Goal: Task Accomplishment & Management: Complete application form

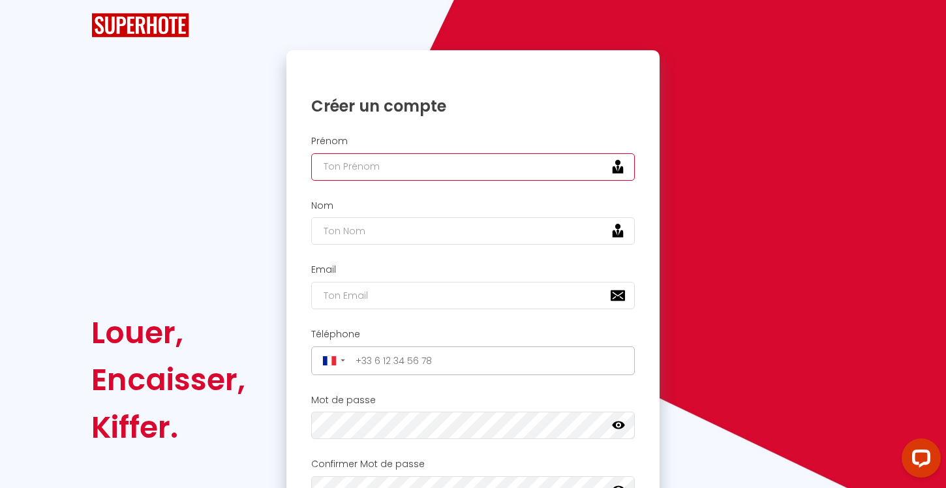
click at [393, 165] on input "text" at bounding box center [472, 166] width 323 height 27
type input "[PERSON_NAME]"
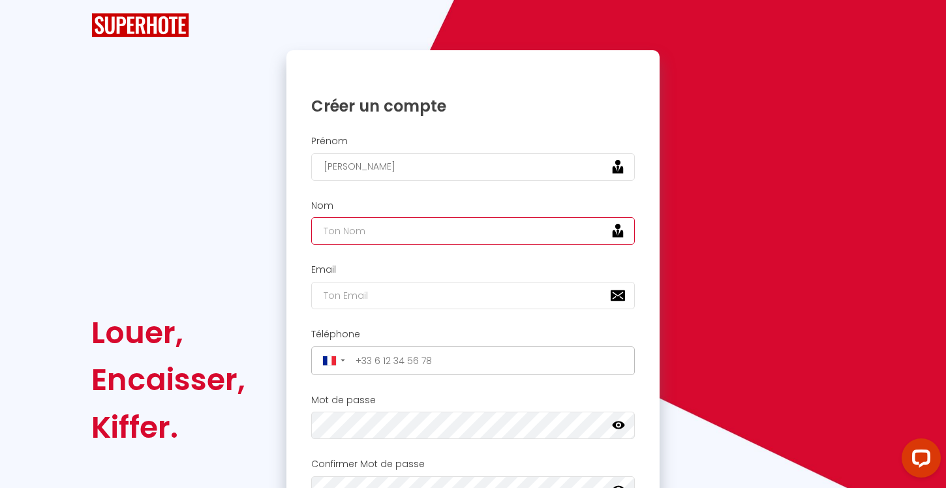
click at [423, 235] on input "text" at bounding box center [472, 230] width 323 height 27
type input "[PERSON_NAME]"
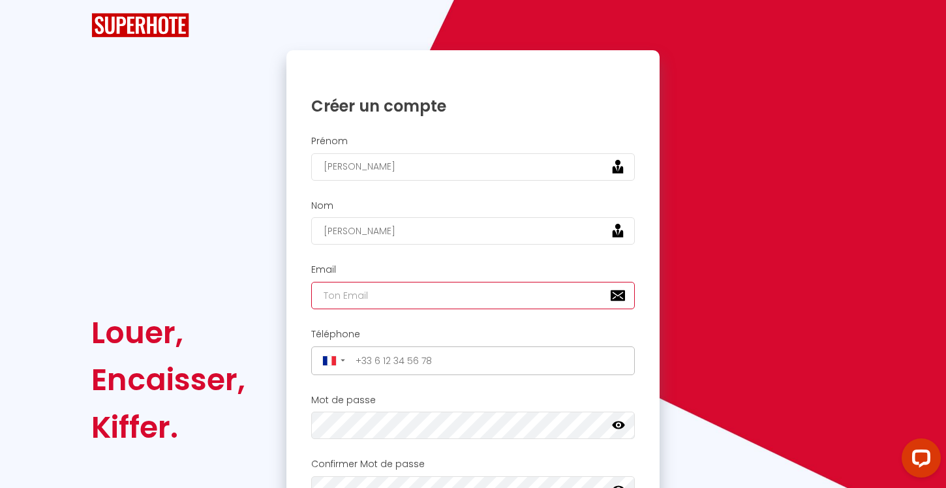
click at [413, 296] on input "email" at bounding box center [472, 295] width 323 height 27
type input "[EMAIL_ADDRESS][DOMAIN_NAME]"
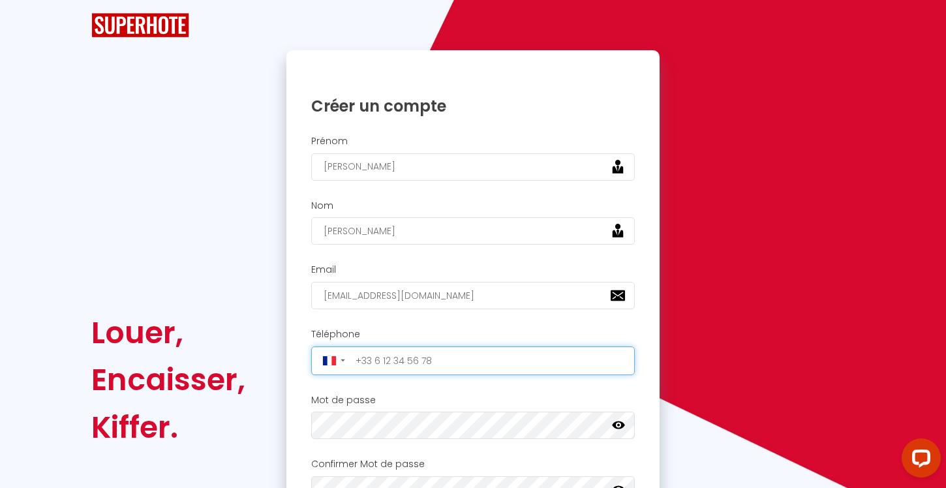
click at [438, 364] on input "tel" at bounding box center [491, 360] width 280 height 21
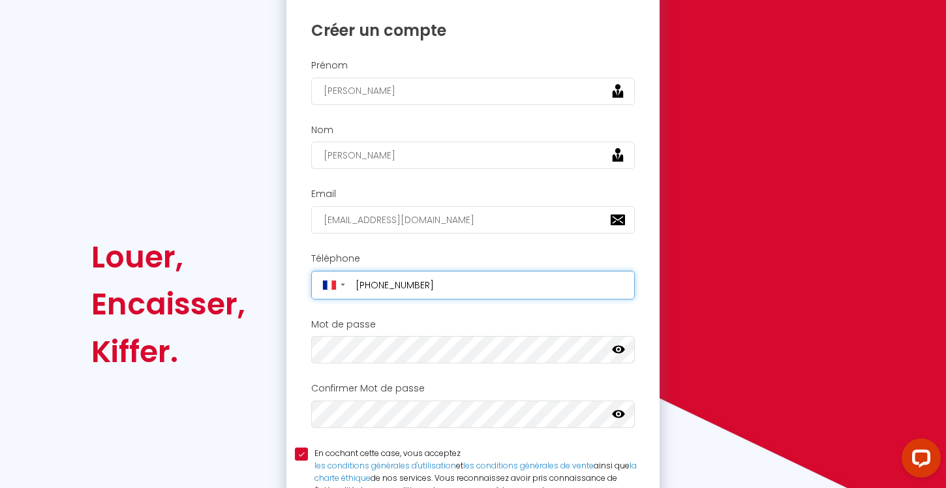
scroll to position [102, 0]
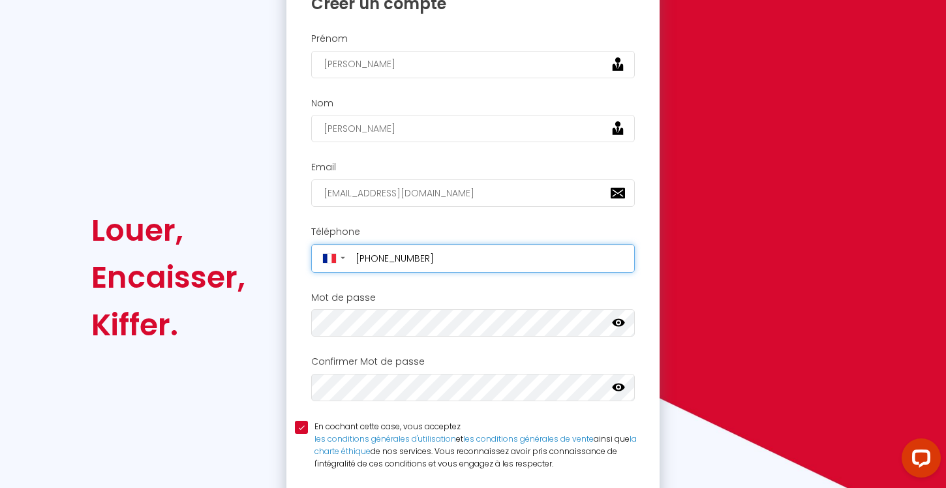
type input "[PHONE_NUMBER]"
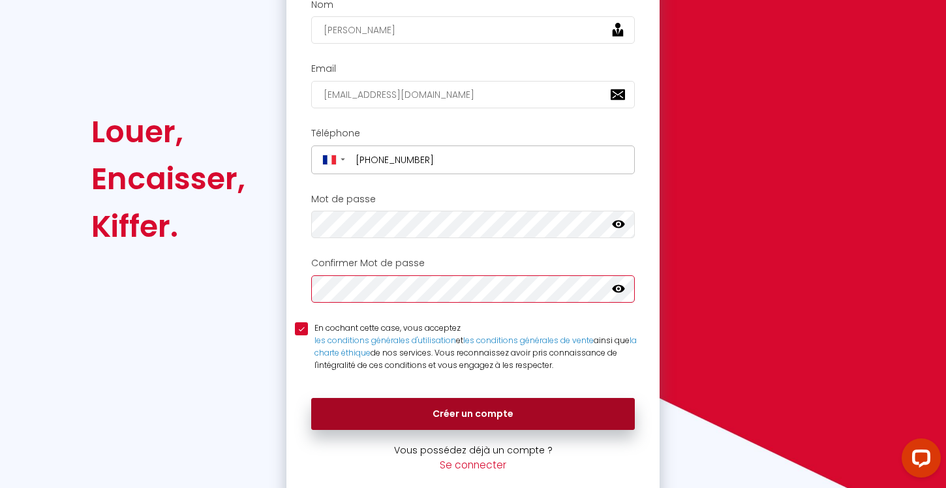
scroll to position [222, 0]
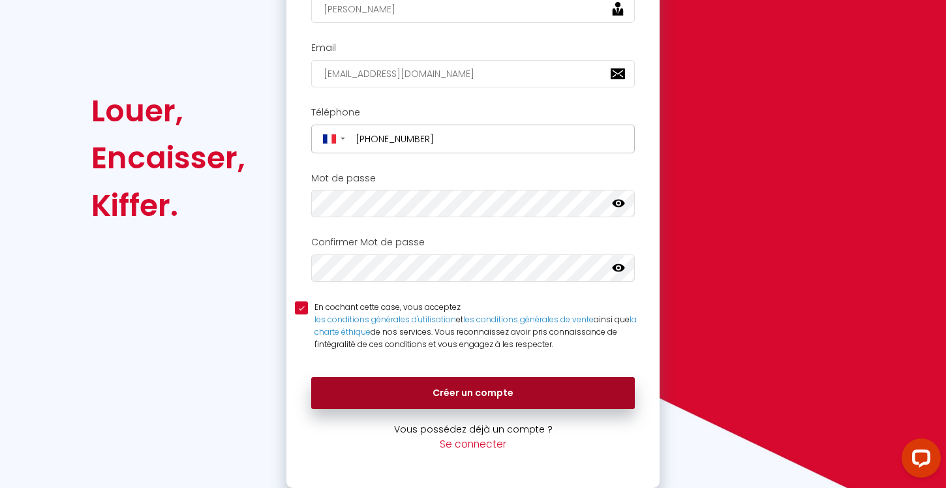
drag, startPoint x: 473, startPoint y: 390, endPoint x: 575, endPoint y: 389, distance: 101.7
click at [473, 390] on button "Créer un compte" at bounding box center [472, 393] width 323 height 33
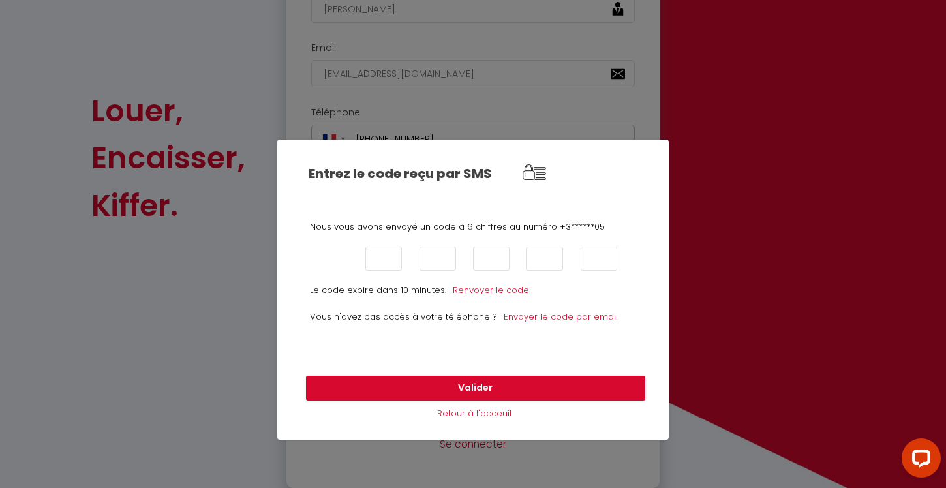
click at [338, 256] on input "text" at bounding box center [330, 259] width 37 height 24
type input "7"
type input "8"
type input "5"
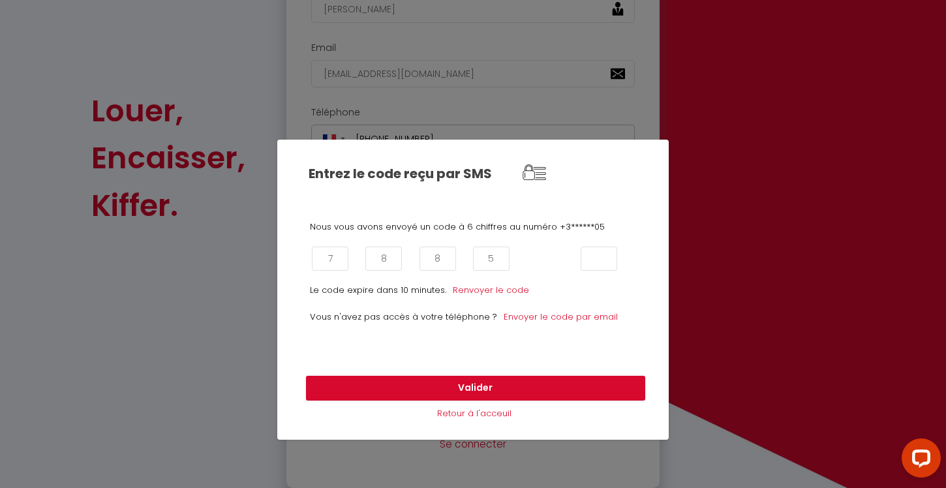
type input "5"
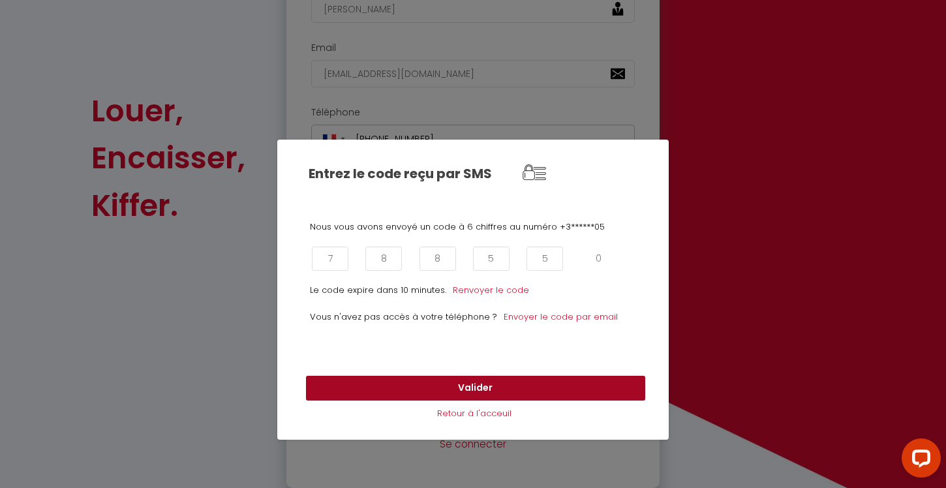
type input "0"
click at [514, 381] on button "Valider" at bounding box center [475, 388] width 339 height 25
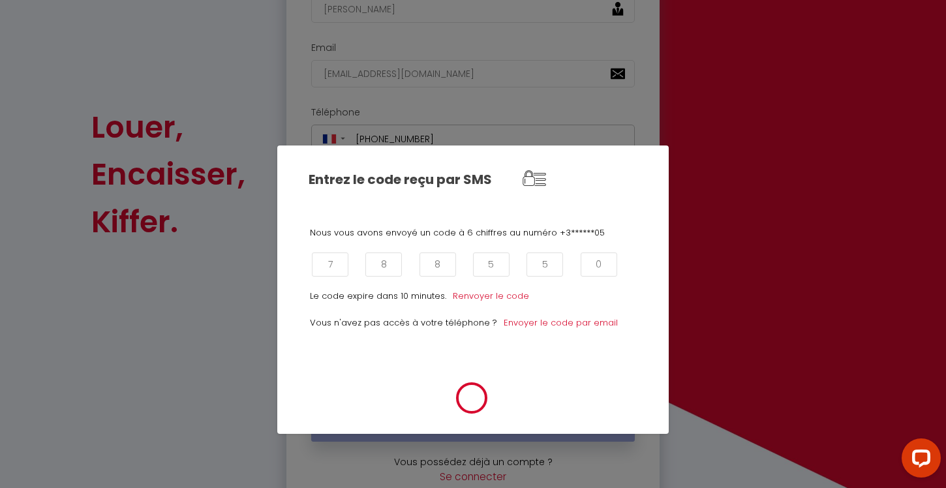
scroll to position [238, 0]
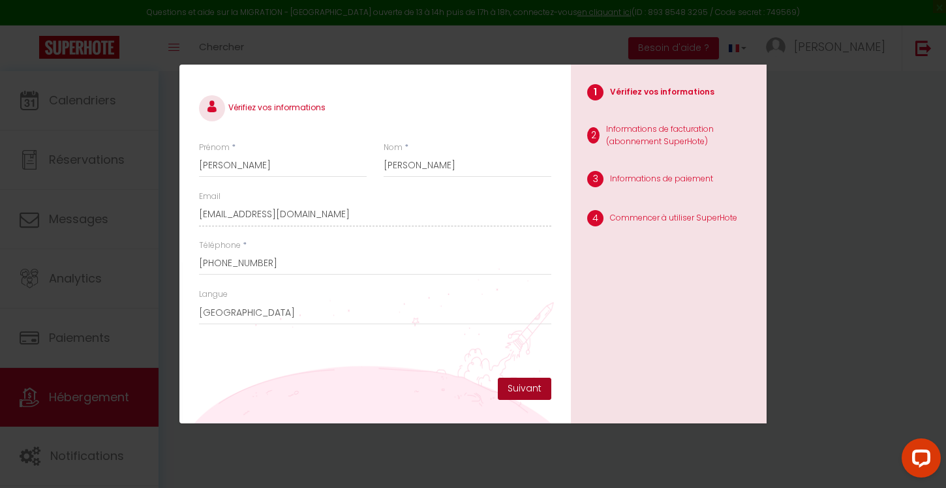
click at [518, 393] on button "Suivant" at bounding box center [524, 389] width 53 height 22
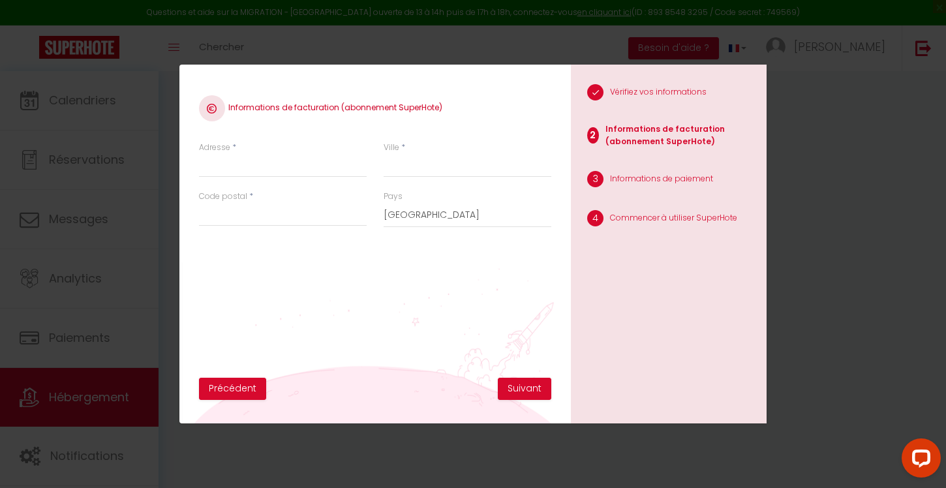
click at [307, 153] on div "Adresse *" at bounding box center [283, 160] width 168 height 36
click at [288, 166] on input "Adresse" at bounding box center [283, 165] width 168 height 23
type input "7 rue des frères"
click at [471, 170] on input "Ville" at bounding box center [467, 165] width 168 height 23
type input "[GEOGRAPHIC_DATA]"
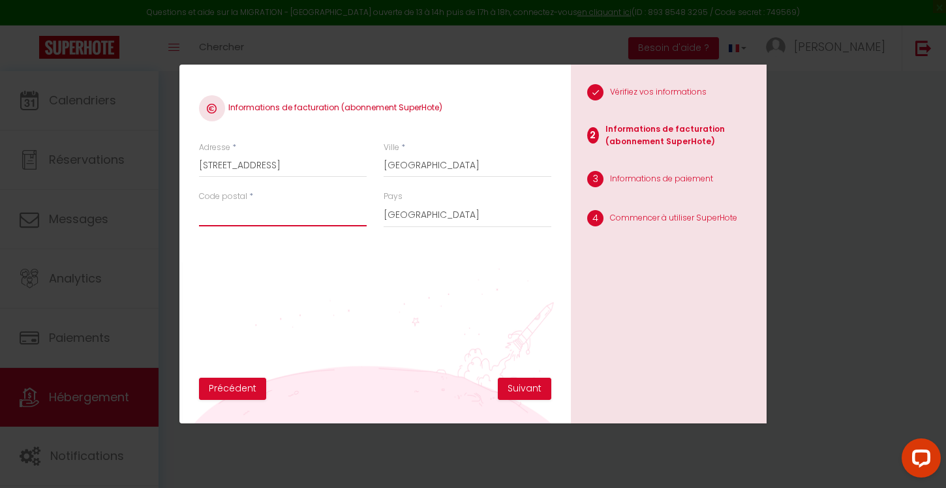
click at [329, 212] on input "Code postal" at bounding box center [283, 214] width 168 height 23
type input "67000"
click at [357, 263] on div "Informations de facturation (abonnement SuperHote) Adresse * 7 rue des frères V…" at bounding box center [375, 230] width 352 height 293
click at [535, 385] on button "Suivant" at bounding box center [524, 389] width 53 height 22
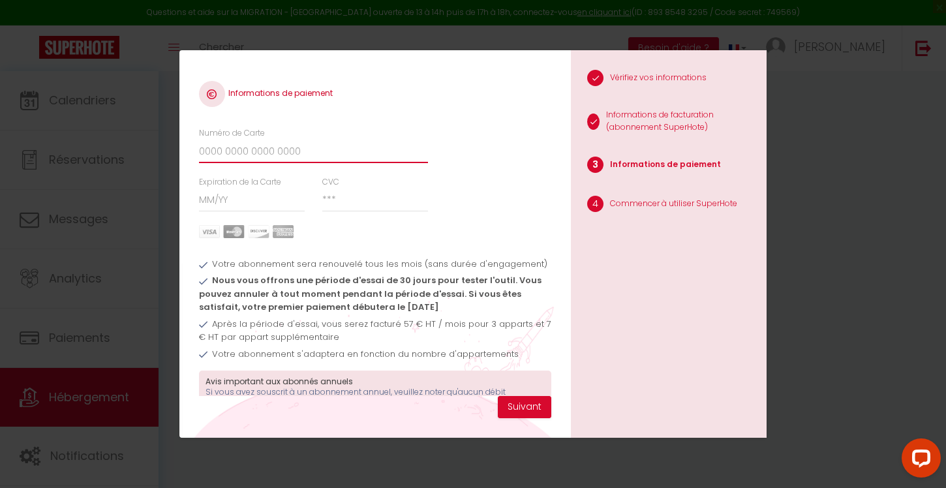
click at [292, 155] on input "Numéro de Carte" at bounding box center [313, 151] width 229 height 23
type input "5169000015854074"
type input "05/26"
type input "187"
click at [511, 410] on button "Suivant" at bounding box center [524, 407] width 53 height 22
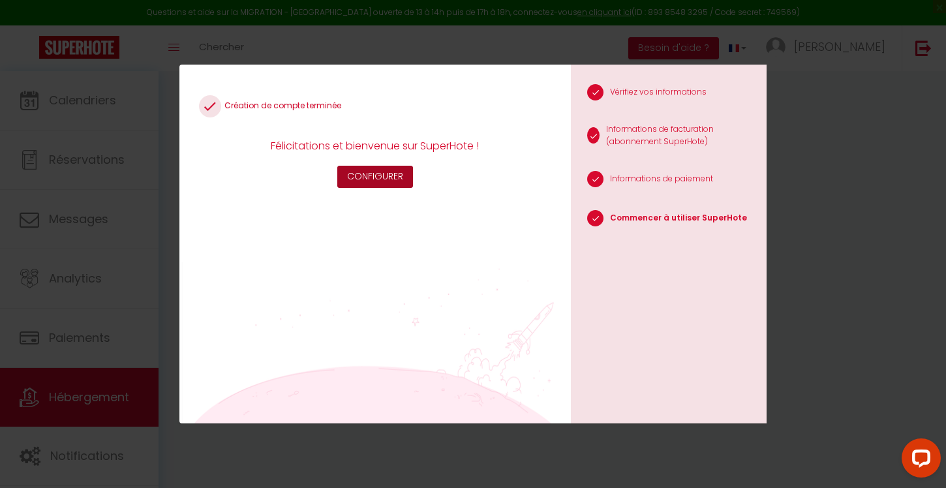
click at [398, 178] on button "Configurer" at bounding box center [375, 177] width 76 height 22
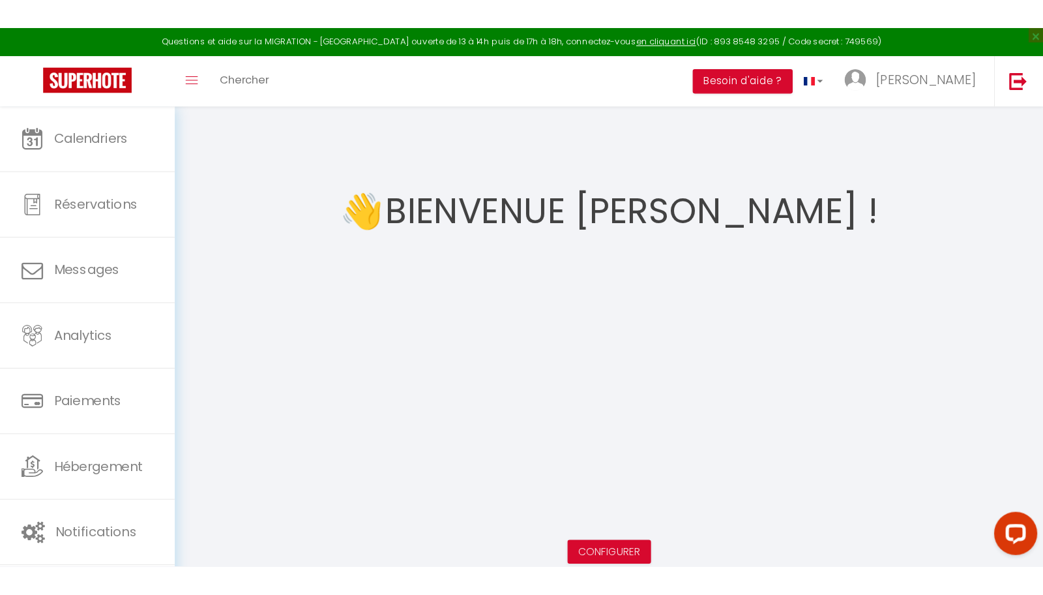
scroll to position [29, 0]
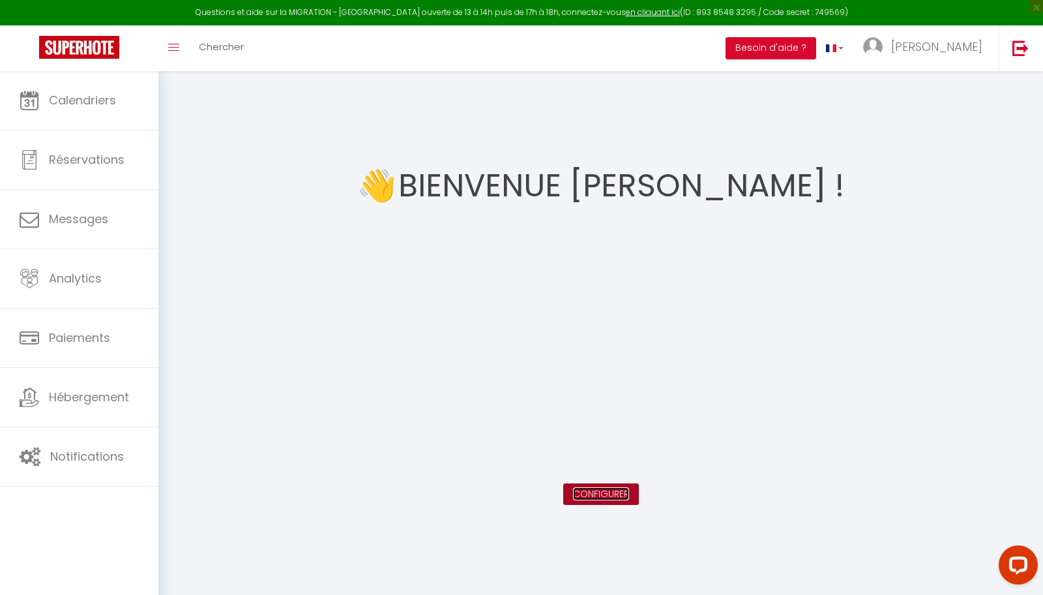
click at [608, 487] on link "Configurer" at bounding box center [601, 493] width 56 height 13
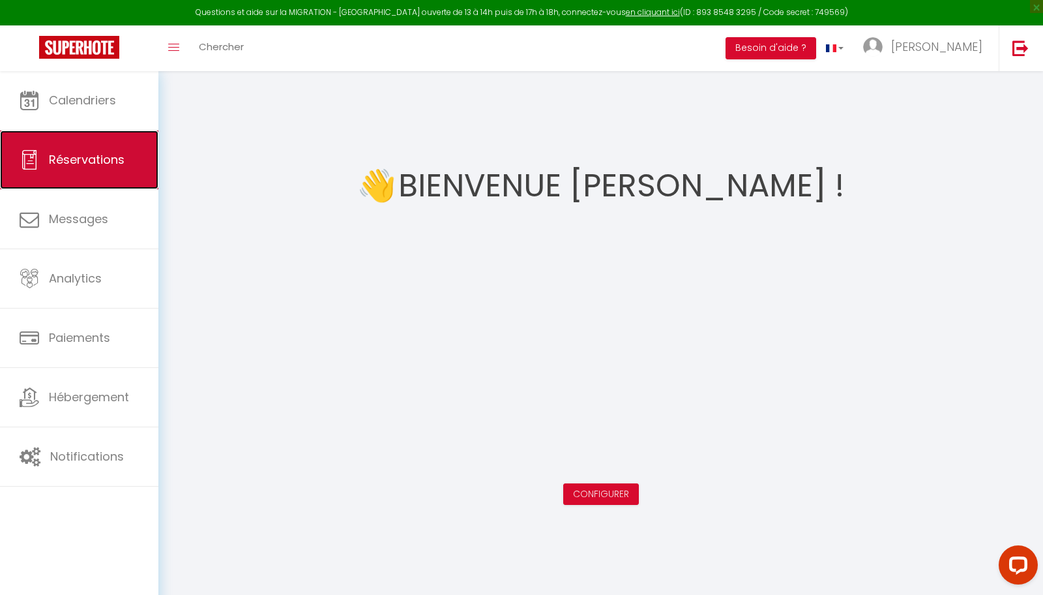
click at [60, 155] on span "Réservations" at bounding box center [87, 159] width 76 height 16
select select "not_cancelled"
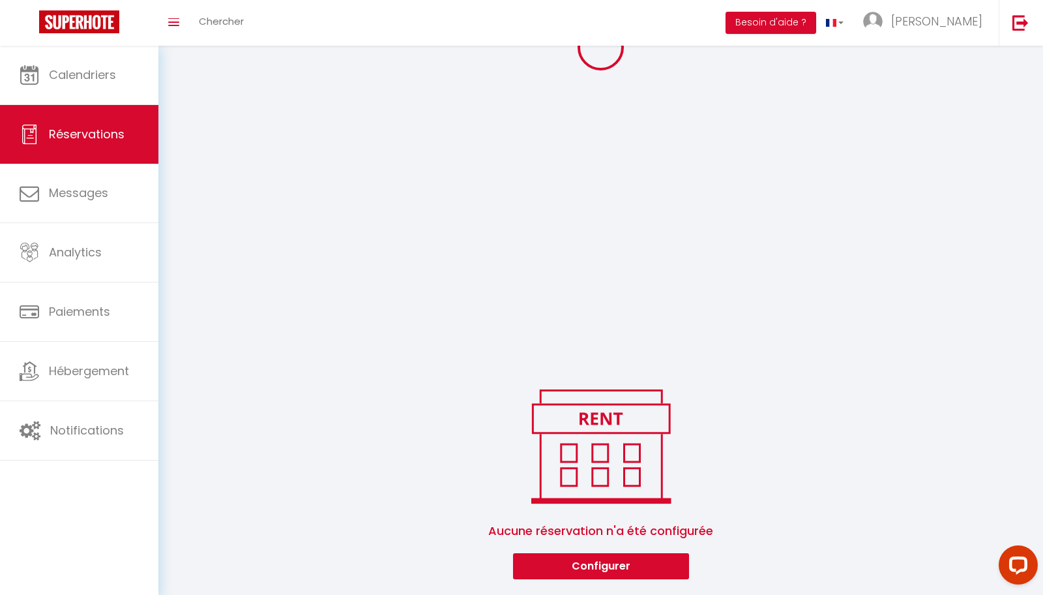
scroll to position [71, 0]
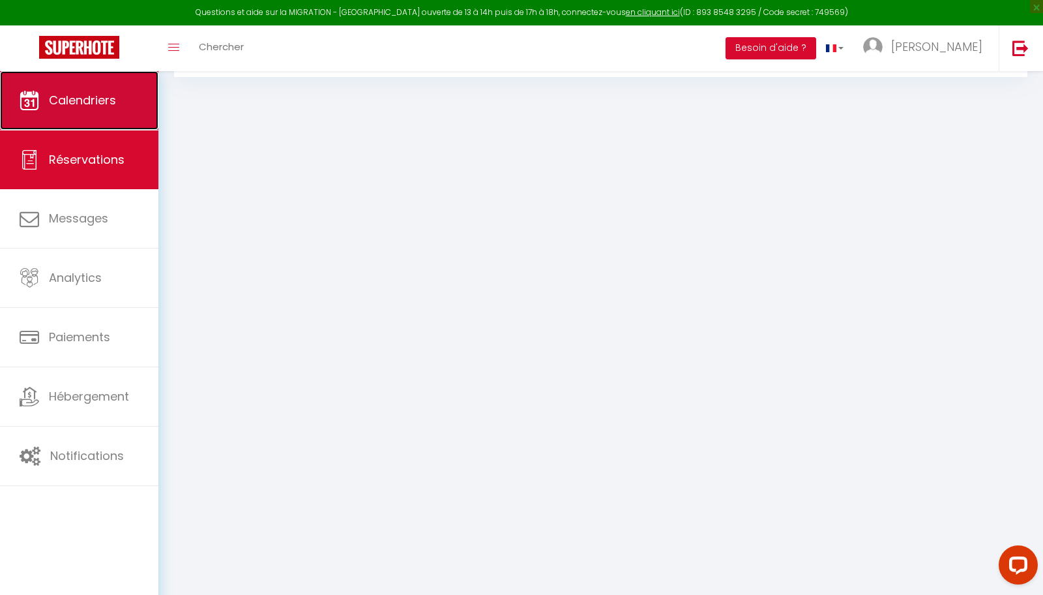
click at [98, 95] on span "Calendriers" at bounding box center [82, 100] width 67 height 16
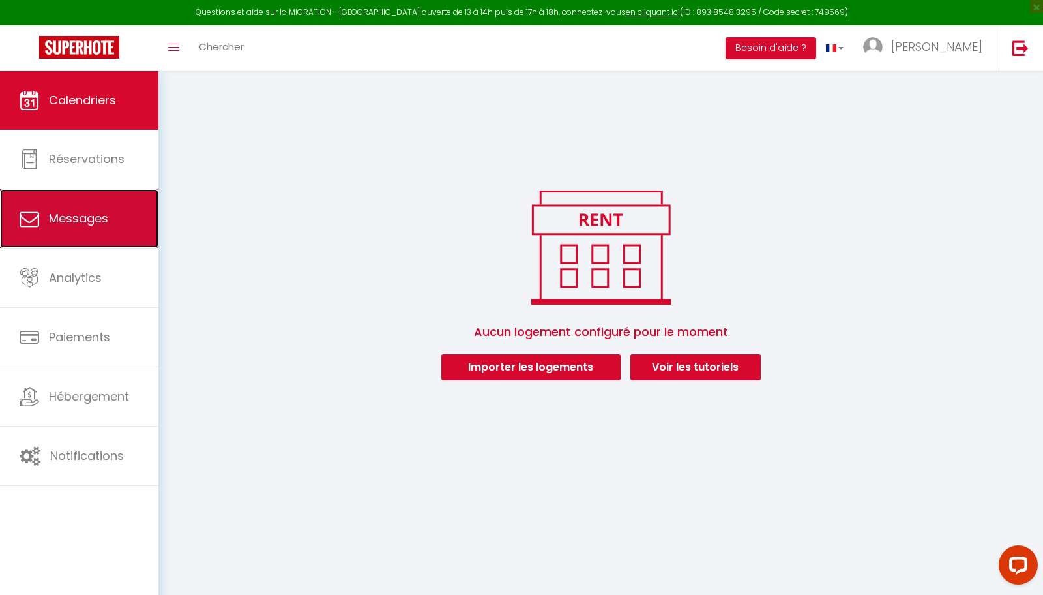
click at [87, 214] on span "Messages" at bounding box center [78, 218] width 59 height 16
select select "message"
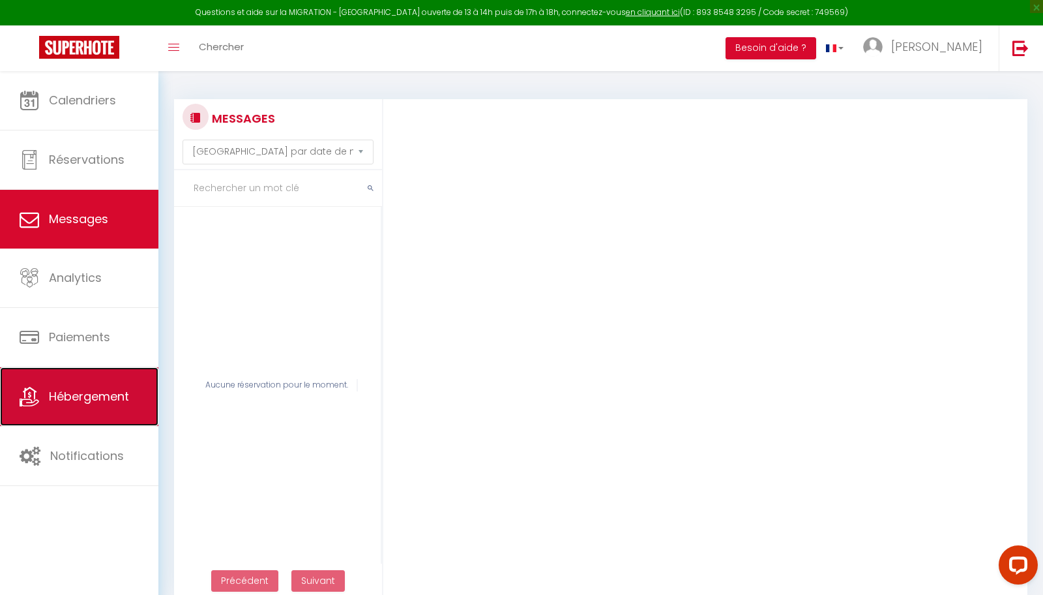
click at [121, 397] on span "Hébergement" at bounding box center [89, 396] width 80 height 16
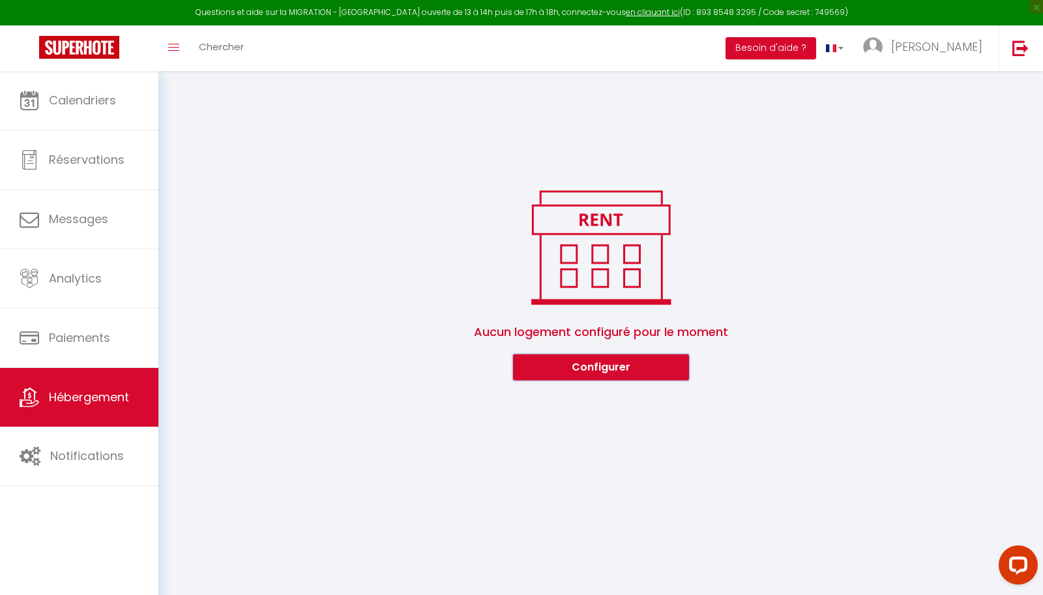
click at [597, 363] on button "Configurer" at bounding box center [601, 367] width 176 height 26
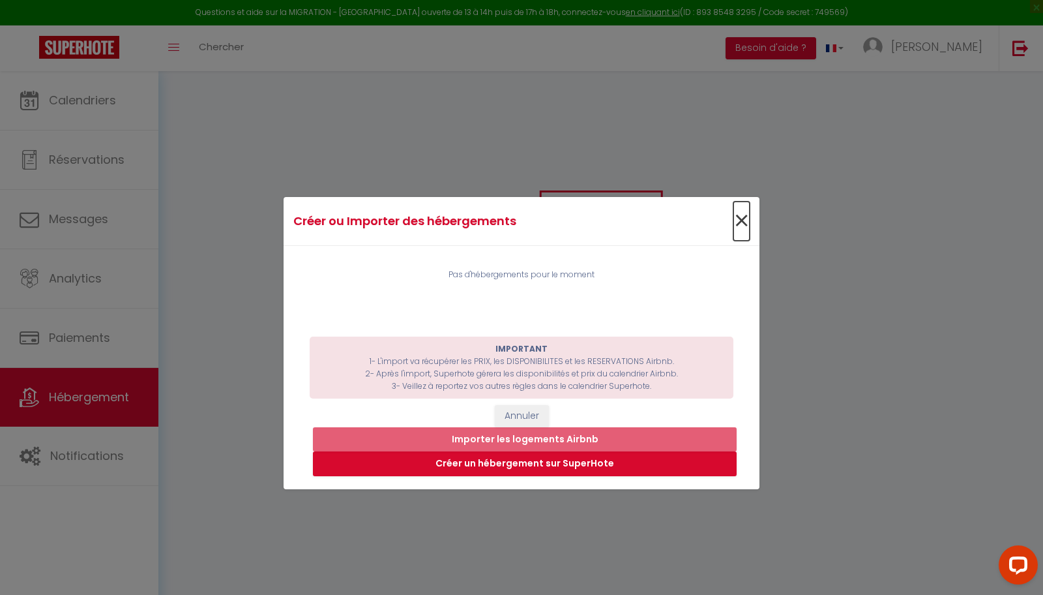
click at [747, 219] on span "×" at bounding box center [742, 221] width 16 height 39
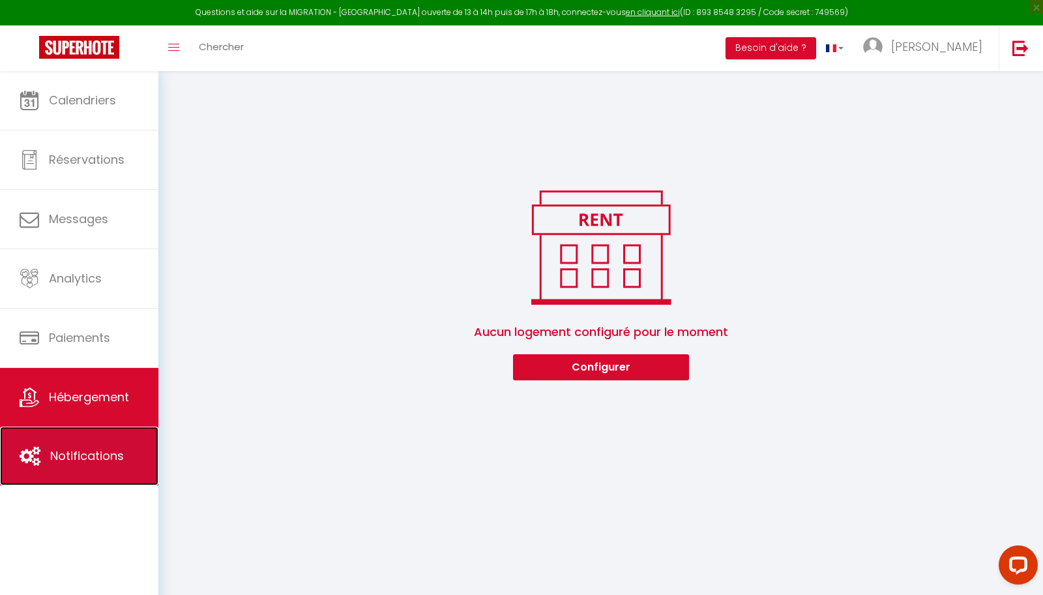
click at [71, 457] on span "Notifications" at bounding box center [87, 455] width 74 height 16
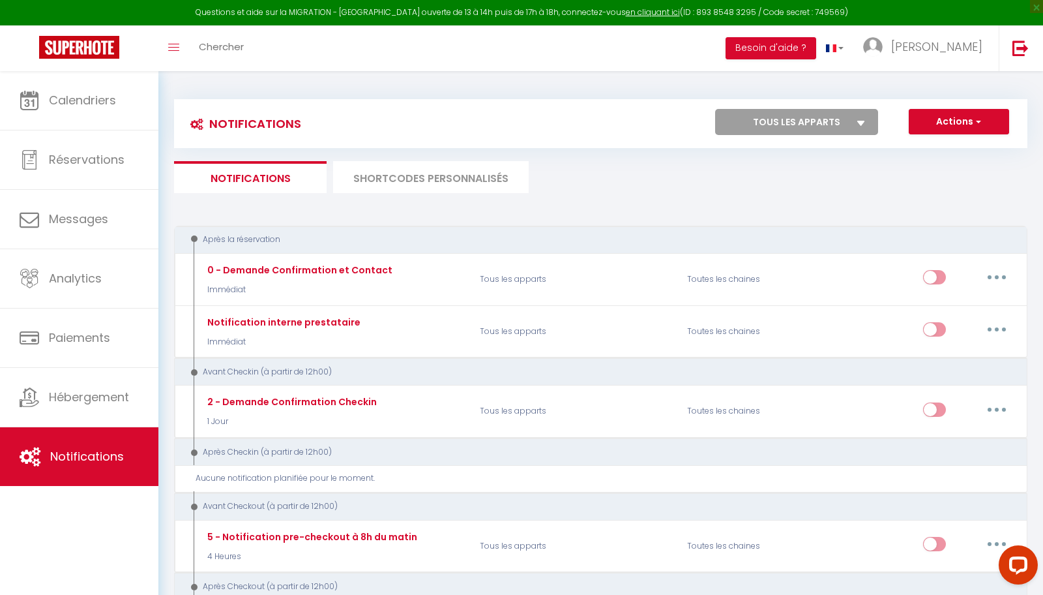
click at [464, 176] on li "SHORTCODES PERSONNALISÉS" at bounding box center [431, 177] width 196 height 32
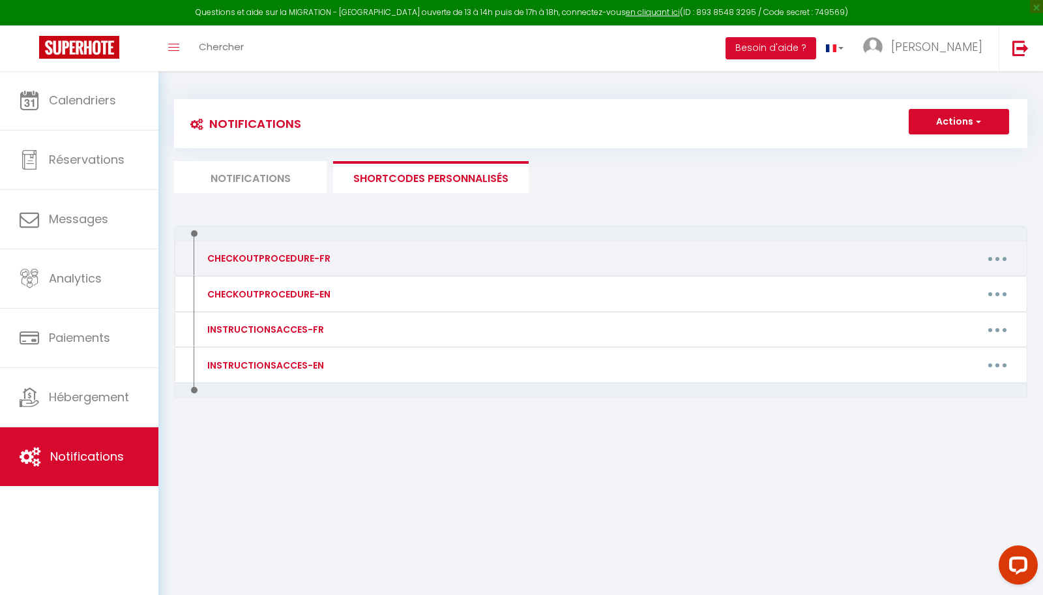
click at [273, 257] on div "CHECKOUTPROCEDURE-FR" at bounding box center [267, 258] width 127 height 14
click at [309, 258] on div "CHECKOUTPROCEDURE-FR" at bounding box center [267, 258] width 127 height 14
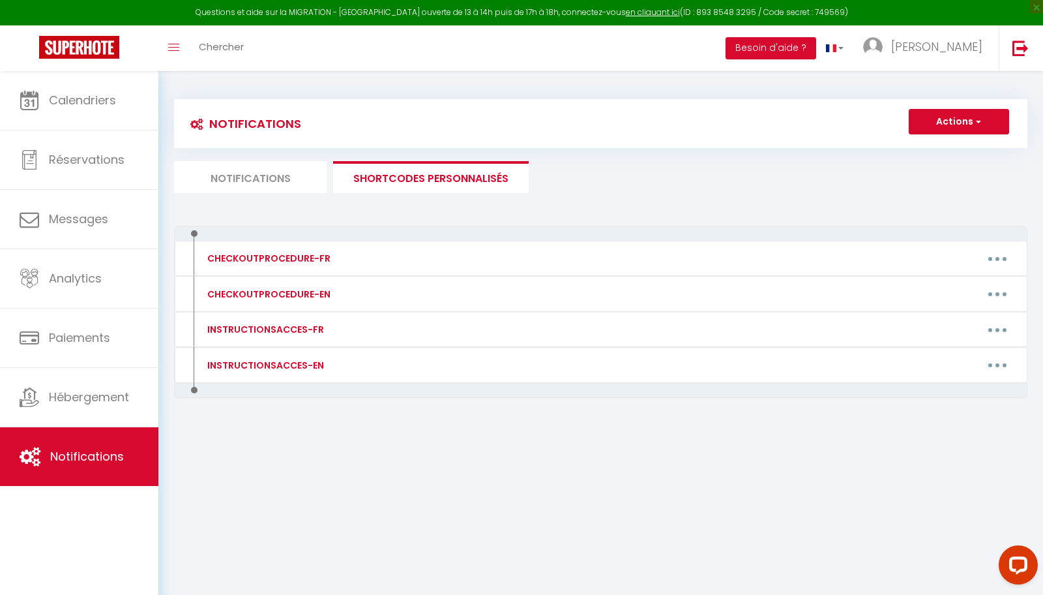
click at [296, 176] on li "Notifications" at bounding box center [250, 177] width 153 height 32
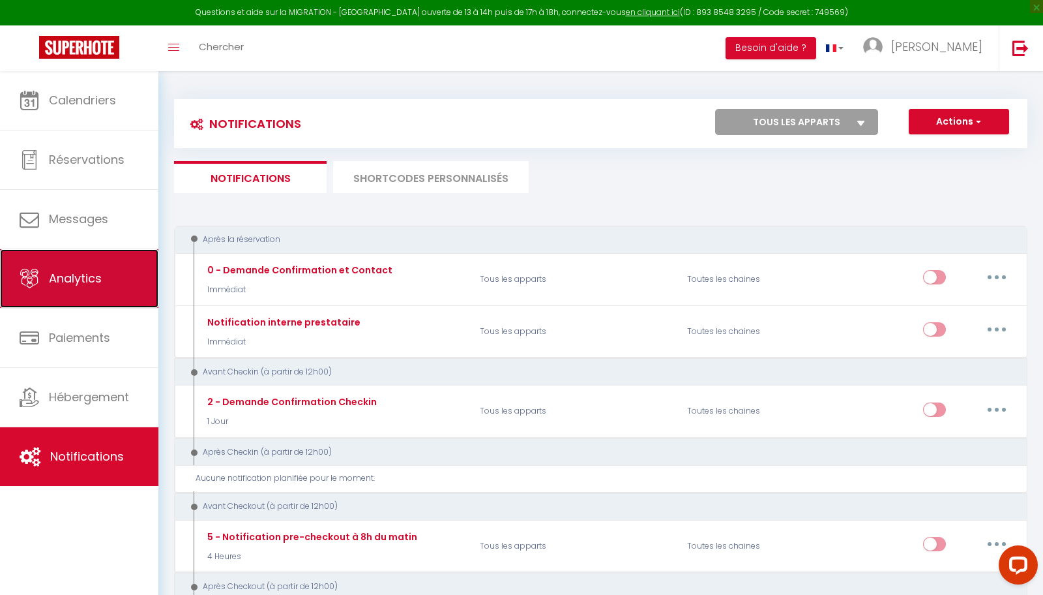
click at [91, 265] on link "Analytics" at bounding box center [79, 278] width 158 height 59
select select "2025"
select select "8"
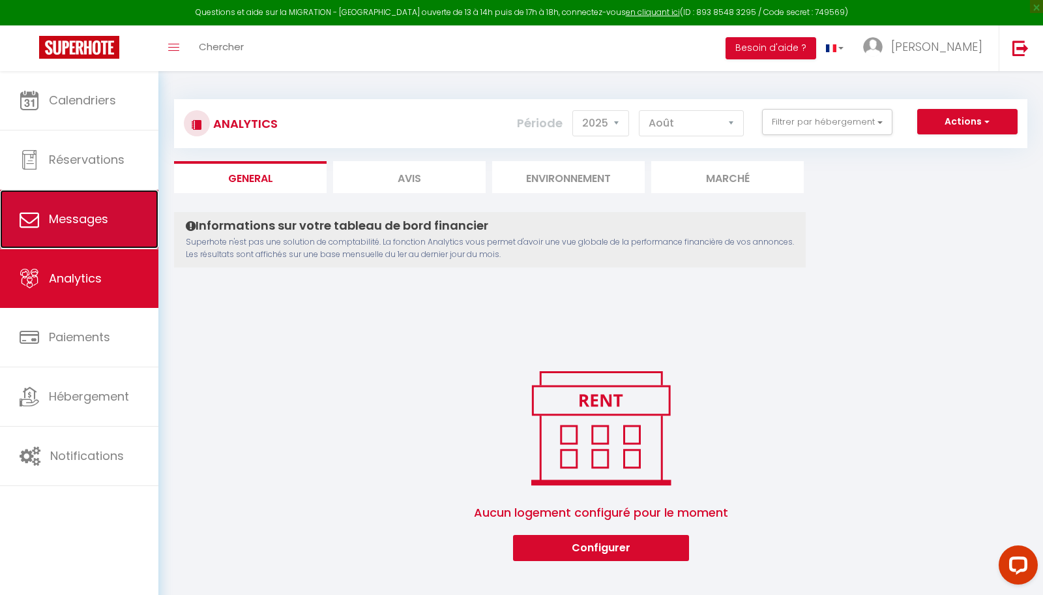
click at [87, 211] on span "Messages" at bounding box center [78, 219] width 59 height 16
select select "message"
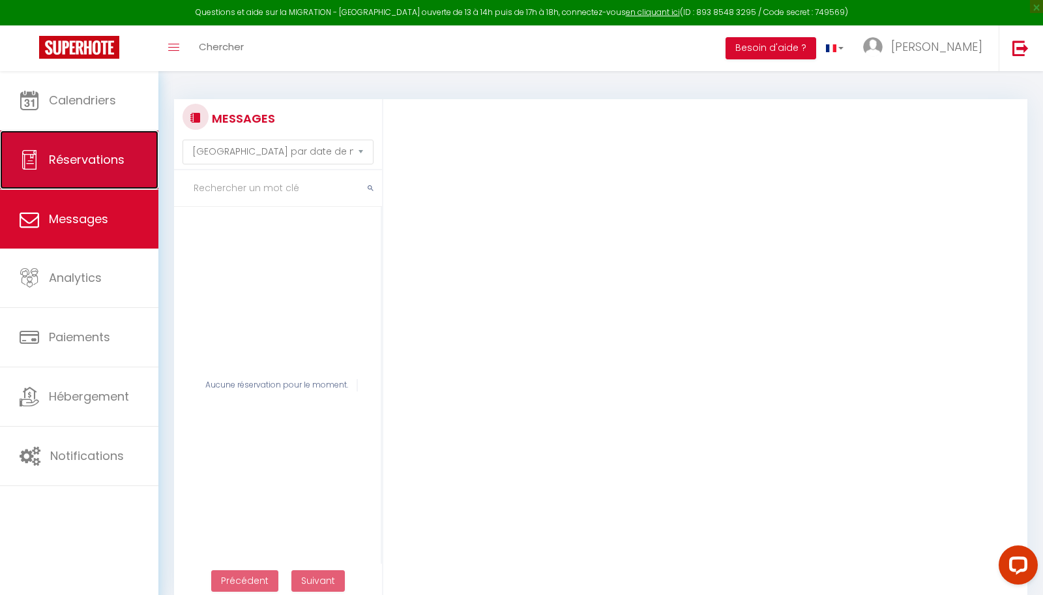
click at [87, 157] on span "Réservations" at bounding box center [87, 159] width 76 height 16
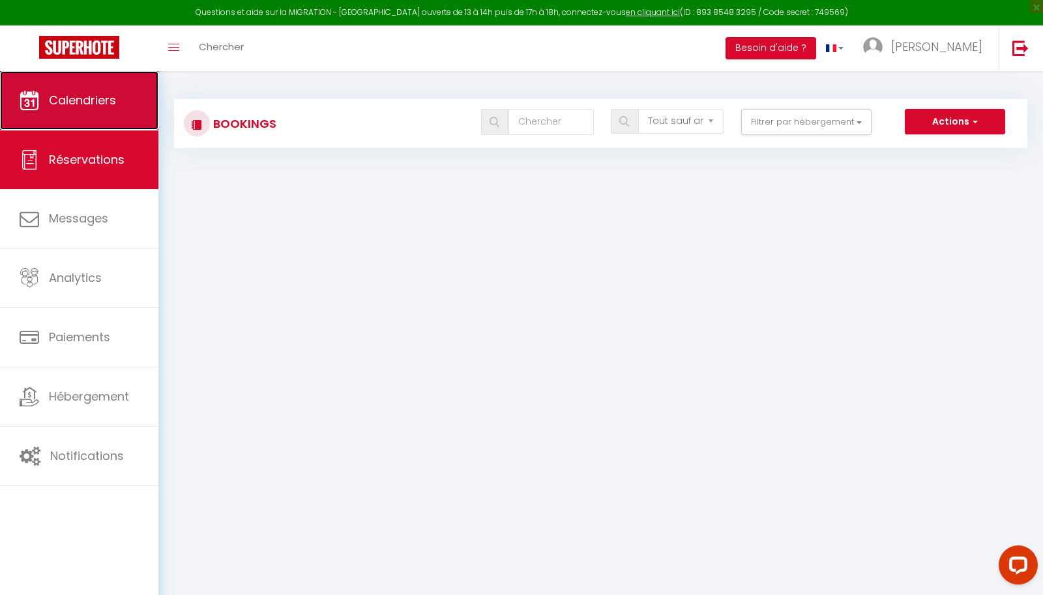
click at [79, 111] on link "Calendriers" at bounding box center [79, 100] width 158 height 59
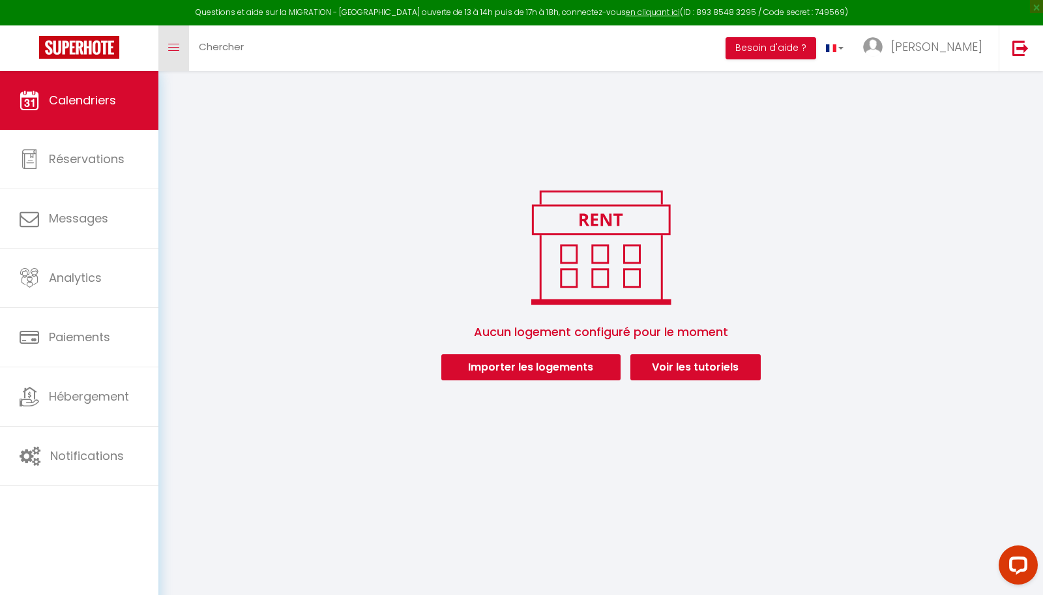
click at [171, 42] on link "Toggle menubar" at bounding box center [173, 48] width 31 height 46
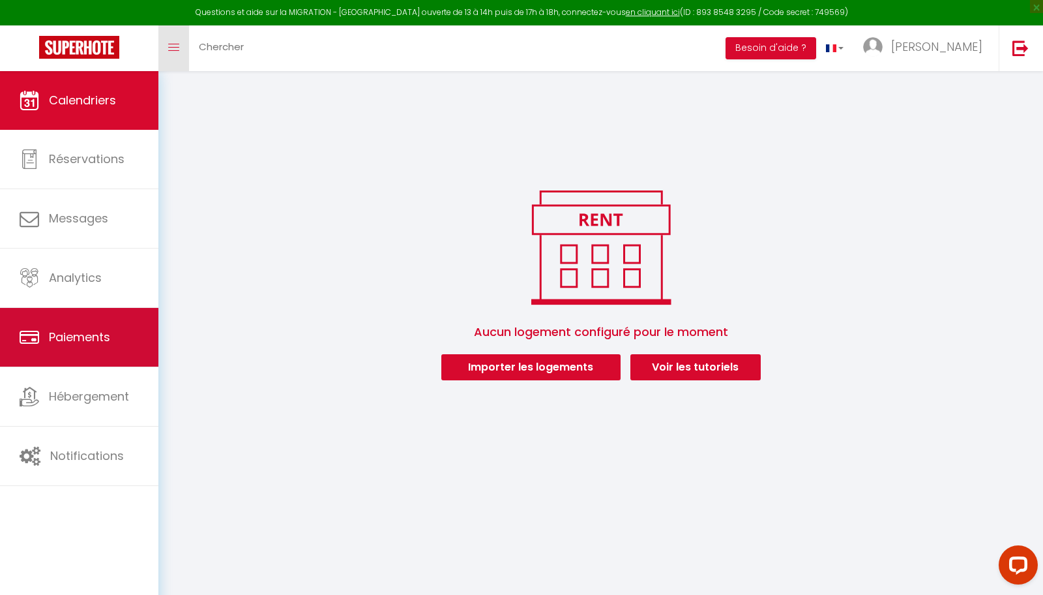
scroll to position [71, 0]
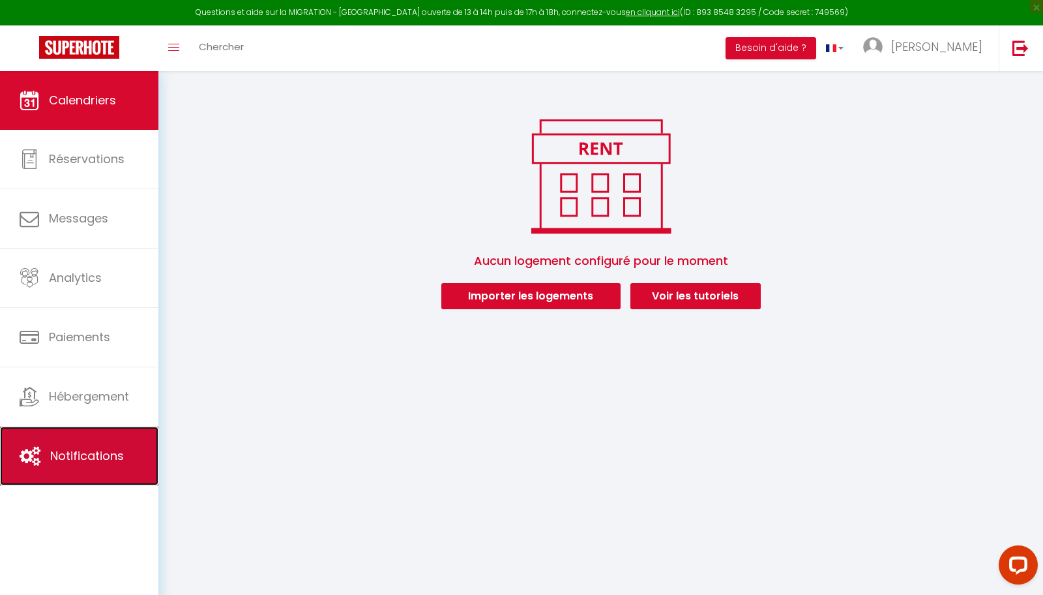
click at [91, 451] on span "Notifications" at bounding box center [87, 455] width 74 height 16
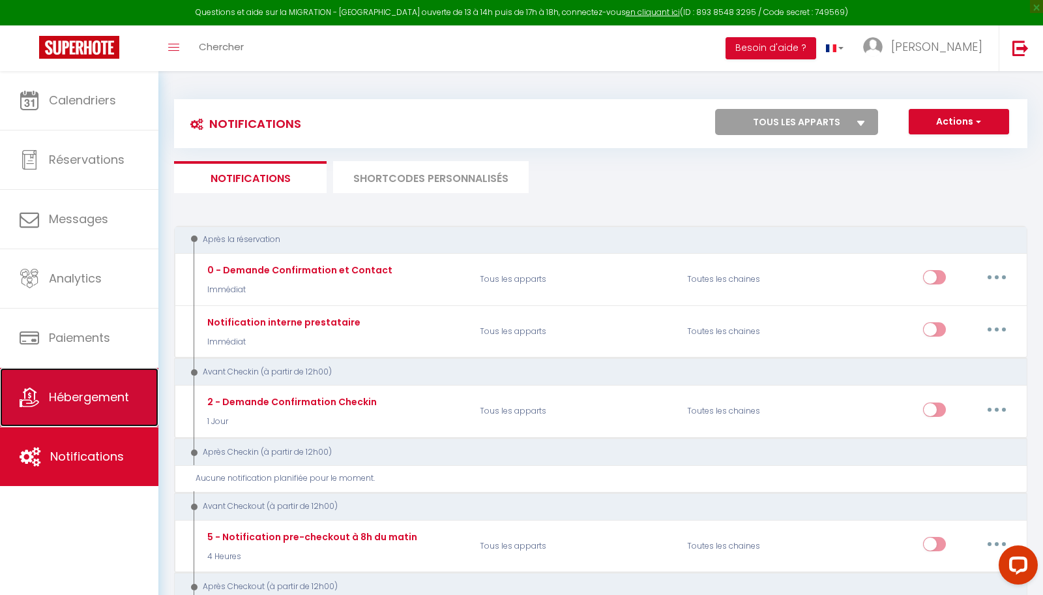
click at [106, 389] on span "Hébergement" at bounding box center [89, 397] width 80 height 16
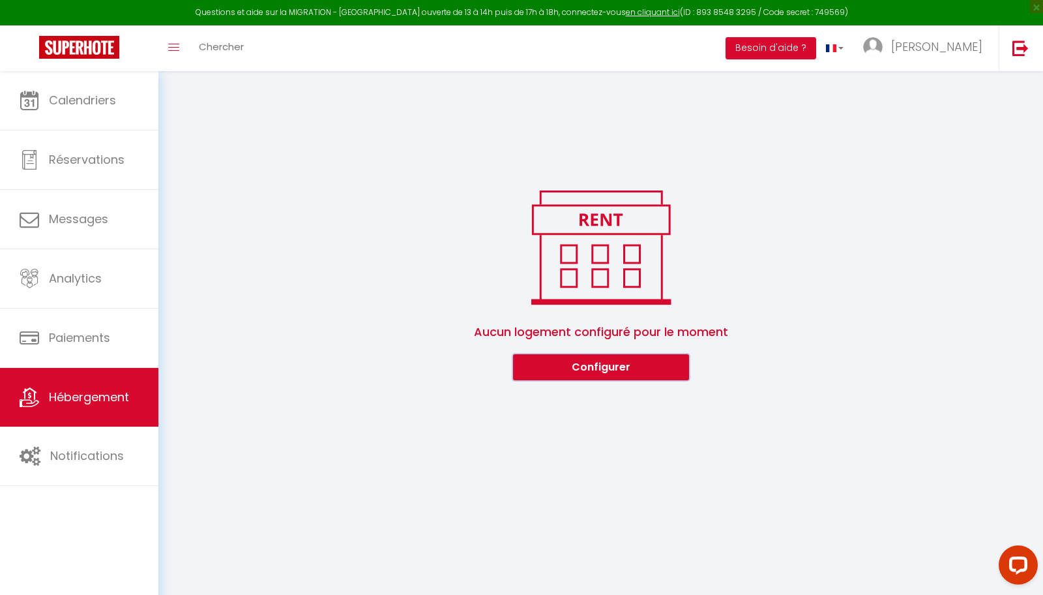
click at [628, 370] on button "Configurer" at bounding box center [601, 367] width 176 height 26
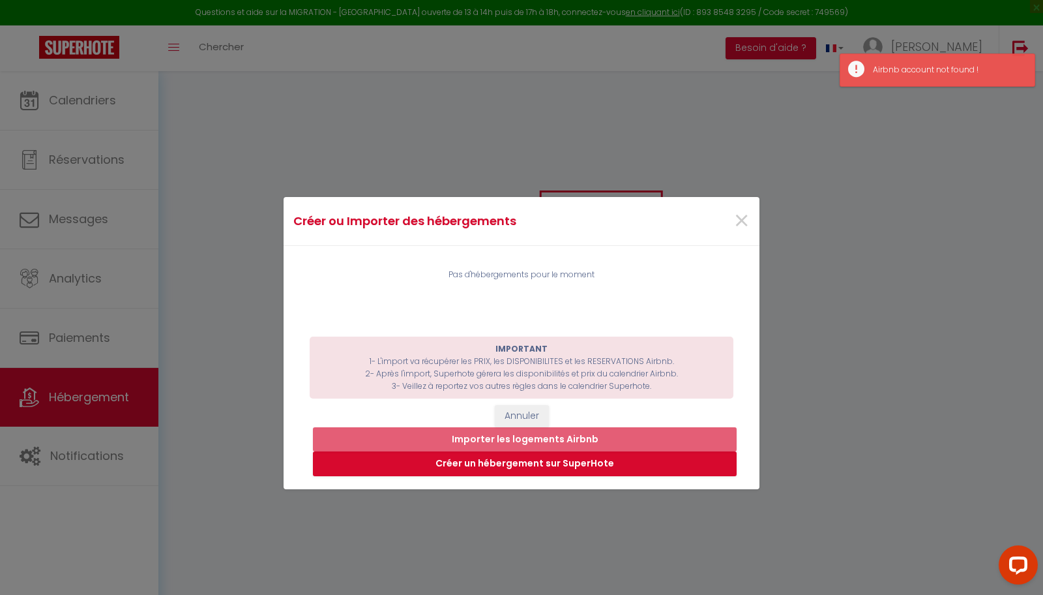
click at [518, 269] on div "Pas d'hébergements pour le moment" at bounding box center [522, 275] width 424 height 12
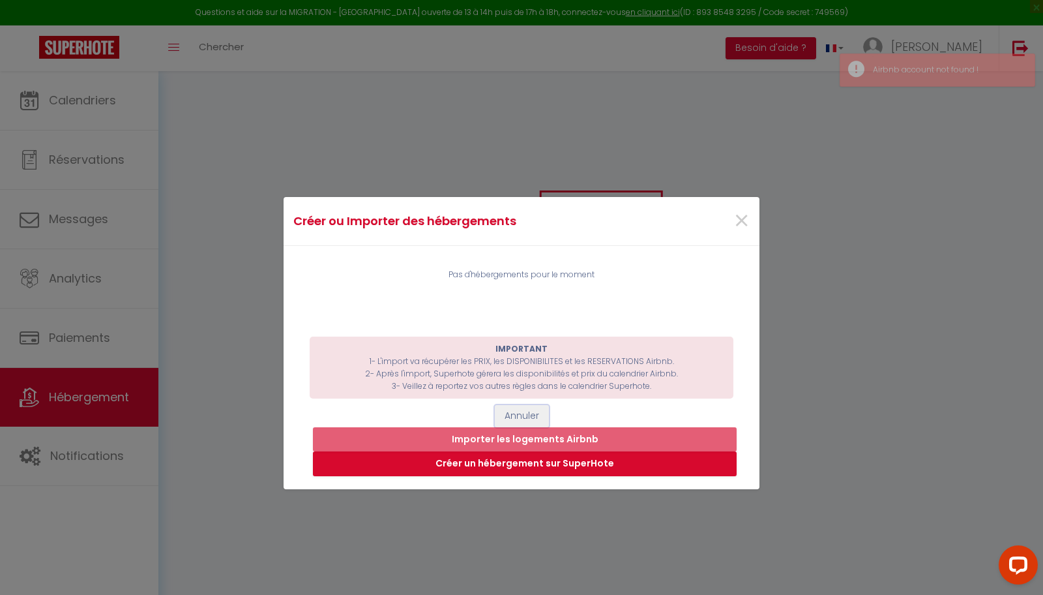
click at [507, 413] on button "Annuler" at bounding box center [522, 416] width 54 height 22
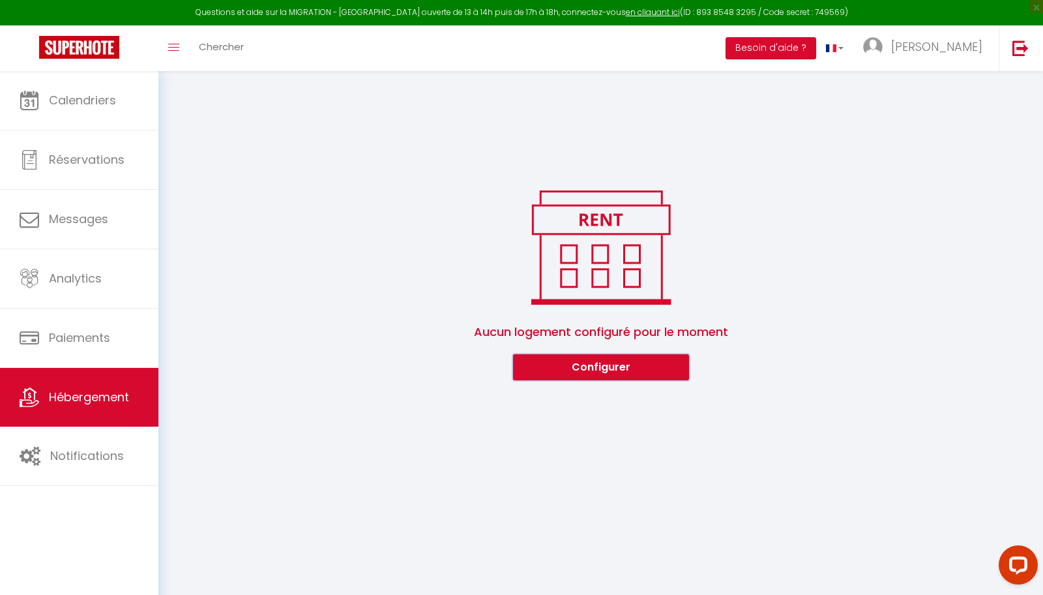
click at [614, 367] on button "Configurer" at bounding box center [601, 367] width 176 height 26
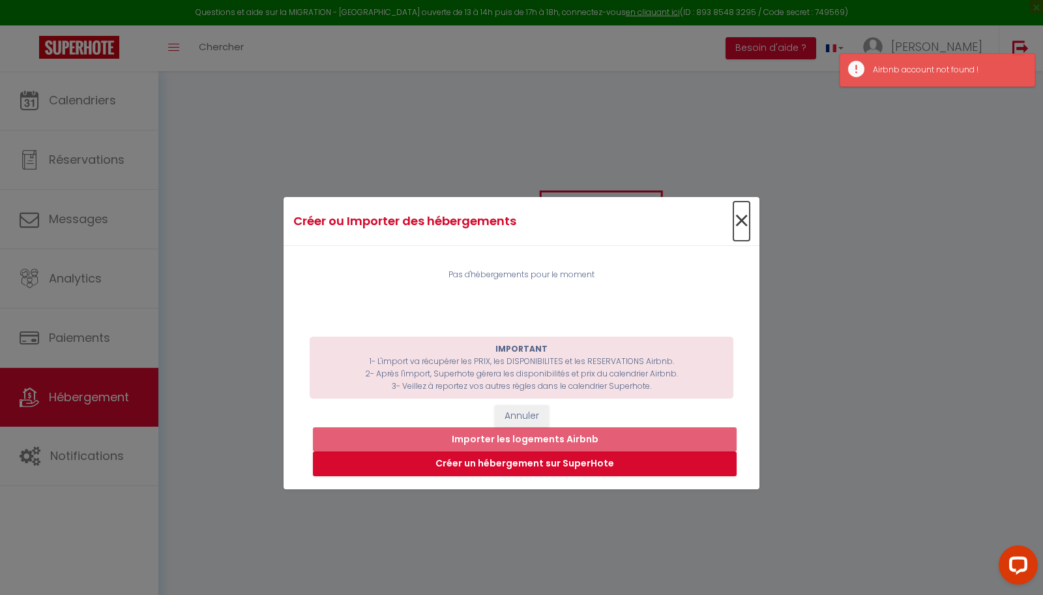
click at [745, 208] on span "×" at bounding box center [742, 221] width 16 height 39
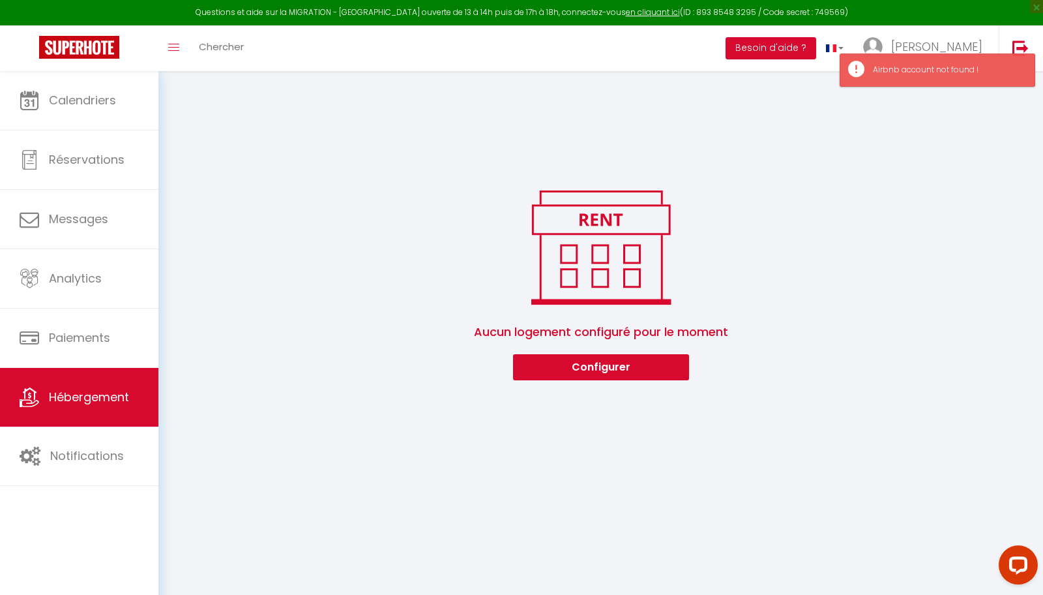
drag, startPoint x: 837, startPoint y: 126, endPoint x: 795, endPoint y: 141, distance: 45.0
click at [837, 126] on div "0 Hébergements Actions Créer un Hébergement Nouveau groupe Initialiser les appa…" at bounding box center [600, 233] width 885 height 325
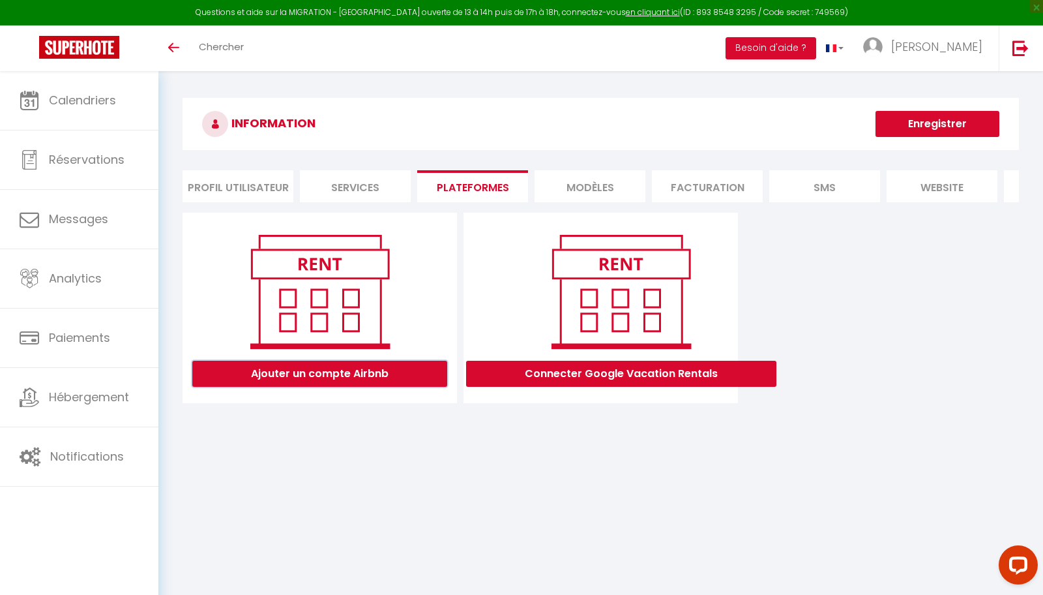
click at [338, 373] on button "Ajouter un compte Airbnb" at bounding box center [319, 374] width 255 height 26
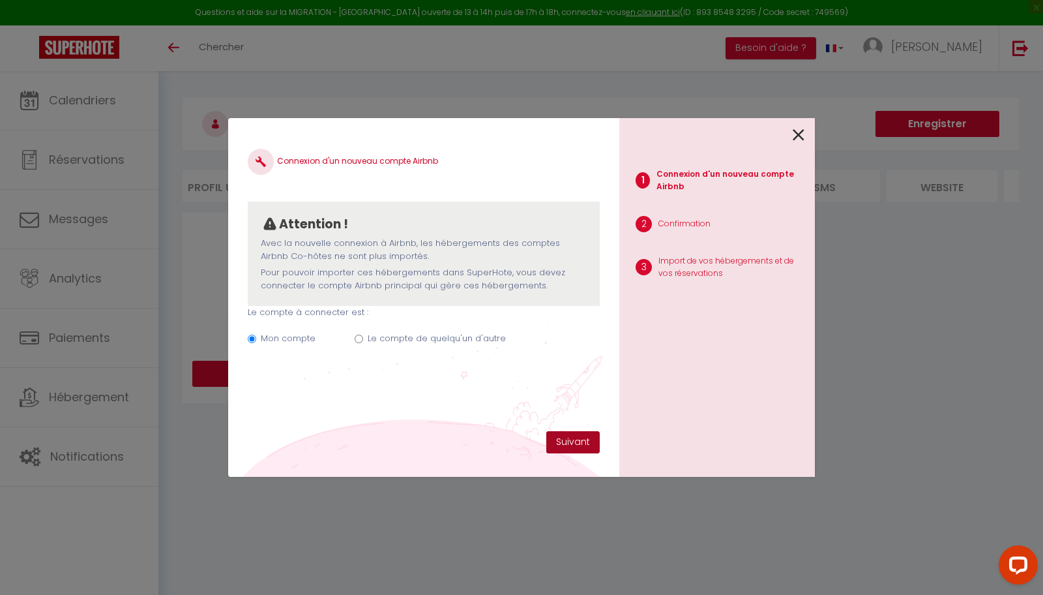
click at [573, 444] on button "Suivant" at bounding box center [572, 442] width 53 height 22
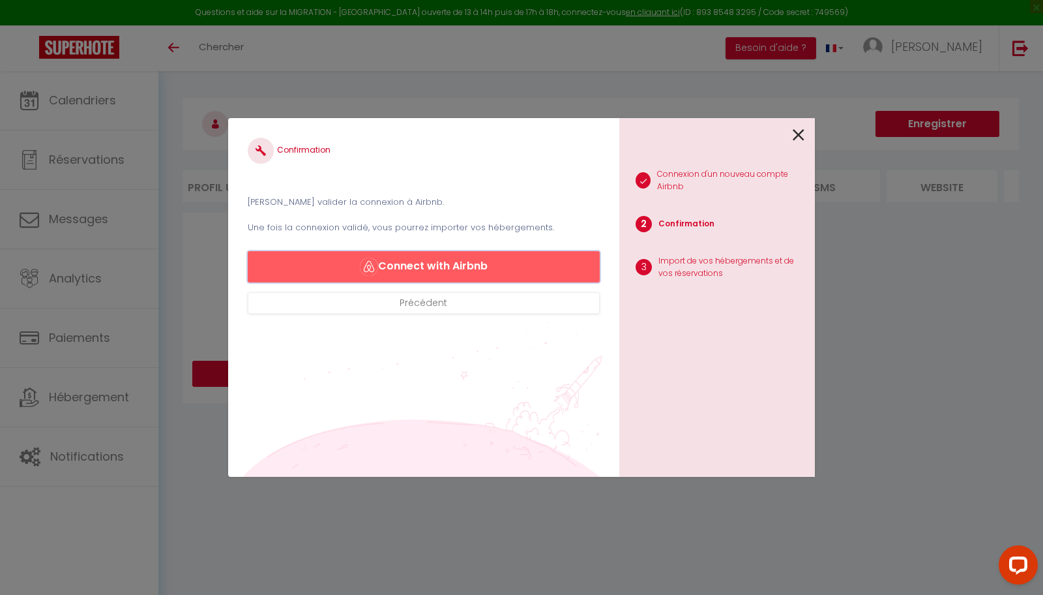
click at [464, 268] on button "Connect with Airbnb" at bounding box center [424, 266] width 352 height 31
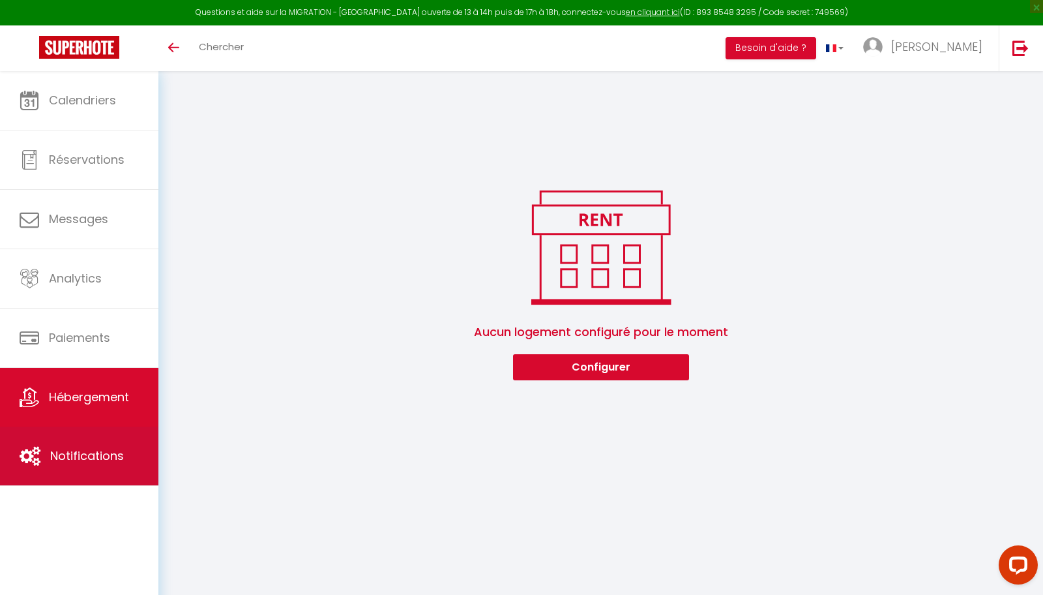
click at [97, 457] on span "Notifications" at bounding box center [87, 455] width 74 height 16
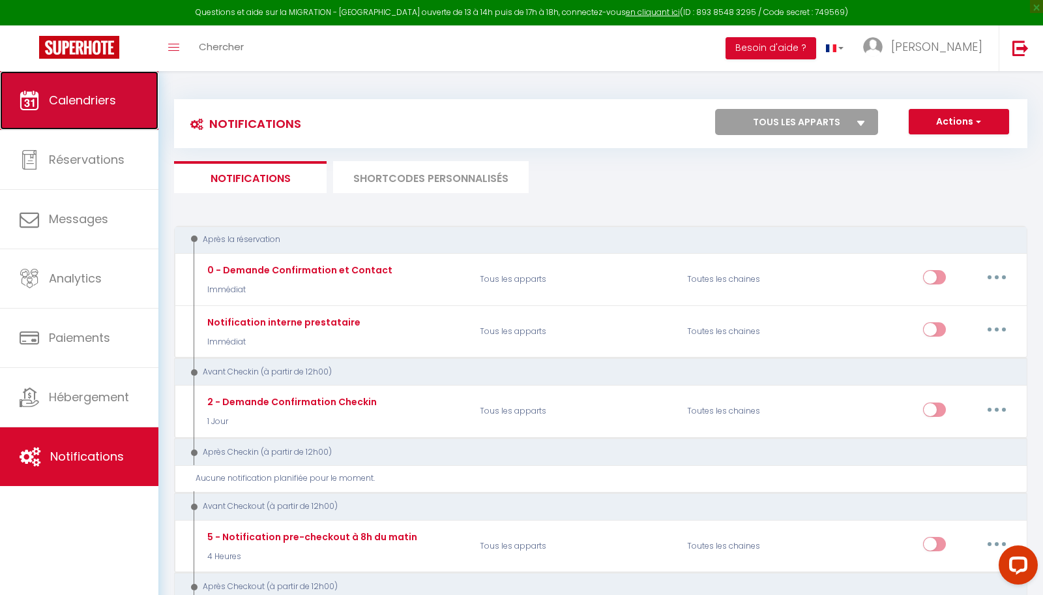
click at [105, 109] on link "Calendriers" at bounding box center [79, 100] width 158 height 59
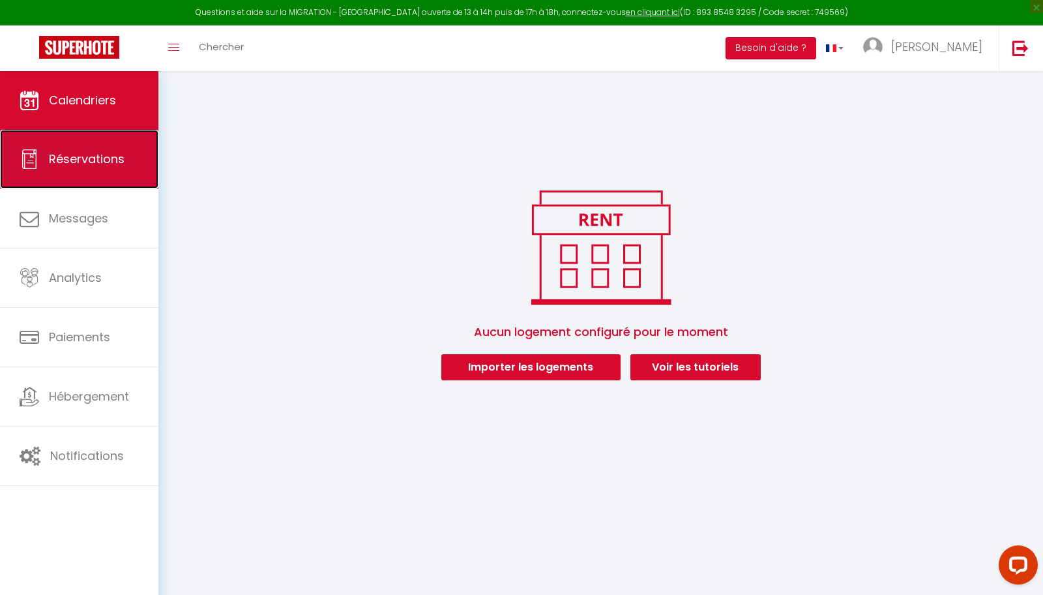
click at [128, 146] on link "Réservations" at bounding box center [79, 159] width 158 height 59
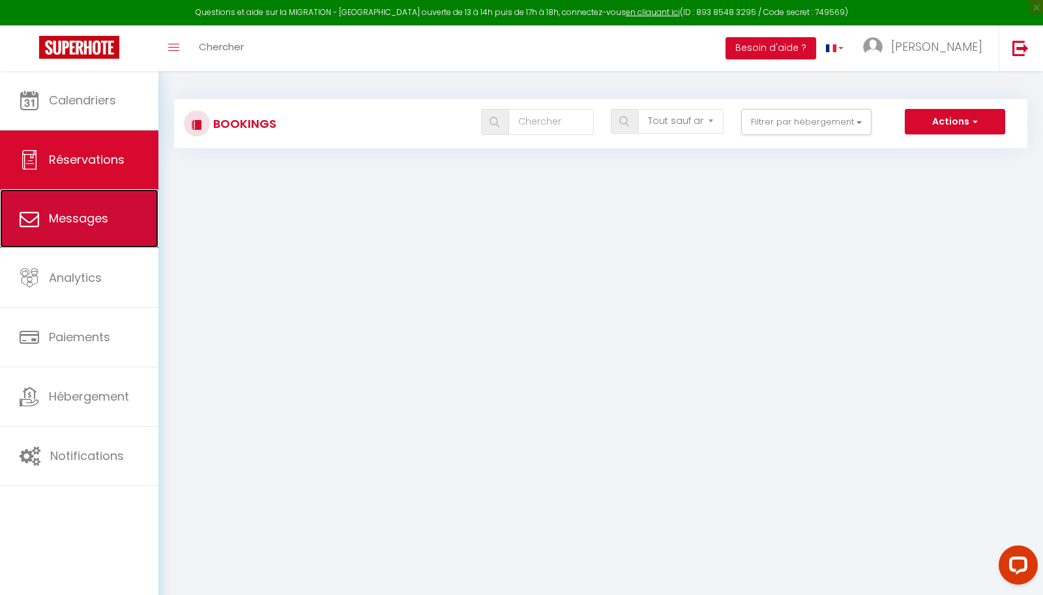
click at [110, 217] on link "Messages" at bounding box center [79, 218] width 158 height 59
select select "message"
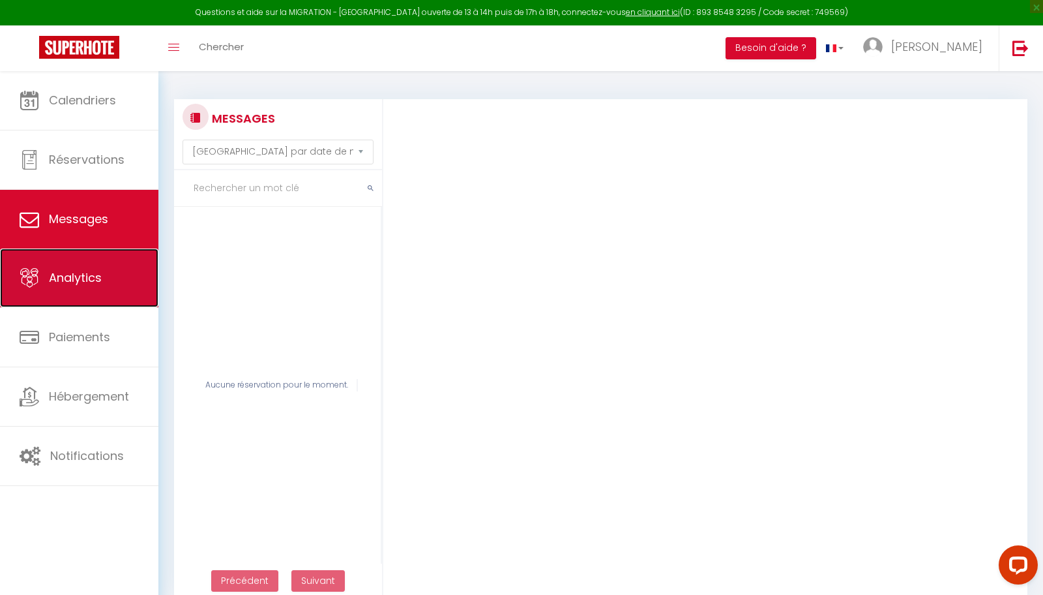
click at [91, 270] on span "Analytics" at bounding box center [75, 277] width 53 height 16
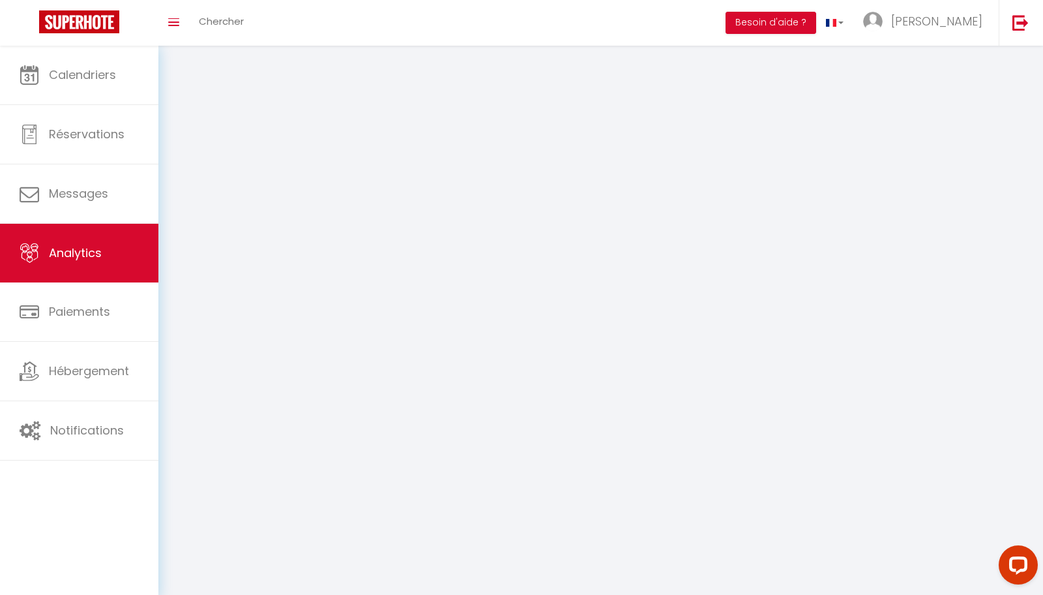
select select "2025"
select select "8"
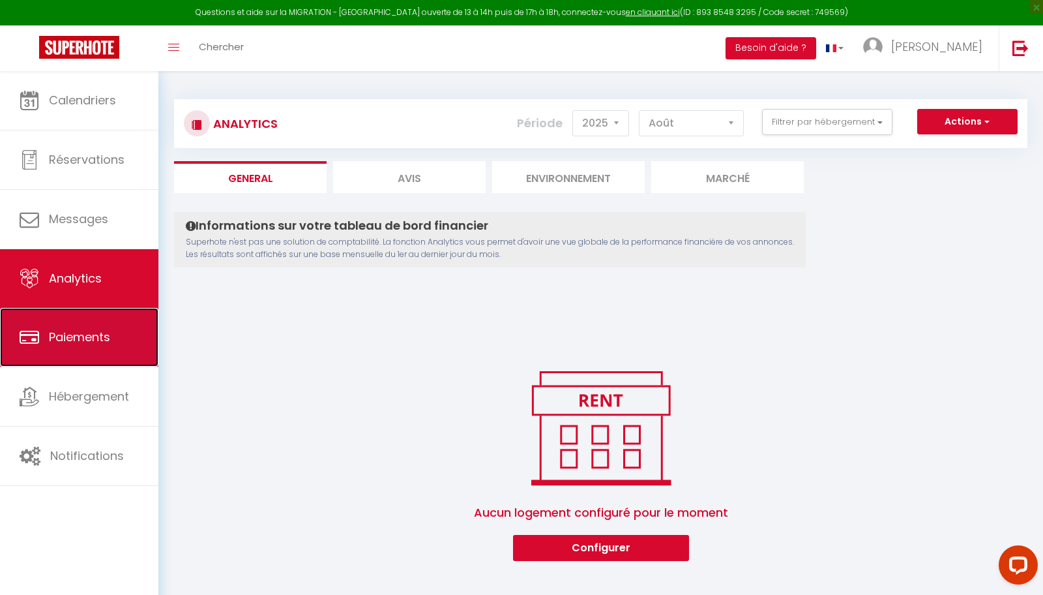
click at [81, 327] on link "Paiements" at bounding box center [79, 337] width 158 height 59
select select "2"
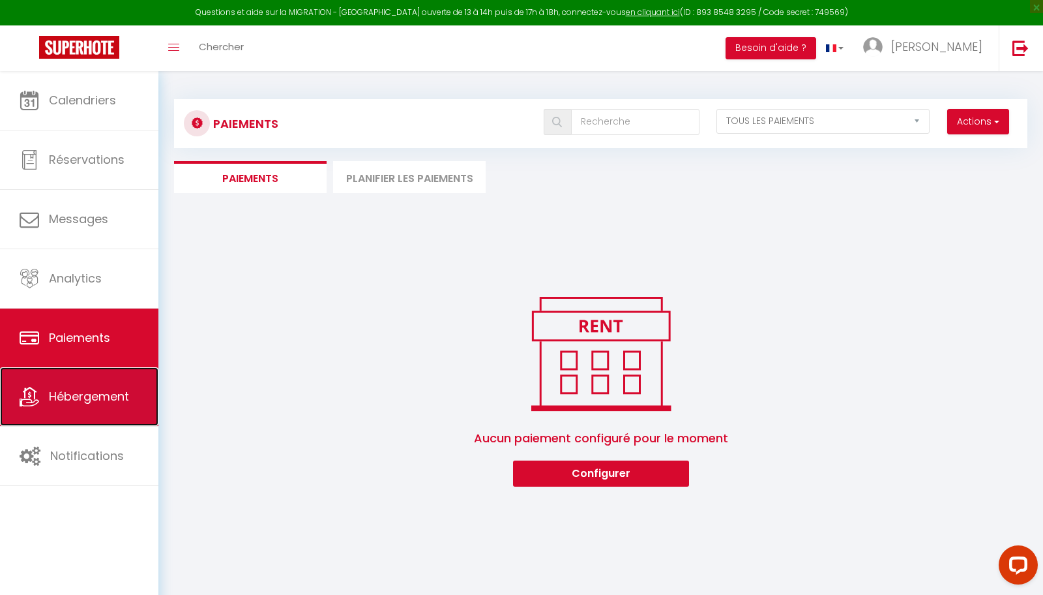
click at [95, 403] on span "Hébergement" at bounding box center [89, 396] width 80 height 16
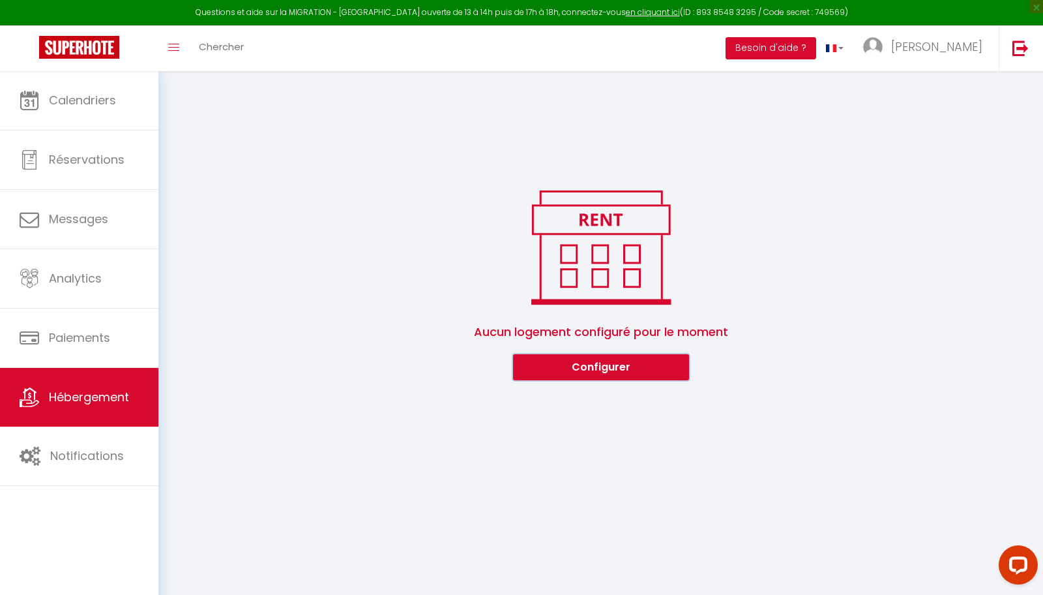
click at [613, 364] on button "Configurer" at bounding box center [601, 367] width 176 height 26
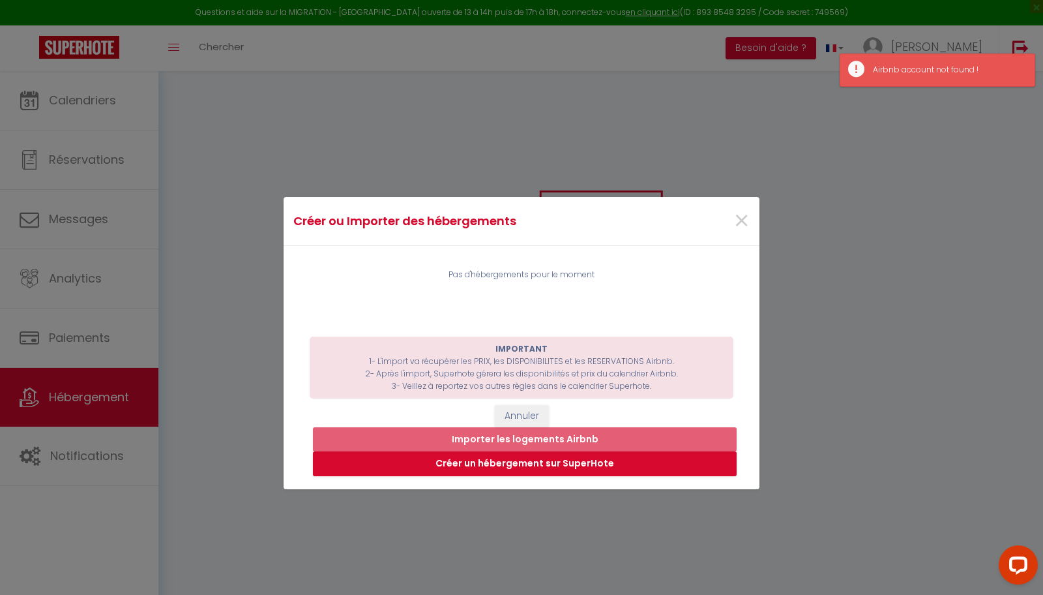
scroll to position [14, 0]
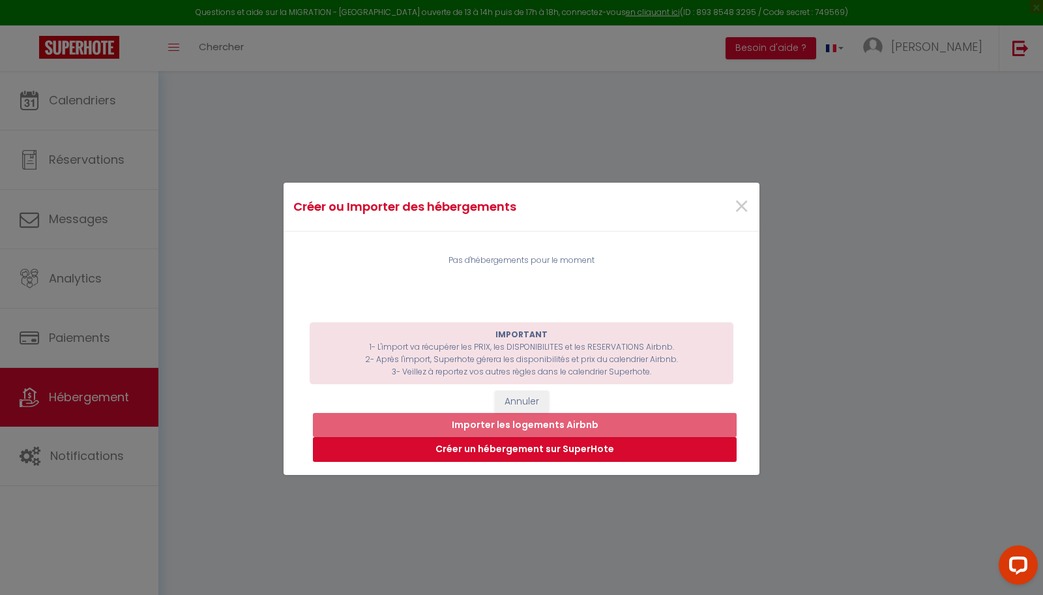
click at [538, 448] on button "Créer un hébergement sur SuperHote" at bounding box center [525, 449] width 424 height 25
select select "3"
select select "2"
select select "1"
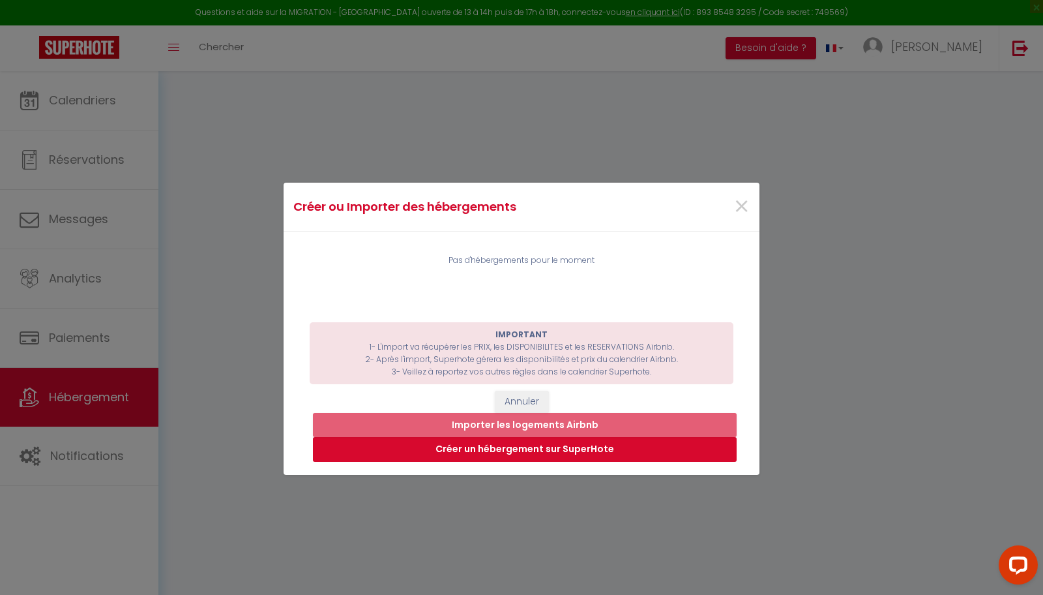
select select "28"
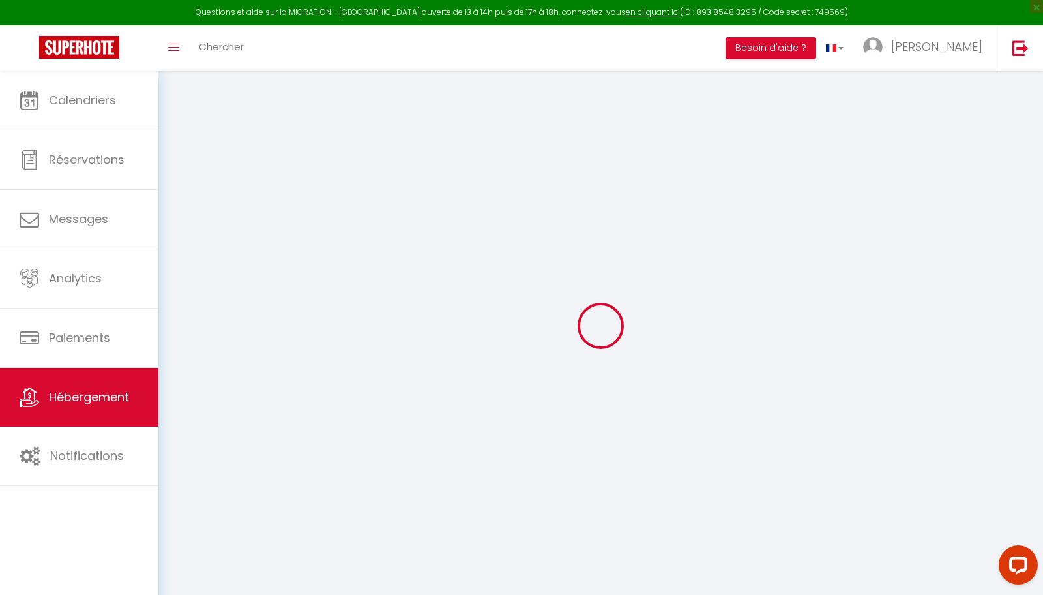
select select
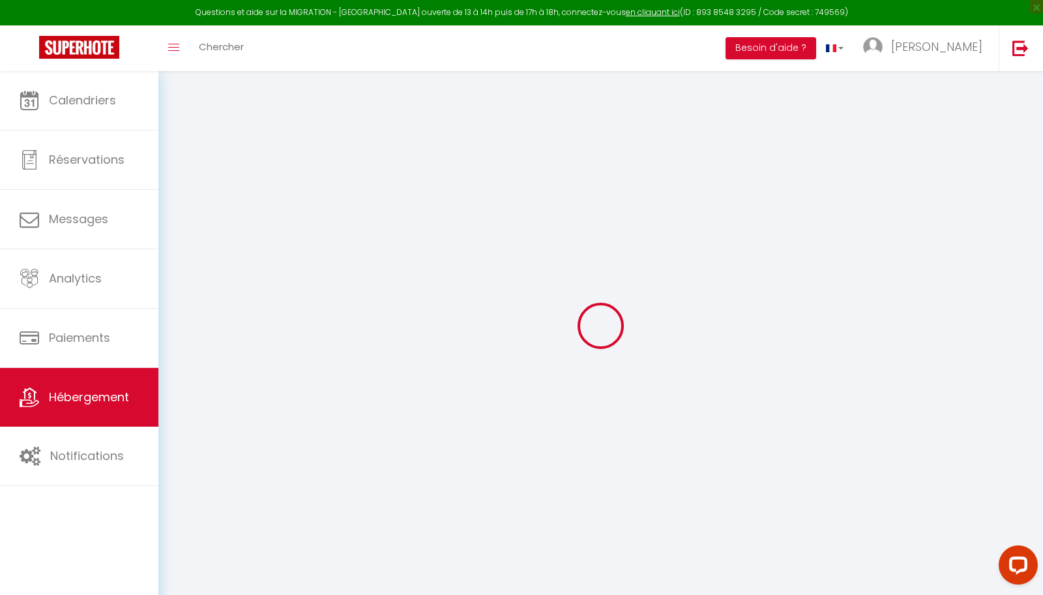
select select
checkbox input "false"
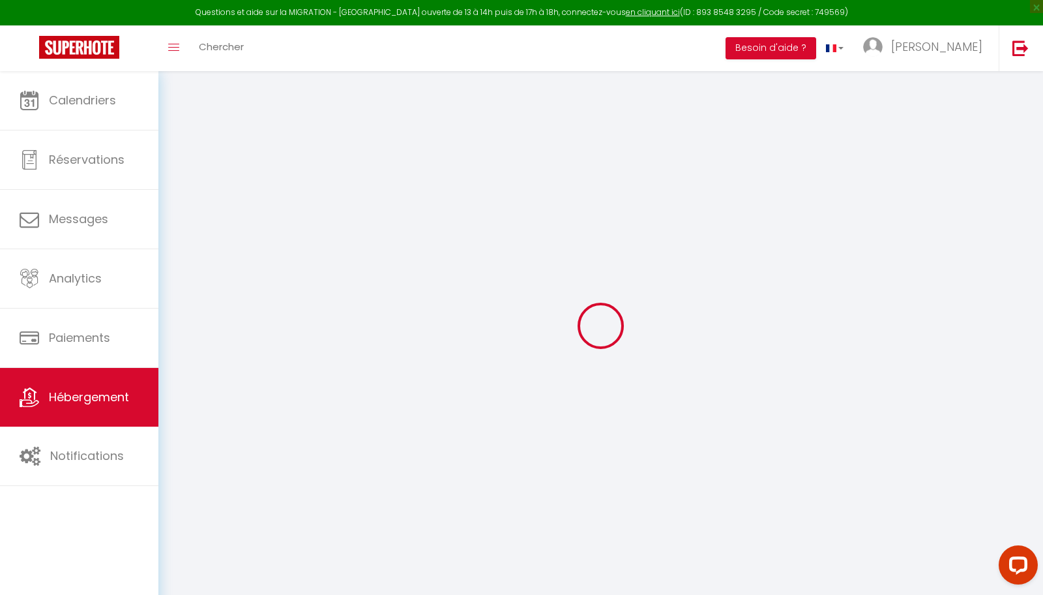
select select
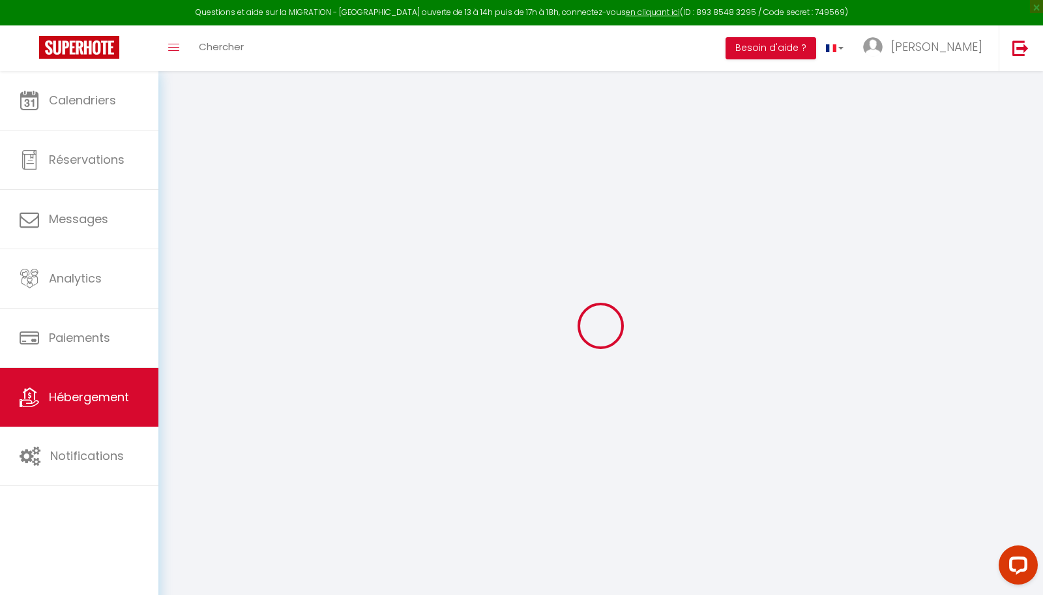
select select
checkbox input "false"
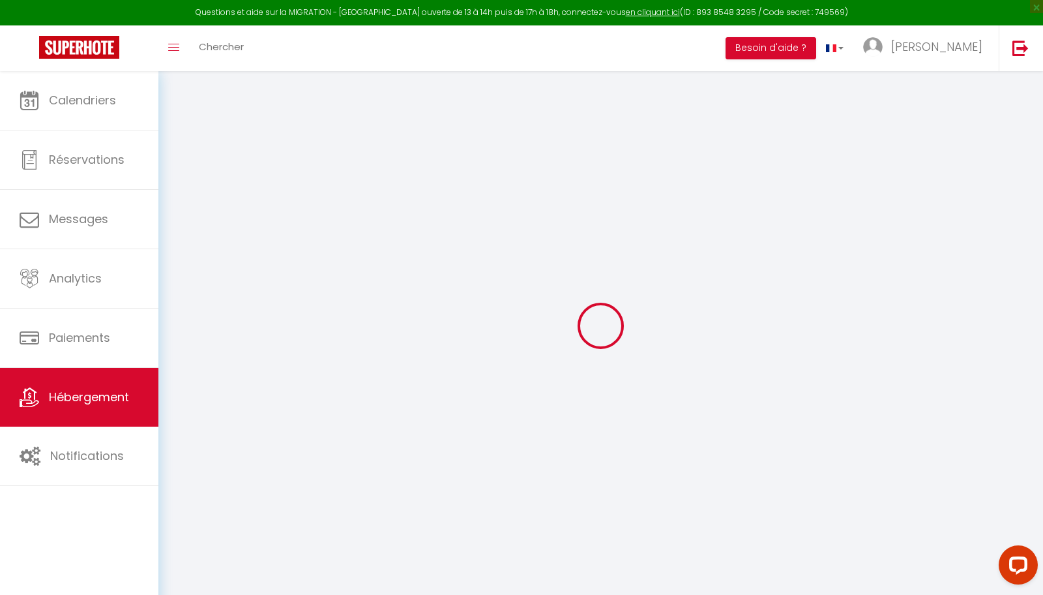
checkbox input "false"
select select
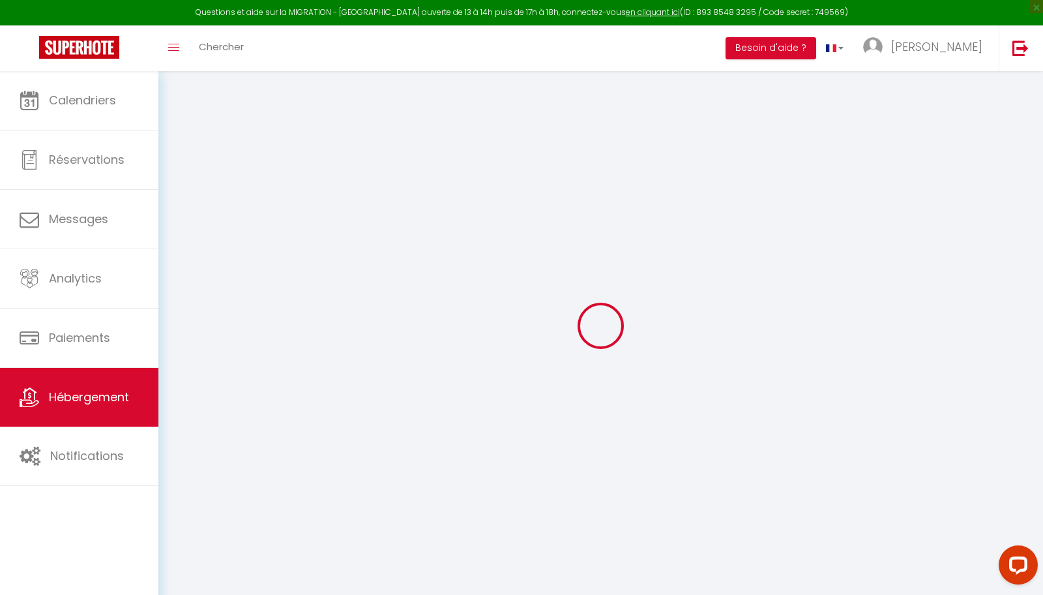
checkbox input "false"
select select
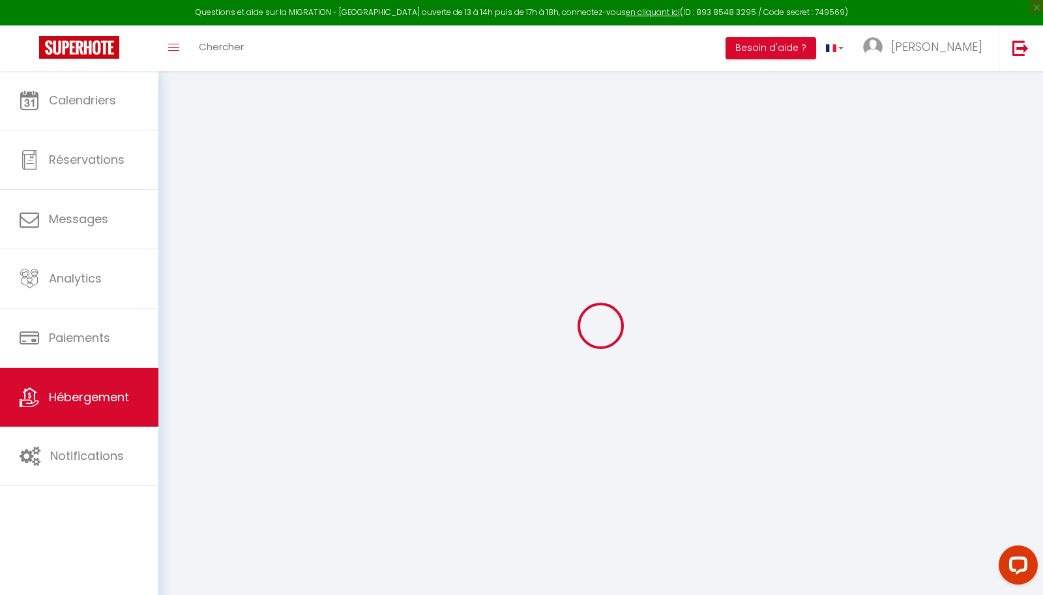
select select
checkbox input "false"
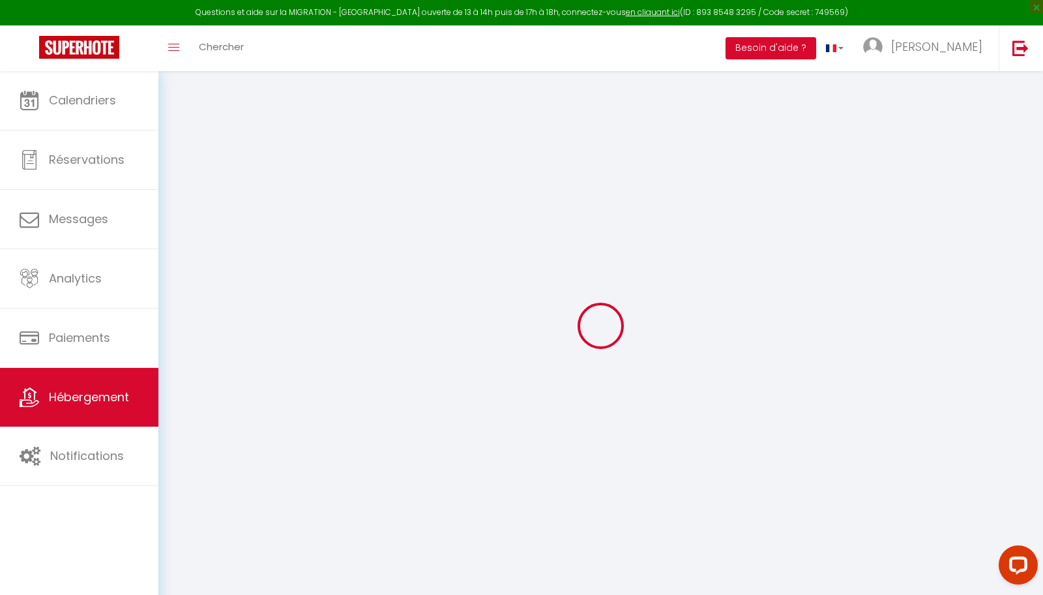
checkbox input "false"
select select
select select "15:00"
select select "23:45"
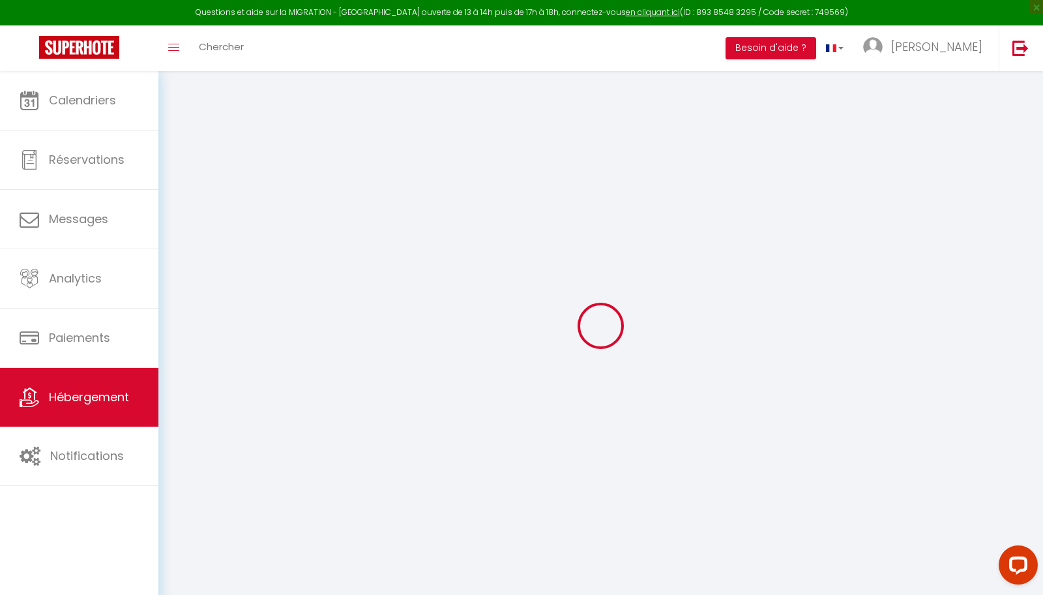
select select "11:00"
select select "30"
select select "120"
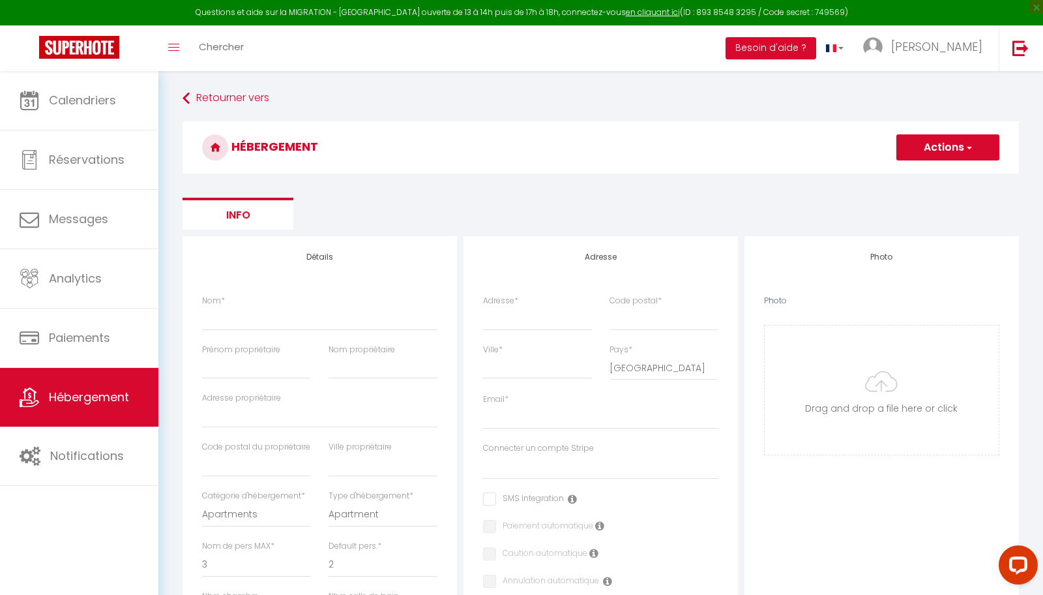
click at [964, 132] on h3 "HÉBERGEMENT" at bounding box center [601, 147] width 837 height 52
click at [972, 146] on span "button" at bounding box center [968, 147] width 8 height 13
drag, startPoint x: 842, startPoint y: 144, endPoint x: 704, endPoint y: 126, distance: 139.5
click at [841, 143] on h3 "HÉBERGEMENT" at bounding box center [601, 147] width 837 height 52
click at [178, 47] on span at bounding box center [173, 47] width 11 height 1
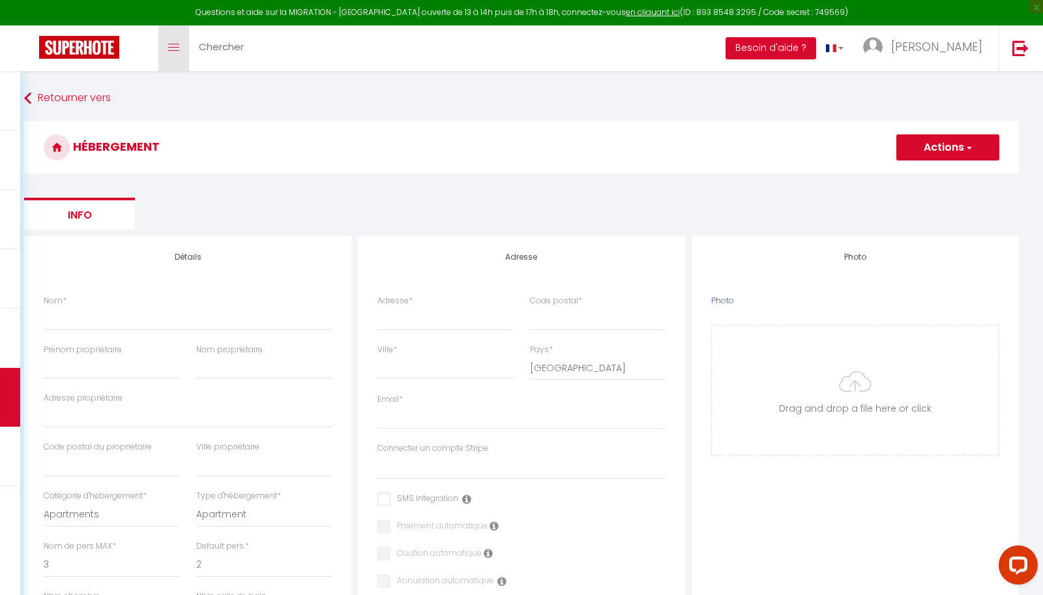
click at [178, 47] on span at bounding box center [173, 47] width 11 height 1
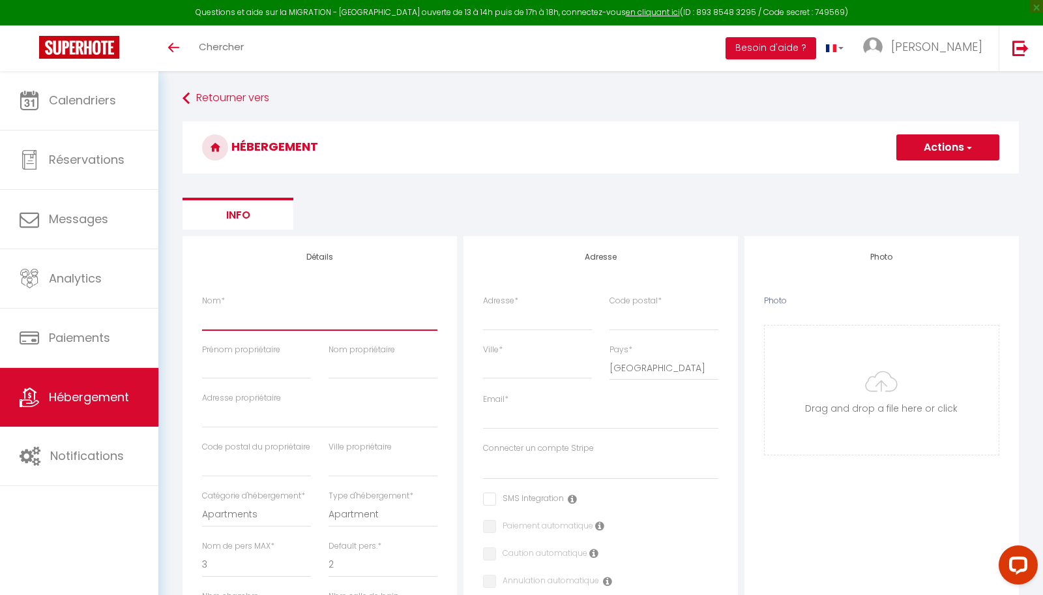
click at [262, 315] on input "Nom *" at bounding box center [319, 318] width 235 height 23
click at [419, 185] on form "HÉBERGEMENT Actions Enregistrer Info Modèle personnalisé × Titre Modèle Annuler…" at bounding box center [601, 594] width 837 height 946
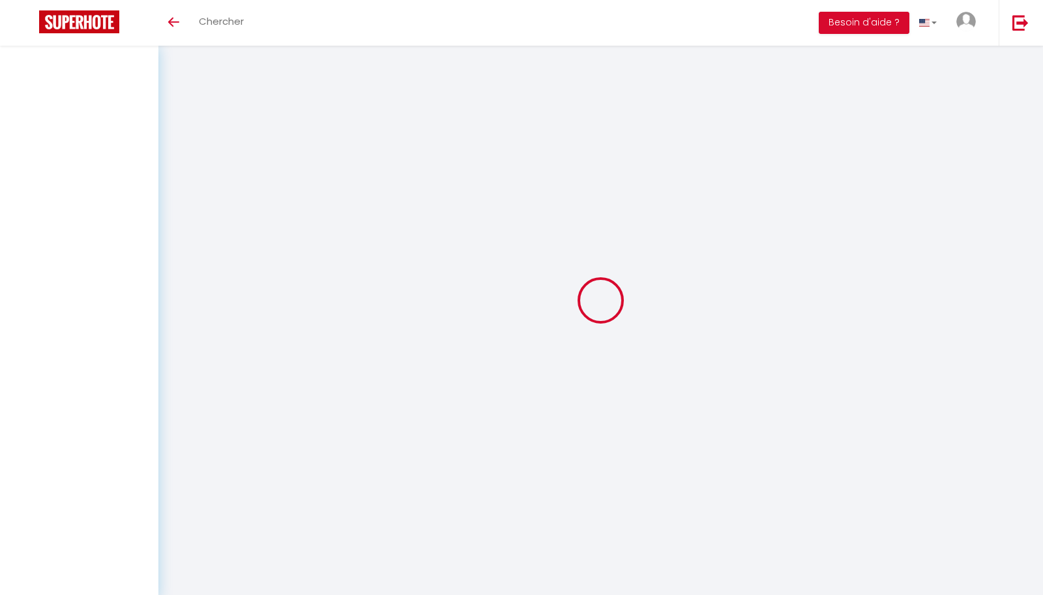
select select
checkbox input "false"
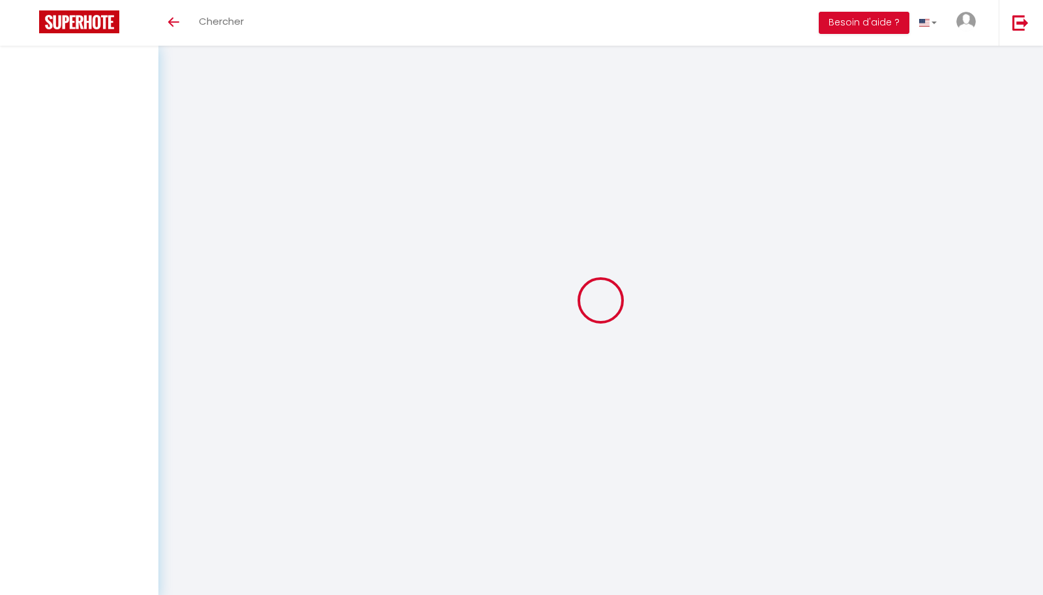
select select
select select "15:00"
select select "23:45"
select select "11:00"
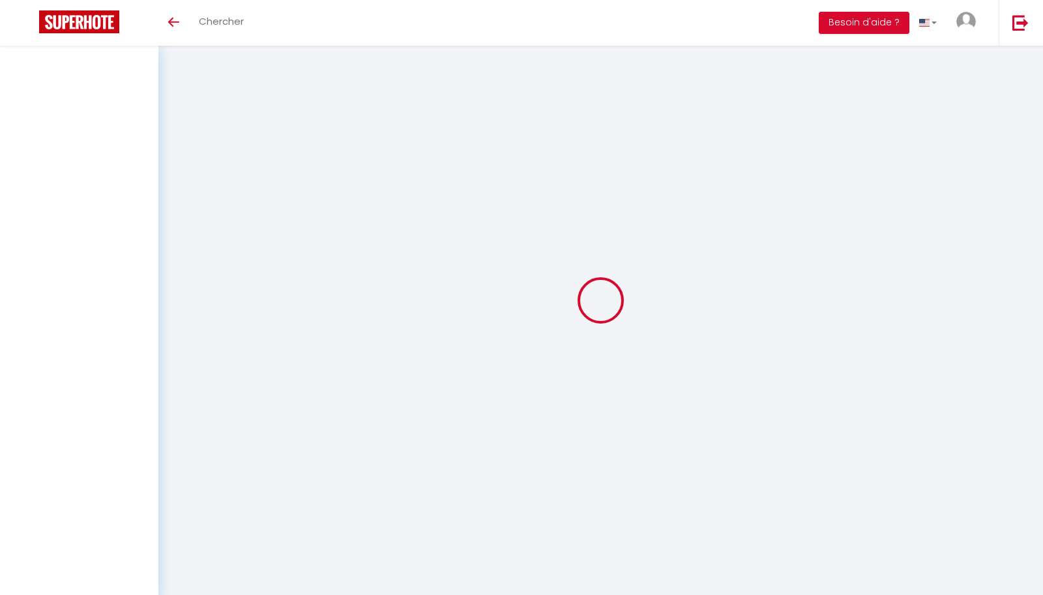
select select "30"
select select "120"
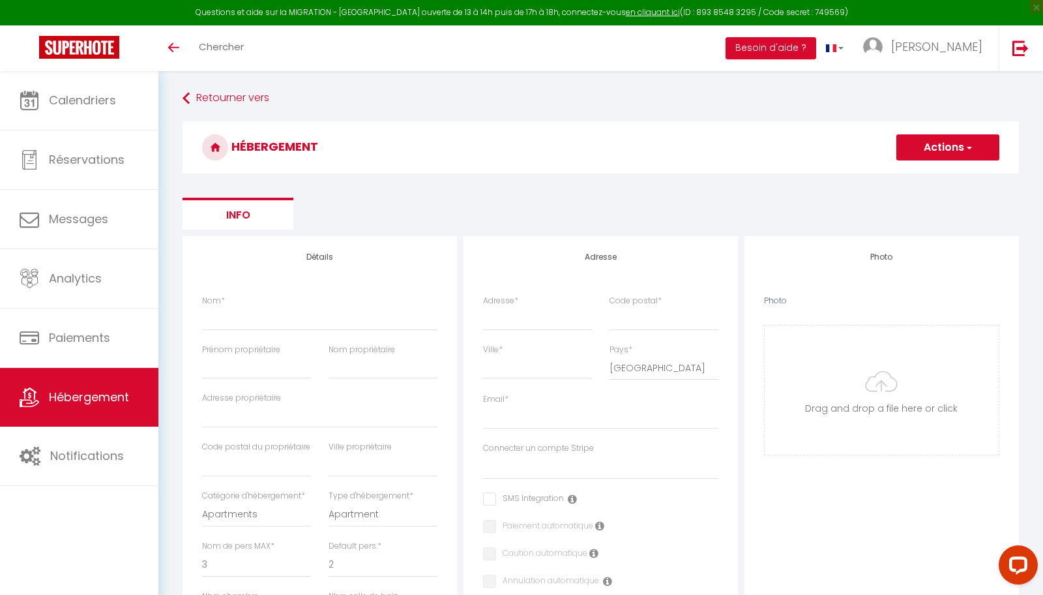
click at [100, 395] on span "Hébergement" at bounding box center [89, 397] width 80 height 16
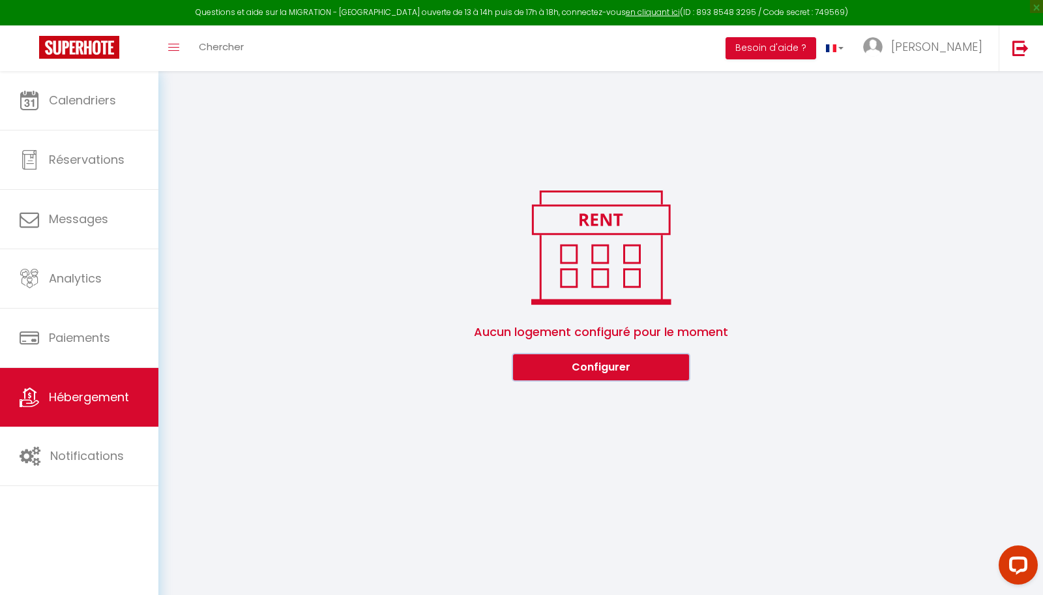
click at [617, 371] on button "Configurer" at bounding box center [601, 367] width 176 height 26
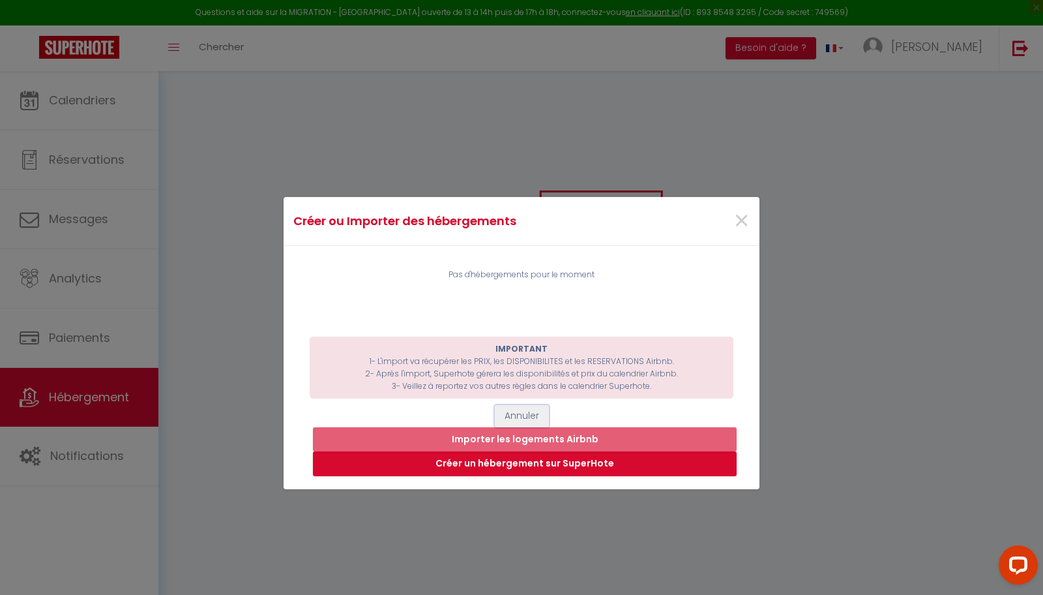
click at [530, 411] on button "Annuler" at bounding box center [522, 416] width 54 height 22
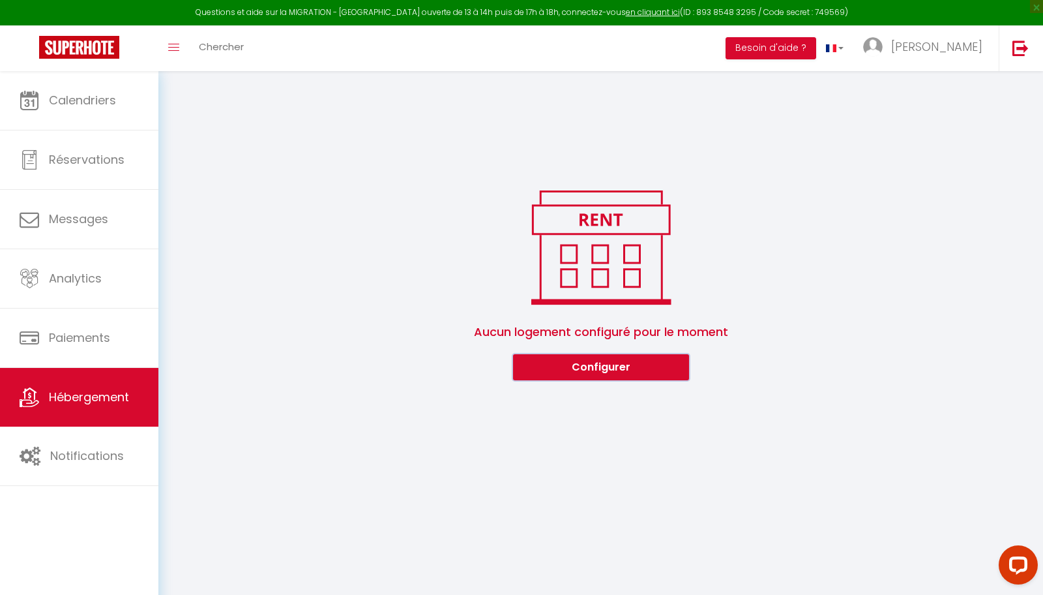
click at [602, 370] on button "Configurer" at bounding box center [601, 367] width 176 height 26
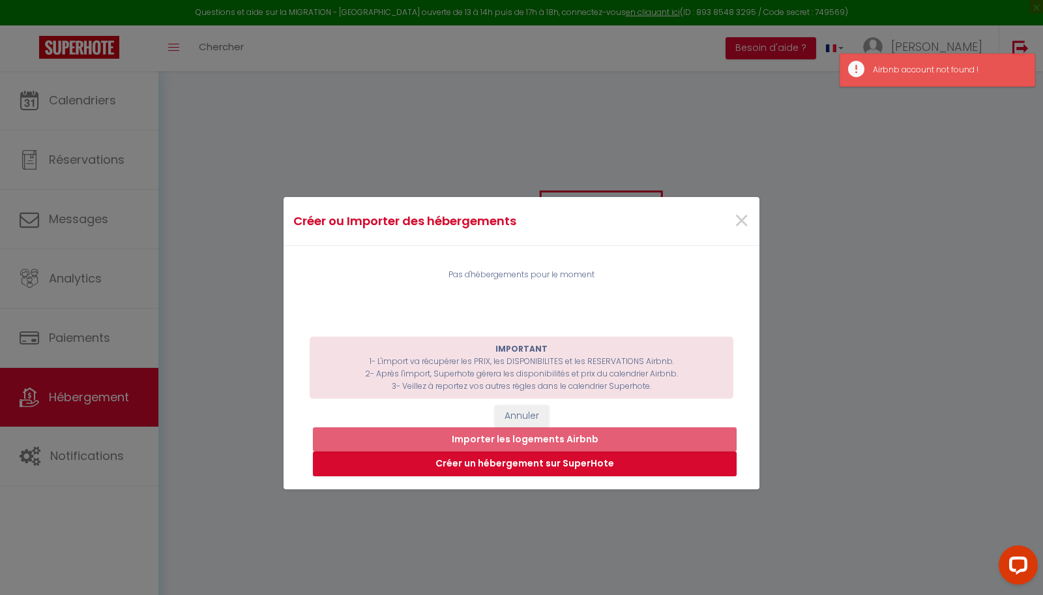
click at [338, 218] on h4 "Créer ou Importer des hébergements" at bounding box center [442, 221] width 299 height 18
click at [43, 90] on div "Créer ou Importer des hébergements × Pas d'hébergements pour le moment IMPORTAN…" at bounding box center [521, 297] width 1043 height 595
drag, startPoint x: 50, startPoint y: 92, endPoint x: 63, endPoint y: 97, distance: 13.8
click at [50, 92] on div "Créer ou Importer des hébergements × Pas d'hébergements pour le moment IMPORTAN…" at bounding box center [521, 297] width 1043 height 595
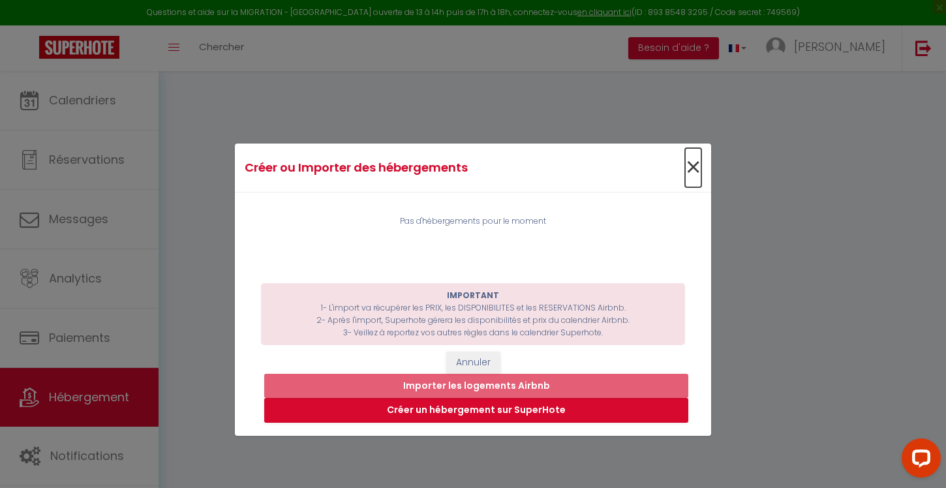
click at [691, 169] on span "×" at bounding box center [693, 167] width 16 height 39
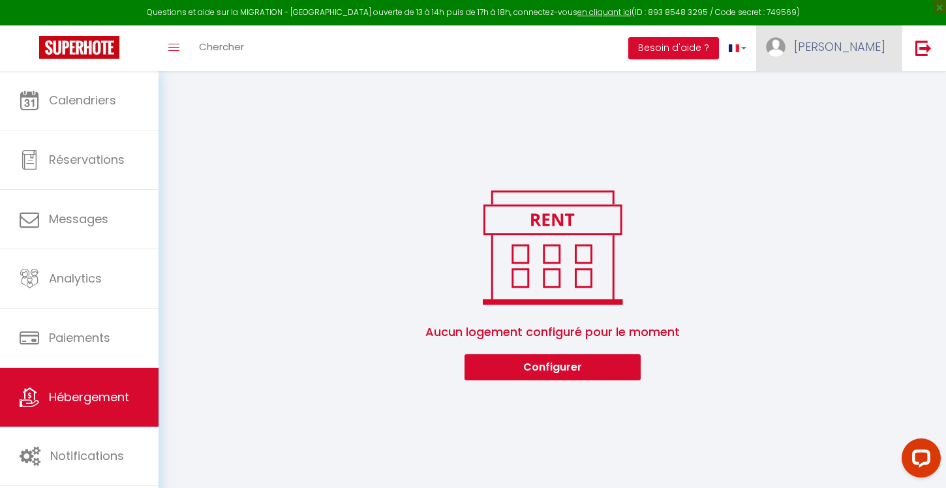
click at [860, 47] on span "[PERSON_NAME]" at bounding box center [839, 46] width 91 height 16
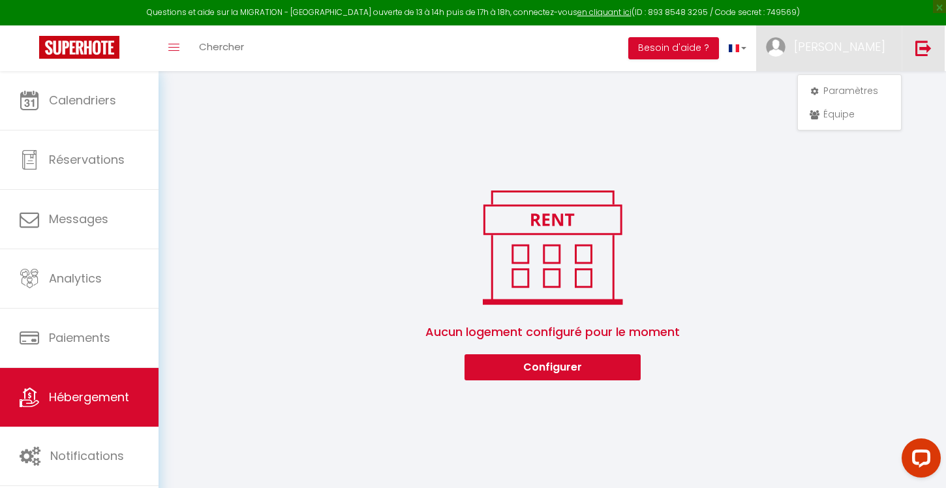
click at [923, 52] on img at bounding box center [923, 48] width 16 height 16
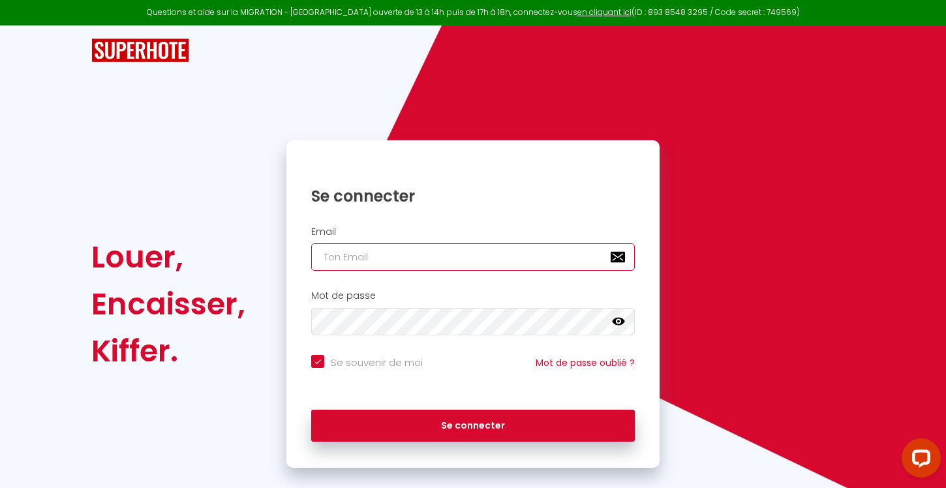
type input "[EMAIL_ADDRESS][DOMAIN_NAME]"
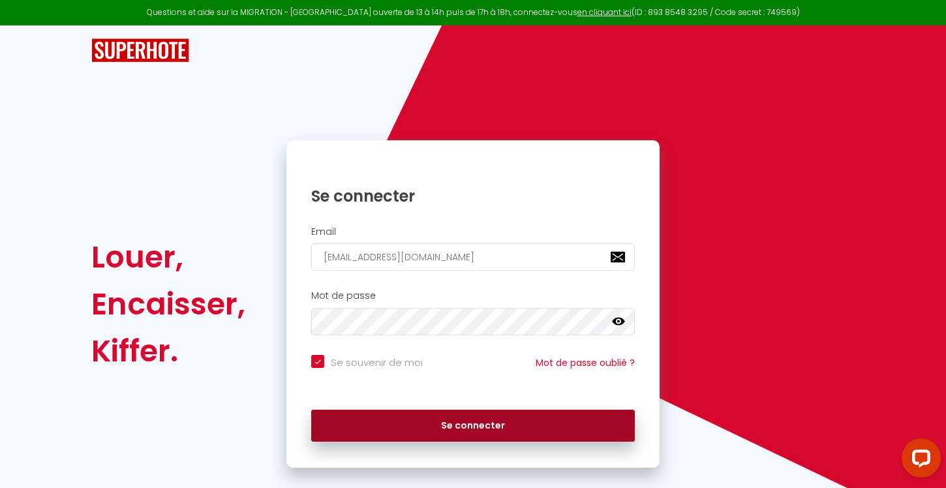
click at [435, 422] on button "Se connecter" at bounding box center [472, 426] width 323 height 33
checkbox input "true"
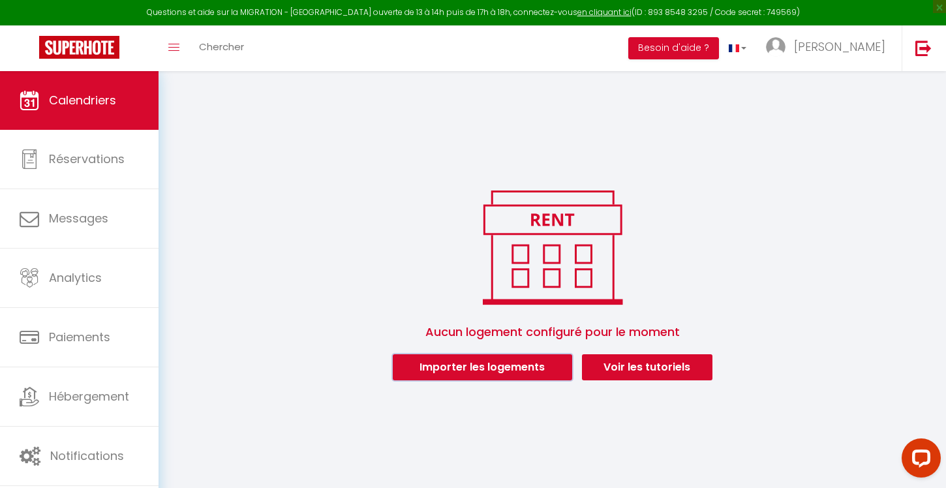
click at [517, 369] on button "Importer les logements" at bounding box center [482, 367] width 179 height 26
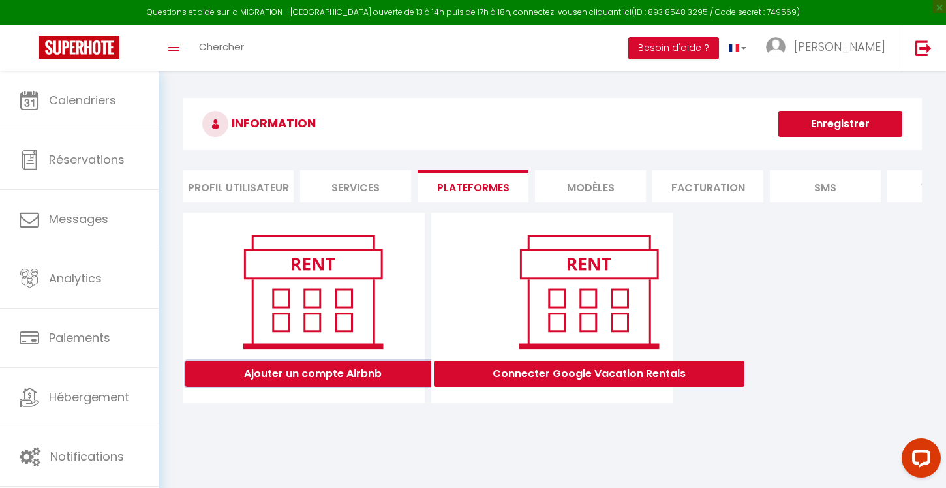
click at [339, 376] on button "Ajouter un compte Airbnb" at bounding box center [312, 374] width 255 height 26
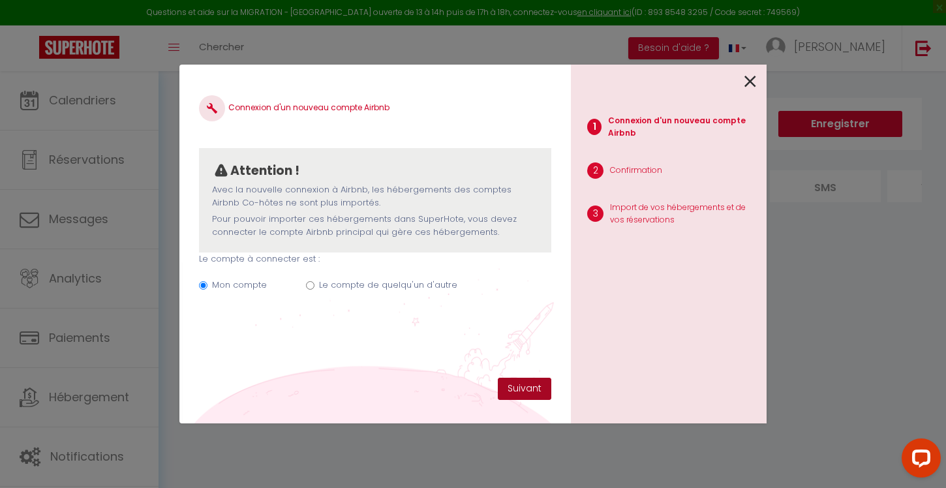
click at [529, 389] on button "Suivant" at bounding box center [524, 389] width 53 height 22
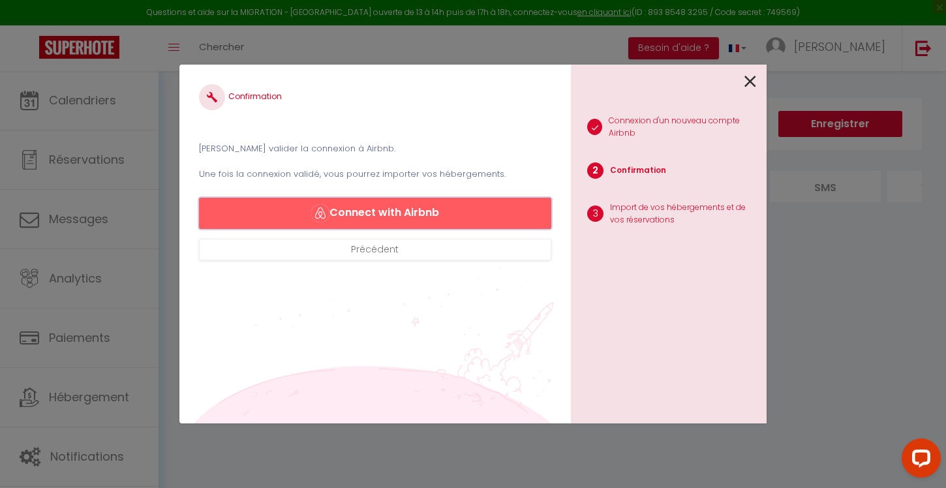
click at [373, 208] on button "Connect with Airbnb" at bounding box center [375, 213] width 352 height 31
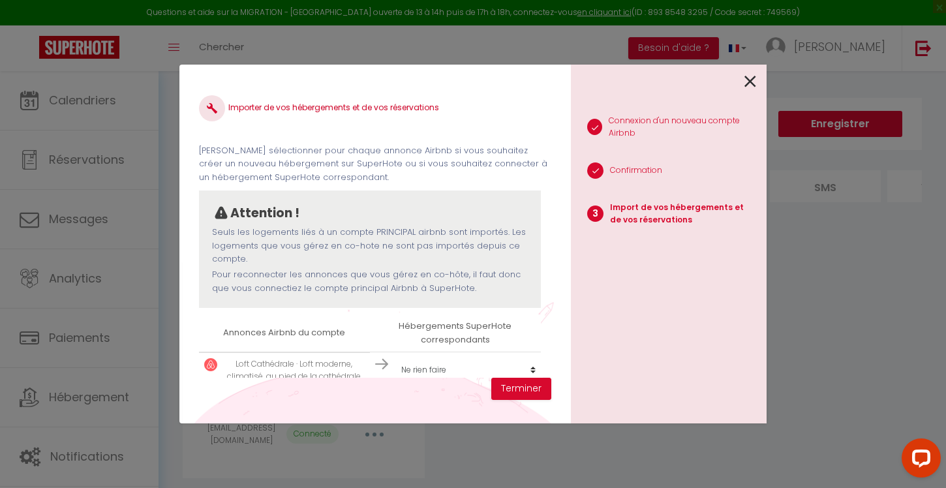
scroll to position [20, 0]
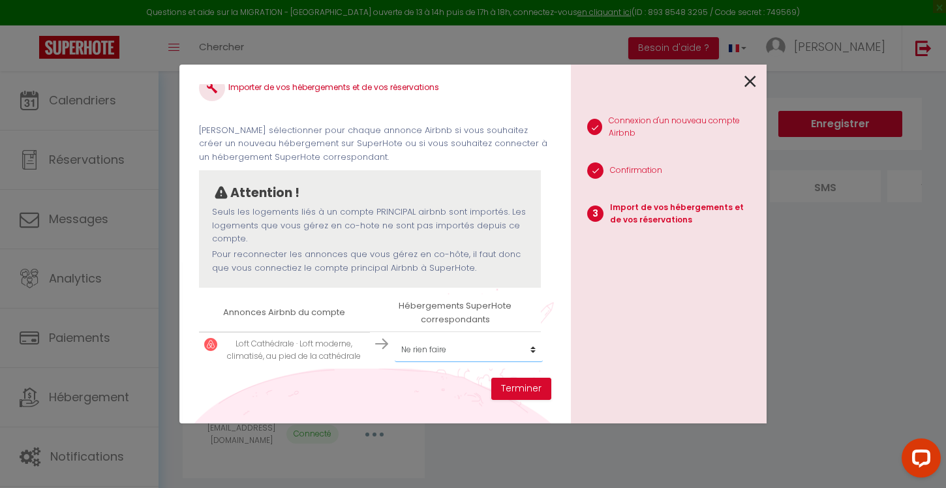
click at [462, 350] on select "Créer un nouveau hébergement Ne rien faire" at bounding box center [469, 349] width 148 height 25
select select "create_new"
click at [509, 383] on button "Terminer" at bounding box center [521, 389] width 60 height 22
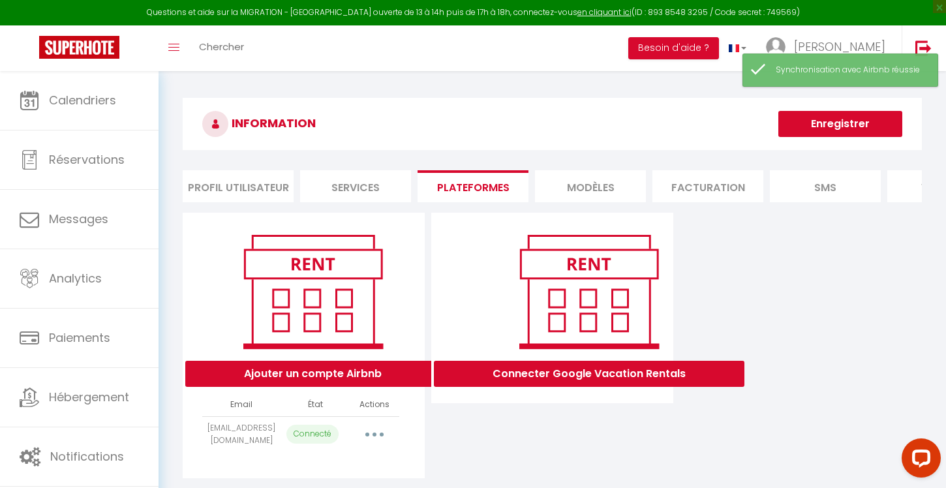
scroll to position [71, 0]
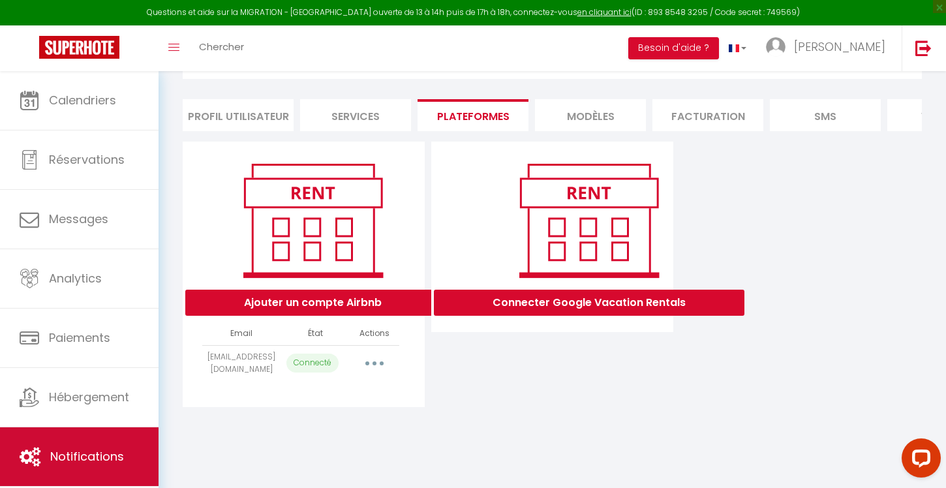
click at [97, 455] on span "Notifications" at bounding box center [87, 456] width 74 height 16
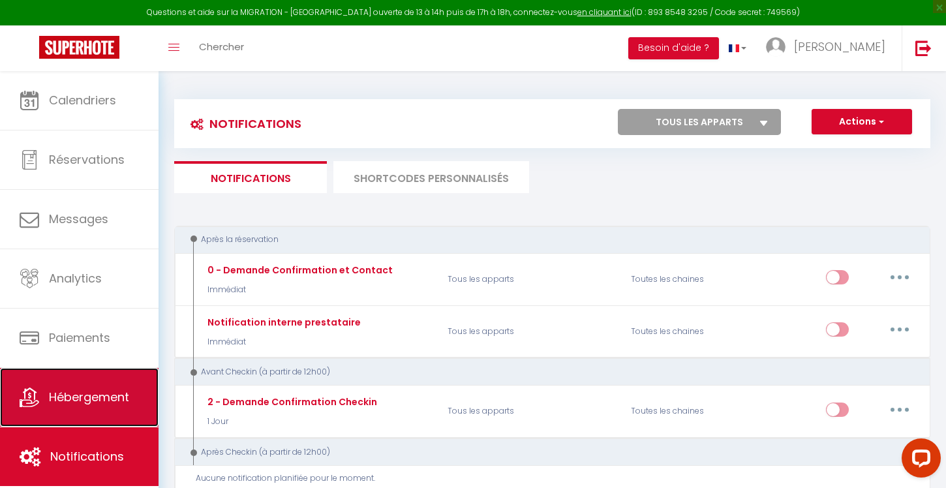
click at [61, 400] on span "Hébergement" at bounding box center [89, 397] width 80 height 16
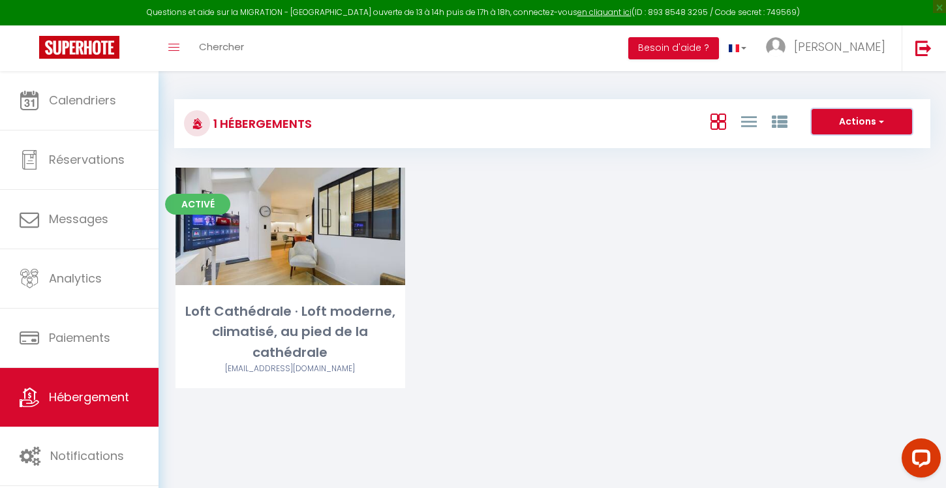
click at [856, 118] on button "Actions" at bounding box center [861, 122] width 100 height 26
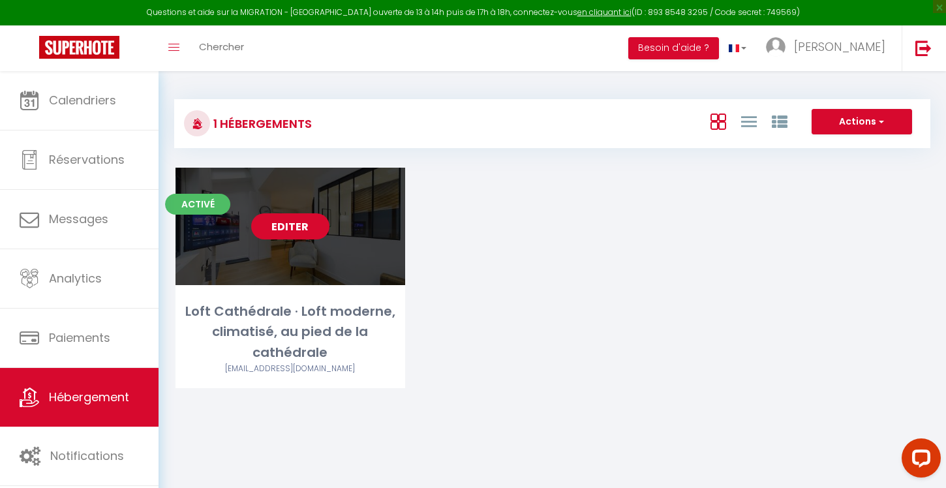
click at [306, 232] on link "Editer" at bounding box center [290, 226] width 78 height 26
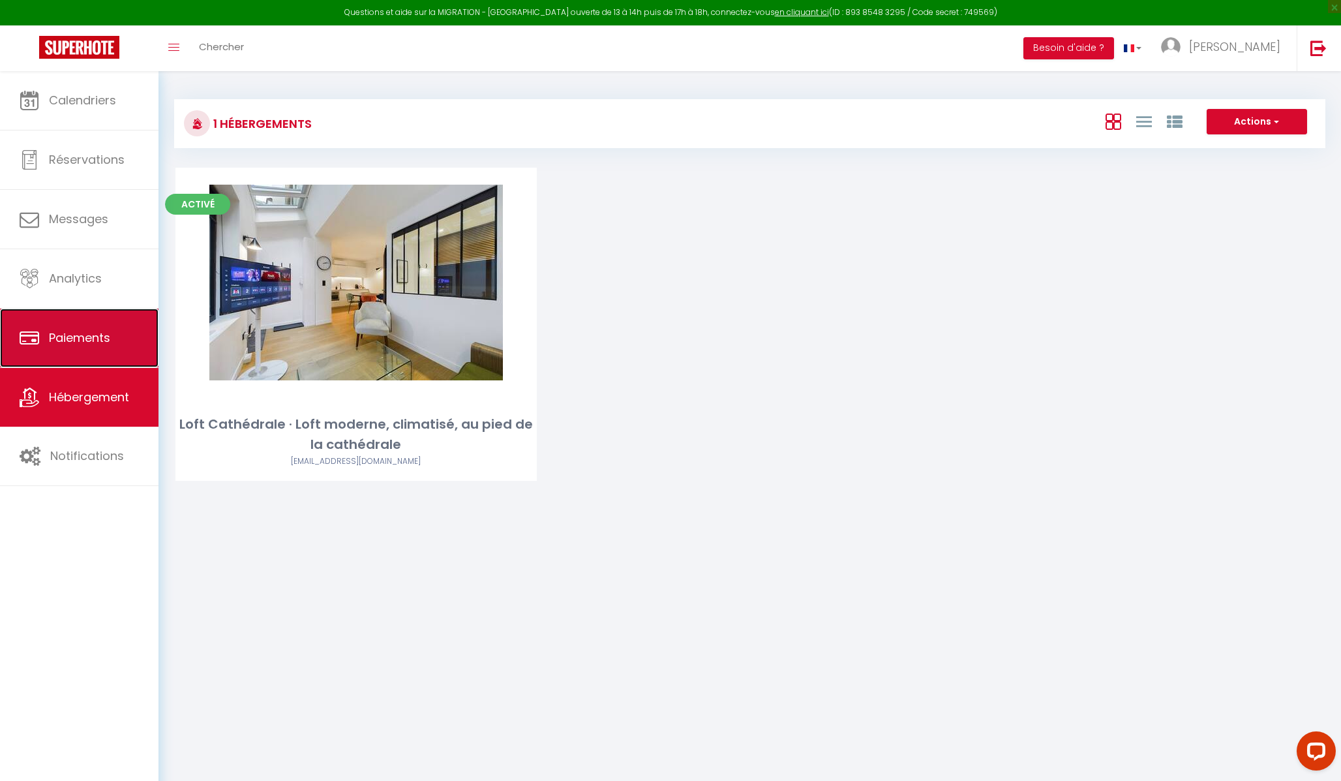
click at [95, 348] on link "Paiements" at bounding box center [79, 337] width 158 height 59
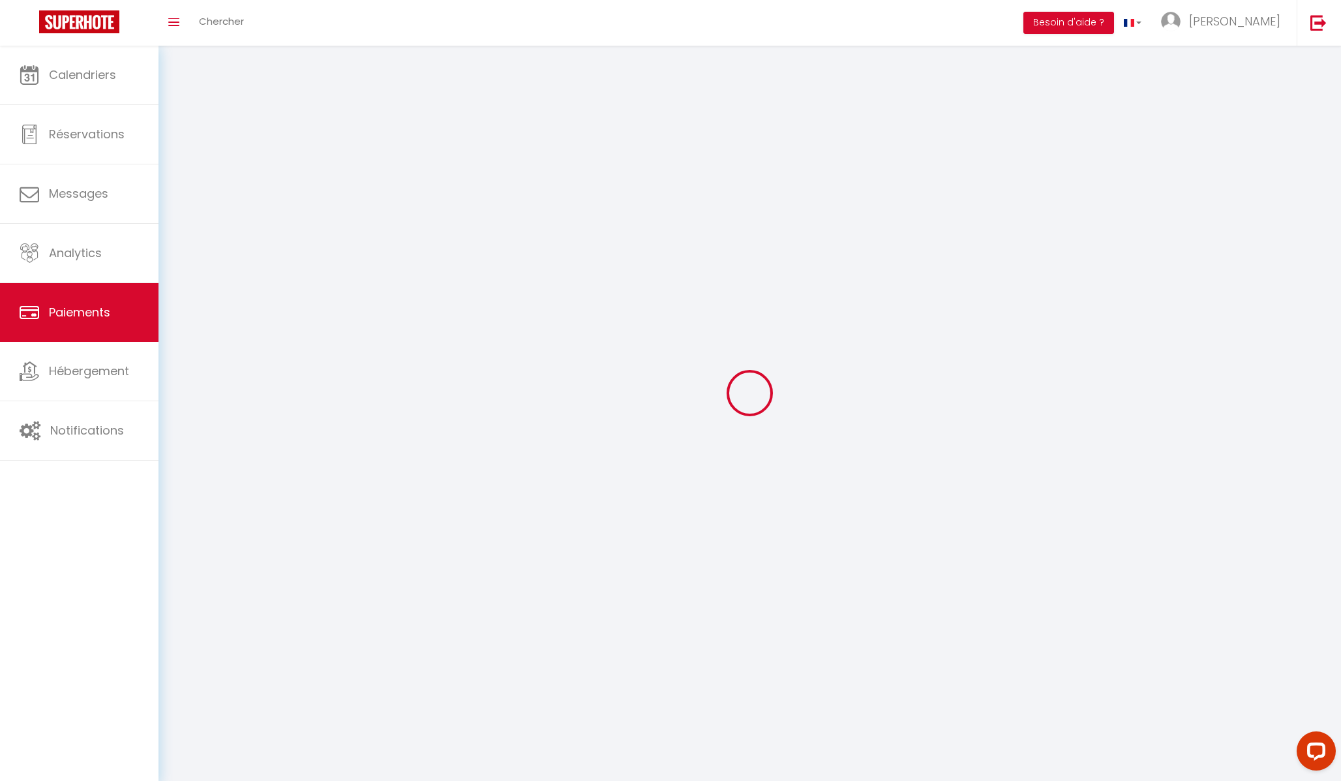
select select "2"
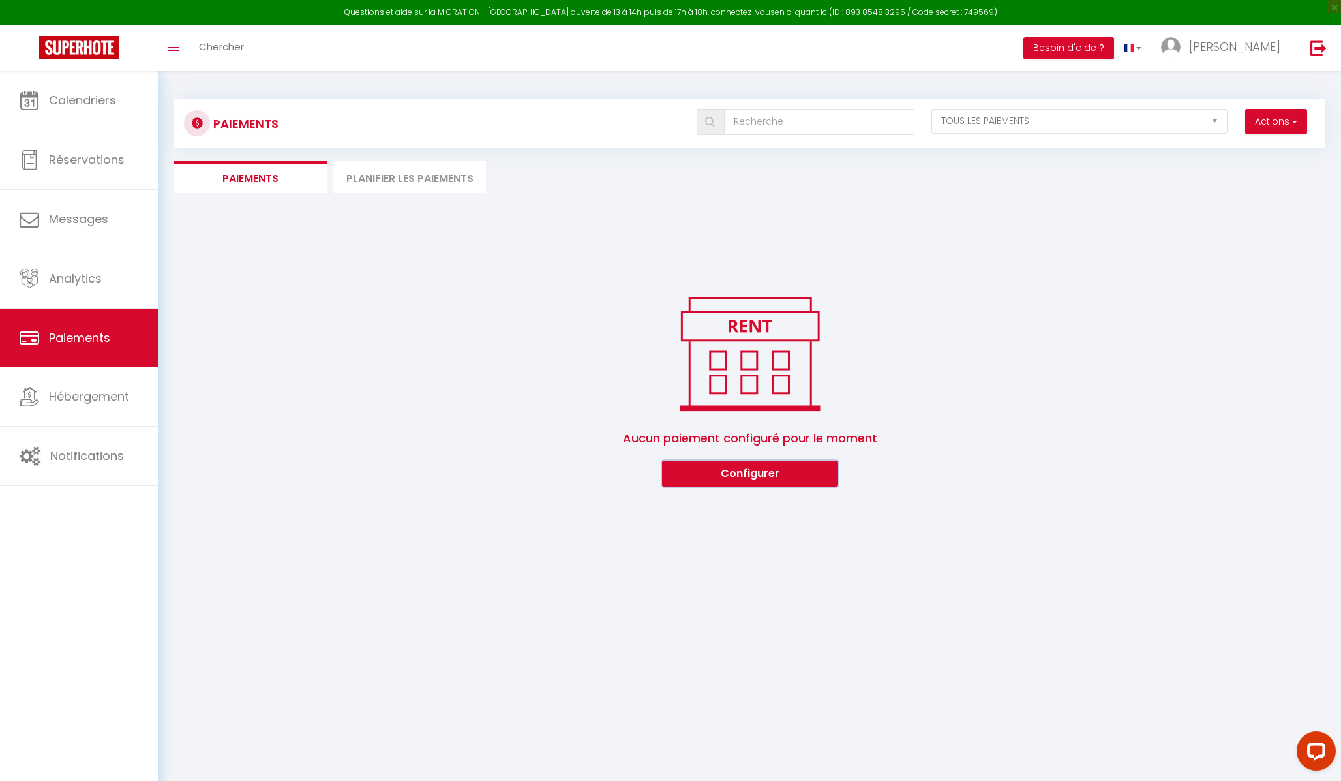
click at [755, 475] on button "Configurer" at bounding box center [750, 473] width 176 height 26
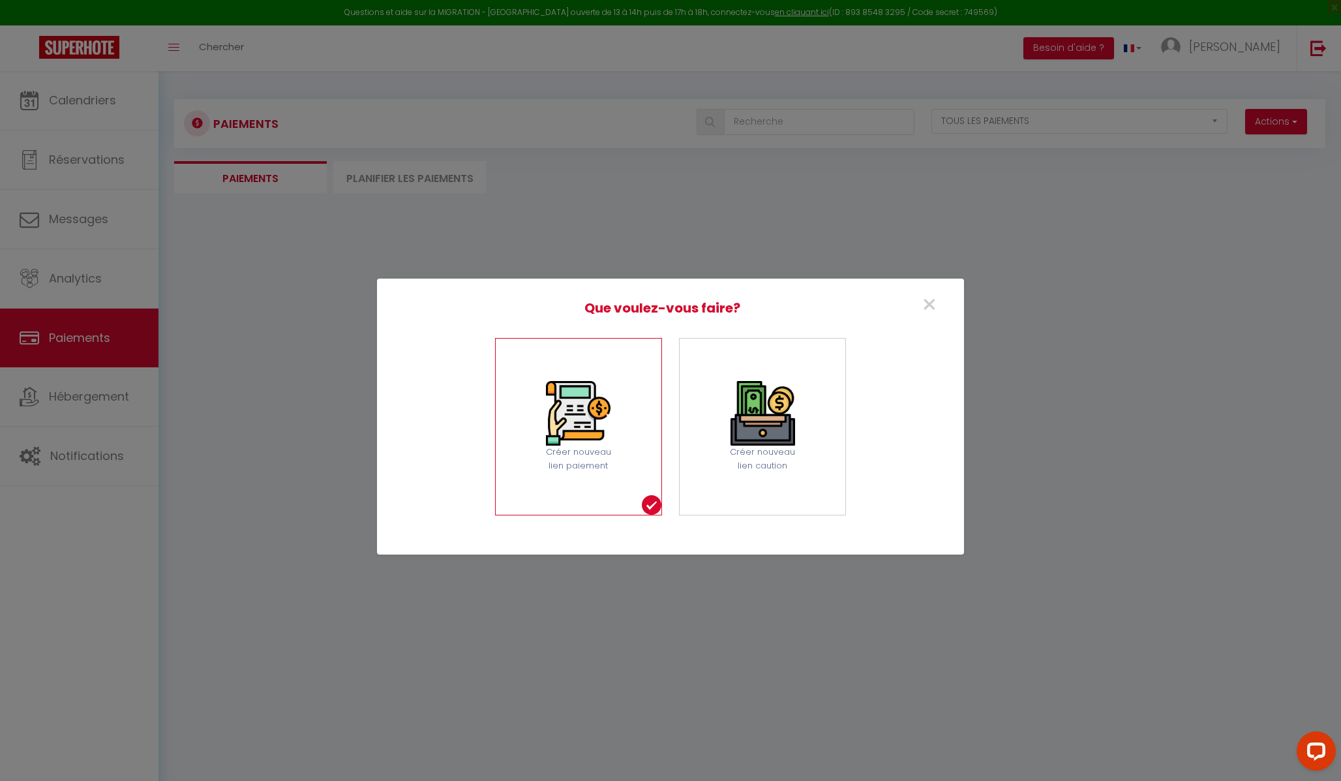
click at [609, 439] on img at bounding box center [578, 413] width 65 height 65
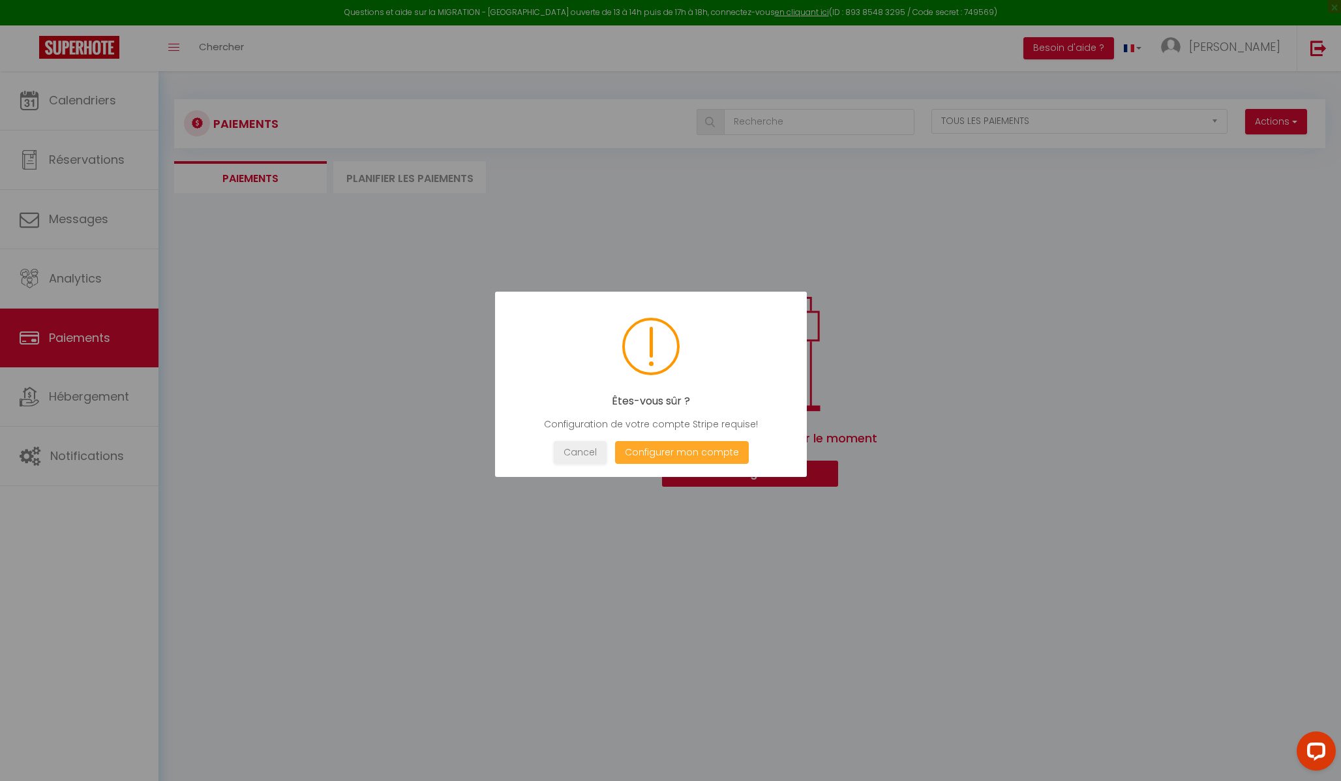
click at [691, 450] on button "Configurer mon compte" at bounding box center [682, 452] width 134 height 23
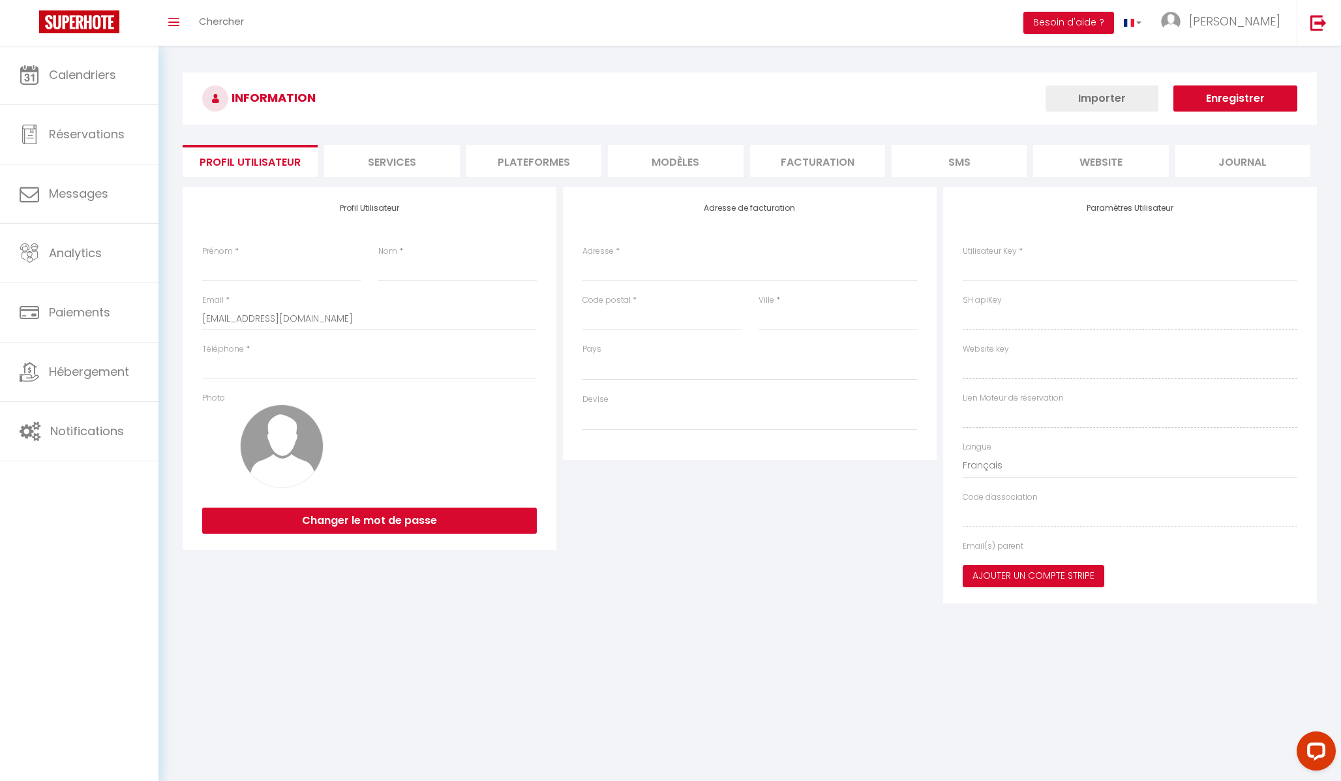
type input "[PERSON_NAME]"
type input "[PHONE_NUMBER]"
type input "[STREET_ADDRESS]"
type input "67000"
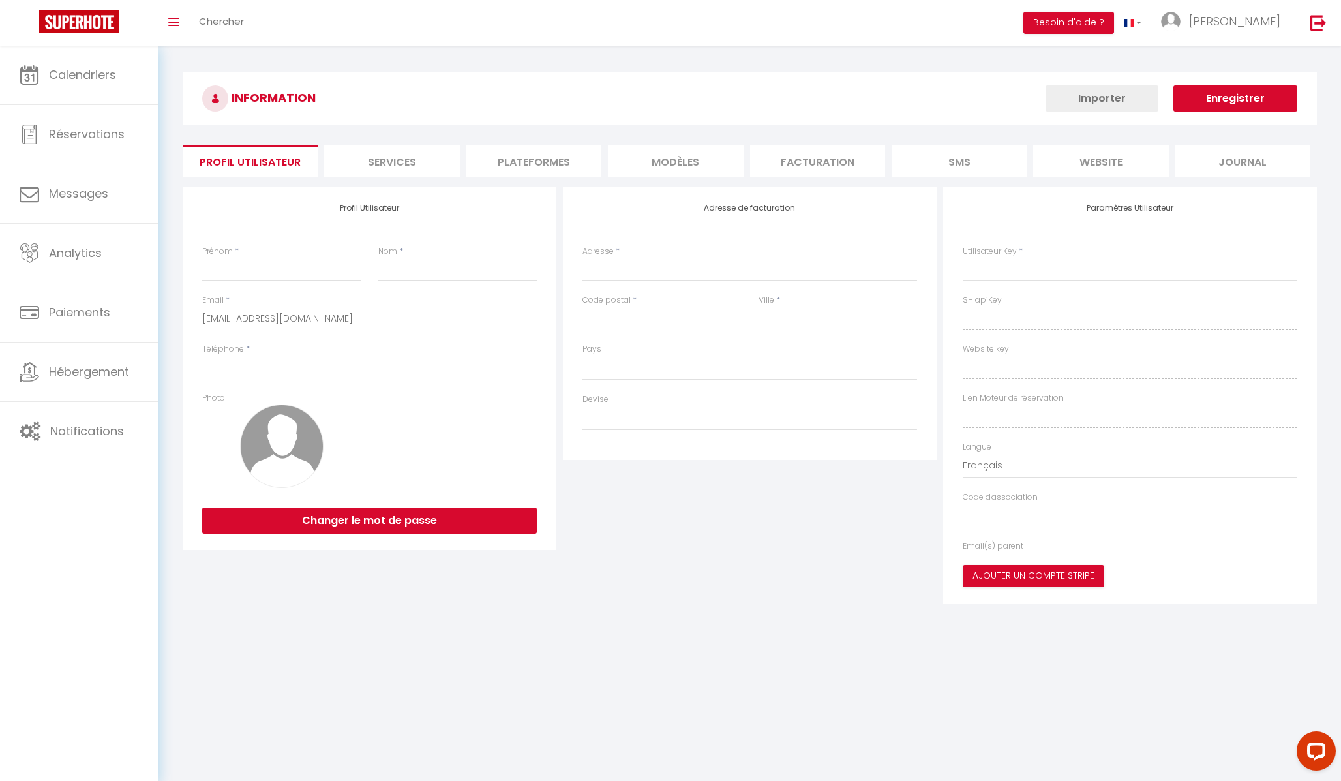
type input "[GEOGRAPHIC_DATA]"
type input "NWxo2RLQo5oiYxlVuPIRSsoaJ"
type input "rPUT13pgNalXVBVnaMZuSpnZm"
type input "NWxo2RLQo5oiYxlVuPIRSsoaJ"
type input "rPUT13pgNalXVBVnaMZuSpnZm"
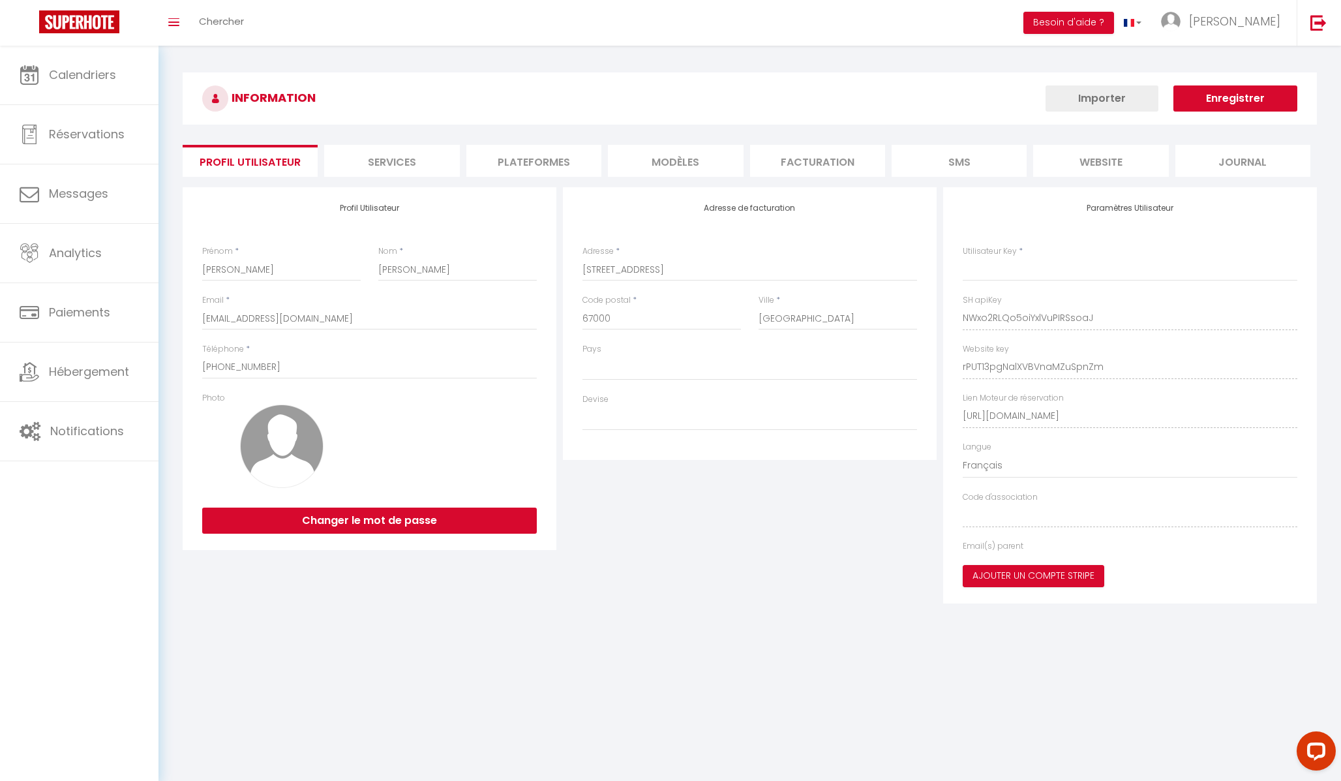
type input "[URL][DOMAIN_NAME]"
select select "28"
select select "fr"
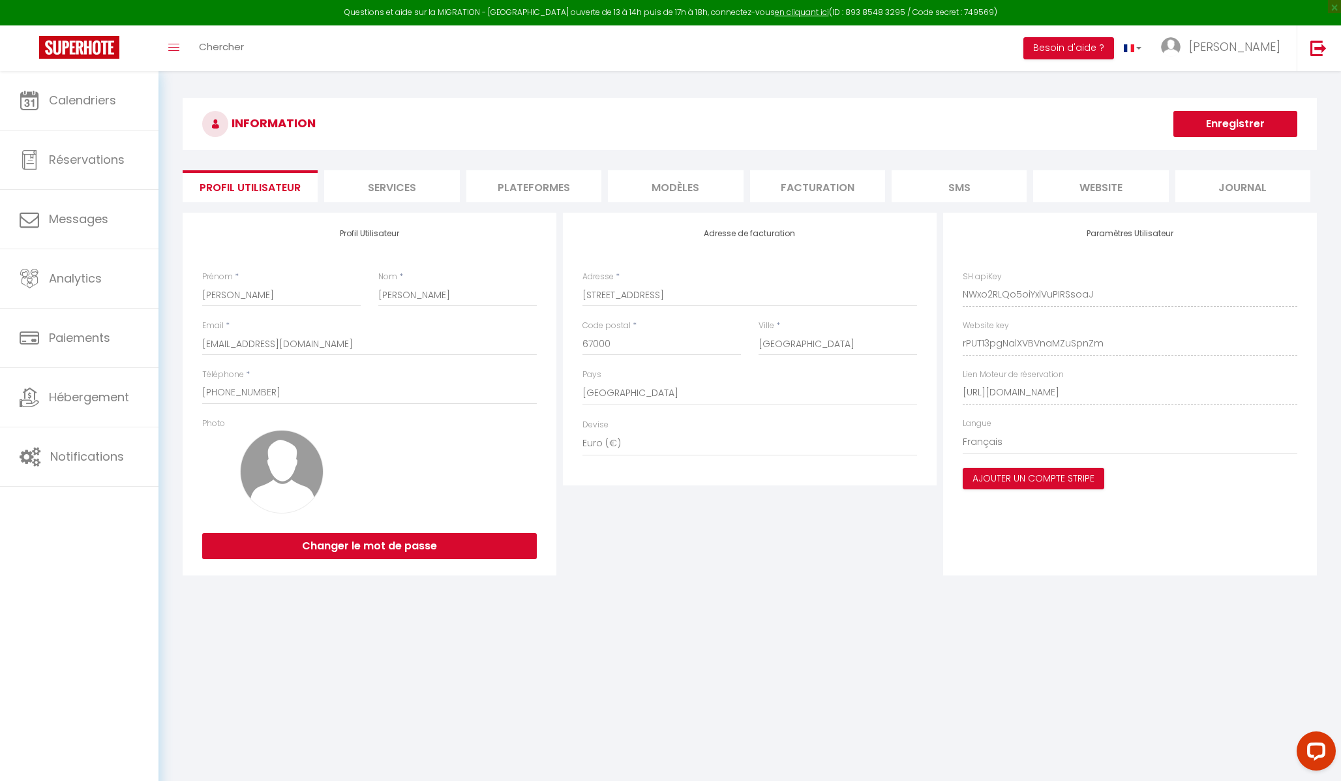
click at [426, 185] on li "Services" at bounding box center [391, 186] width 135 height 32
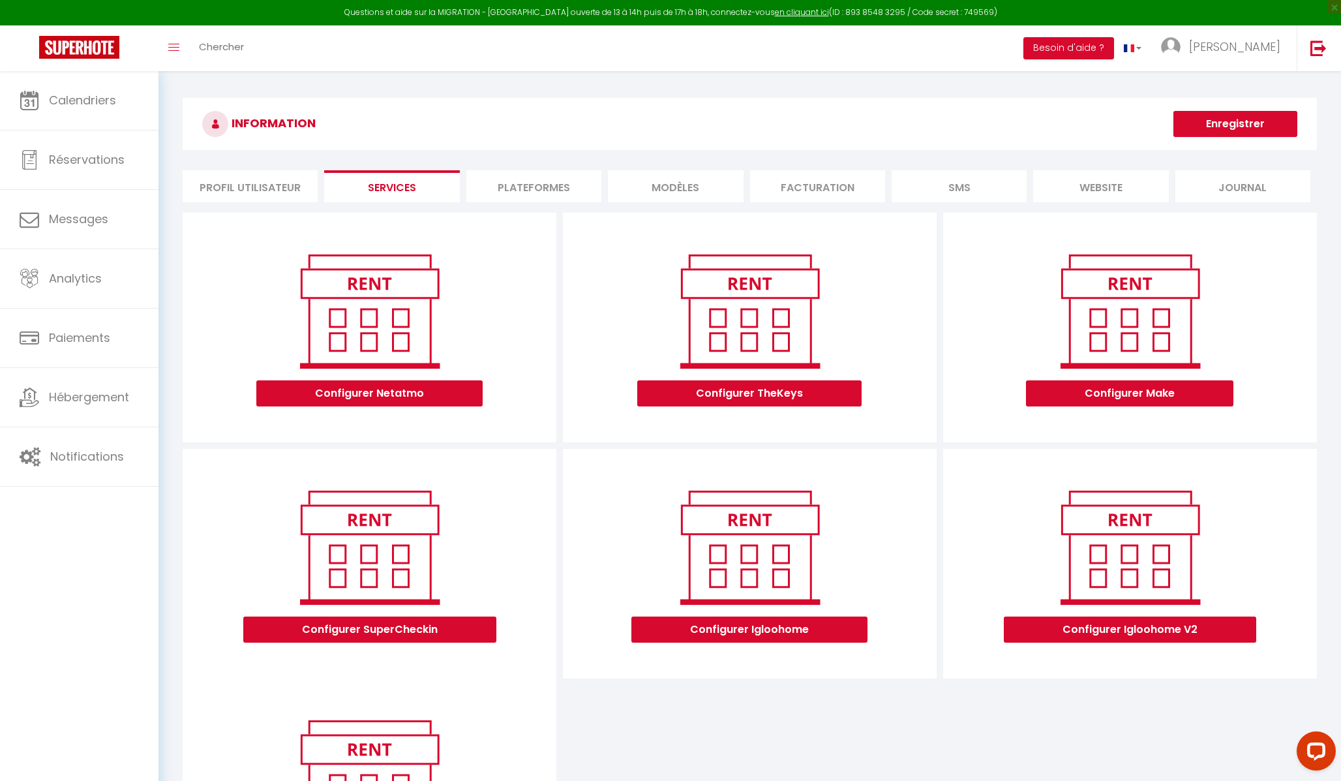
click at [567, 181] on li "Plateformes" at bounding box center [533, 186] width 135 height 32
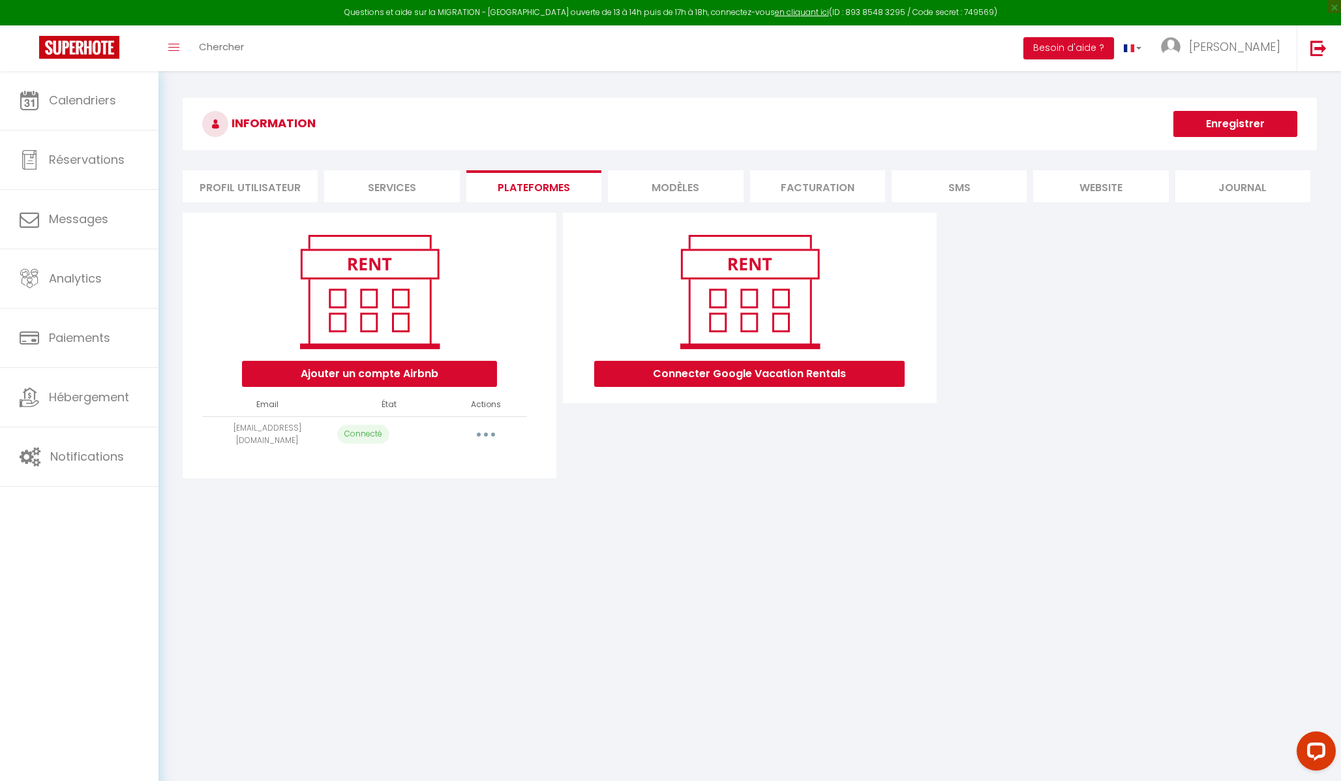
click at [486, 434] on icon "button" at bounding box center [486, 434] width 4 height 4
click at [560, 479] on div "INFORMATION Enregistrer Profil Utilisateur Services Plateformes MODÈLES Factura…" at bounding box center [749, 292] width 1182 height 443
click at [693, 182] on li "MODÈLES" at bounding box center [675, 186] width 135 height 32
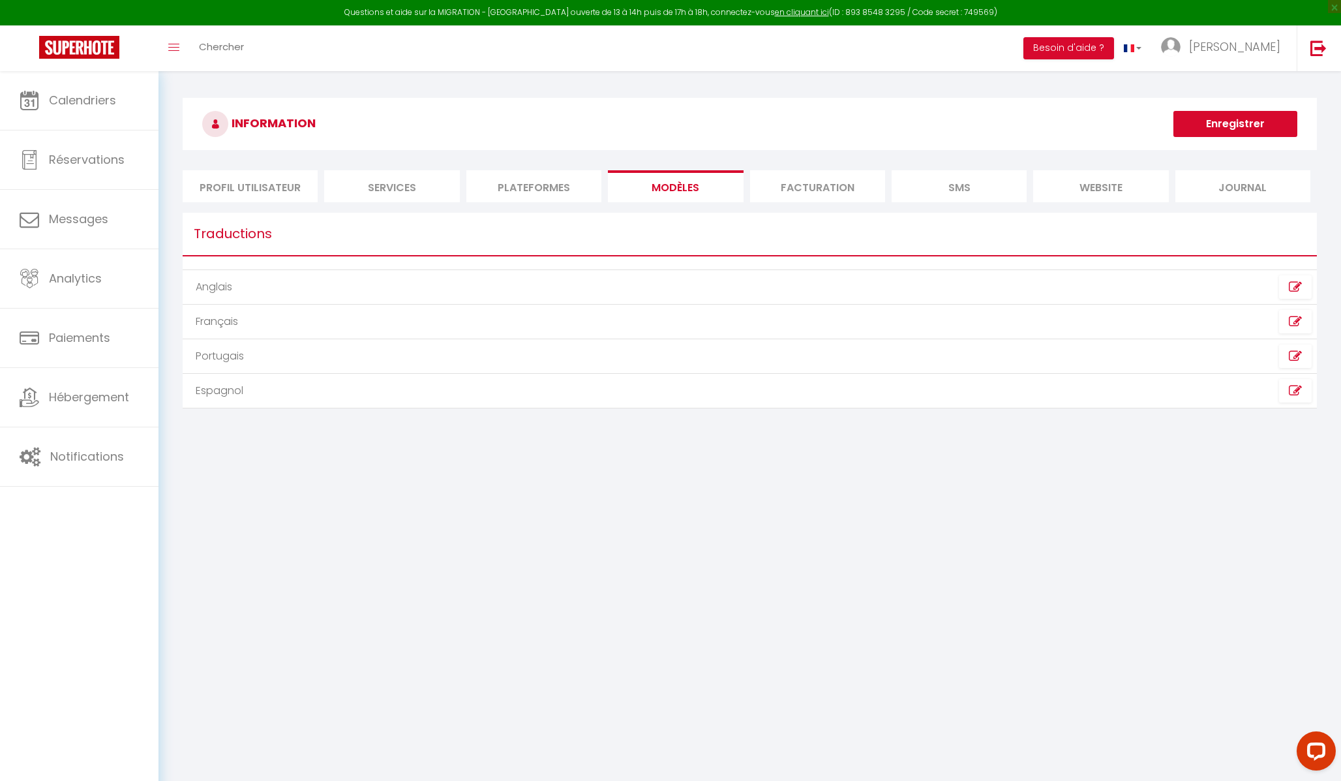
click at [796, 185] on li "Facturation" at bounding box center [817, 186] width 135 height 32
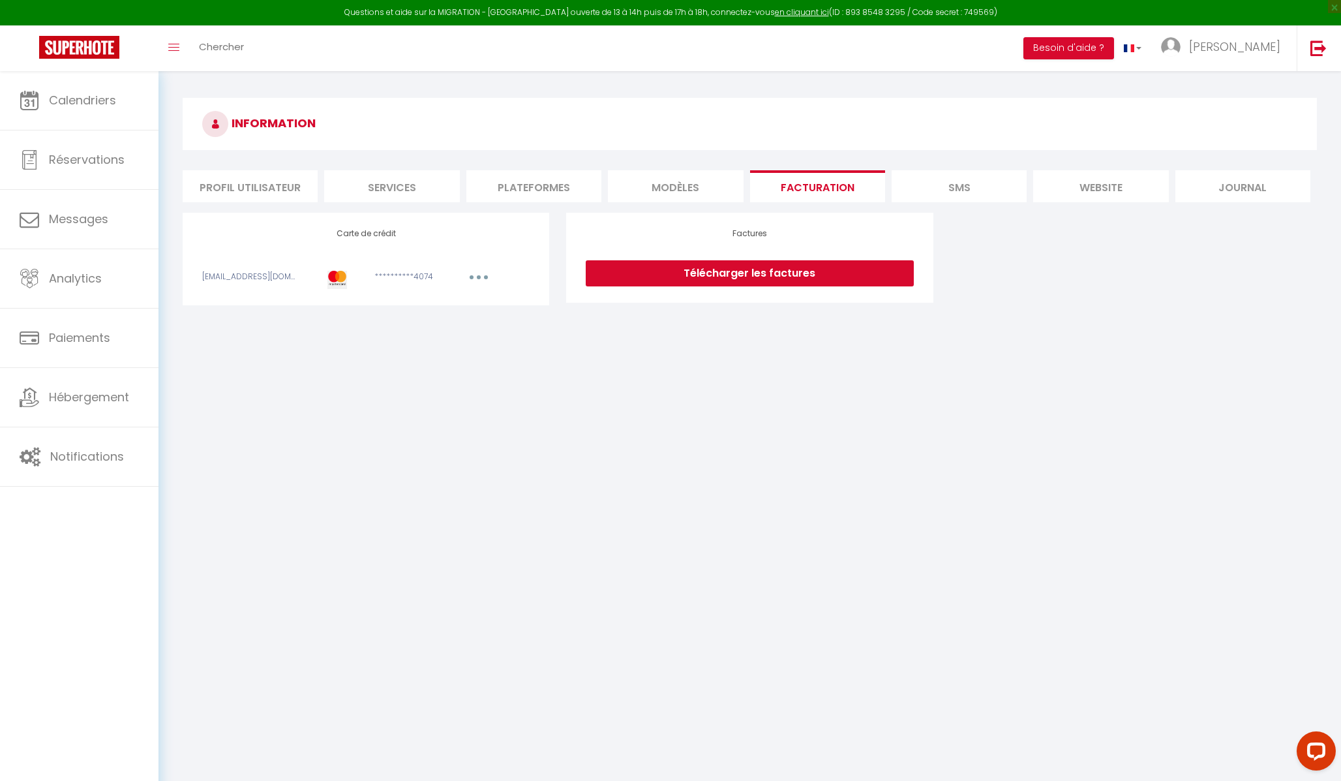
click at [938, 191] on li "SMS" at bounding box center [958, 186] width 135 height 32
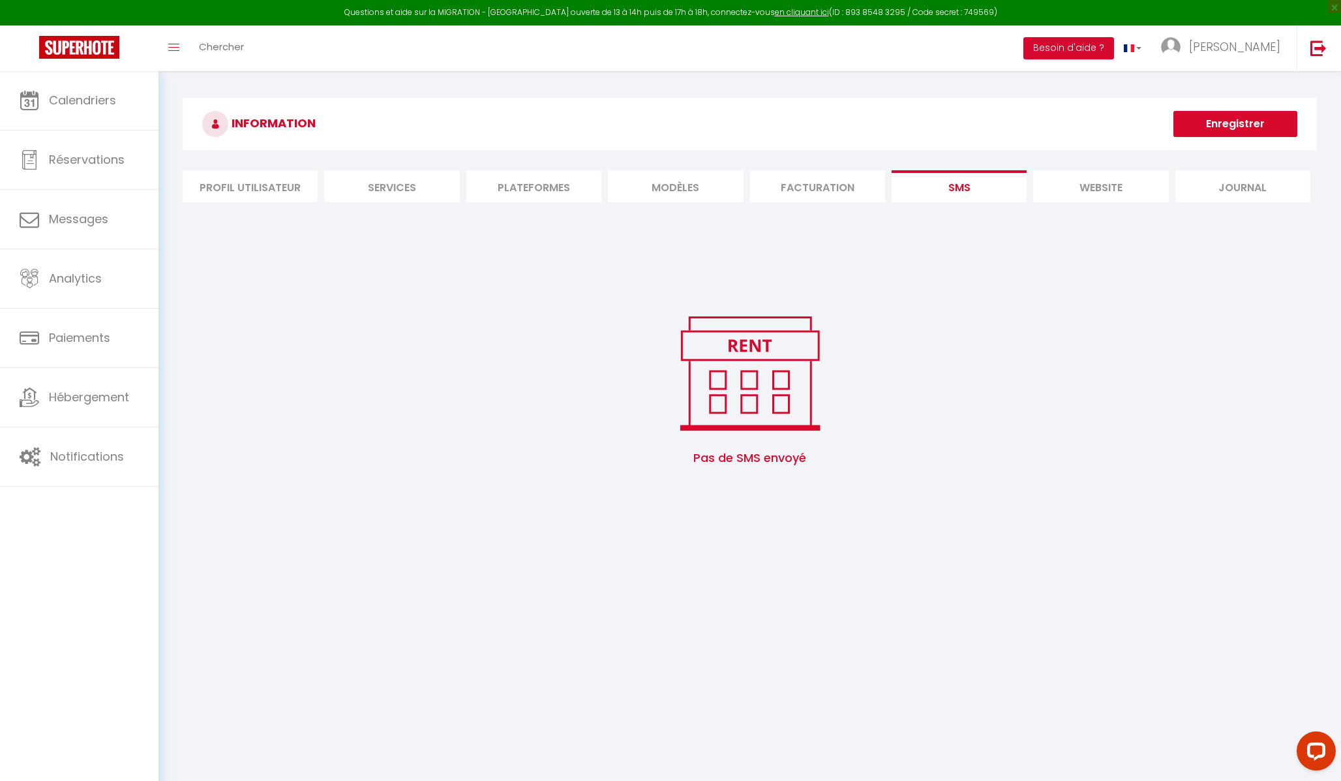
click at [945, 183] on li "website" at bounding box center [1100, 186] width 135 height 32
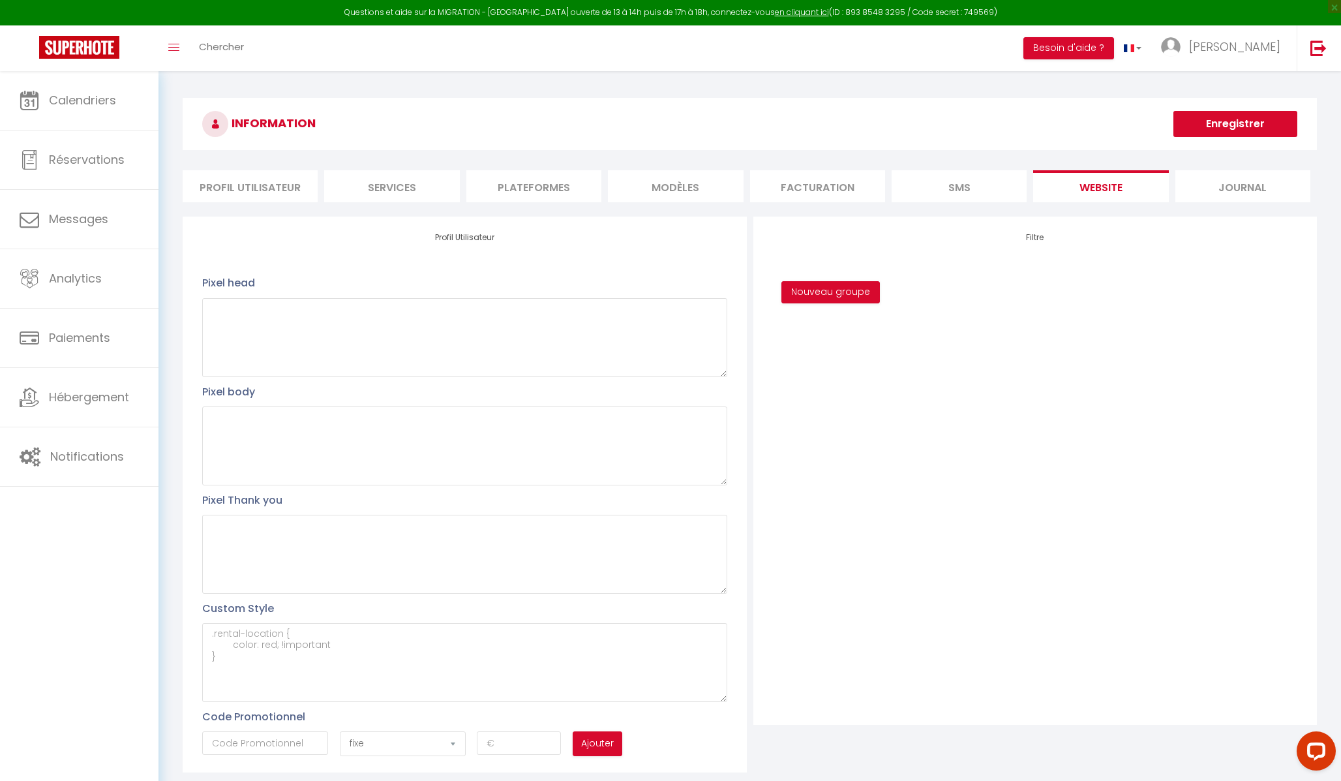
click at [945, 184] on li "Journal" at bounding box center [1242, 186] width 135 height 32
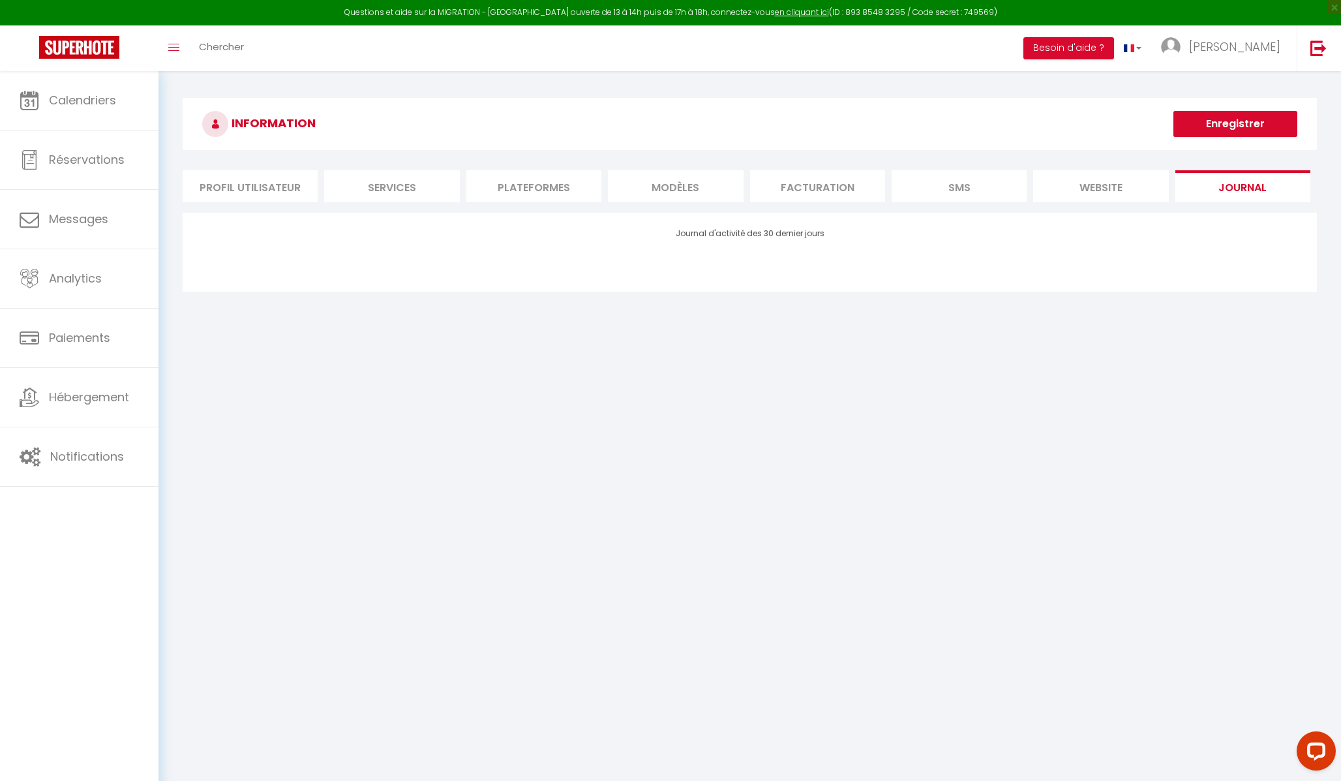
click at [687, 189] on li "MODÈLES" at bounding box center [675, 186] width 135 height 32
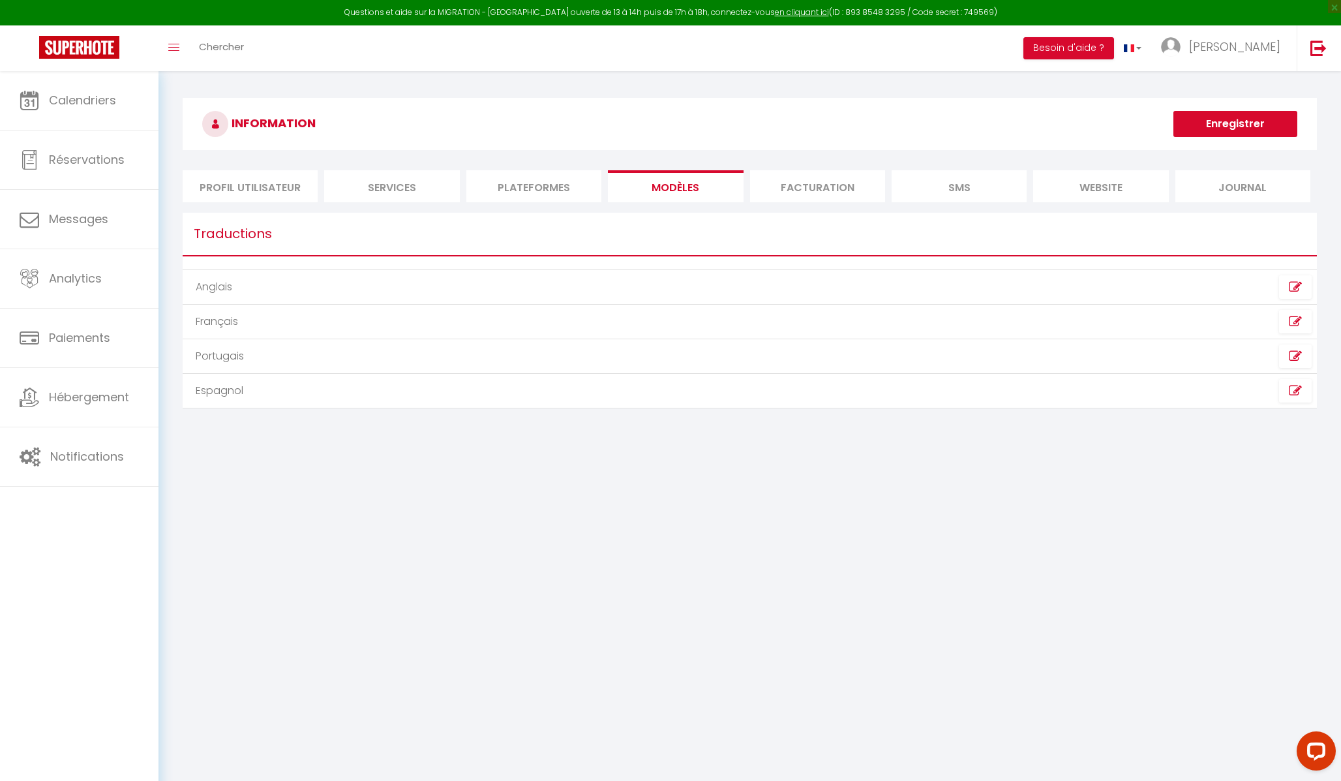
click at [532, 183] on li "Plateformes" at bounding box center [533, 186] width 135 height 32
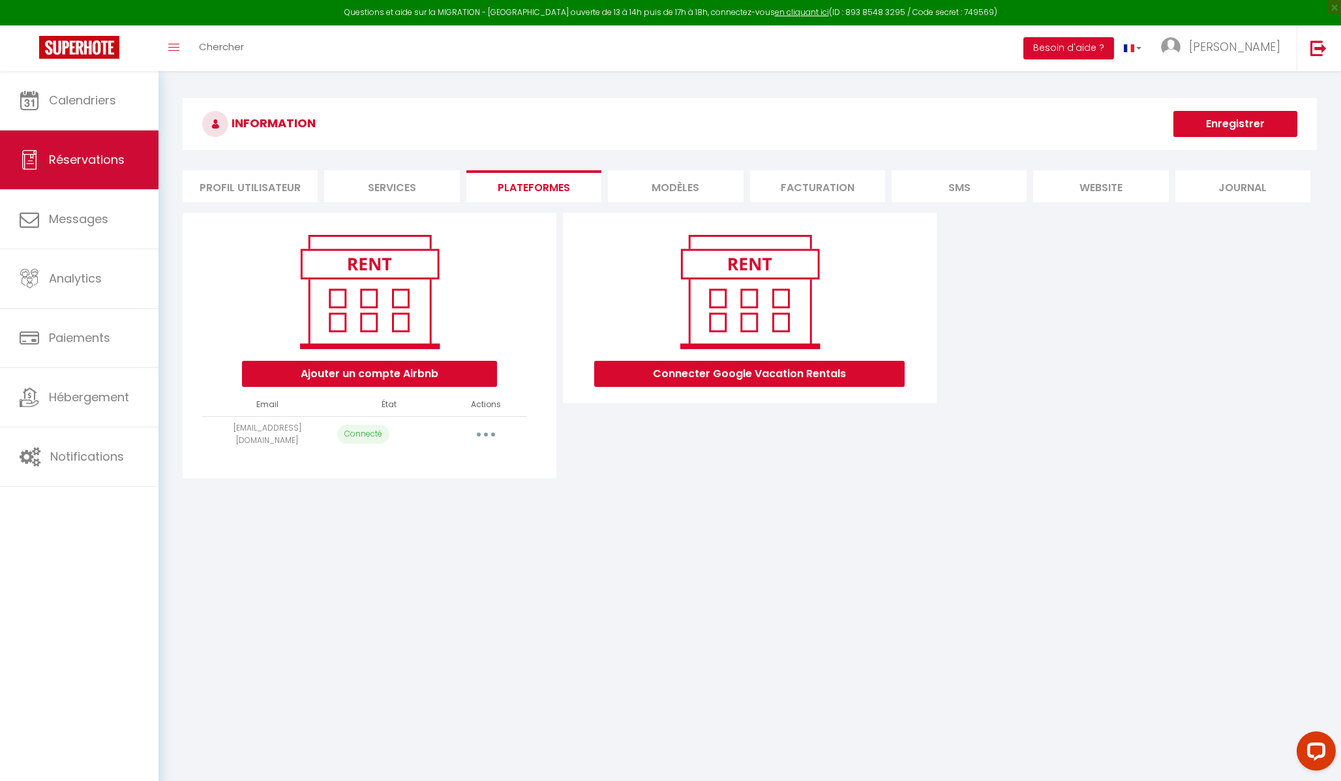
scroll to position [4, 0]
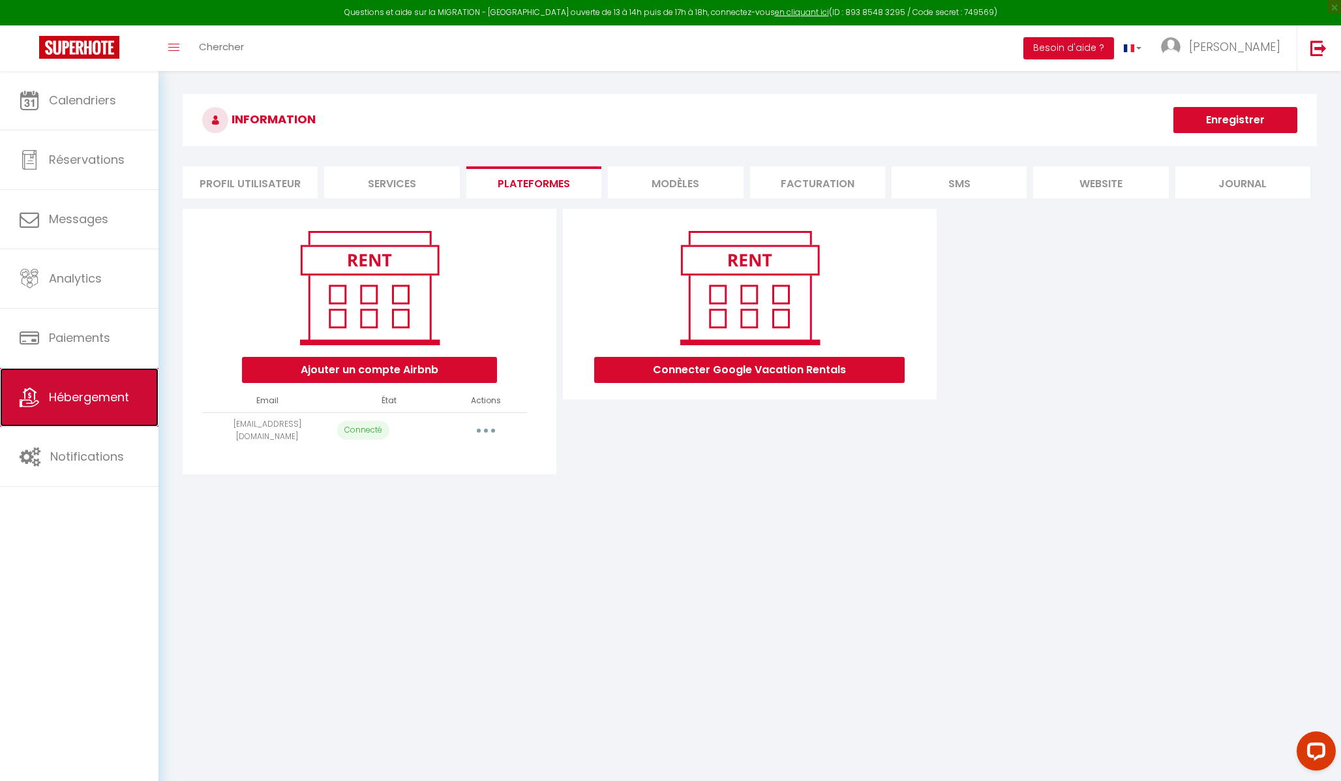
click at [90, 412] on link "Hébergement" at bounding box center [79, 397] width 158 height 59
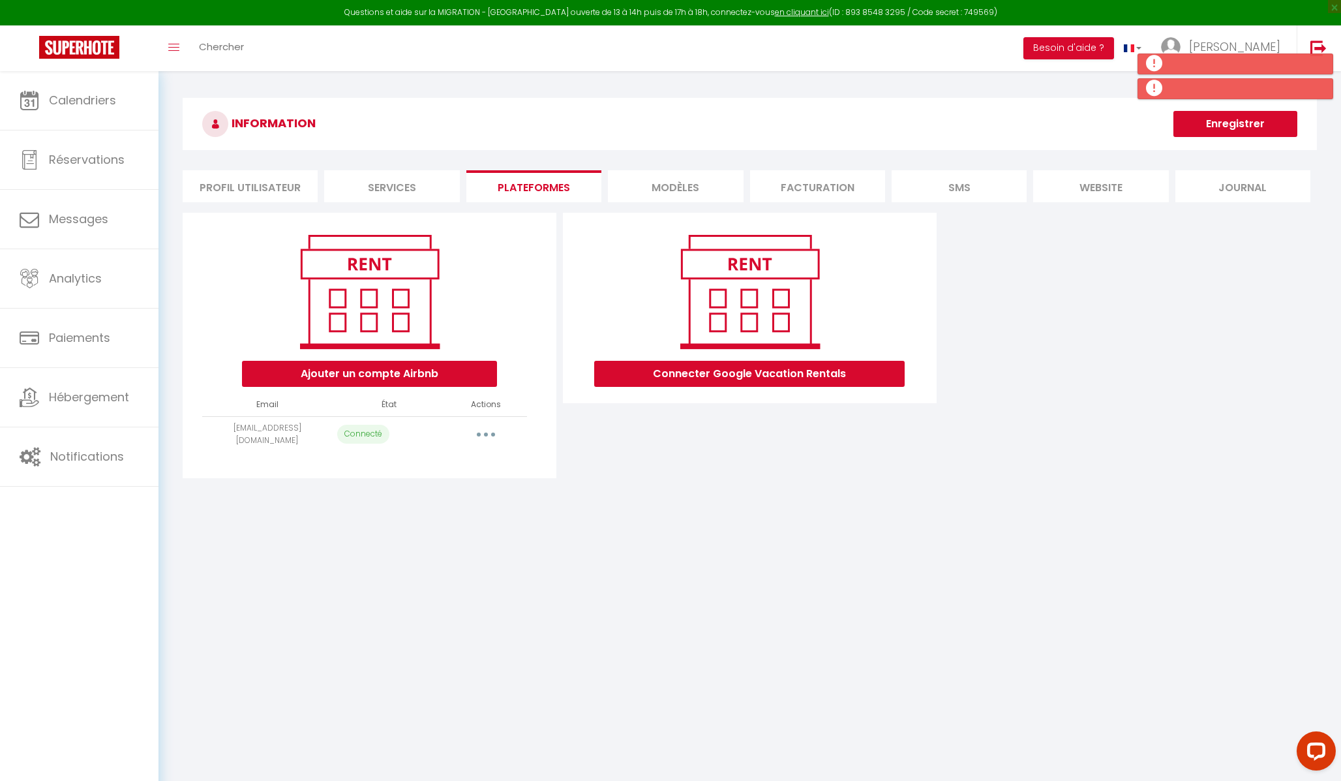
click at [381, 192] on li "Services" at bounding box center [391, 186] width 135 height 32
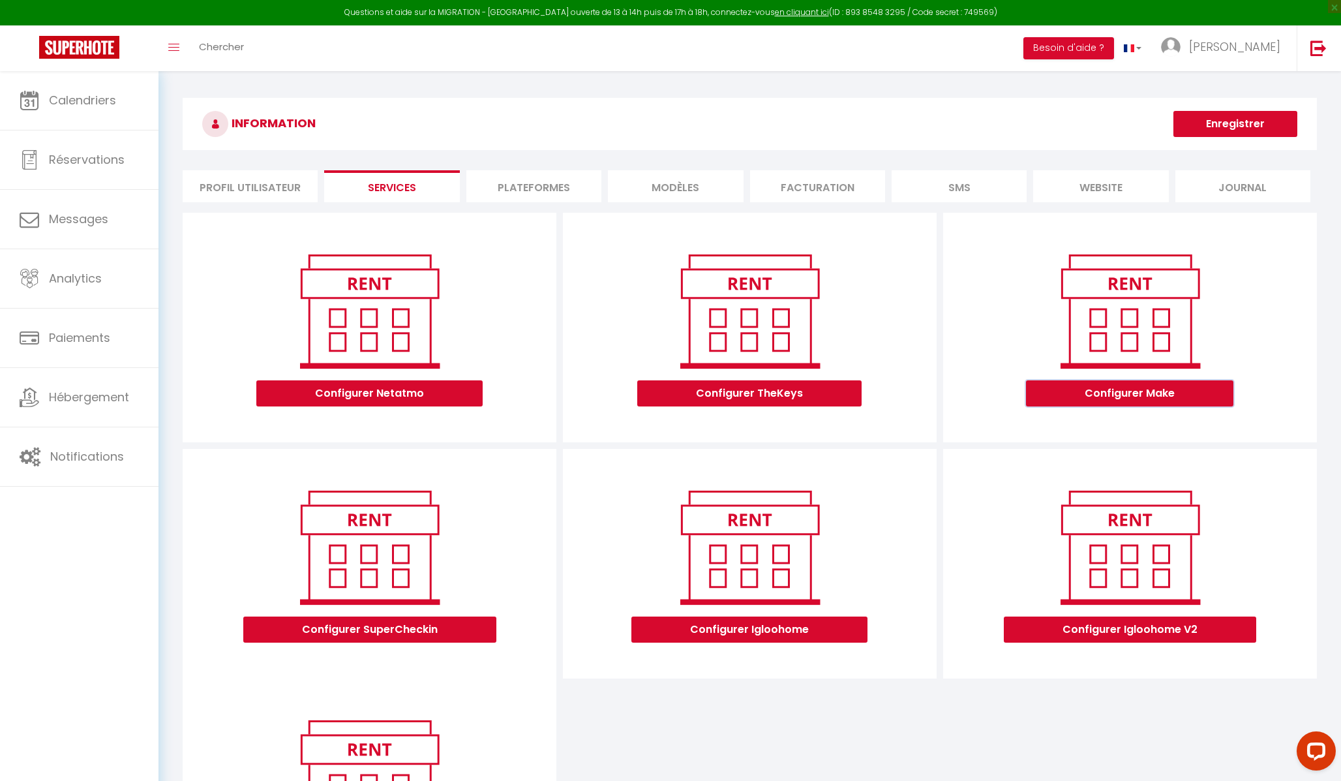
click at [945, 389] on button "Configurer Make" at bounding box center [1129, 393] width 207 height 26
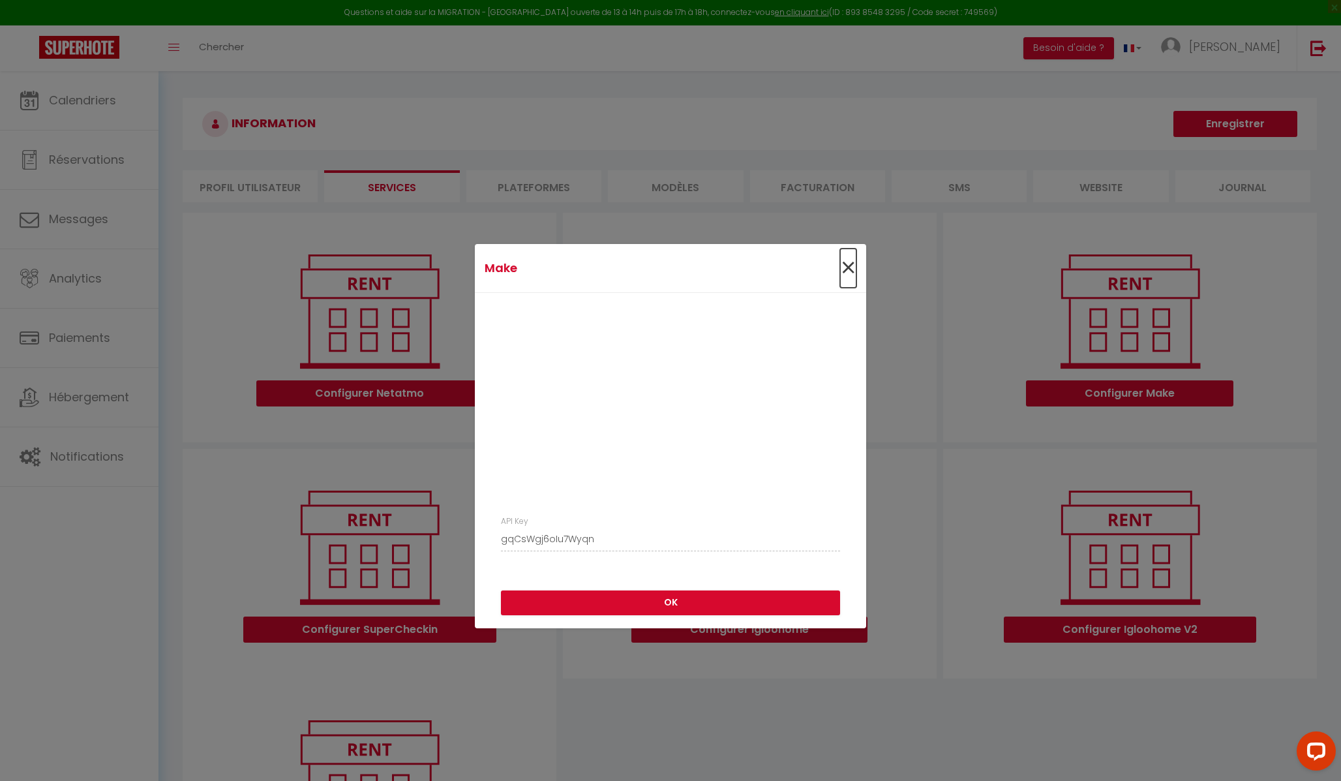
click at [848, 262] on span "×" at bounding box center [848, 267] width 16 height 39
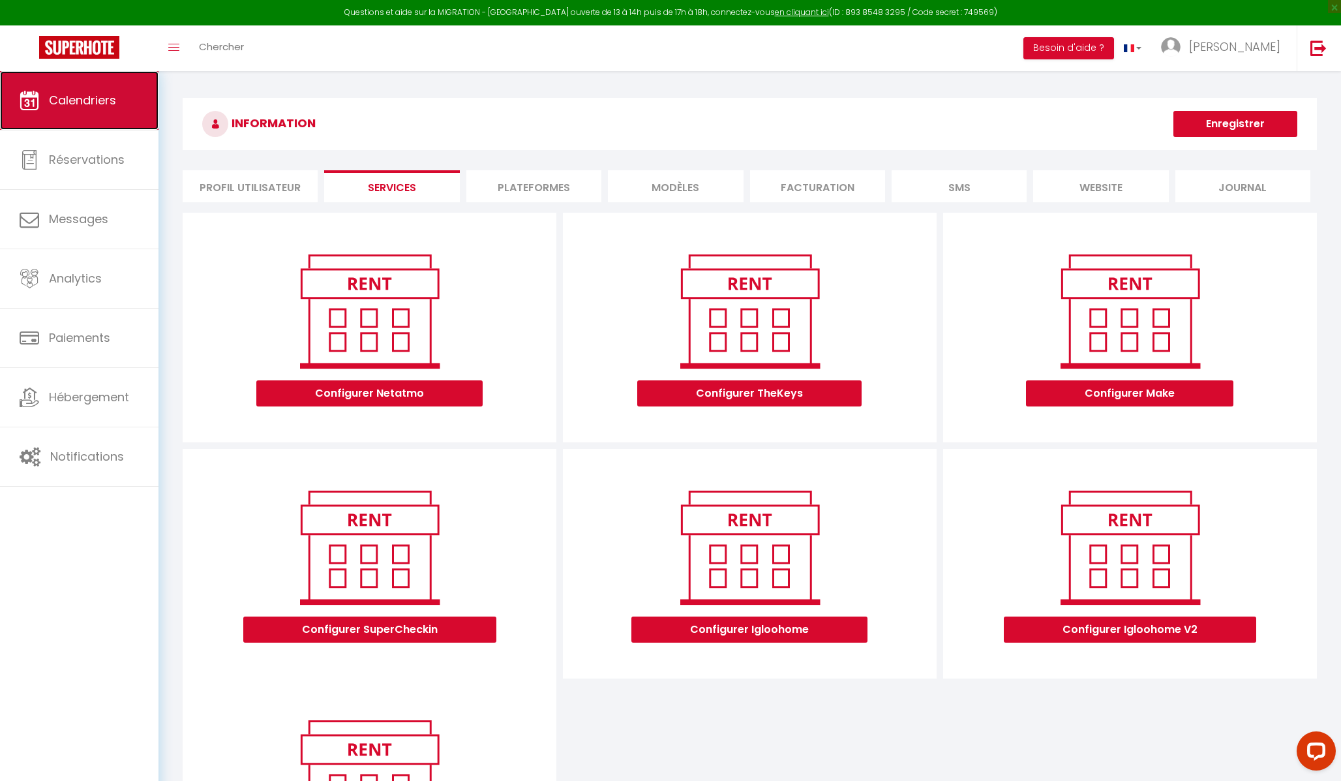
click at [81, 99] on span "Calendriers" at bounding box center [82, 100] width 67 height 16
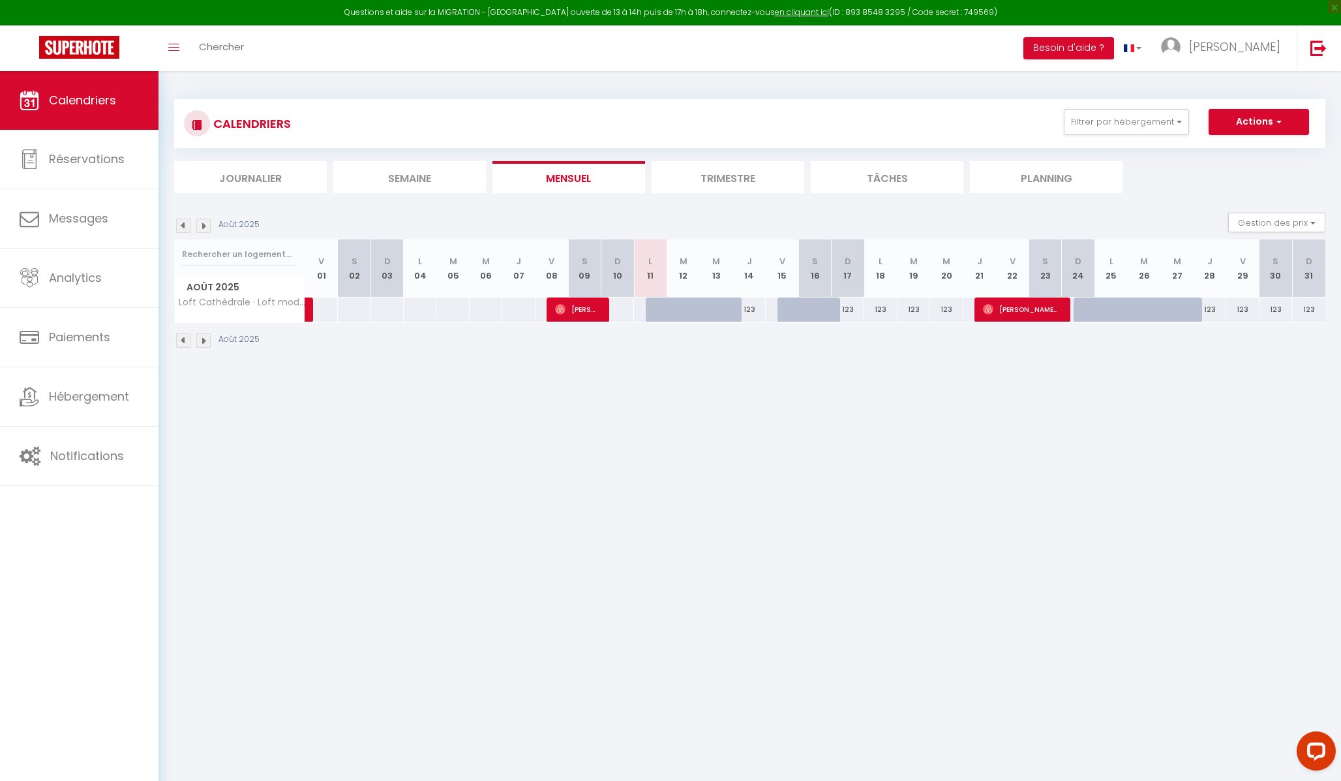
click at [808, 310] on div at bounding box center [814, 309] width 33 height 25
type input "123"
type input "Sam 16 Août 2025"
type input "Dim 17 Août 2025"
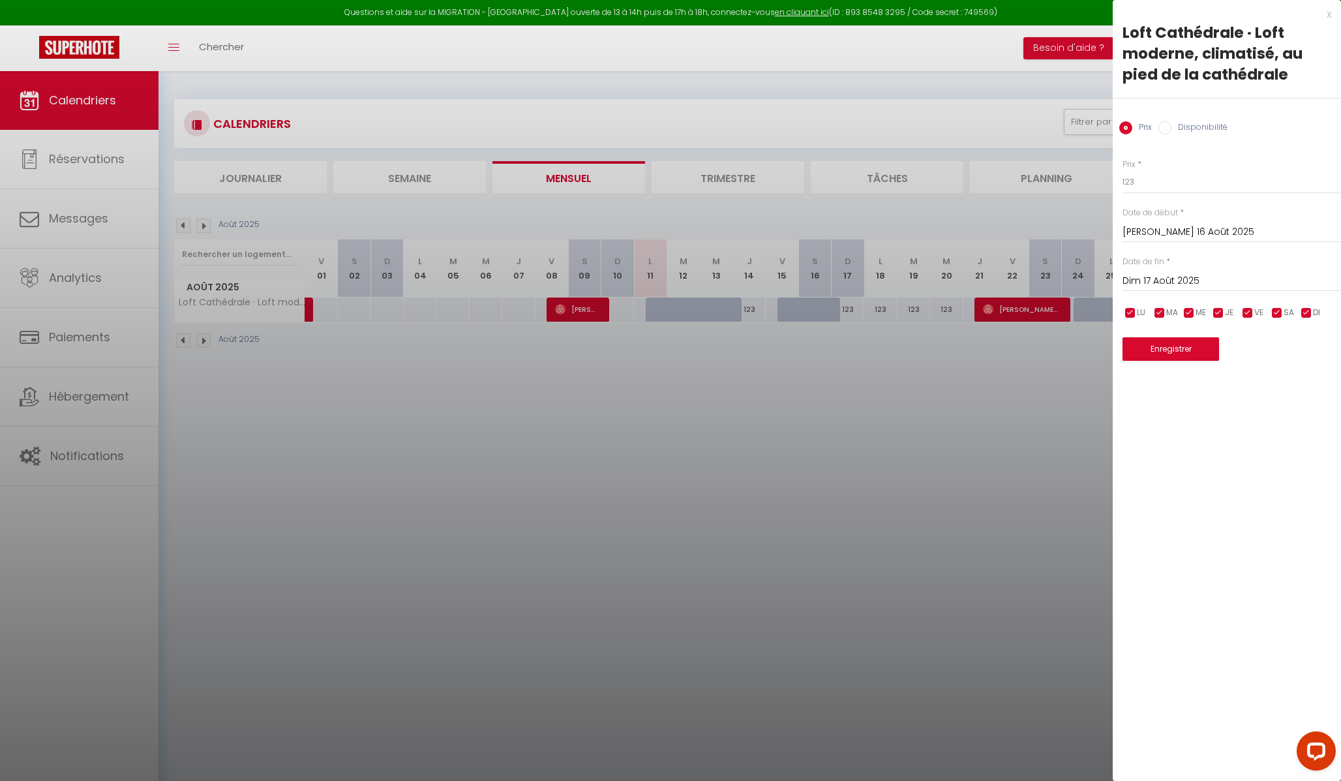
click at [945, 370] on div at bounding box center [670, 390] width 1341 height 781
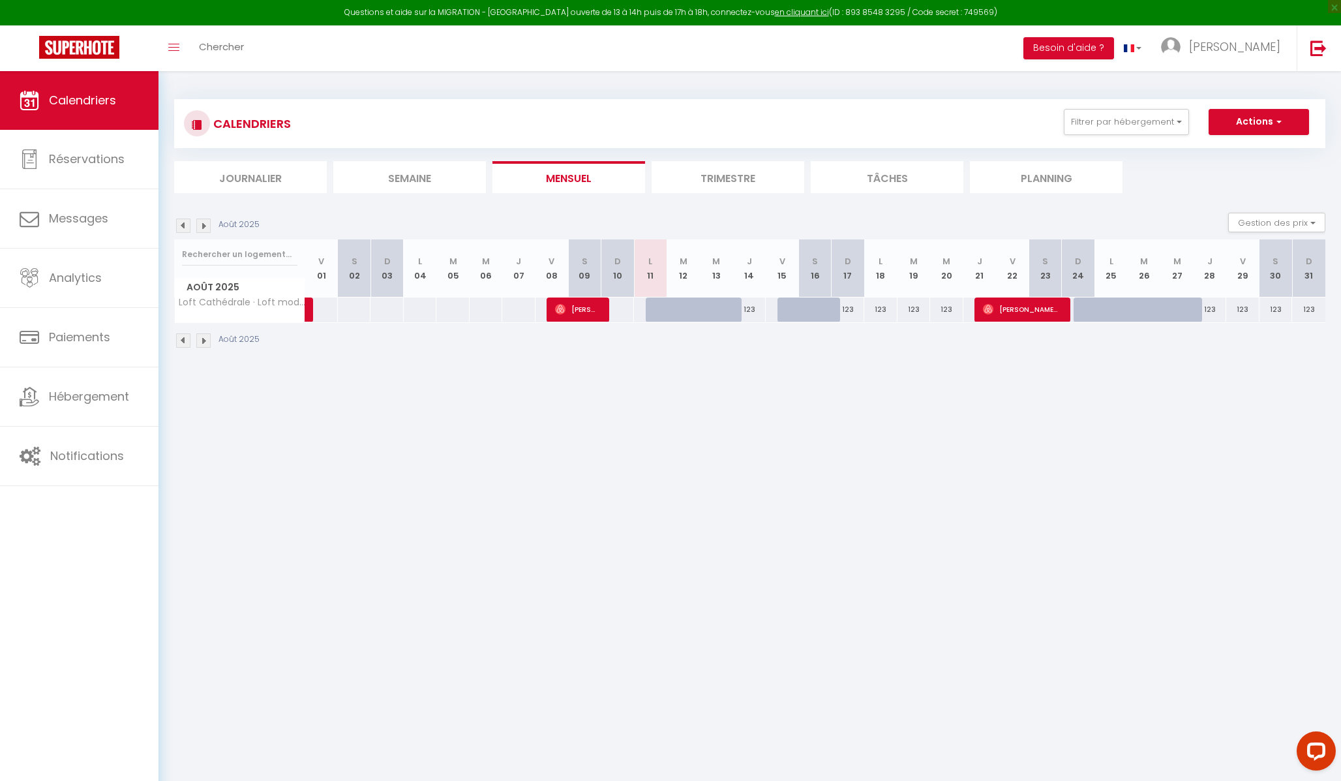
click at [747, 179] on li "Trimestre" at bounding box center [727, 177] width 153 height 32
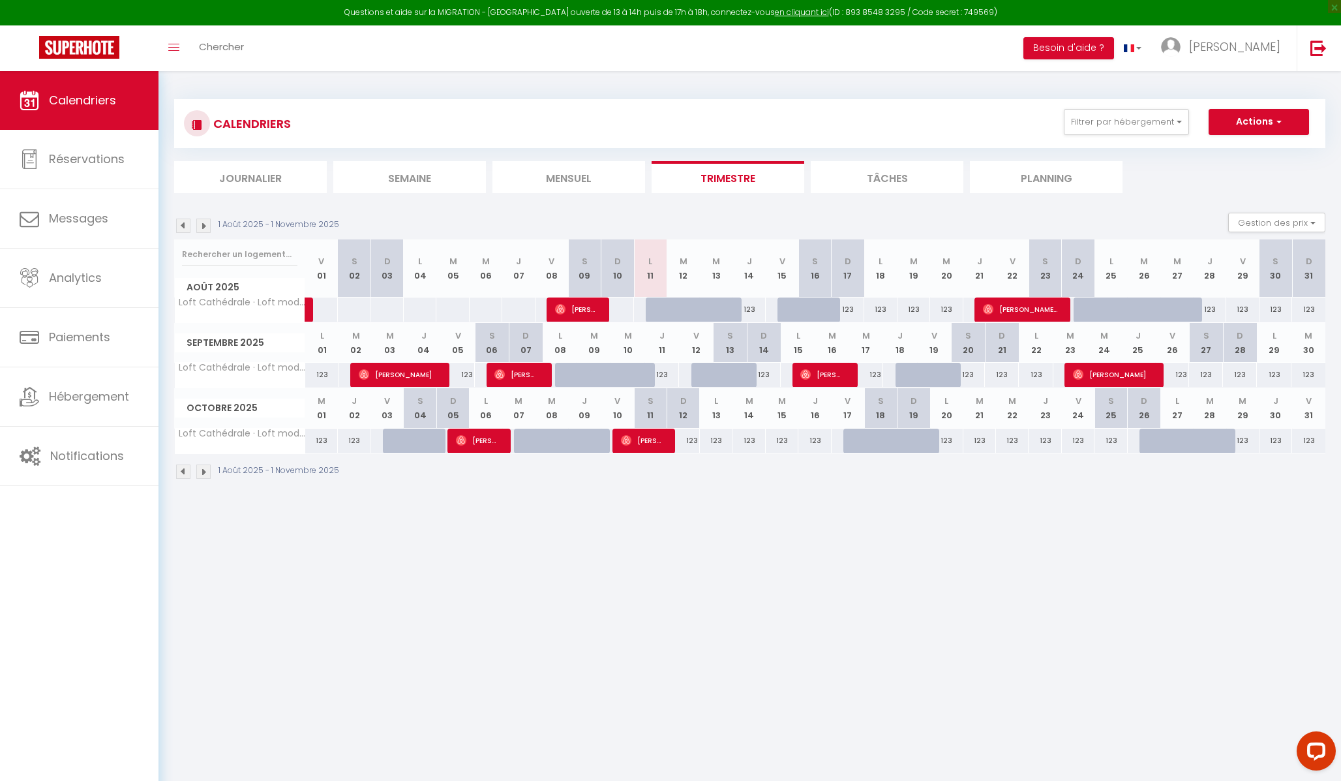
click at [908, 174] on li "Tâches" at bounding box center [887, 177] width 153 height 32
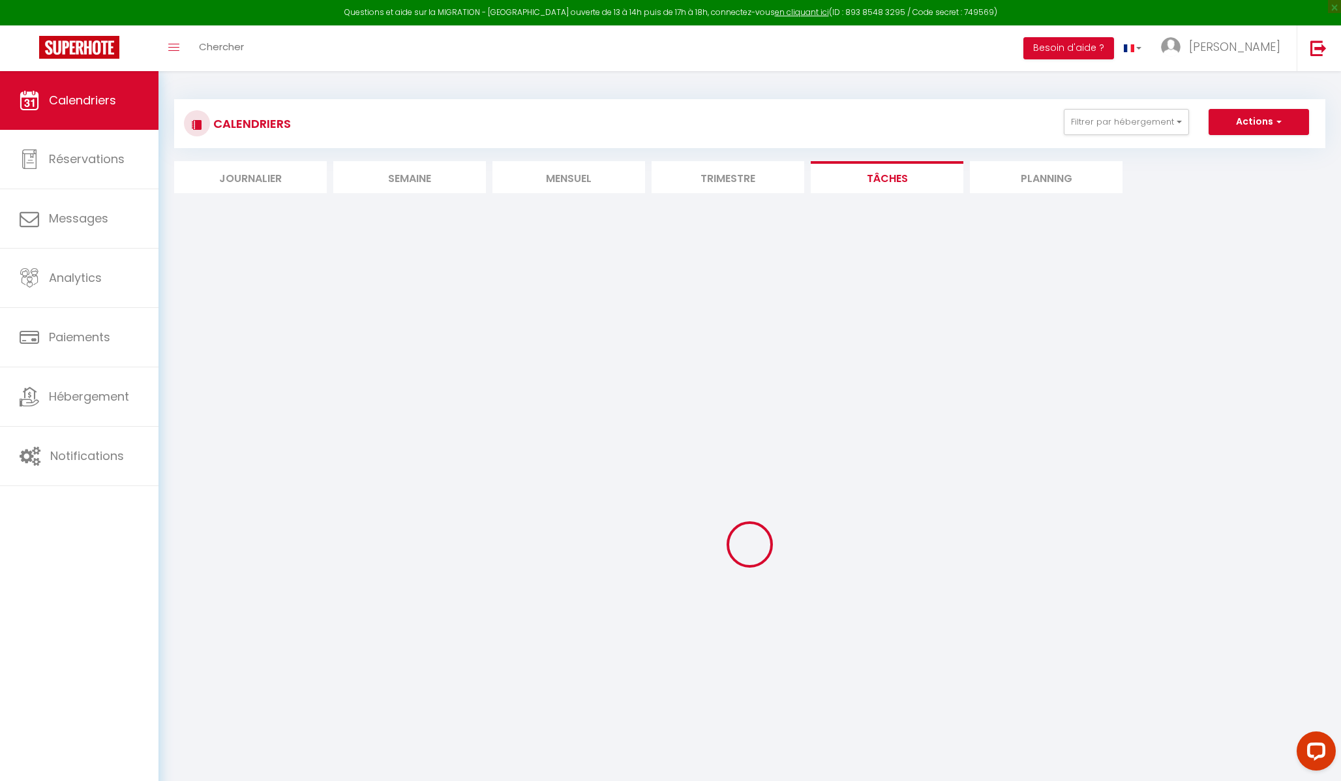
select select
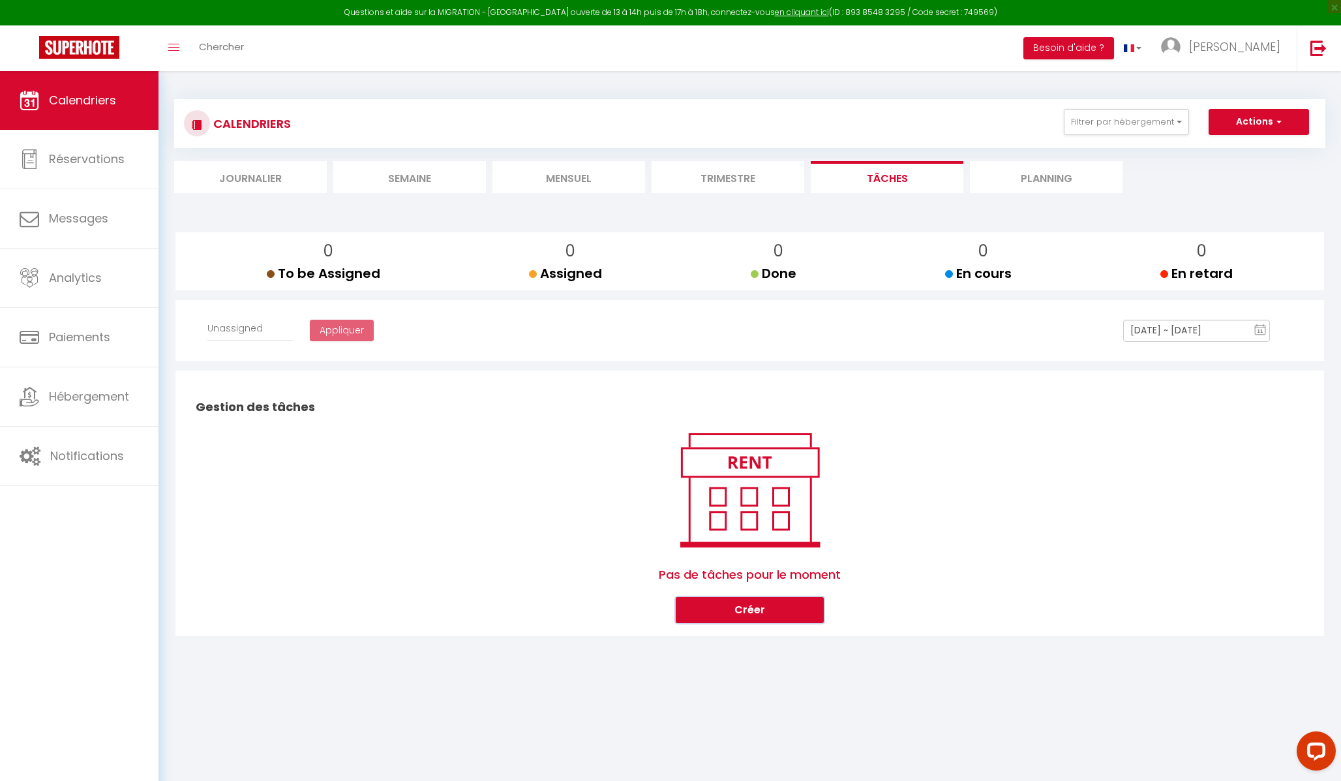
click at [753, 487] on button "Créer" at bounding box center [750, 610] width 148 height 26
select select
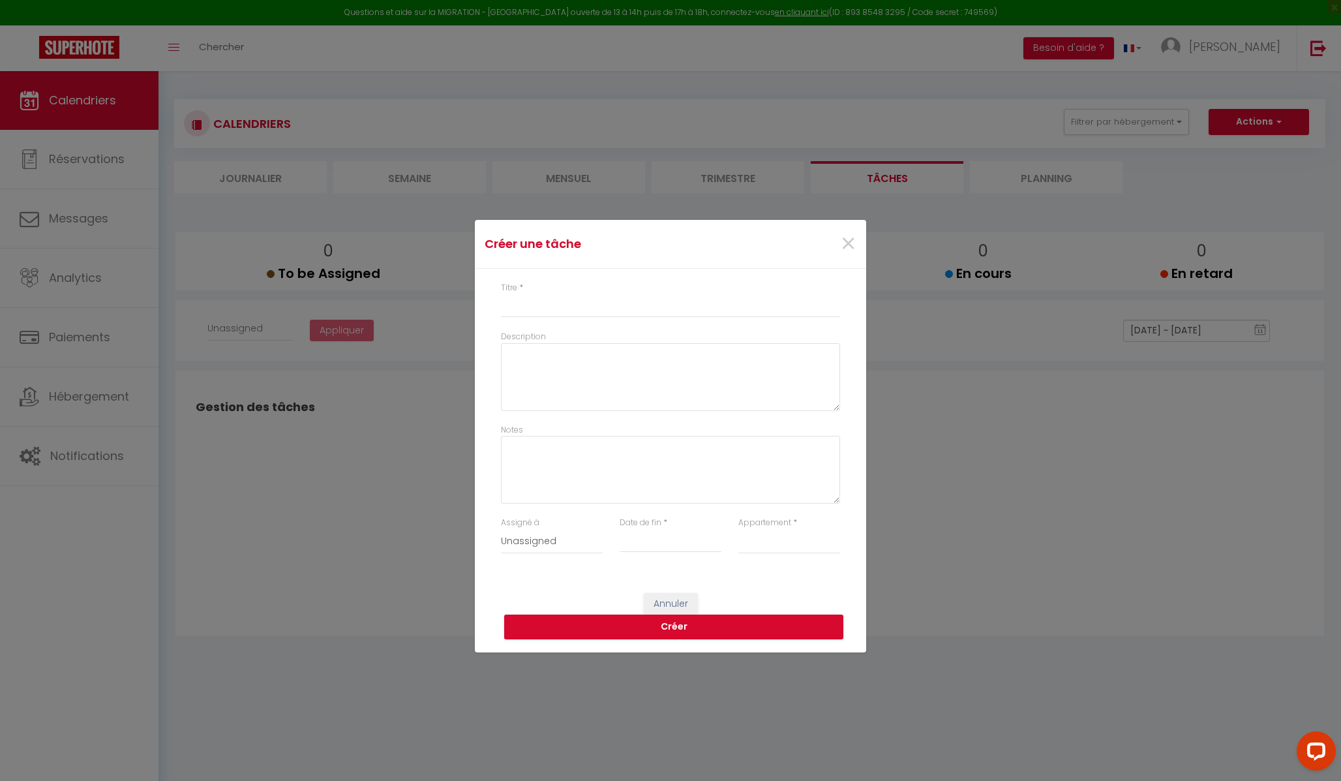
click at [857, 244] on div "×" at bounding box center [800, 244] width 130 height 29
drag, startPoint x: 854, startPoint y: 245, endPoint x: 905, endPoint y: 226, distance: 54.5
click at [854, 245] on span "×" at bounding box center [848, 243] width 16 height 39
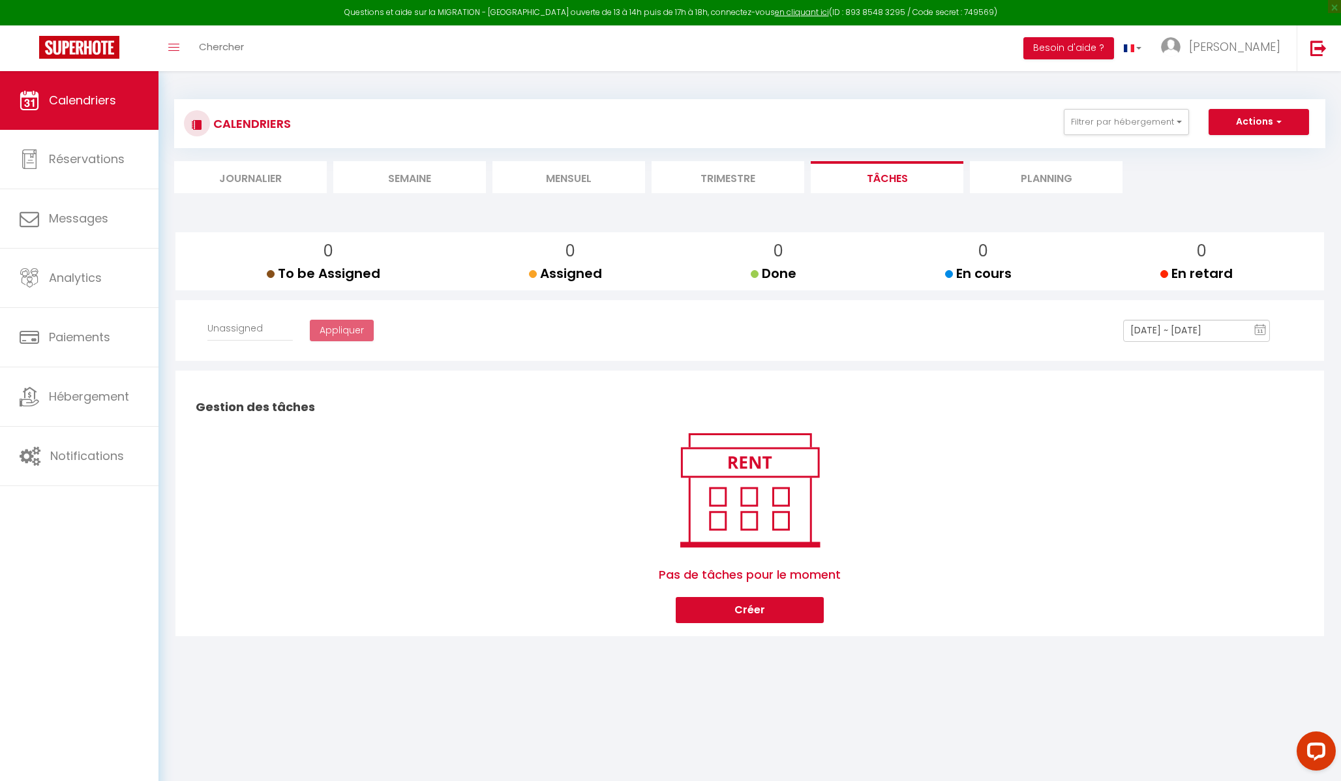
click at [945, 190] on li "Planning" at bounding box center [1046, 177] width 153 height 32
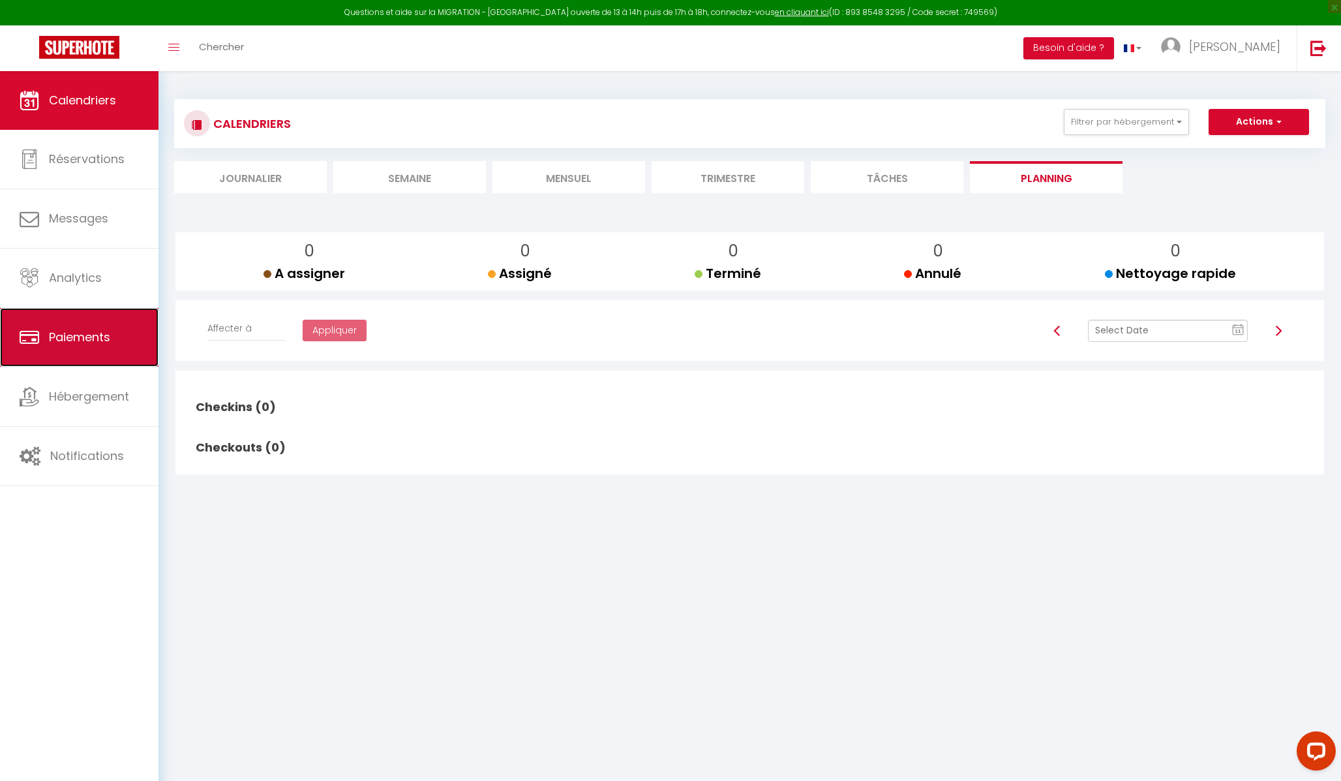
click at [79, 333] on span "Paiements" at bounding box center [79, 337] width 61 height 16
select select "2"
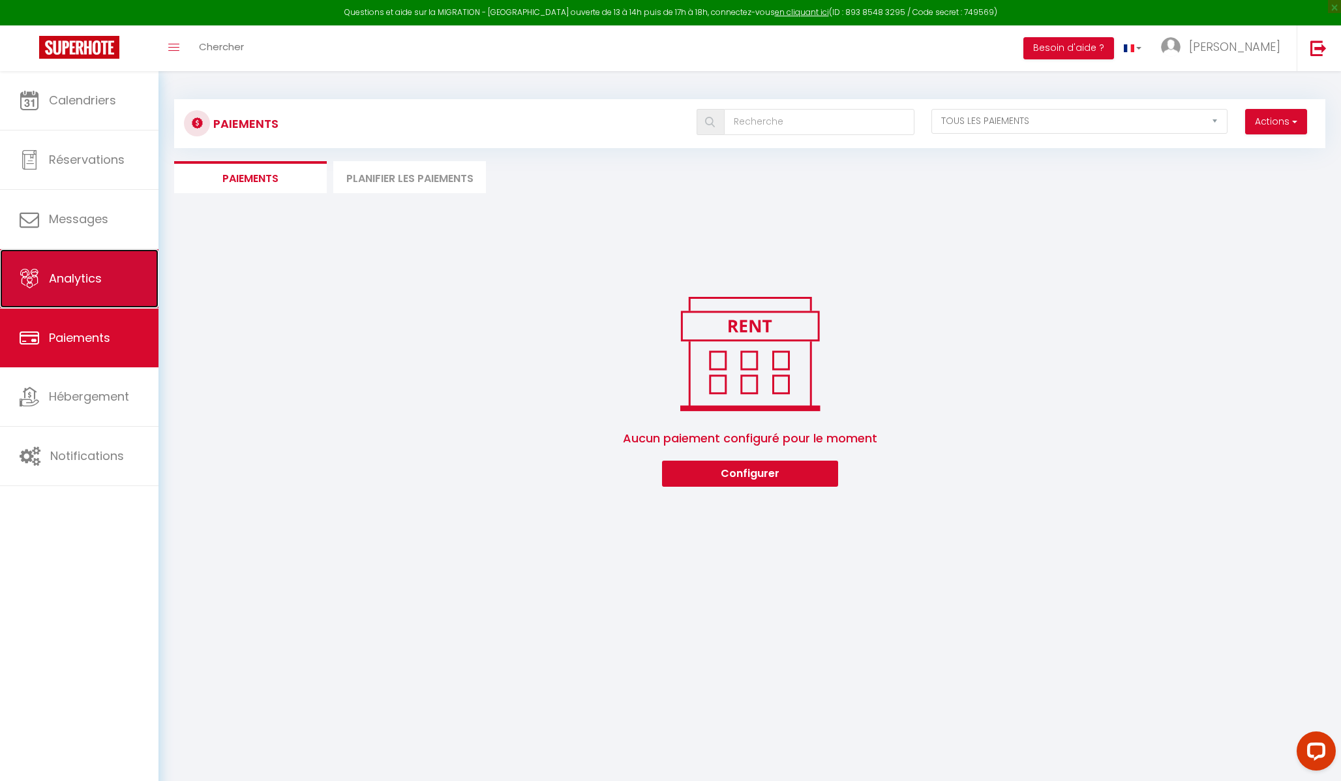
click at [81, 270] on span "Analytics" at bounding box center [75, 278] width 53 height 16
select select "2025"
select select "8"
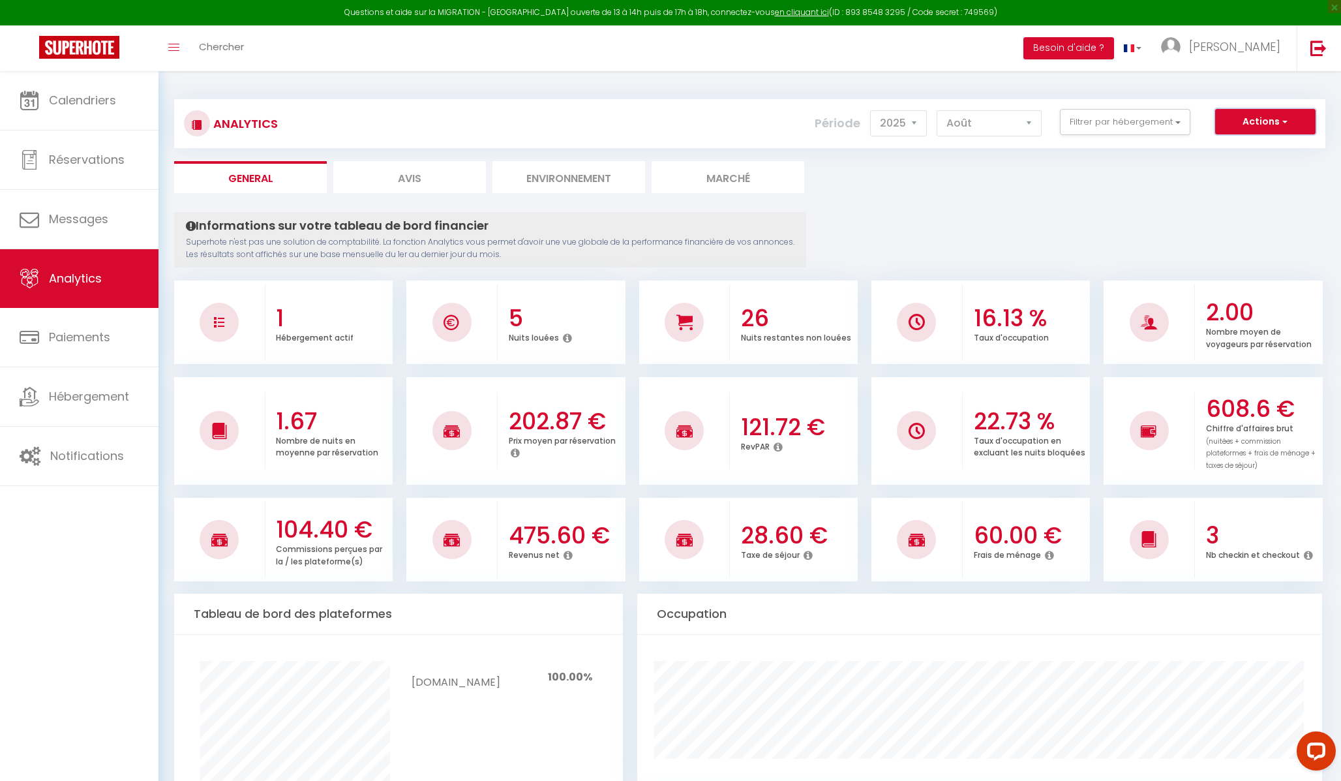
click at [945, 120] on span "button" at bounding box center [1283, 121] width 8 height 13
click at [945, 144] on link "Génération SuperConciergerie" at bounding box center [1232, 150] width 165 height 17
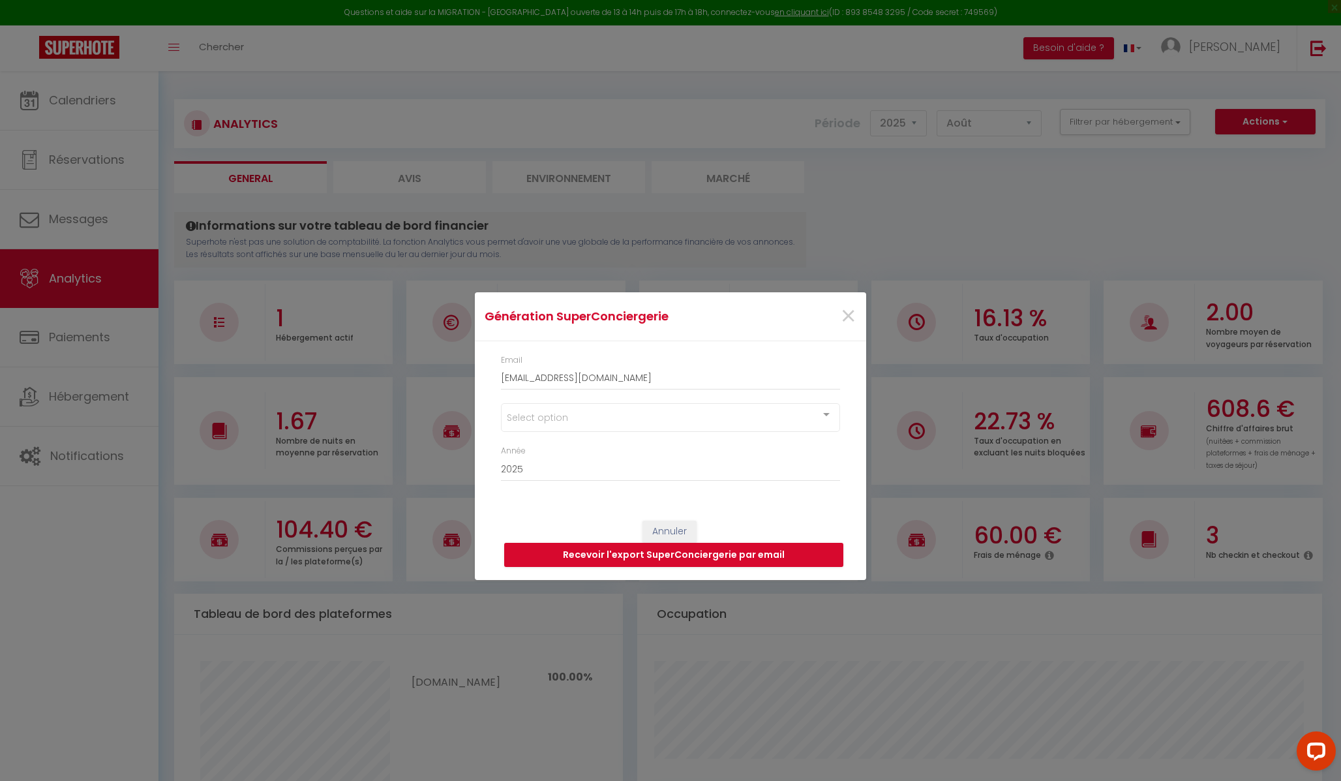
click at [580, 415] on div "Select option" at bounding box center [670, 417] width 339 height 29
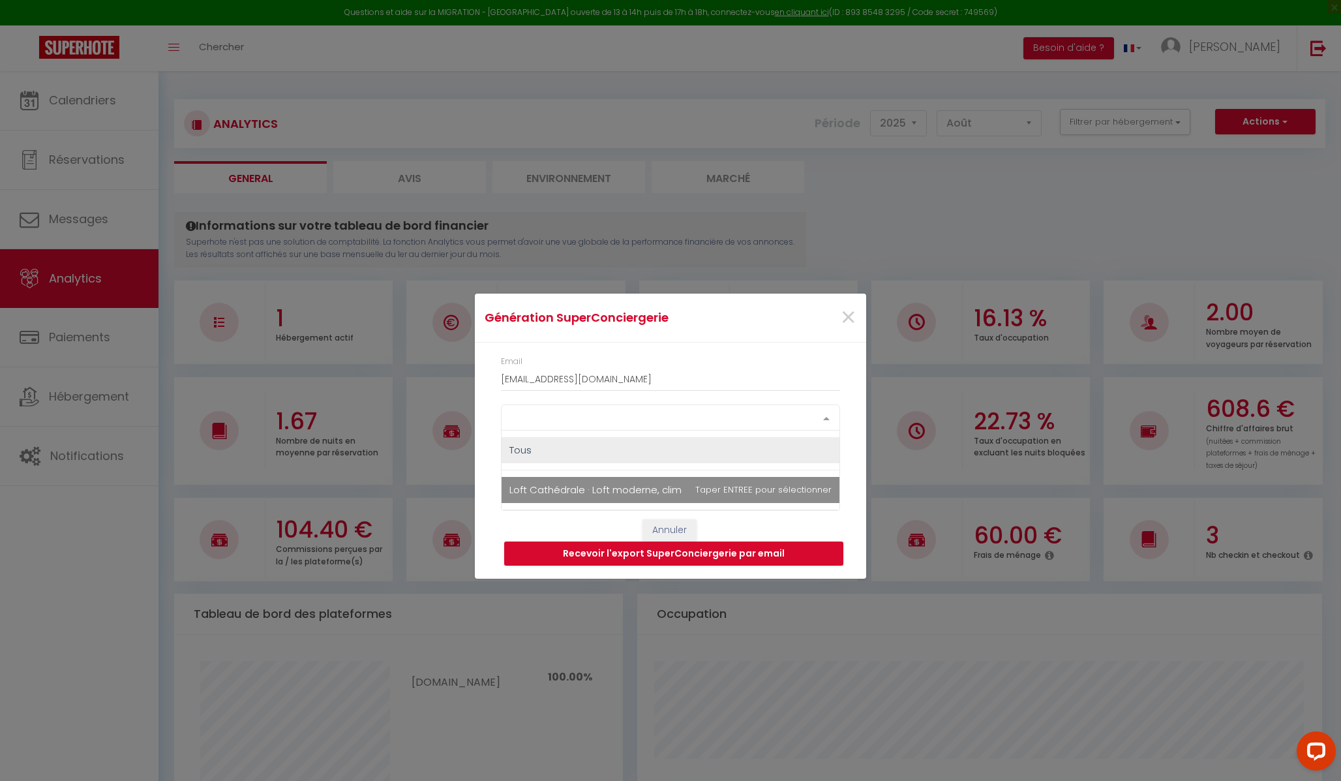
click at [631, 487] on span "Loft Cathédrale · Loft moderne, climatisé, au pied de la cathédrale" at bounding box center [669, 490] width 320 height 14
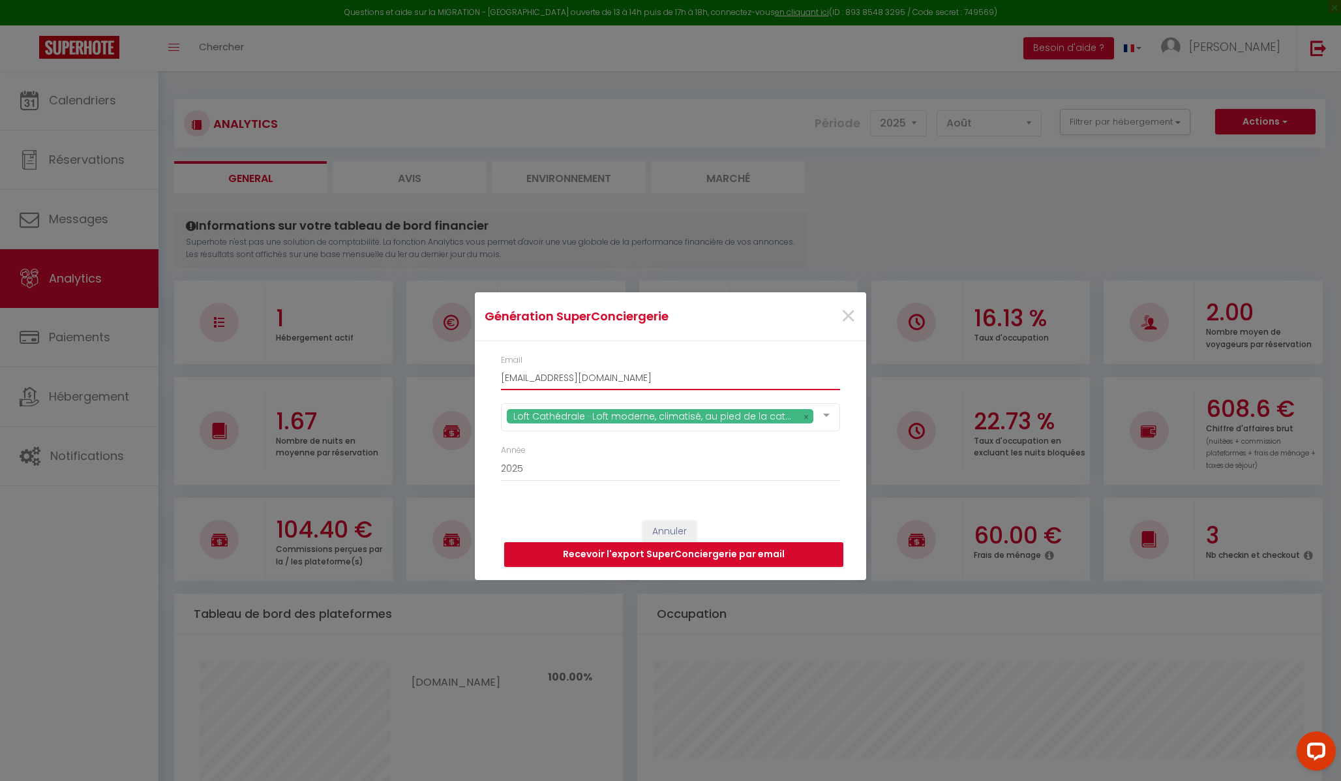
click at [708, 381] on input "[EMAIL_ADDRESS][DOMAIN_NAME]" at bounding box center [670, 377] width 339 height 23
click at [726, 487] on button "Recevoir l'export SuperConciergerie par email" at bounding box center [673, 554] width 339 height 25
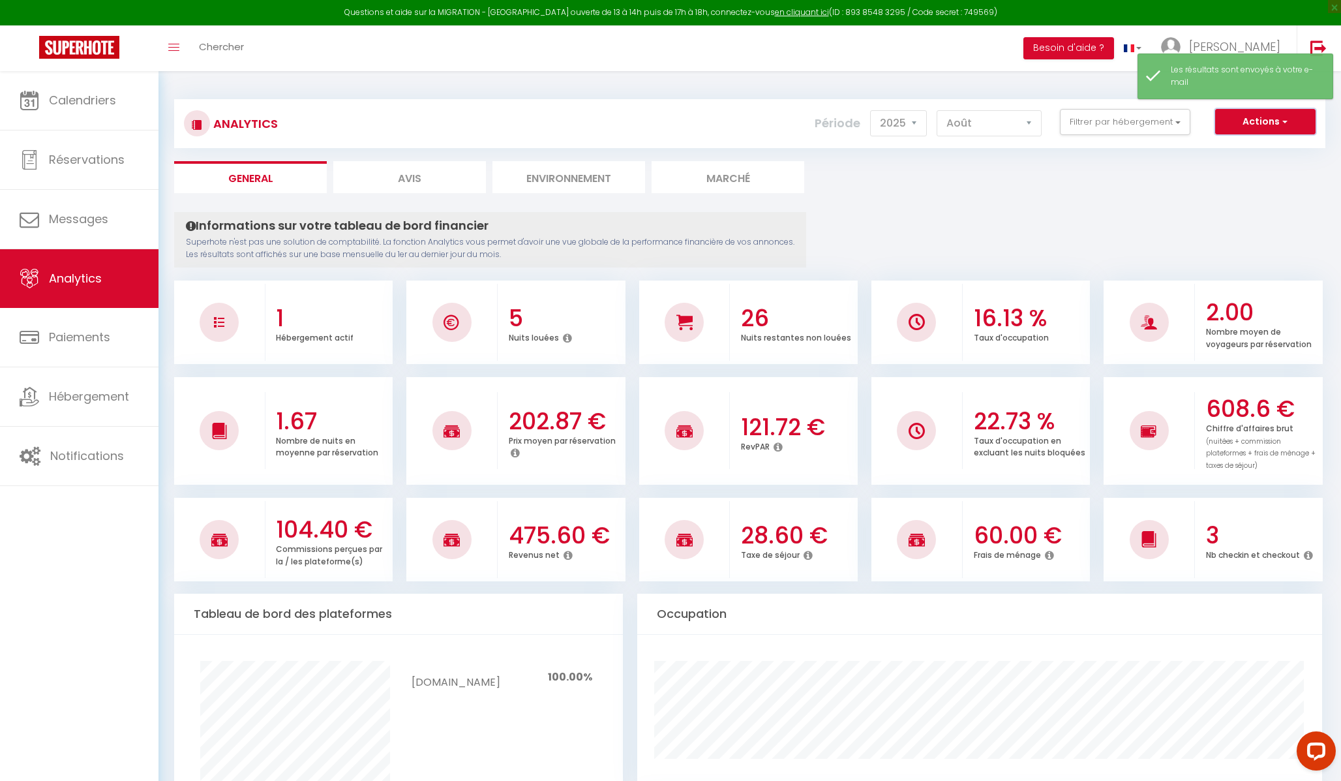
click at [945, 115] on button "Actions" at bounding box center [1265, 122] width 100 height 26
click at [945, 164] on link "Génération SuperAnalyzer" at bounding box center [1232, 166] width 165 height 17
type input "[EMAIL_ADDRESS][DOMAIN_NAME]"
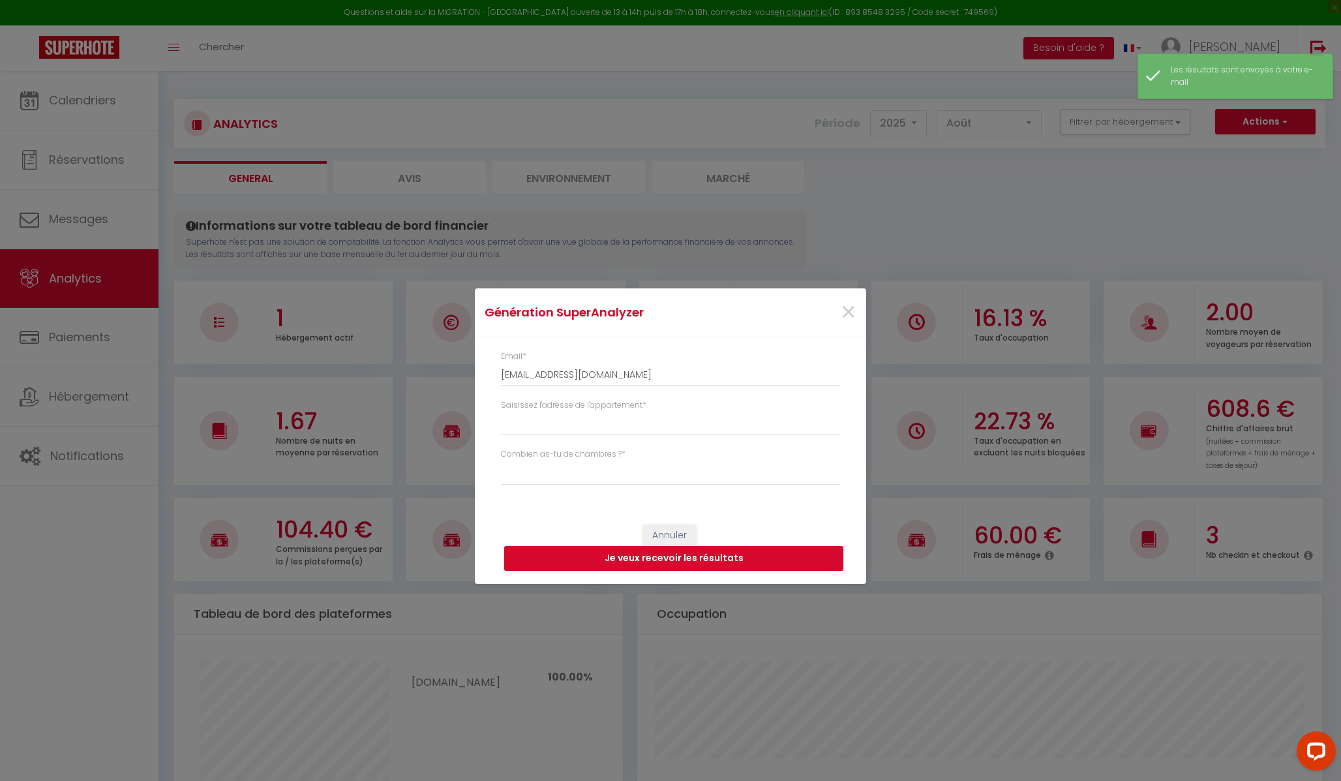
click at [619, 411] on label "Saisissez l'adresse de l'appartement *" at bounding box center [573, 405] width 145 height 12
click at [619, 411] on input "Saisissez l'adresse de l'appartement *" at bounding box center [670, 422] width 339 height 23
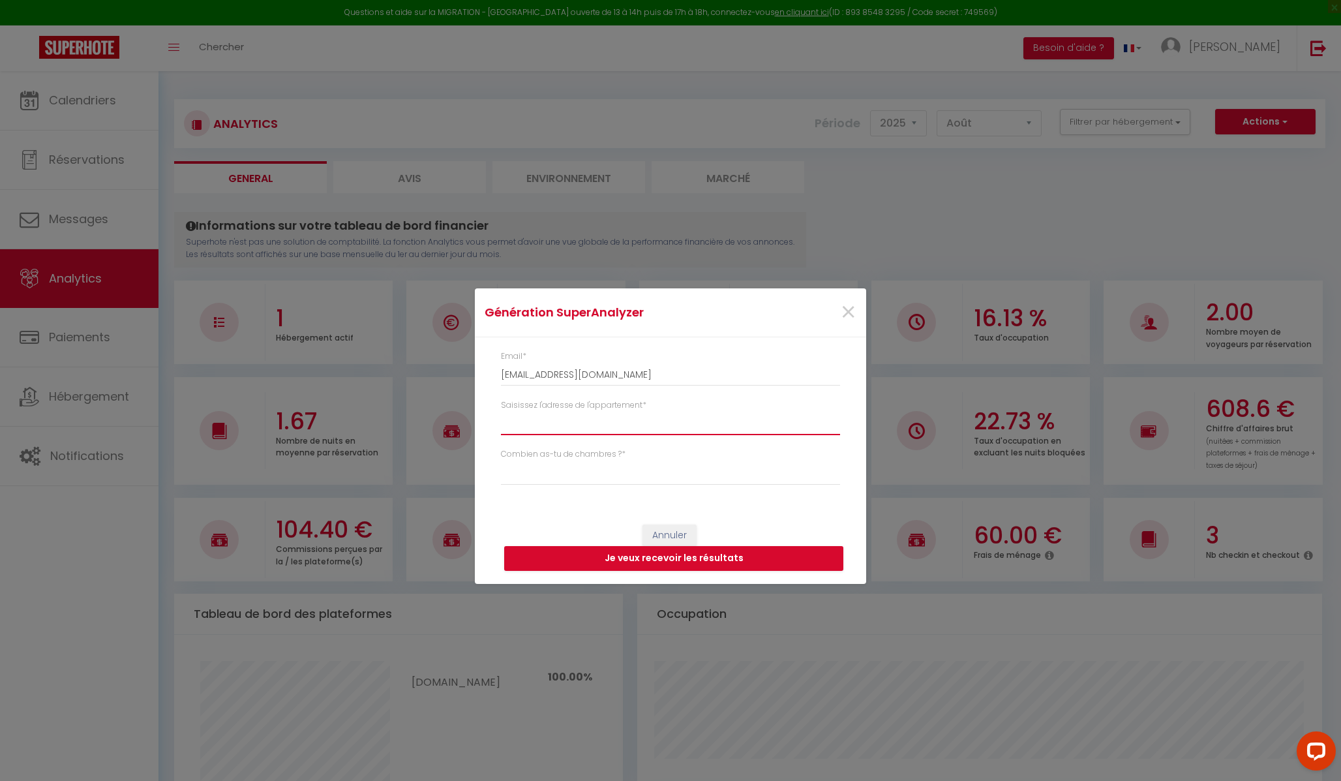
click at [616, 421] on input "Saisissez l'adresse de l'appartement *" at bounding box center [670, 422] width 339 height 23
click at [607, 468] on select "Studio 1 chambre 2 chambres 3 chambres 4 chambres +" at bounding box center [670, 472] width 339 height 25
select select "t2"
click at [599, 419] on input "Saisissez l'adresse de l'appartement *" at bounding box center [670, 422] width 339 height 23
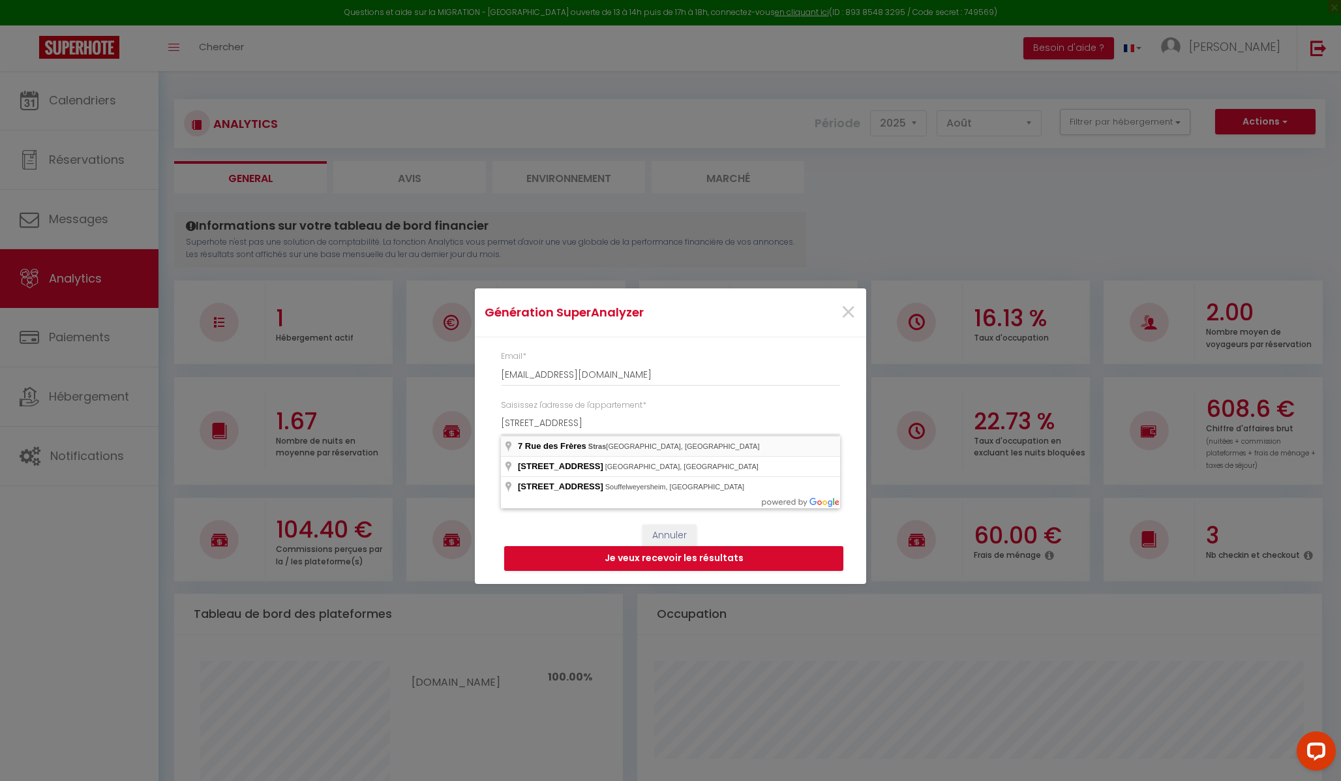
type input "7 Rue des Frères, Strasbourg, France"
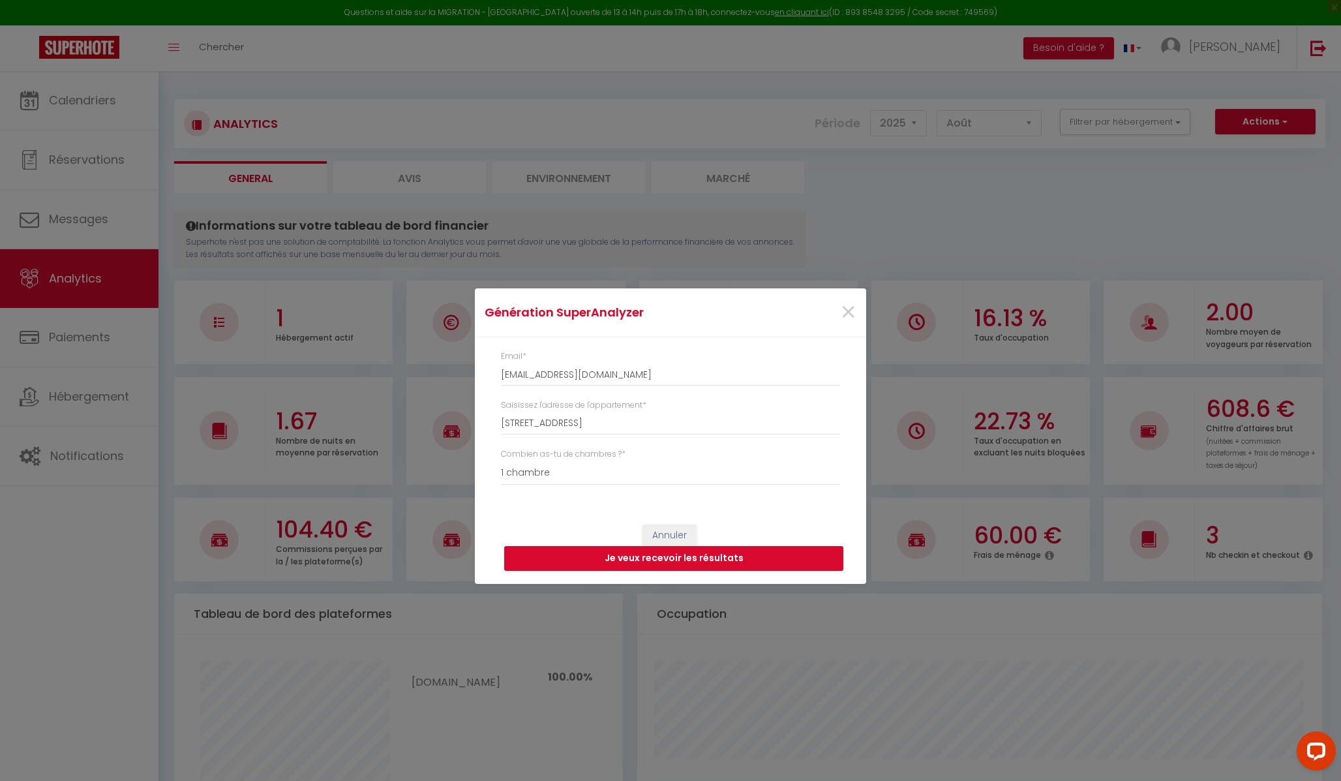
click at [682, 487] on button "Je veux recevoir les résultats" at bounding box center [673, 558] width 339 height 25
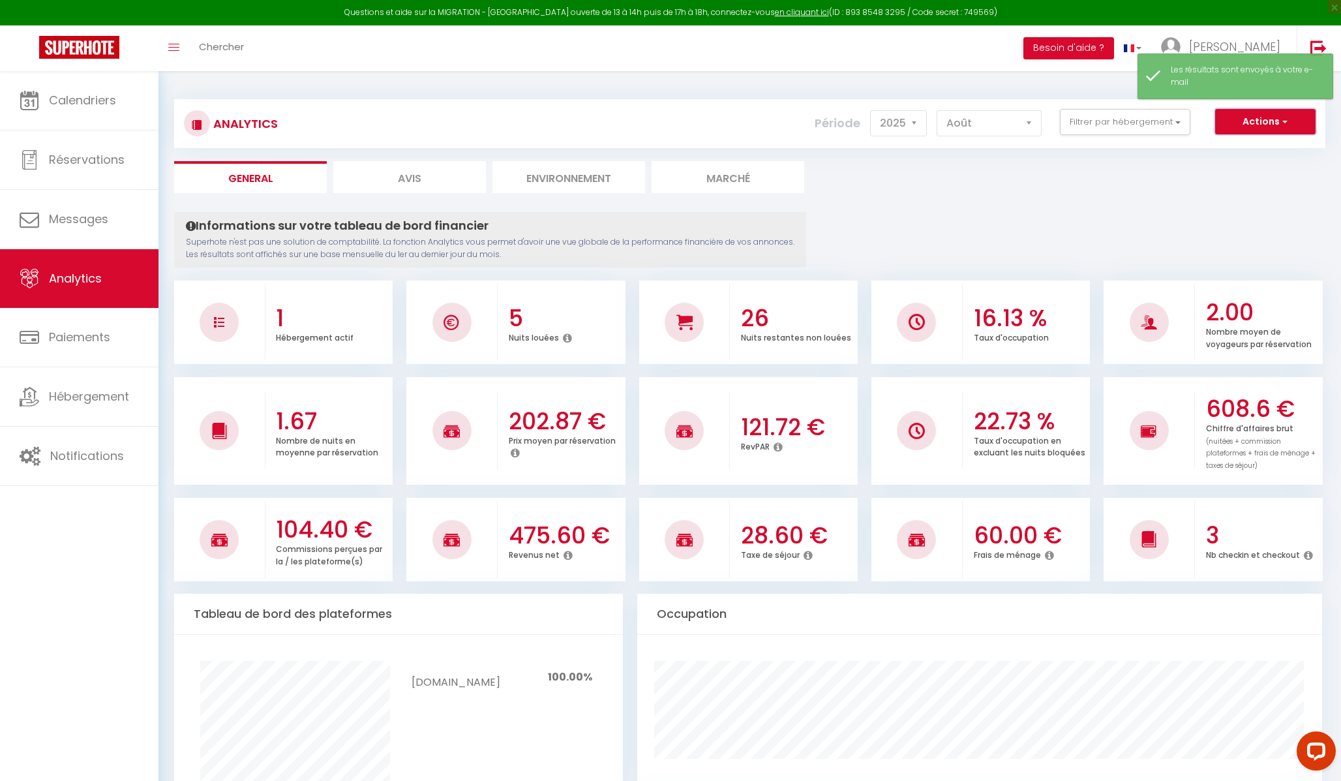
click at [945, 119] on button "Actions" at bounding box center [1265, 122] width 100 height 26
click at [945, 177] on link "Génération SuperExtractor" at bounding box center [1232, 183] width 165 height 17
type input "[EMAIL_ADDRESS][DOMAIN_NAME]"
select select
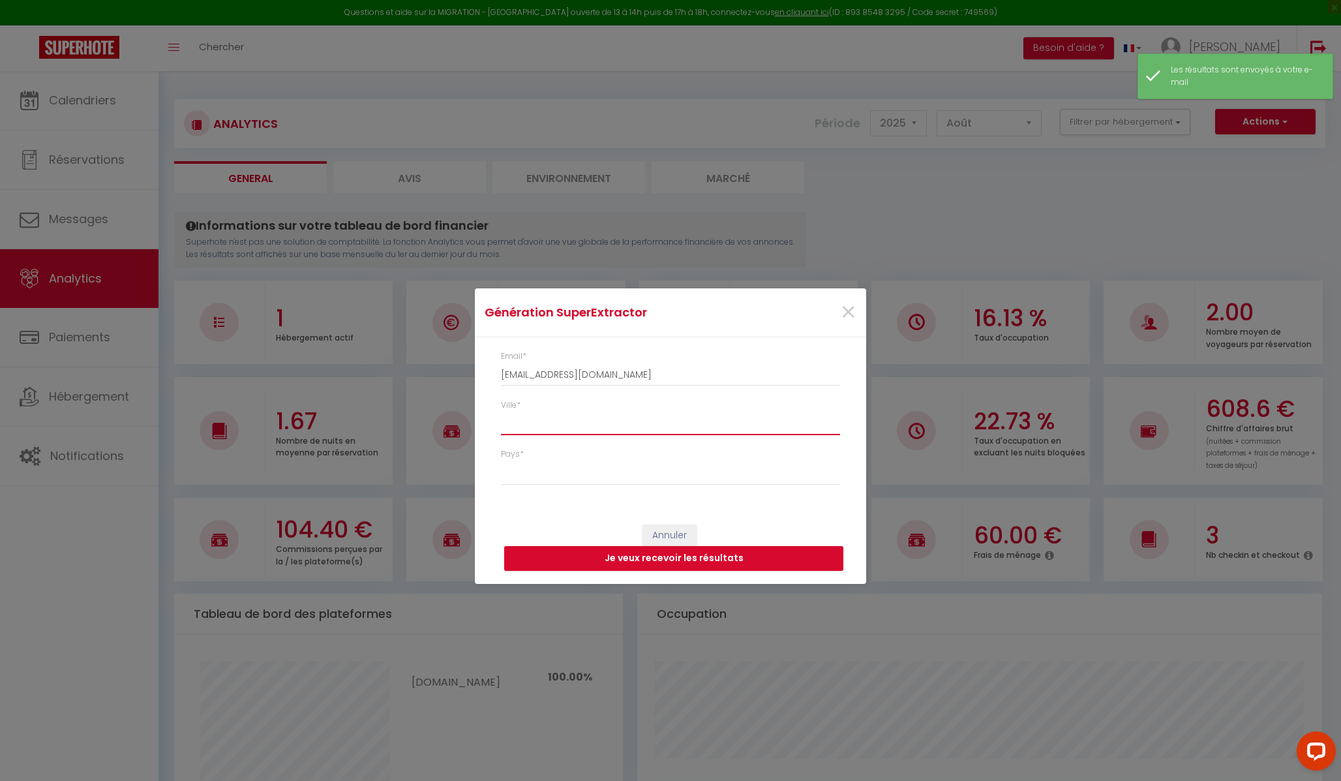
click at [603, 428] on input "Ville *" at bounding box center [670, 422] width 339 height 23
type input "S"
select select
type input "St"
select select
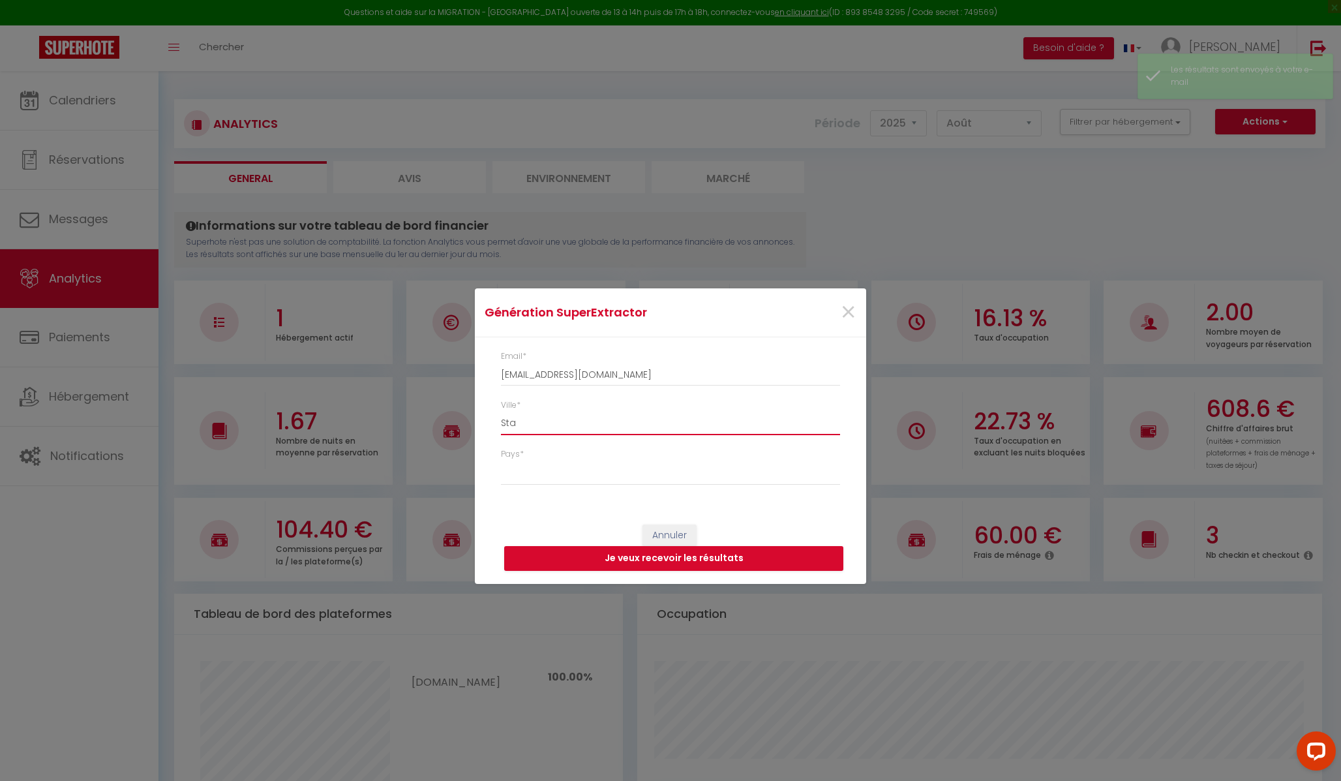
type input "Star"
select select
type input "Stars"
select select
type input "Star"
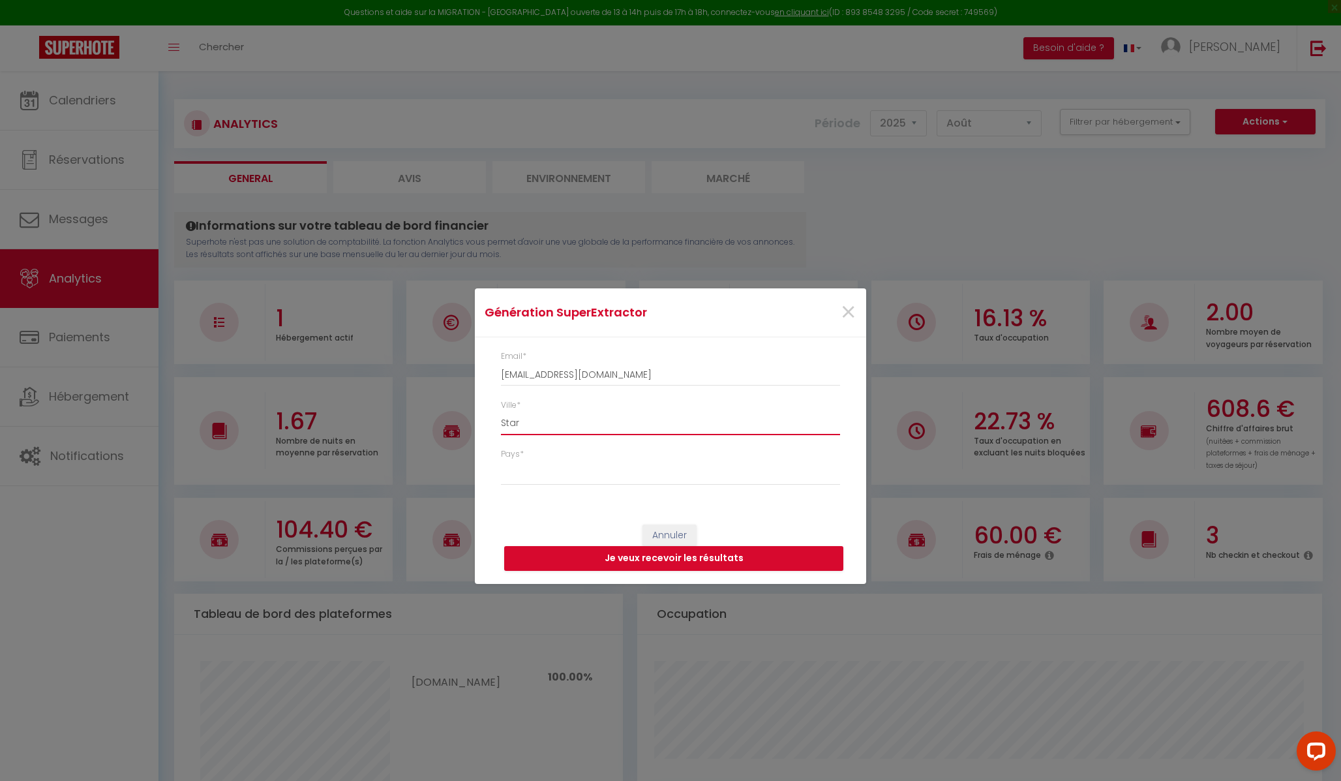
select select
type input "Sta"
select select
type input "St"
select select
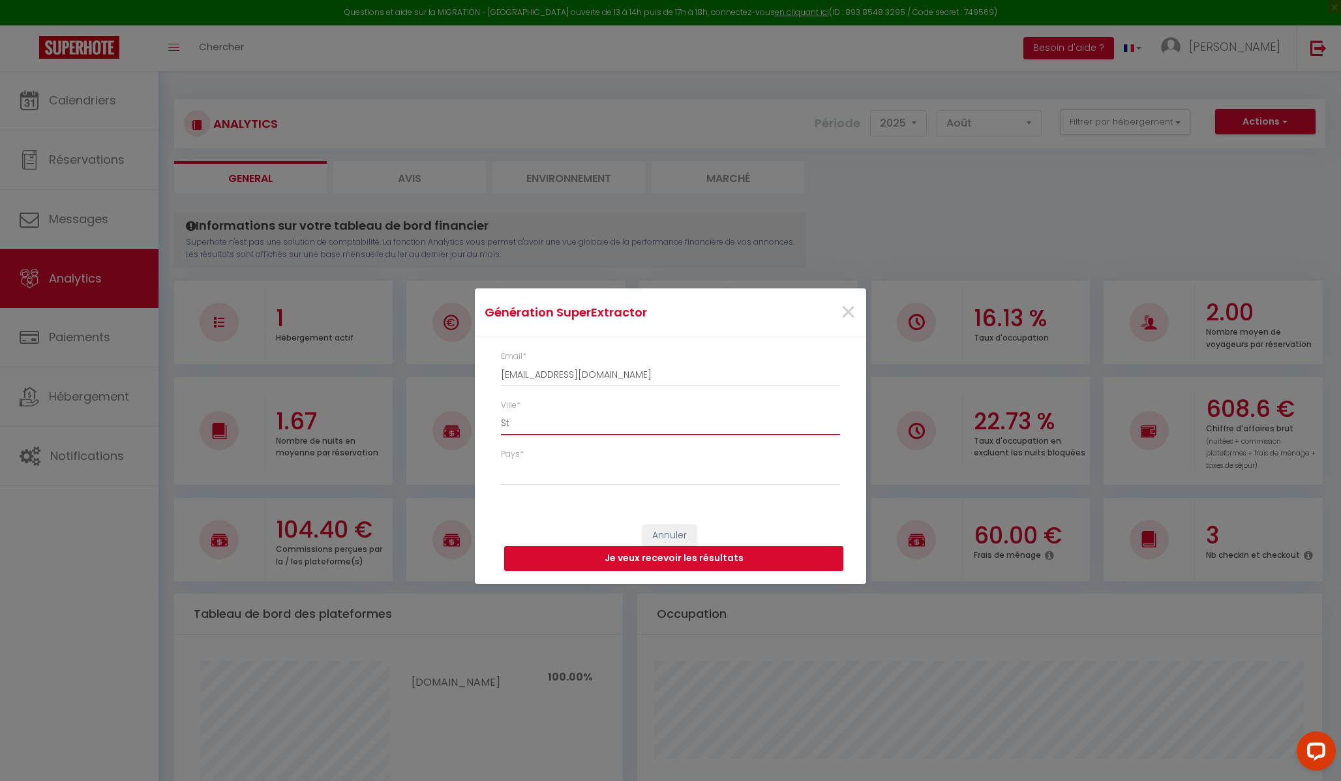
type input "Str"
select select
type input "Stra"
select select
type input "Stras"
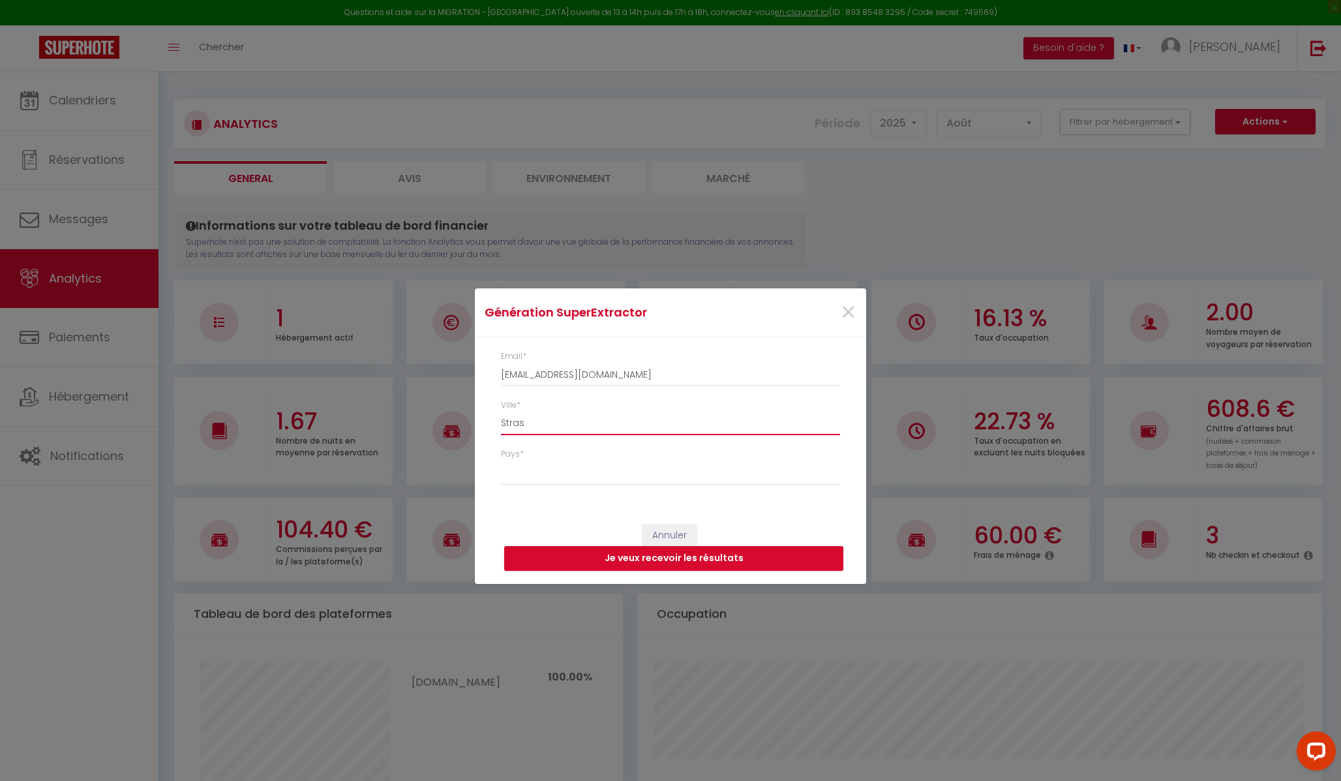
select select
type input "Strasb"
select select
type input "Strasbo"
select select
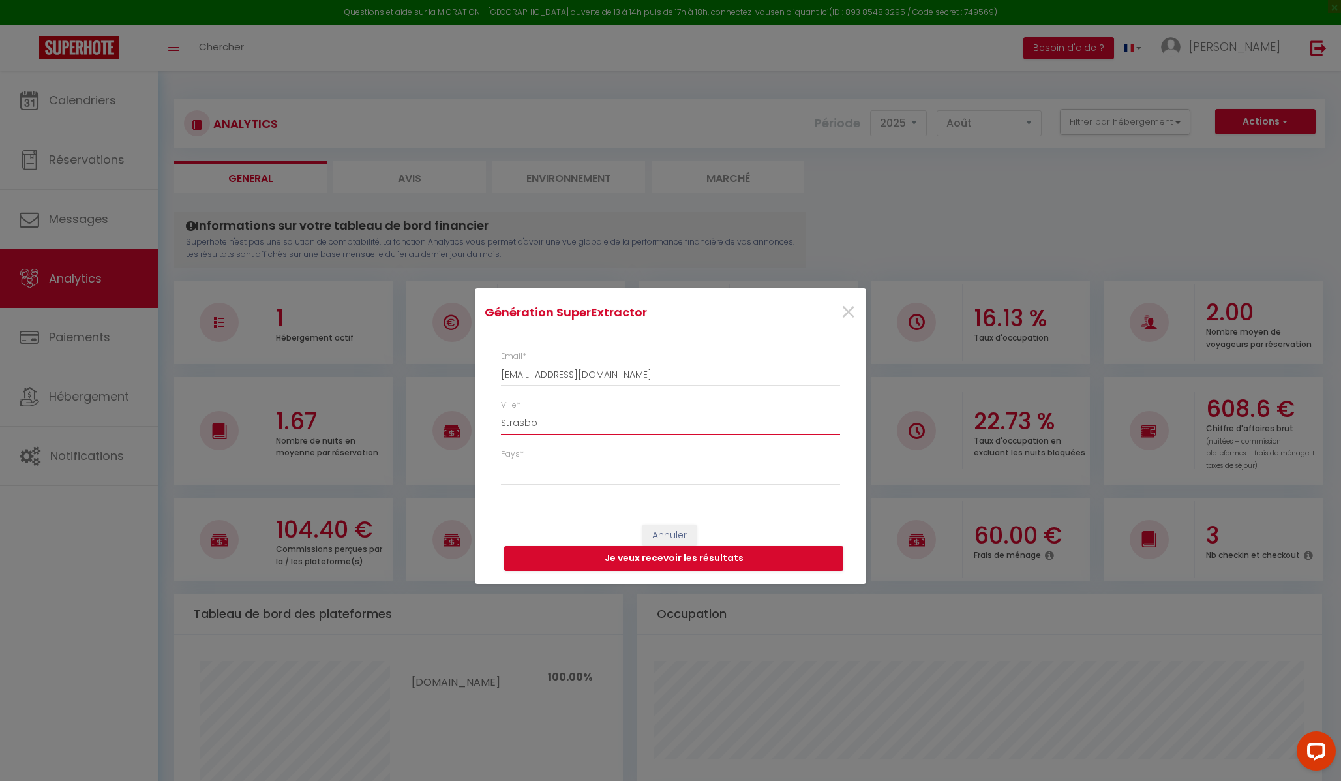
type input "Strasbou"
select select
type input "Strasbour"
select select
type input "Strasbourg"
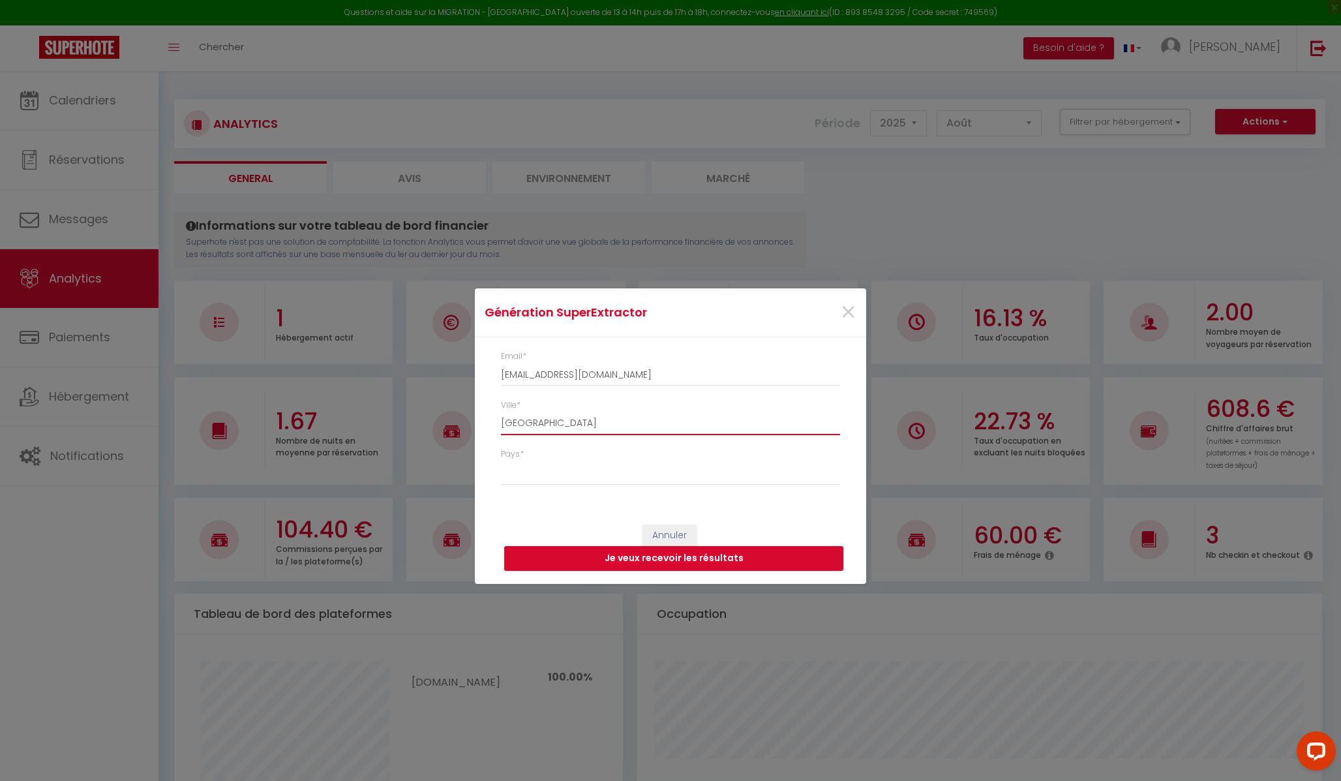
select select
type input "Strasbourg"
click at [585, 473] on select "France Portugal Afghanistan Albania Algeria American Samoa Andorra Angola Angui…" at bounding box center [670, 472] width 339 height 25
select select "France"
click at [692, 487] on button "Je veux recevoir les résultats" at bounding box center [673, 558] width 339 height 25
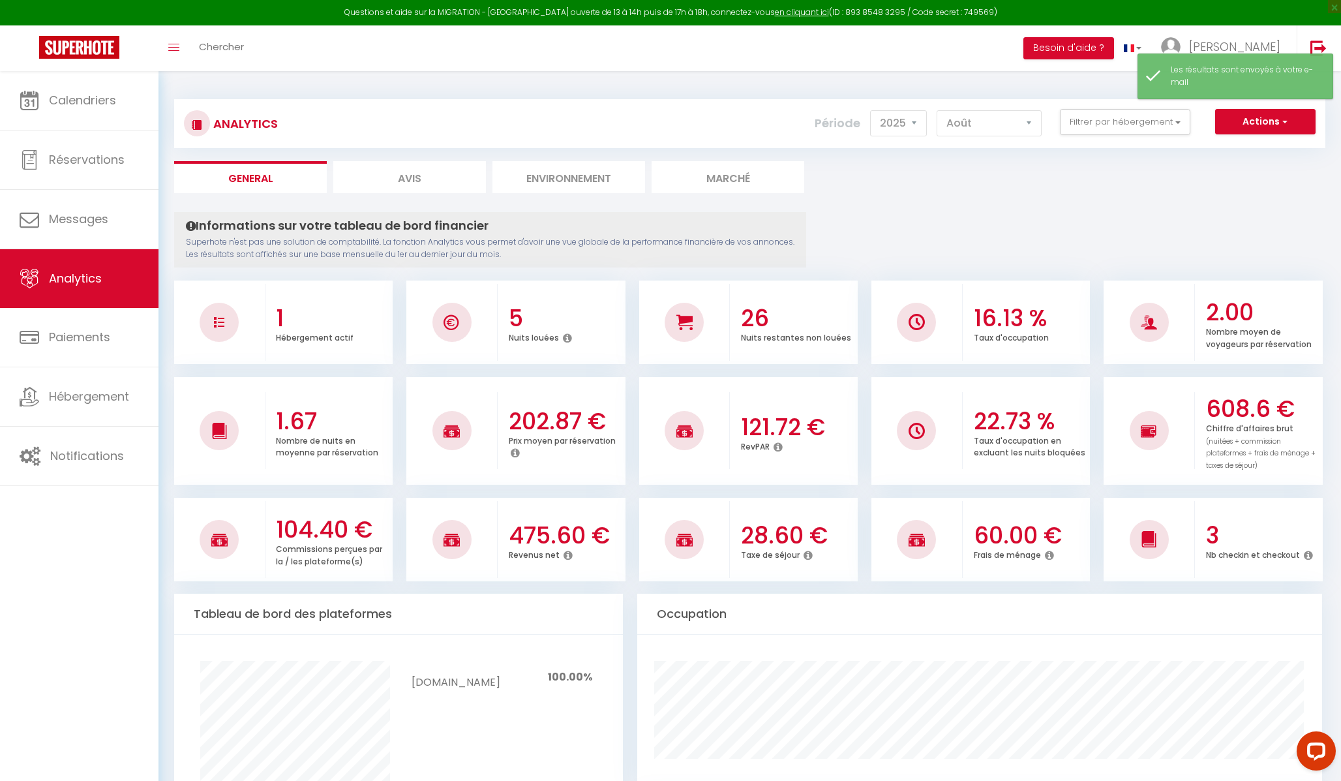
click at [945, 487] on icon at bounding box center [1049, 555] width 9 height 10
click at [945, 119] on button "Actions" at bounding box center [1265, 121] width 100 height 26
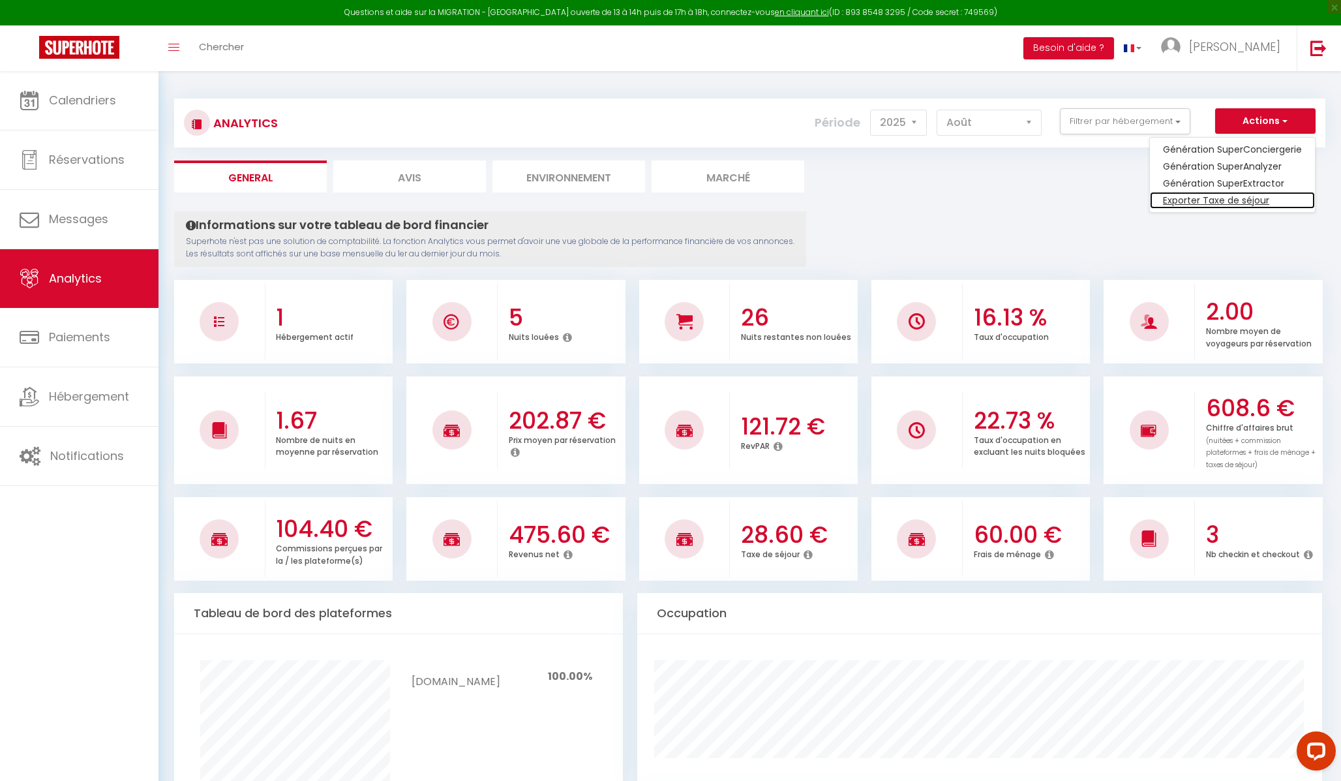
click at [945, 199] on link "Exporter Taxe de séjour" at bounding box center [1232, 200] width 165 height 17
select select "08"
select select "2025"
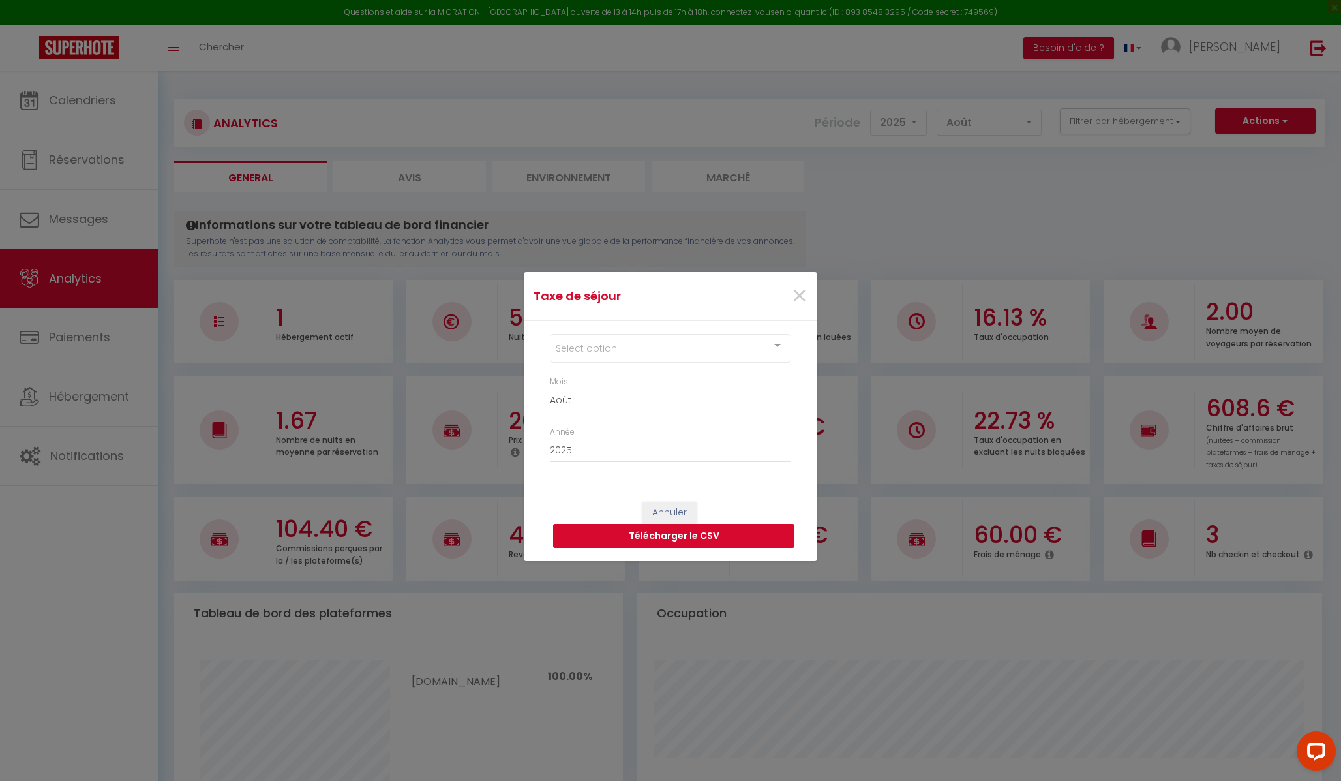
click at [653, 487] on button "Télécharger le CSV" at bounding box center [673, 536] width 241 height 25
click at [730, 341] on div "Select option" at bounding box center [670, 348] width 241 height 29
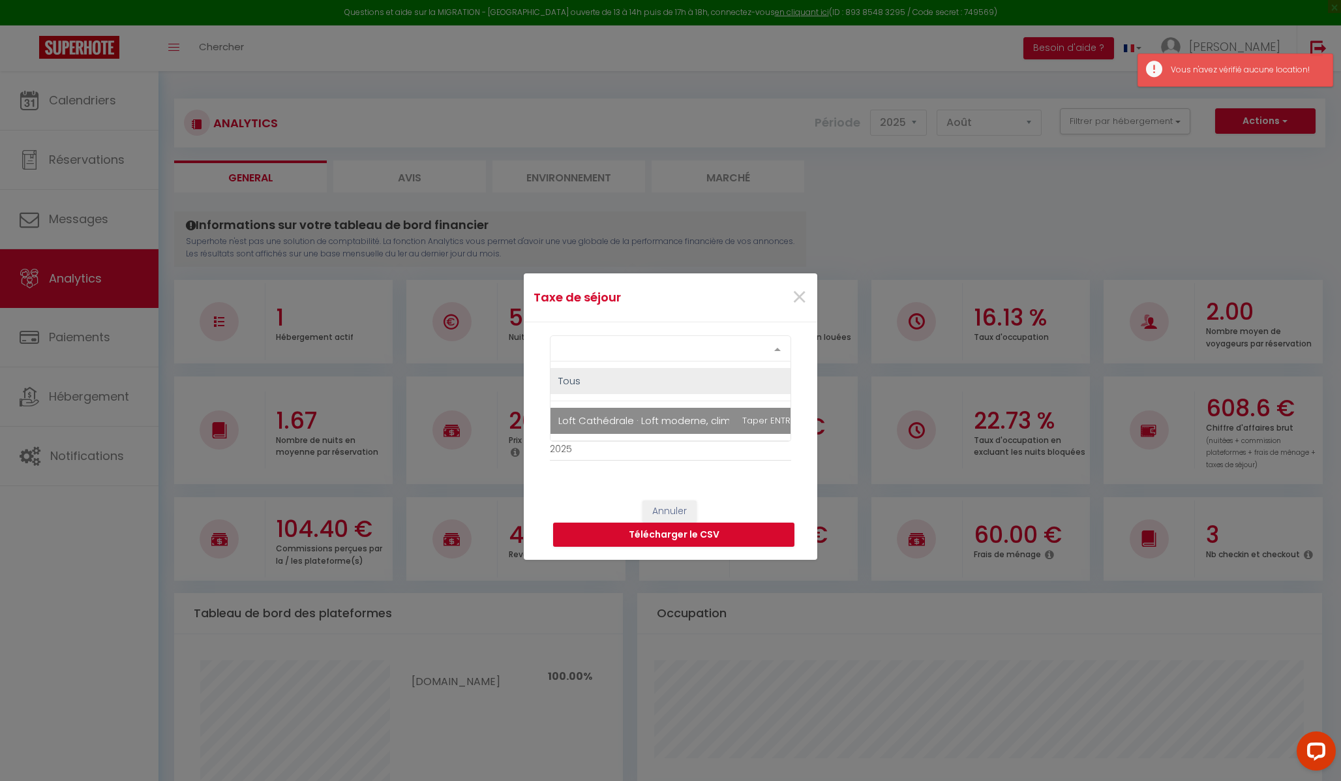
click at [692, 415] on span "Loft Cathédrale · Loft moderne, climatisé, au pied de la cathédrale" at bounding box center [718, 420] width 320 height 14
click at [740, 487] on button "Télécharger le CSV" at bounding box center [673, 535] width 241 height 25
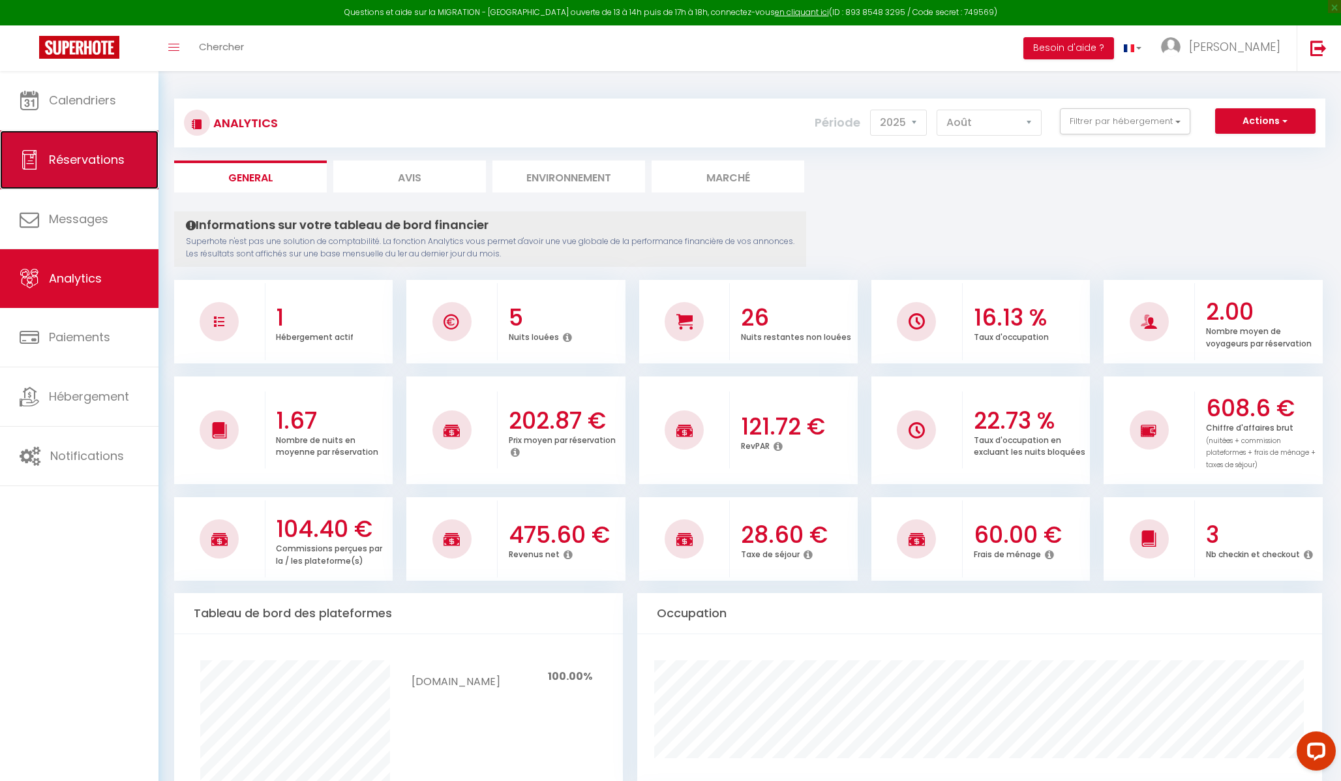
click at [96, 158] on span "Réservations" at bounding box center [87, 159] width 76 height 16
select select "not_cancelled"
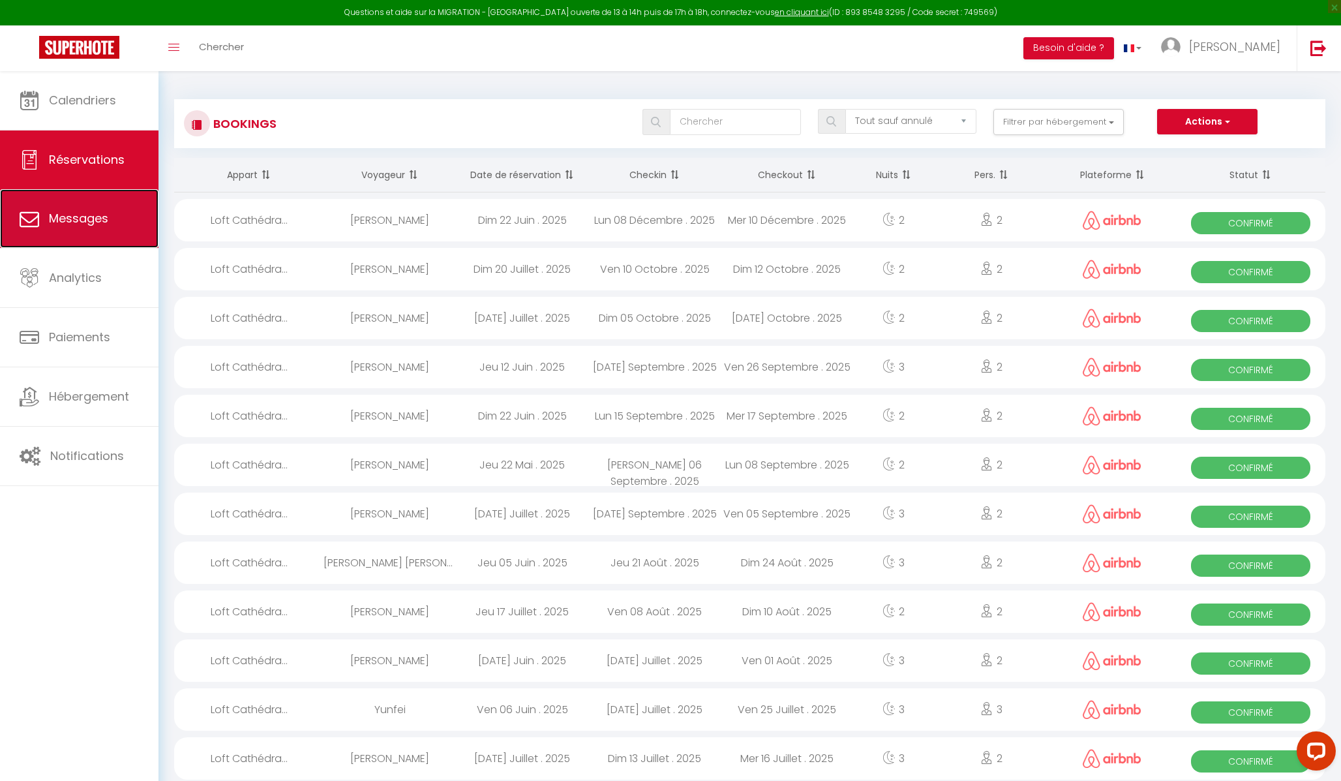
click at [106, 224] on span "Messages" at bounding box center [78, 218] width 59 height 16
select select "message"
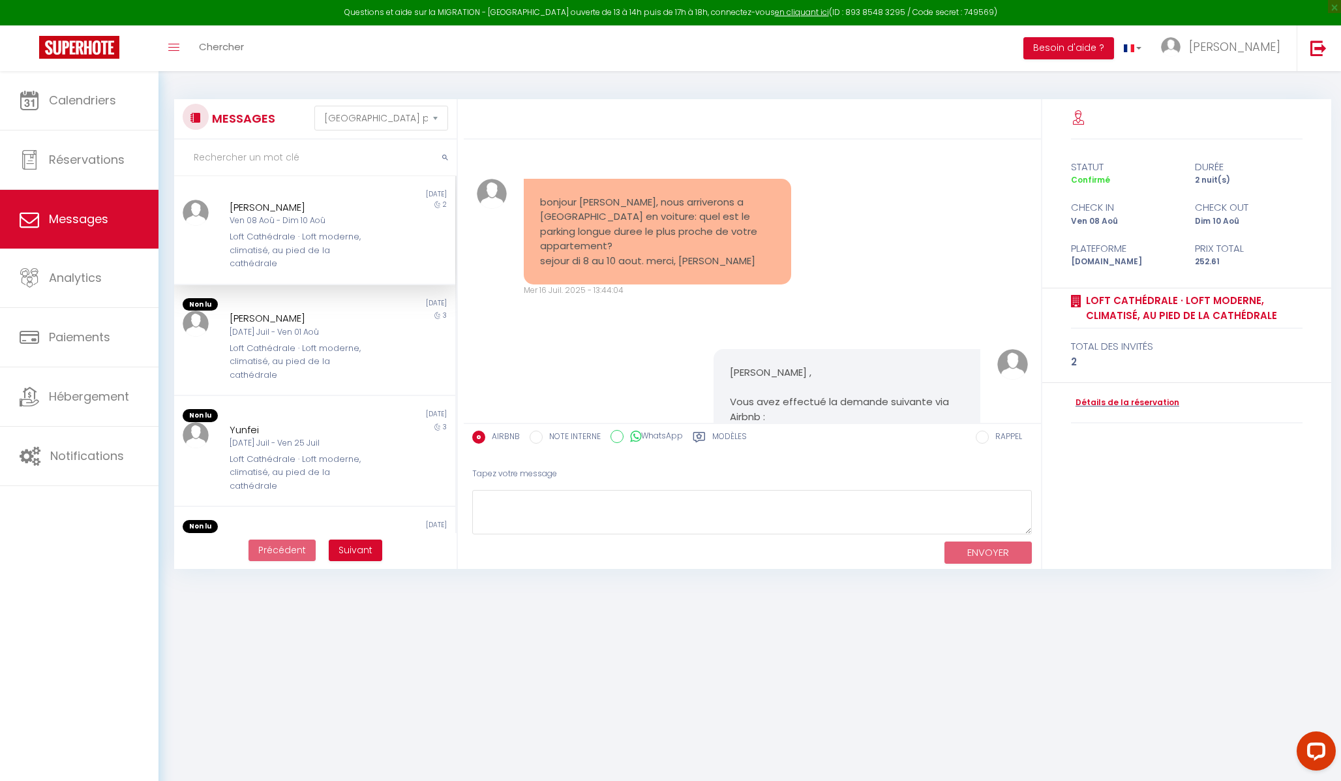
scroll to position [5030, 0]
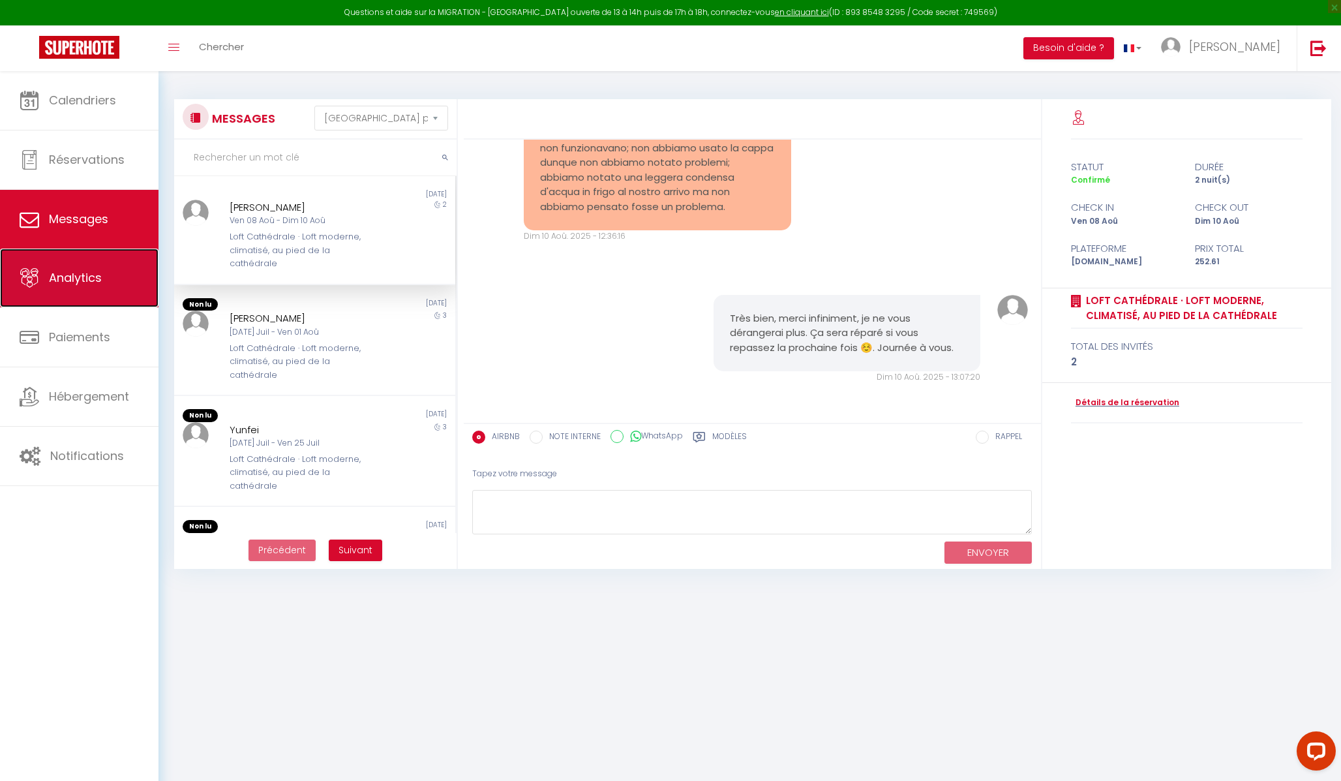
click at [87, 284] on span "Analytics" at bounding box center [75, 277] width 53 height 16
select select "2025"
select select "8"
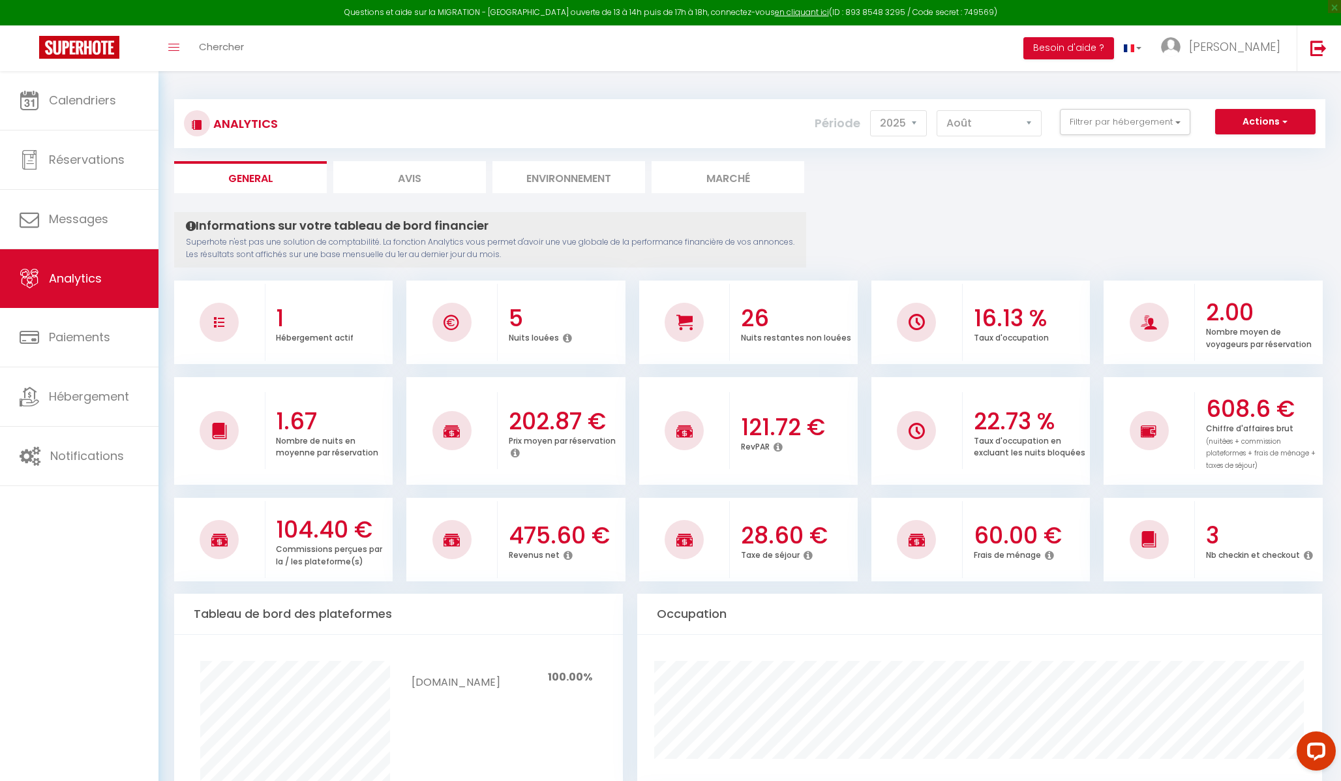
click at [430, 181] on li "Avis" at bounding box center [409, 177] width 153 height 32
select select "2025"
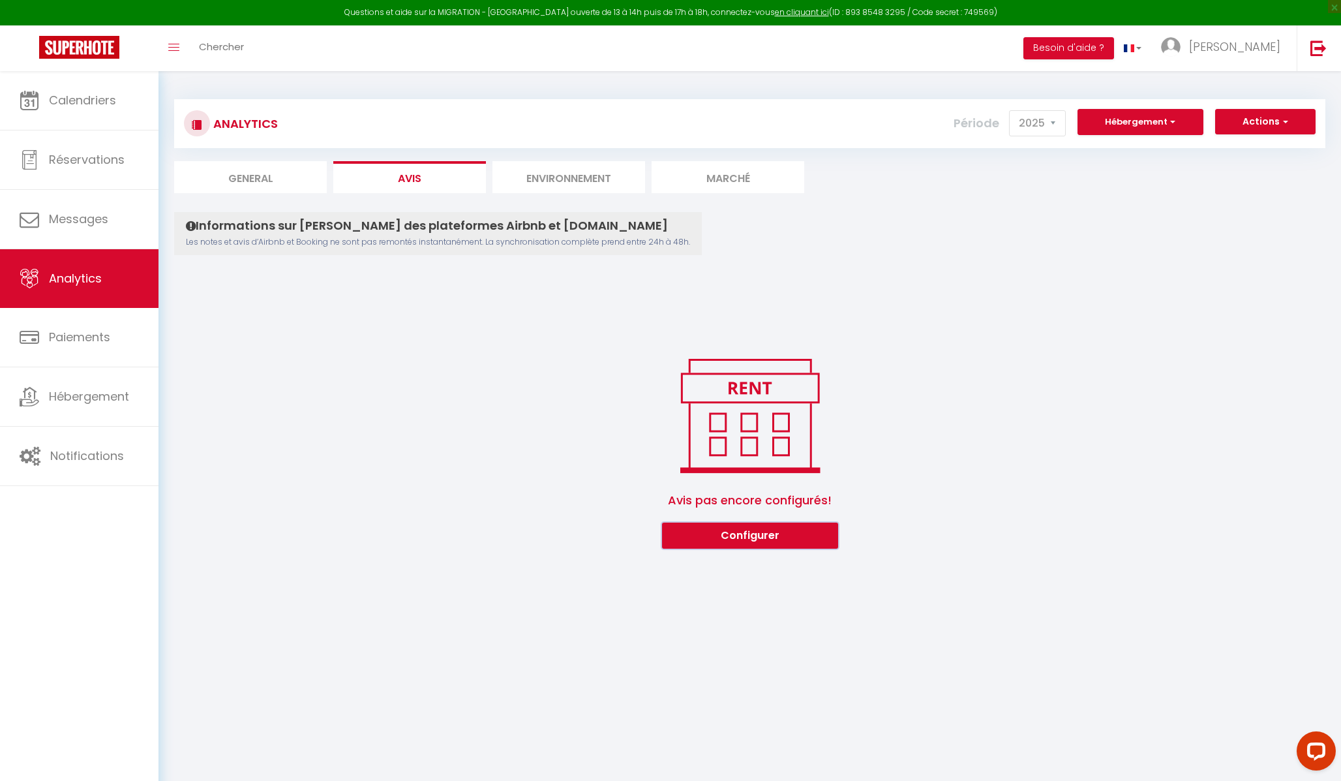
drag, startPoint x: 771, startPoint y: 539, endPoint x: 853, endPoint y: 545, distance: 81.8
click at [771, 487] on button "Configurer" at bounding box center [750, 535] width 176 height 26
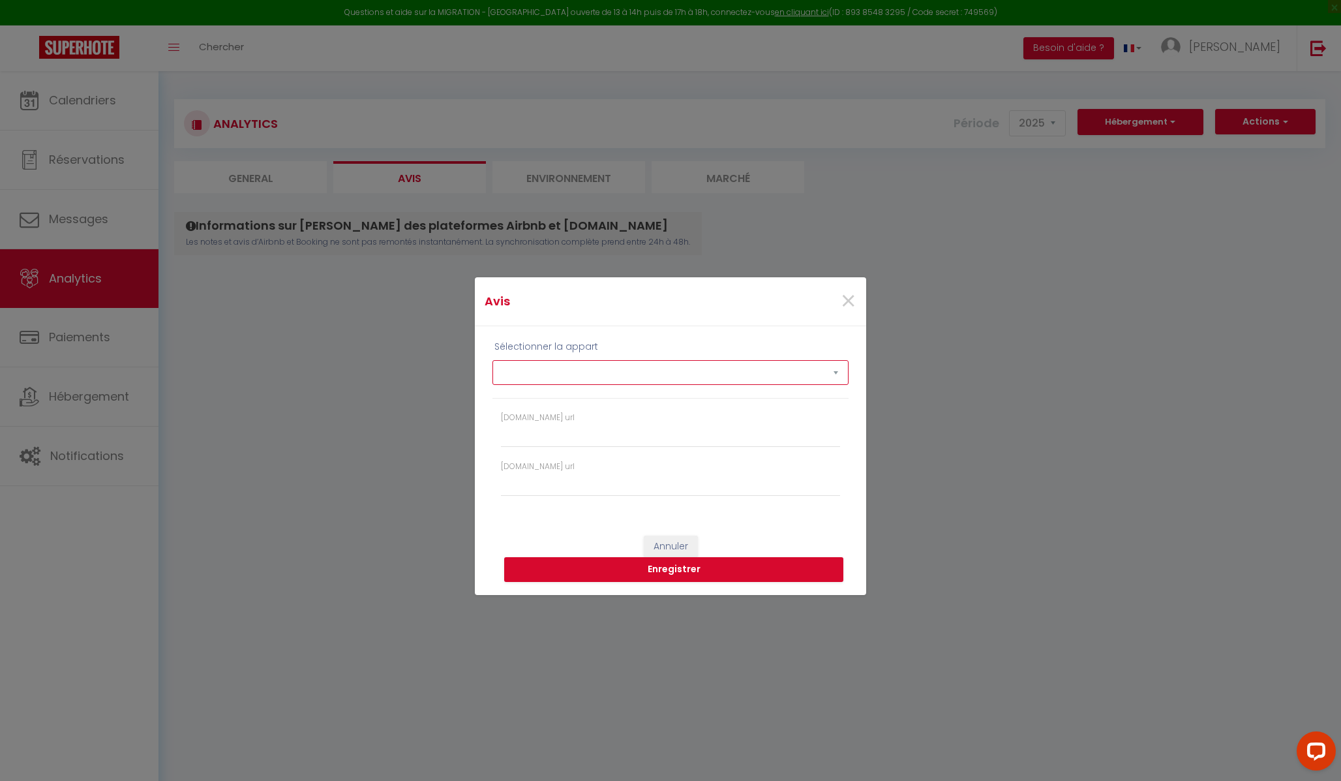
click at [636, 371] on select "Loft Cathédrale · Loft moderne, climatisé, au pied de la cathédrale" at bounding box center [670, 372] width 356 height 25
select select "75337"
click at [599, 436] on input "Booking.com url" at bounding box center [670, 435] width 339 height 23
click at [597, 487] on input "Airbnb.com url" at bounding box center [670, 484] width 339 height 23
click at [601, 440] on input "Booking.com url" at bounding box center [670, 435] width 339 height 23
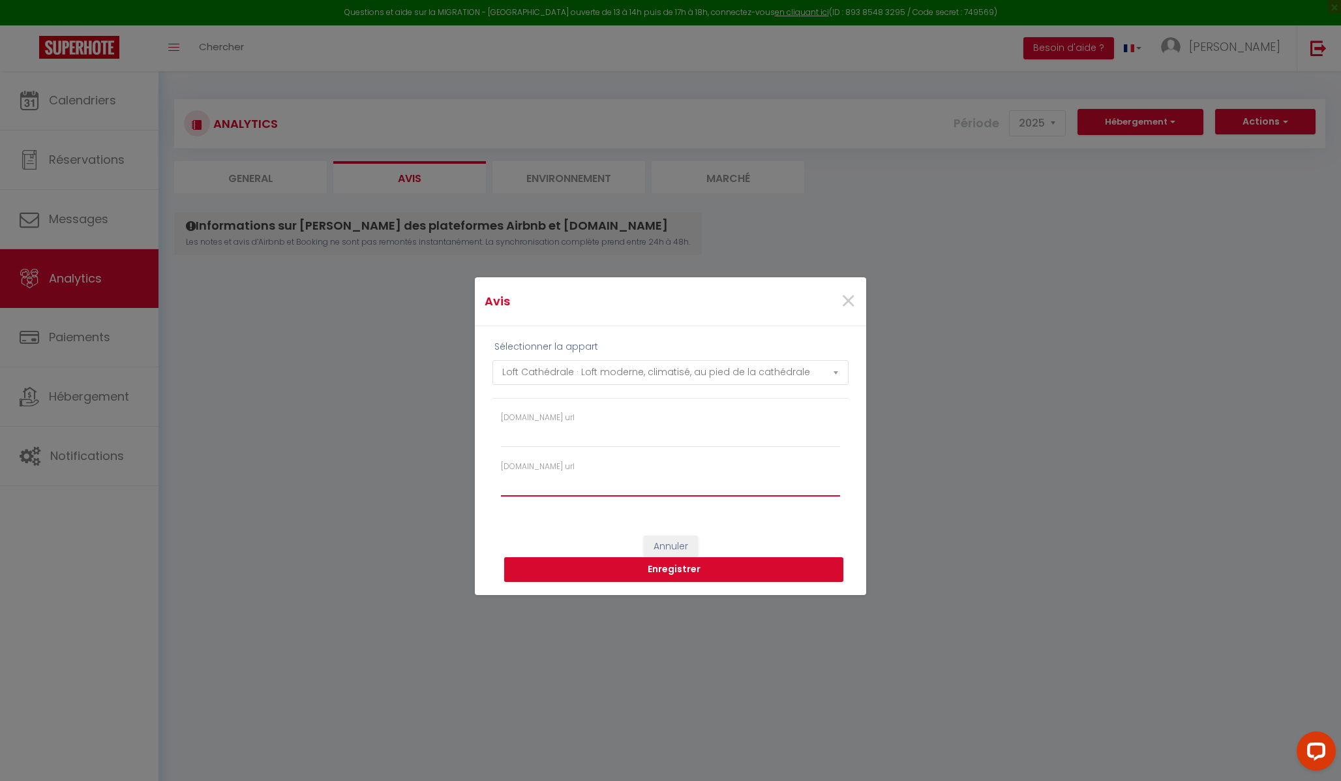
click at [586, 476] on input "Airbnb.com url" at bounding box center [670, 484] width 339 height 23
paste input "https://www.booking.com/hotel/fr/loft-neuf-derriere-la-cathedrale.fr.html?label…"
type input "https://www.booking.com/hotel/fr/loft-neuf-derriere-la-cathedrale.fr.html?label…"
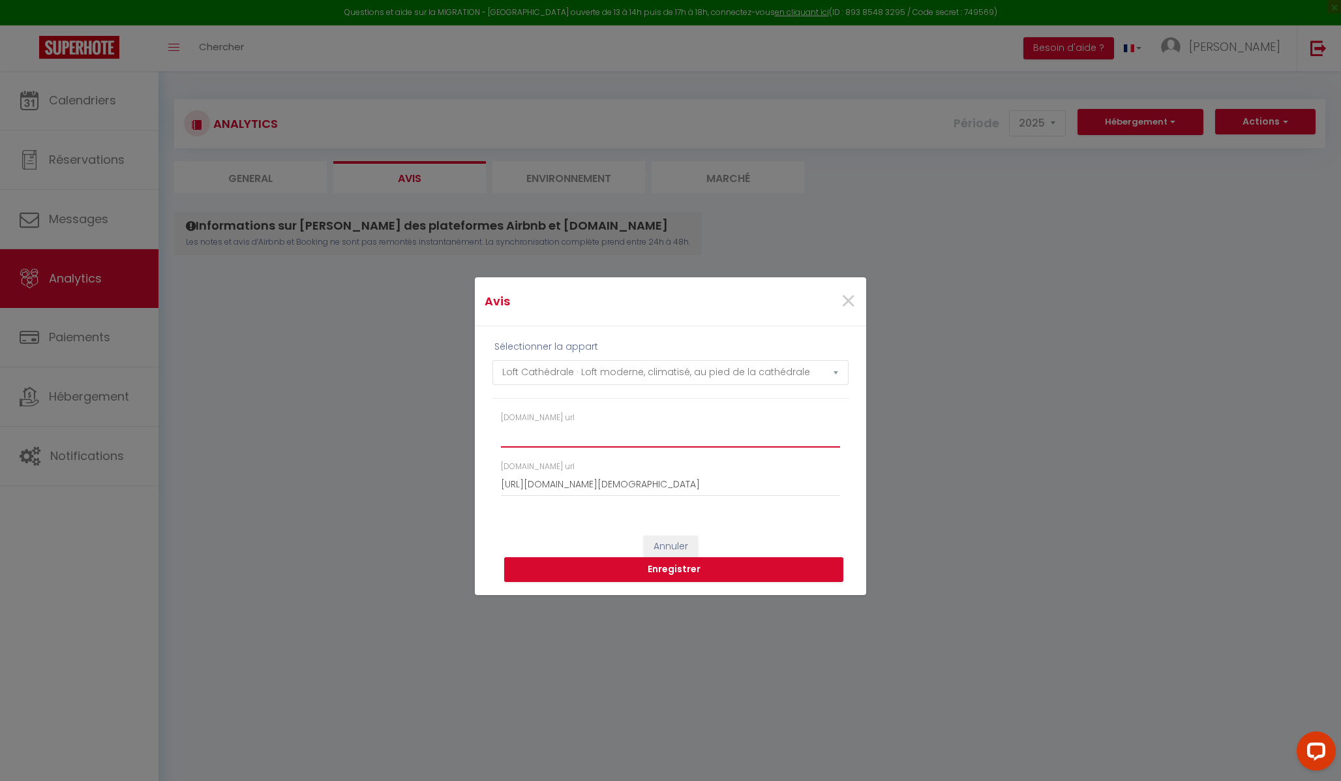
scroll to position [0, 0]
click at [622, 440] on input "Booking.com url" at bounding box center [670, 435] width 339 height 23
click at [594, 437] on input "Booking.com url" at bounding box center [670, 435] width 339 height 23
paste input "https://www.booking.com/hotel/fr/loft-neuf-derriere-la-cathedrale.fr.html?label…"
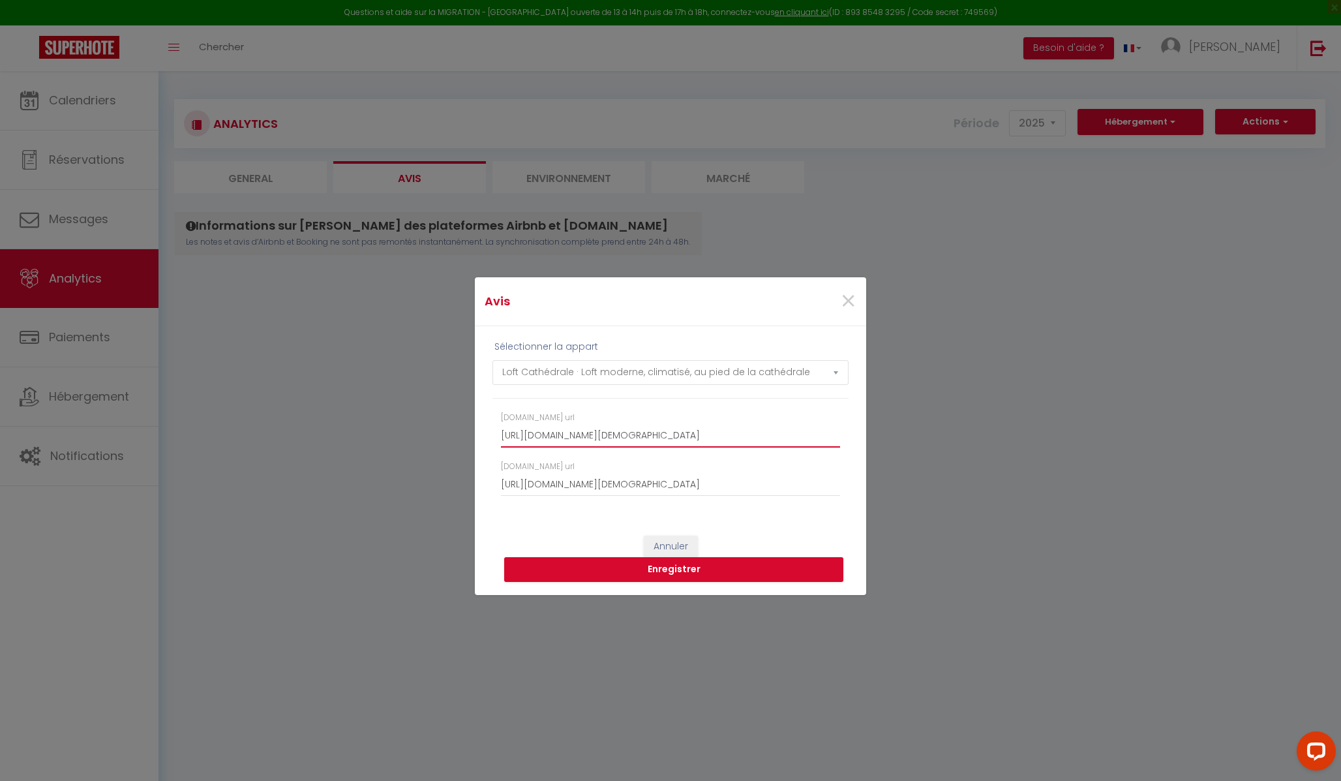
type input "https://www.booking.com/hotel/fr/loft-neuf-derriere-la-cathedrale.fr.html?label…"
drag, startPoint x: 560, startPoint y: 481, endPoint x: 932, endPoint y: 477, distance: 372.4
click at [932, 477] on div "Avis × Sélectionner la appart Loft Cathédrale · Loft moderne, climatisé, au pie…" at bounding box center [670, 390] width 1341 height 781
drag, startPoint x: 524, startPoint y: 486, endPoint x: 868, endPoint y: 485, distance: 343.7
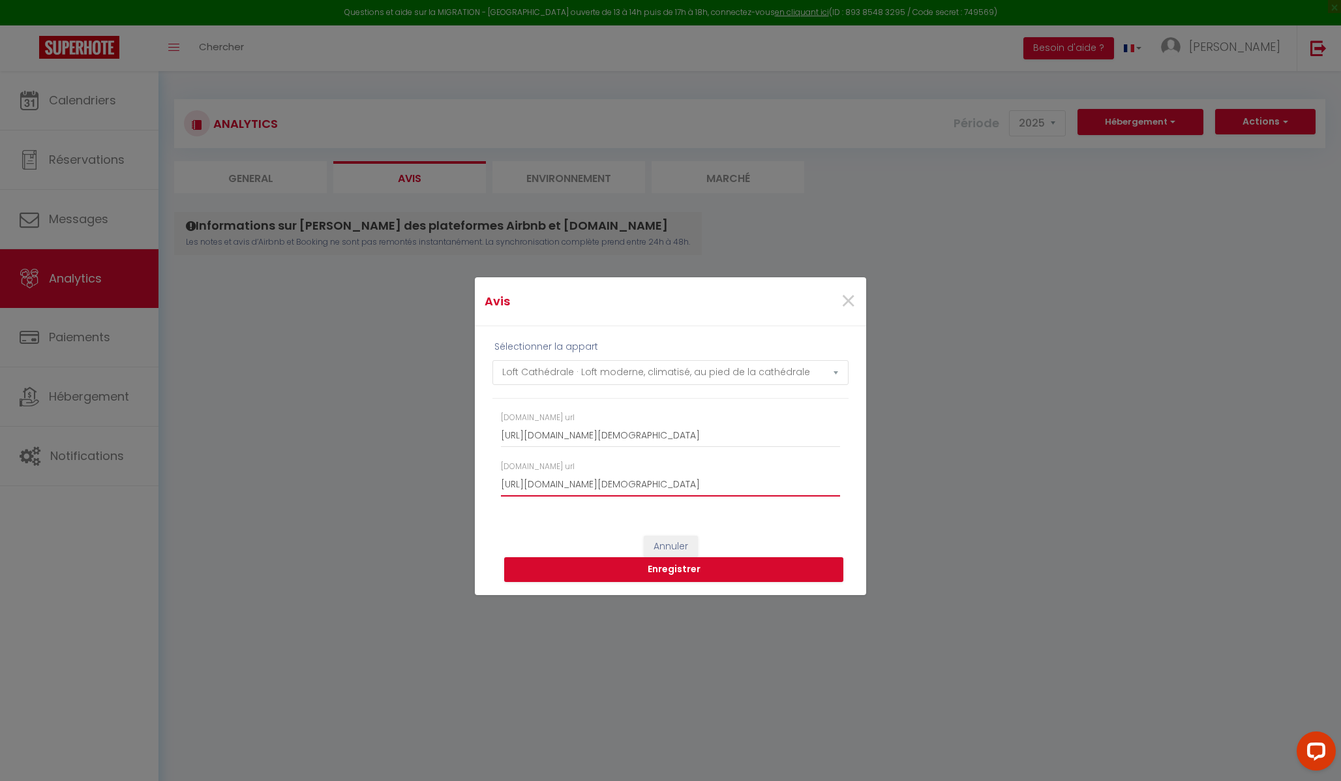
click at [868, 485] on div "Avis × Sélectionner la appart Loft Cathédrale · Loft moderne, climatisé, au pie…" at bounding box center [670, 390] width 1341 height 781
drag, startPoint x: 837, startPoint y: 484, endPoint x: 517, endPoint y: 481, distance: 320.2
click at [517, 482] on input "https://www.booking.com/hotel/fr/loft-neuf-derriere-la-cathedrale.fr.html?label…" at bounding box center [670, 484] width 339 height 23
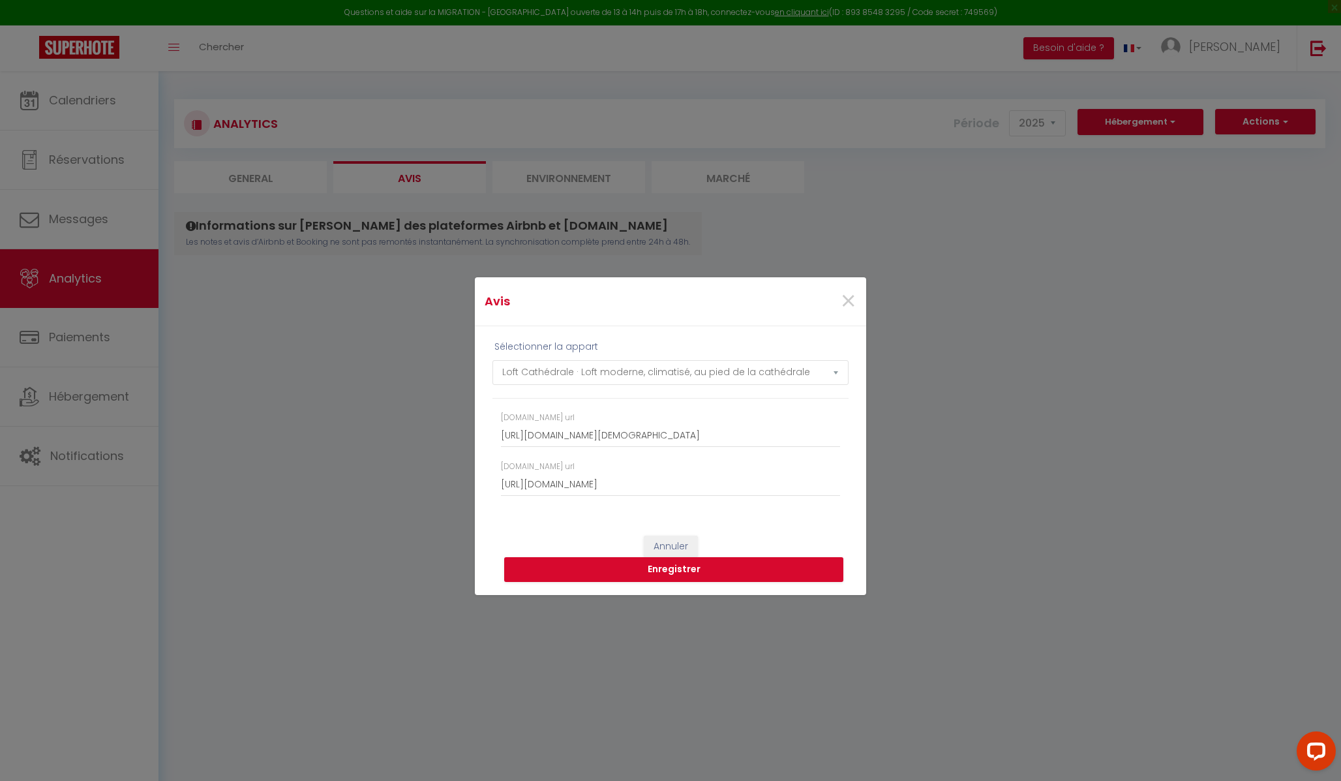
click at [839, 483] on div "Airbnb.com url https://www.booking.com/hotel/fr/loft-neuf-derriere-la-cathedral…" at bounding box center [670, 484] width 356 height 49
drag, startPoint x: 838, startPoint y: 484, endPoint x: 505, endPoint y: 483, distance: 333.2
click at [505, 483] on input "https://www.booking.com/hotel/fr/loft-neuf-derriere-la-cathedrale.fr.html?label…" at bounding box center [670, 484] width 339 height 23
type input "label=gen173nr-10CAsoTUIgbG9mdC1uZXVmLWRlcnJpZXJlLWxhLWNhdGhlZHJhbGVIM1gEaE2IAQ…"
click at [845, 295] on span "×" at bounding box center [848, 301] width 16 height 39
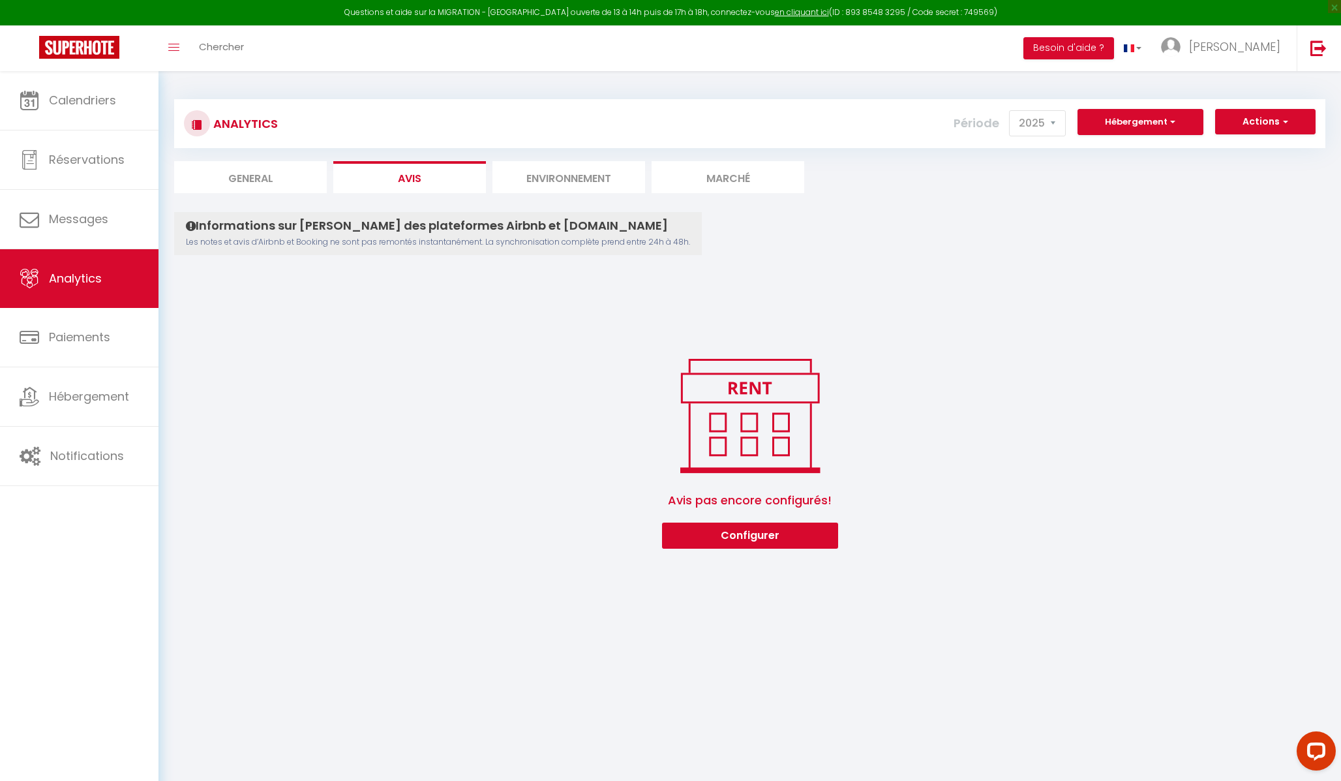
click at [601, 177] on li "Environnement" at bounding box center [568, 177] width 153 height 32
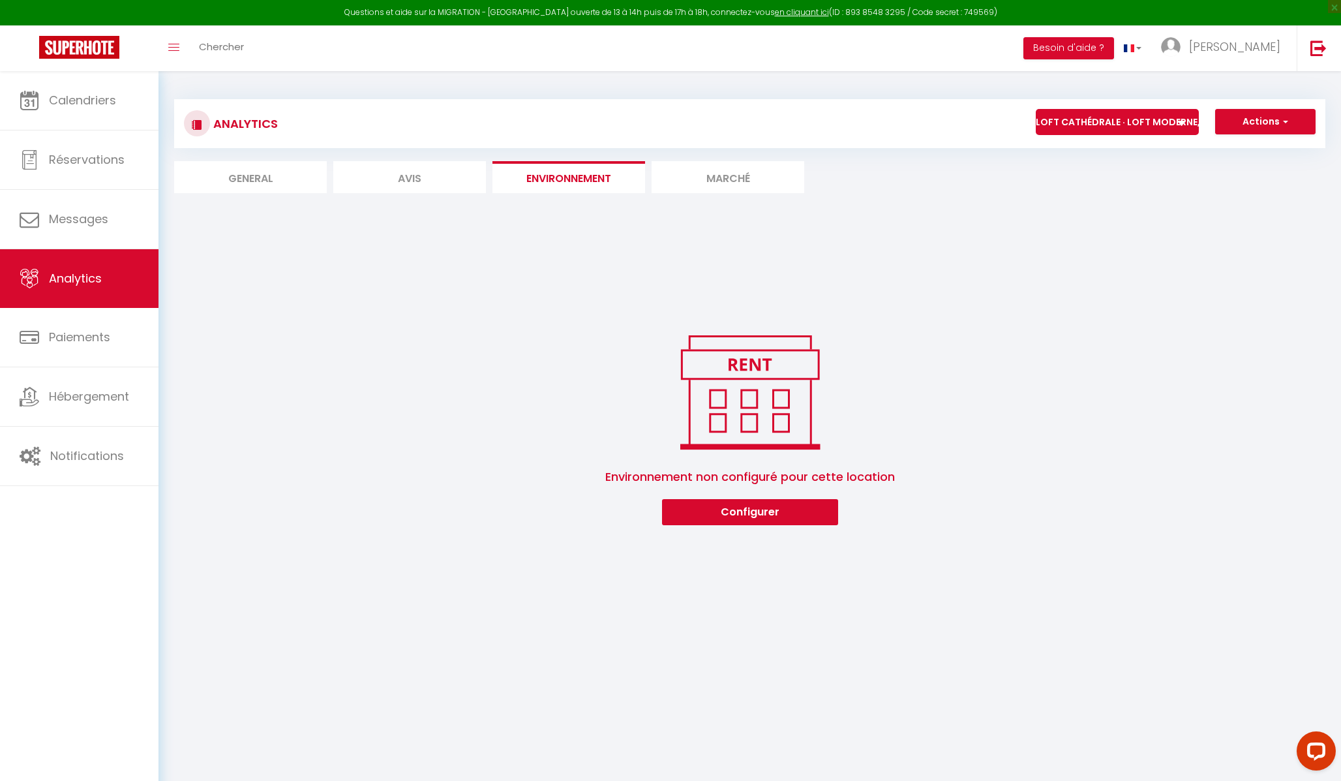
click at [473, 174] on li "Avis" at bounding box center [409, 177] width 153 height 32
select select "2025"
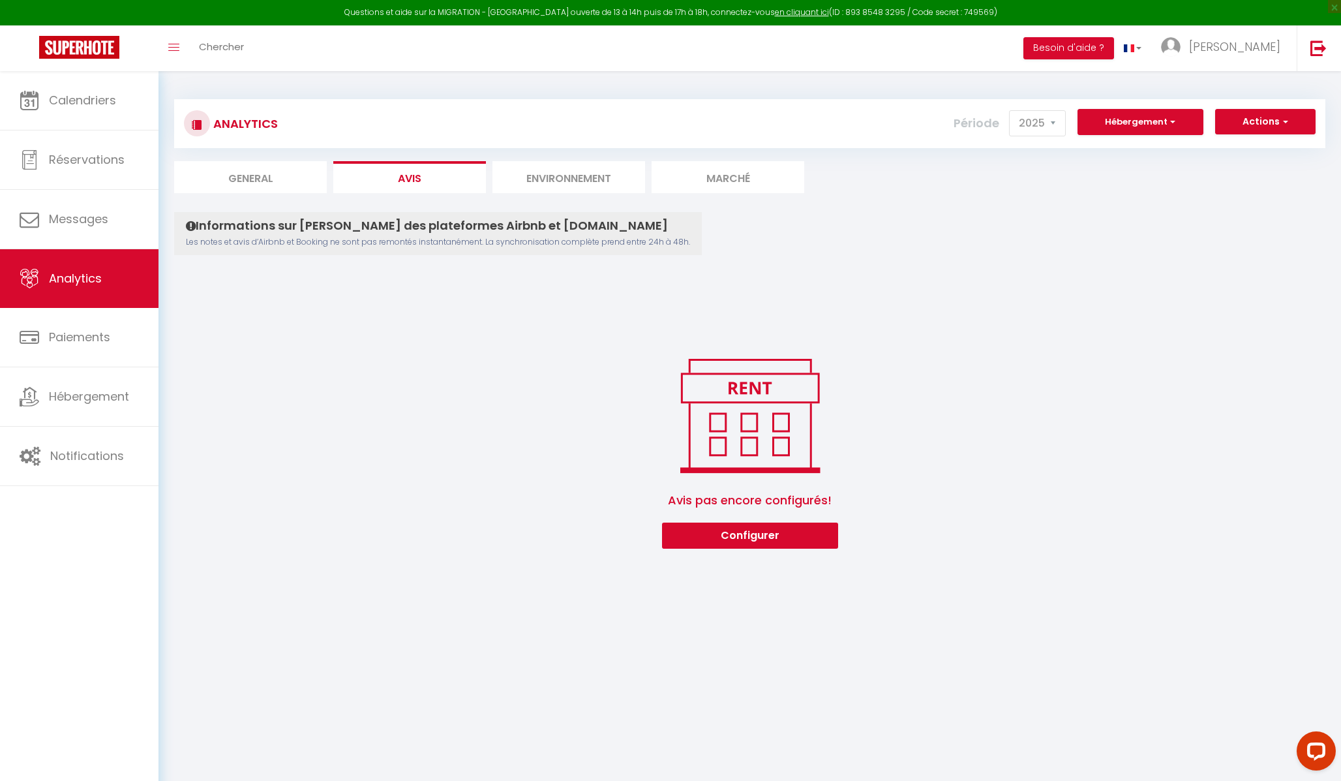
click at [590, 186] on li "Environnement" at bounding box center [568, 177] width 153 height 32
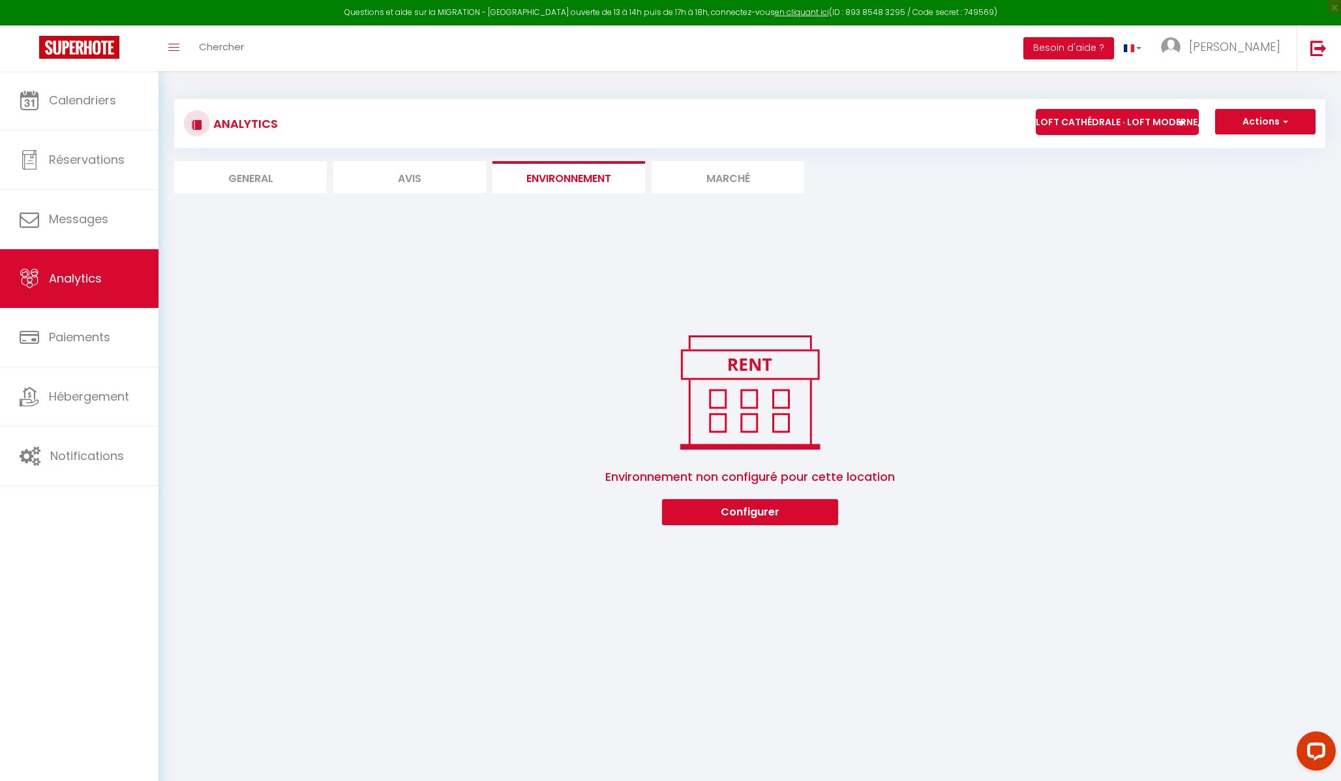
click at [732, 180] on li "Marché" at bounding box center [727, 177] width 153 height 32
select select
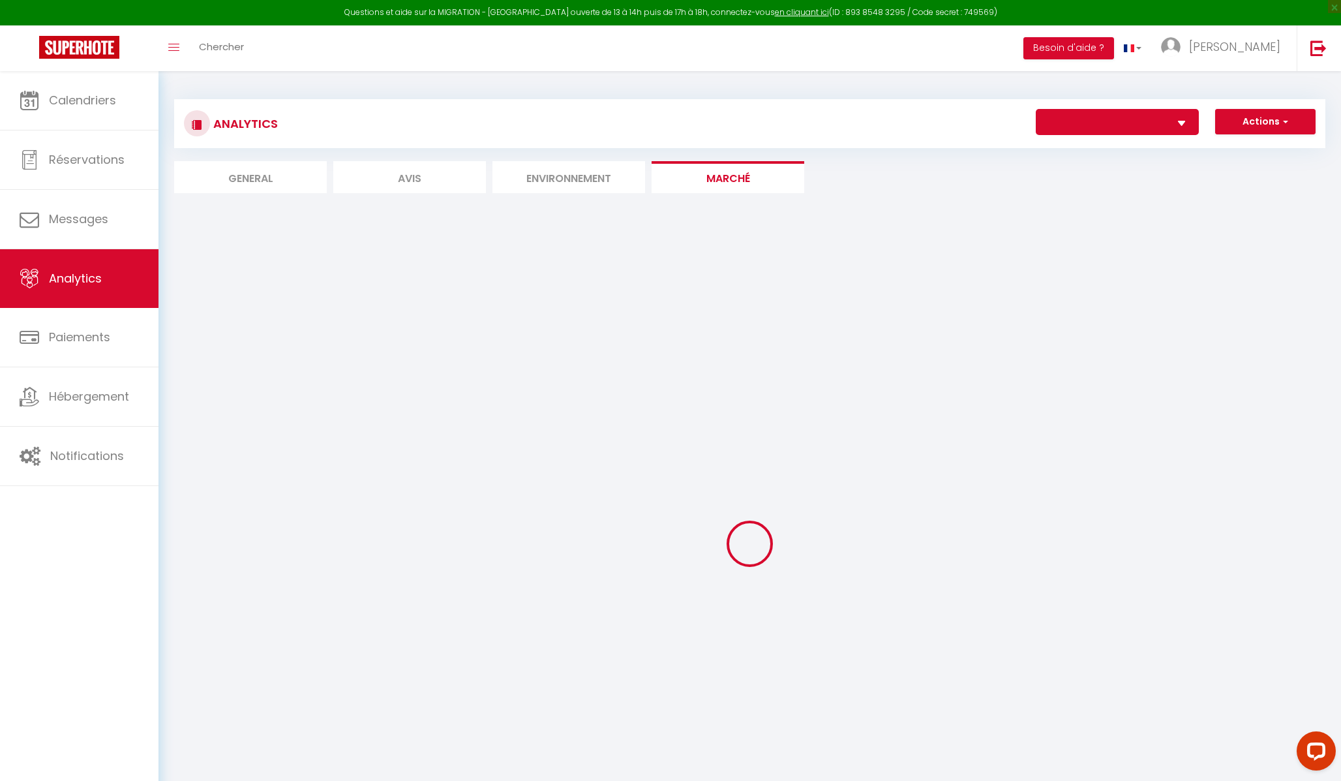
select select
select select "2"
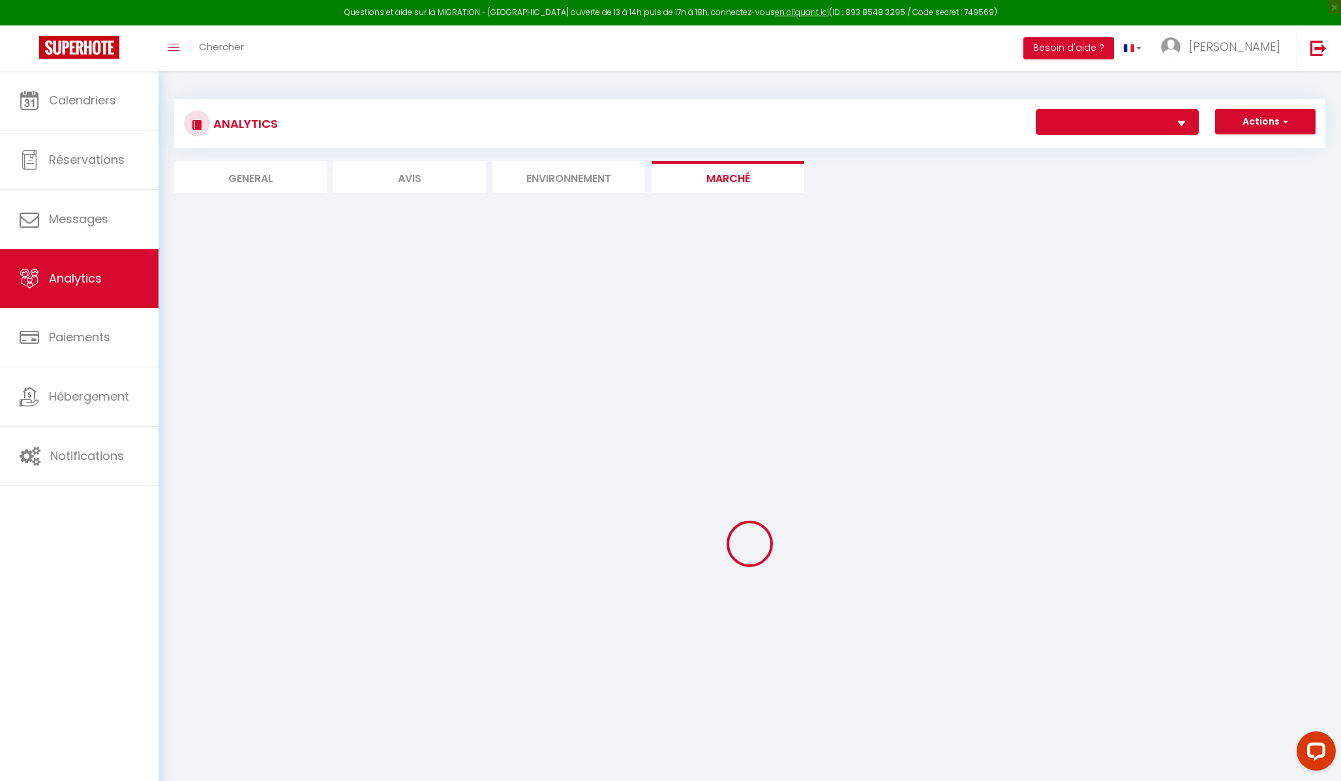
select select "1"
select select "75337"
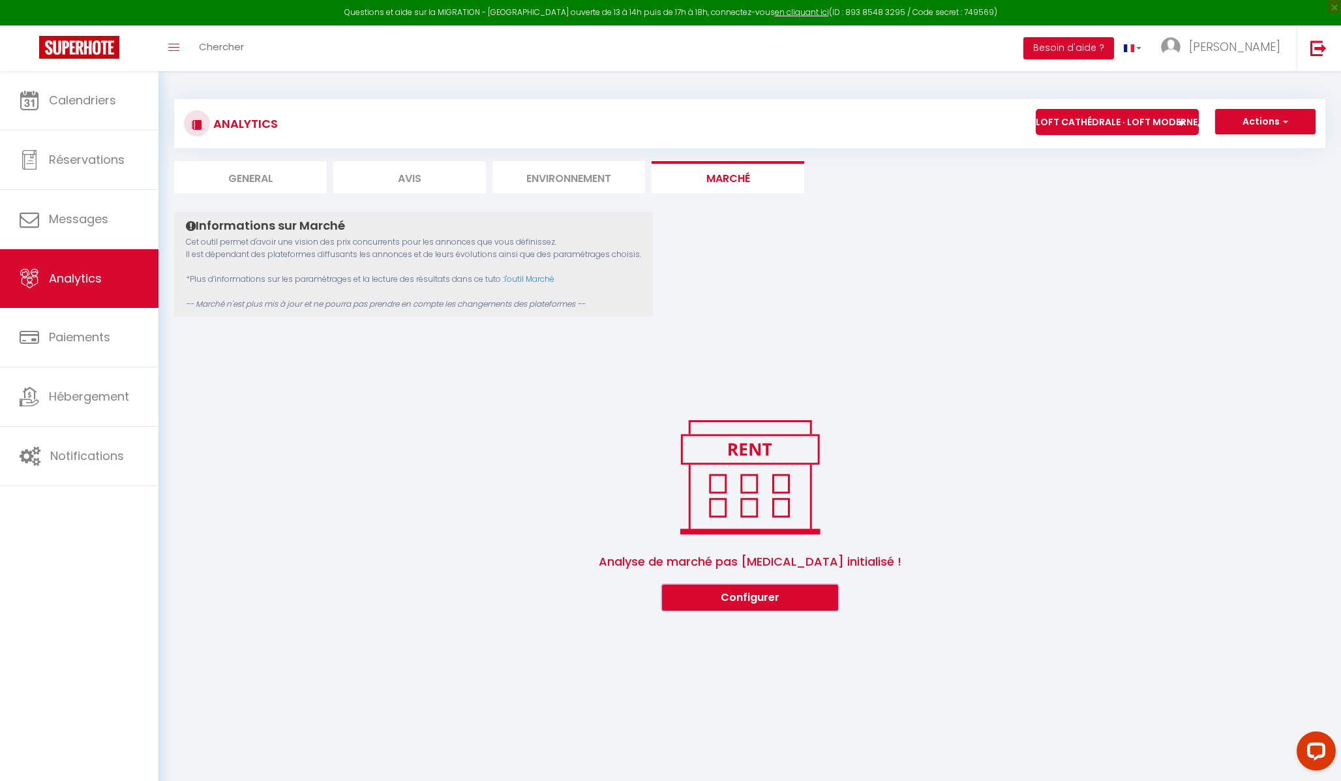
click at [774, 487] on button "Configurer" at bounding box center [750, 597] width 176 height 26
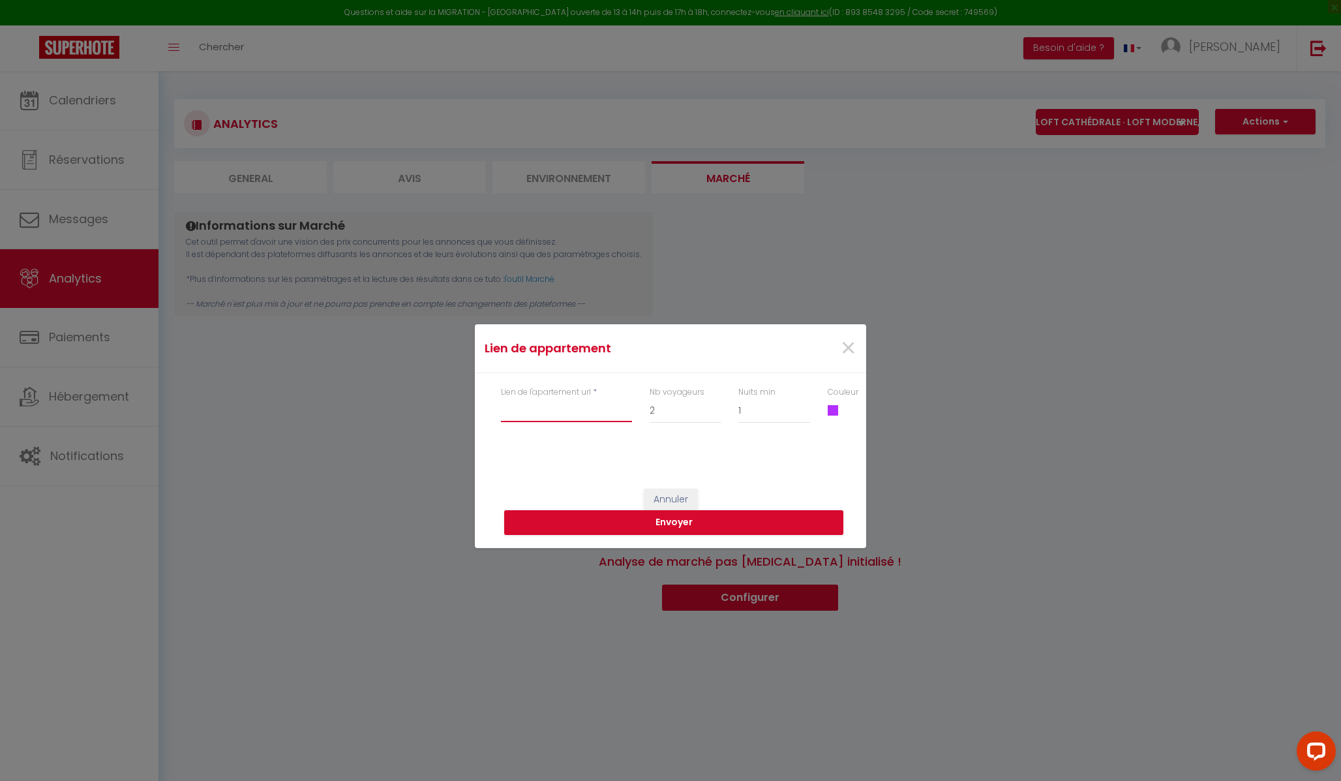
click at [573, 413] on input "Lien de l'apartement url" at bounding box center [566, 409] width 131 height 23
paste input "https://www.booking.com/hotel/fr/loft-neuf-derriere-la-cathedrale.fr.html?label…"
type input "https://www.booking.com/hotel/fr/loft-neuf-derriere-la-cathedrale.fr.html?label…"
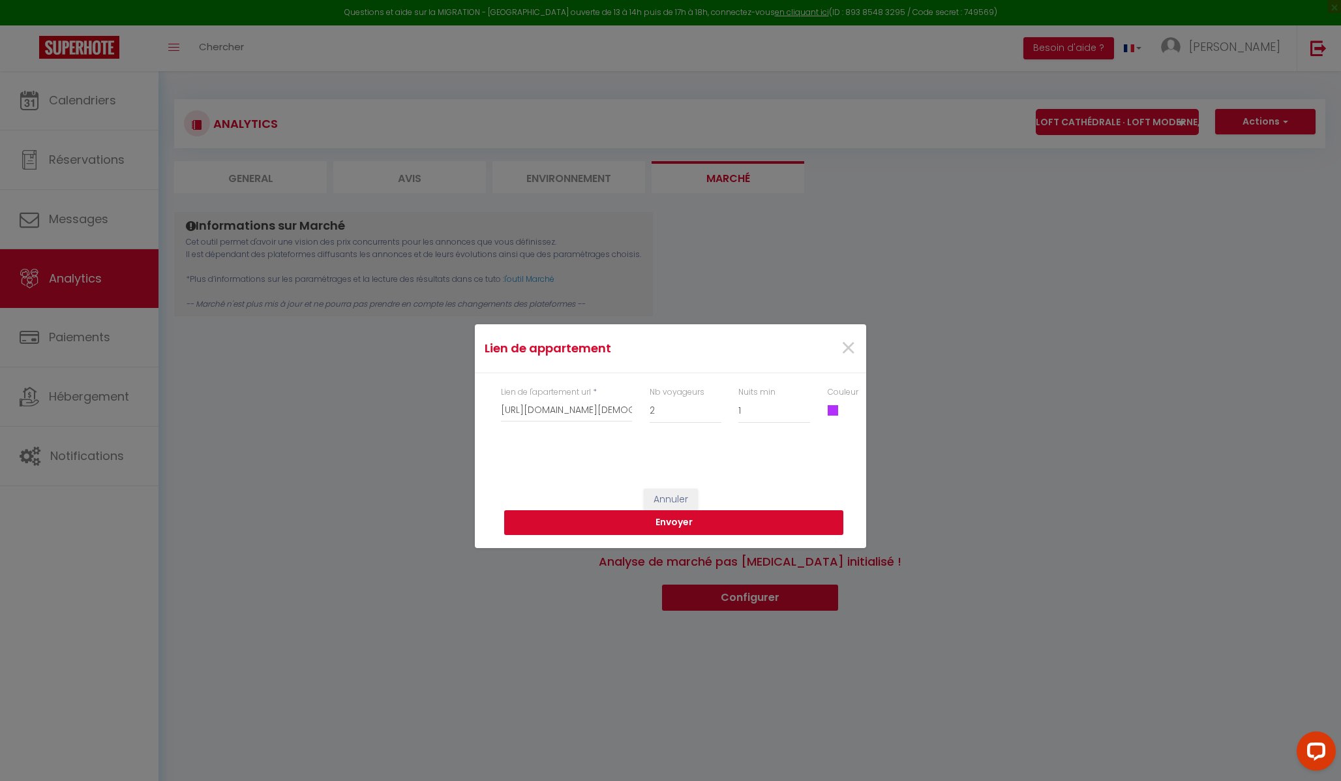
click at [745, 487] on button "Envoyer" at bounding box center [673, 522] width 339 height 25
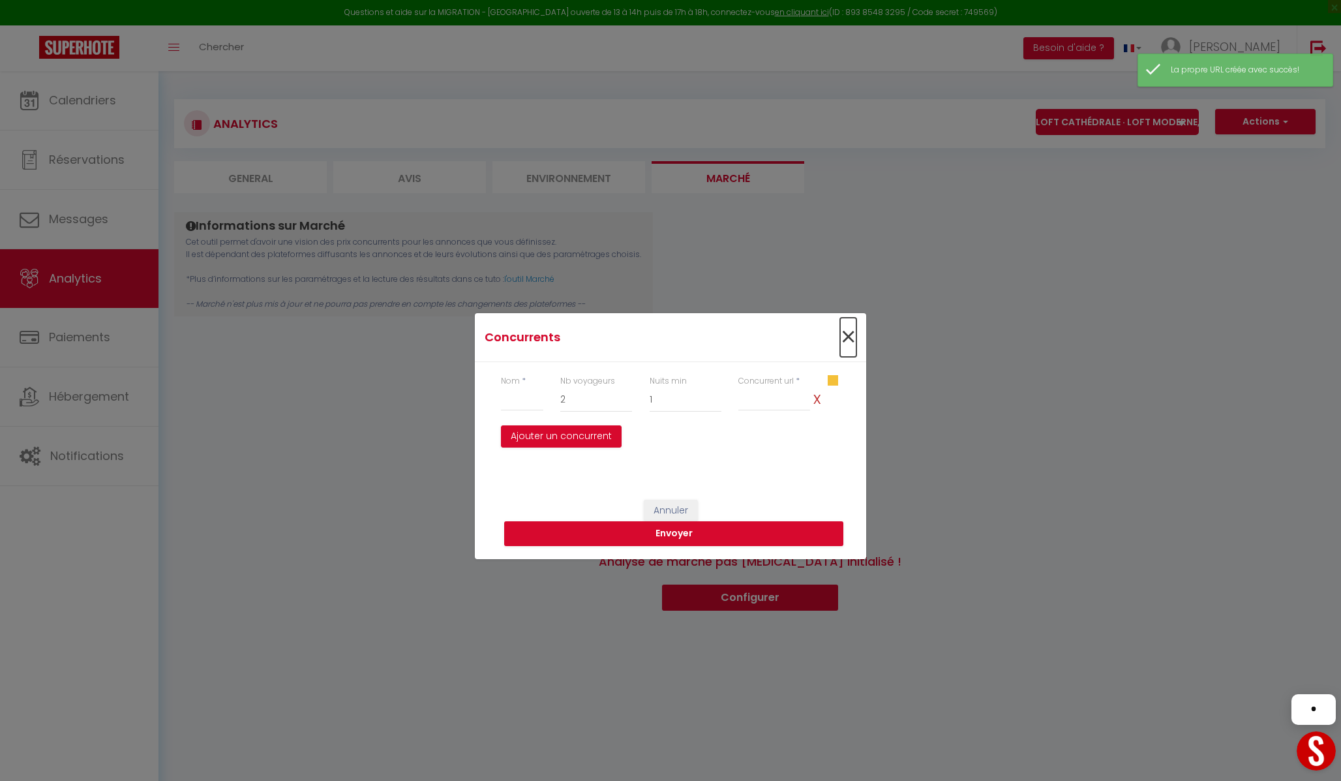
click at [847, 337] on span "×" at bounding box center [848, 337] width 16 height 39
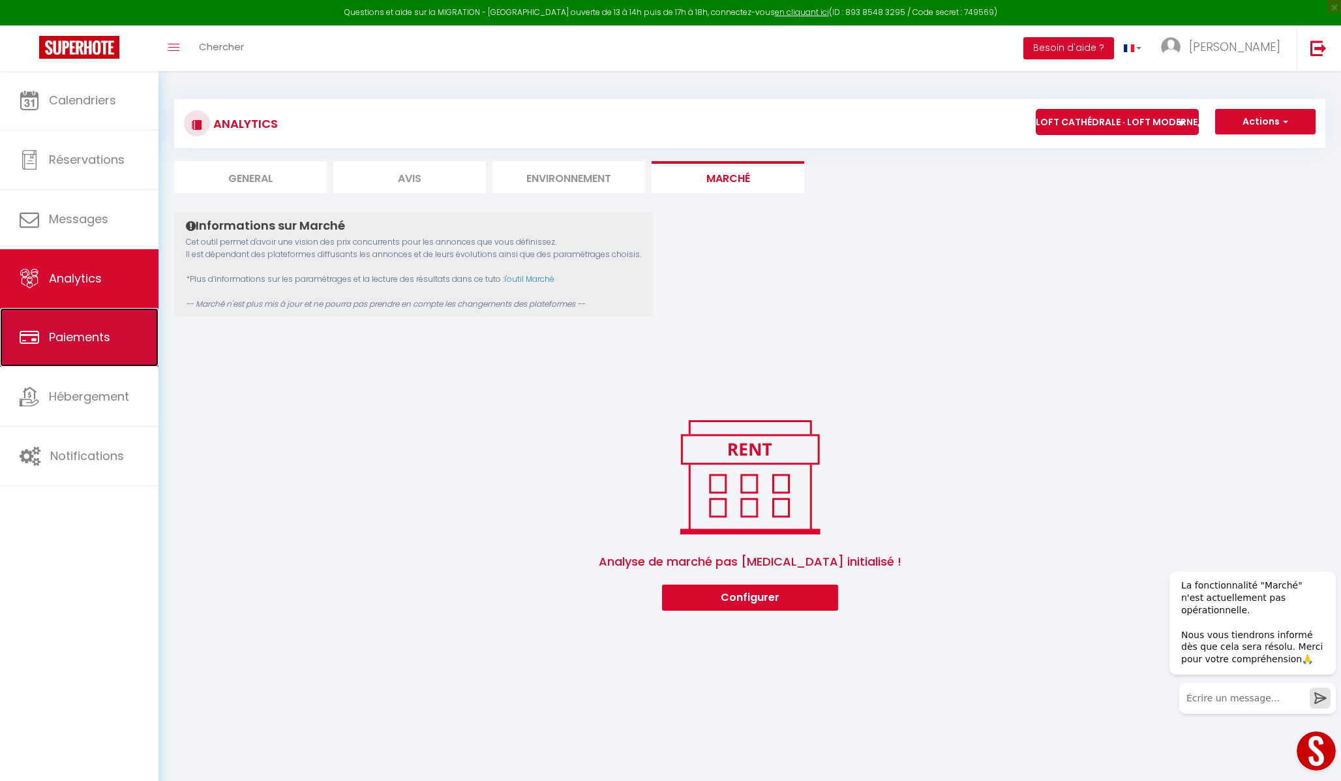
click at [83, 316] on link "Paiements" at bounding box center [79, 337] width 158 height 59
select select "2"
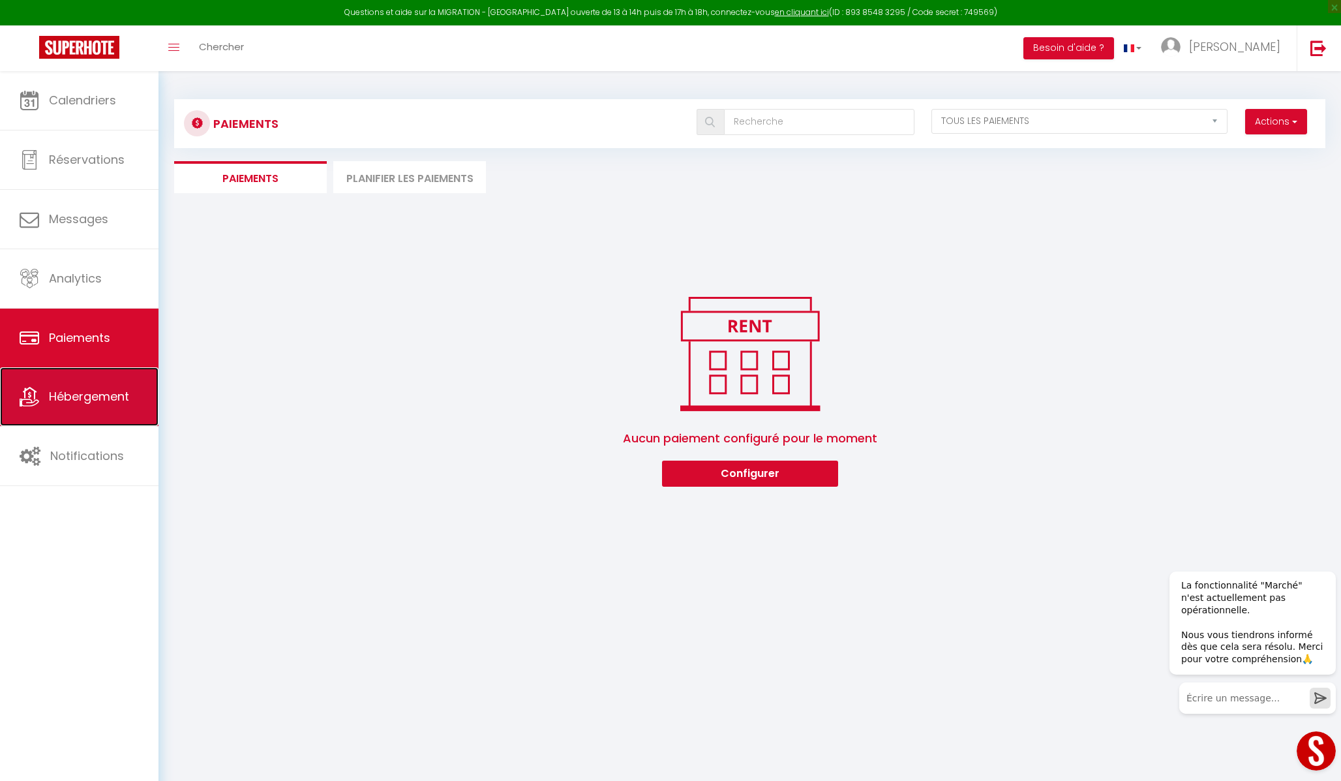
click at [102, 387] on link "Hébergement" at bounding box center [79, 396] width 158 height 59
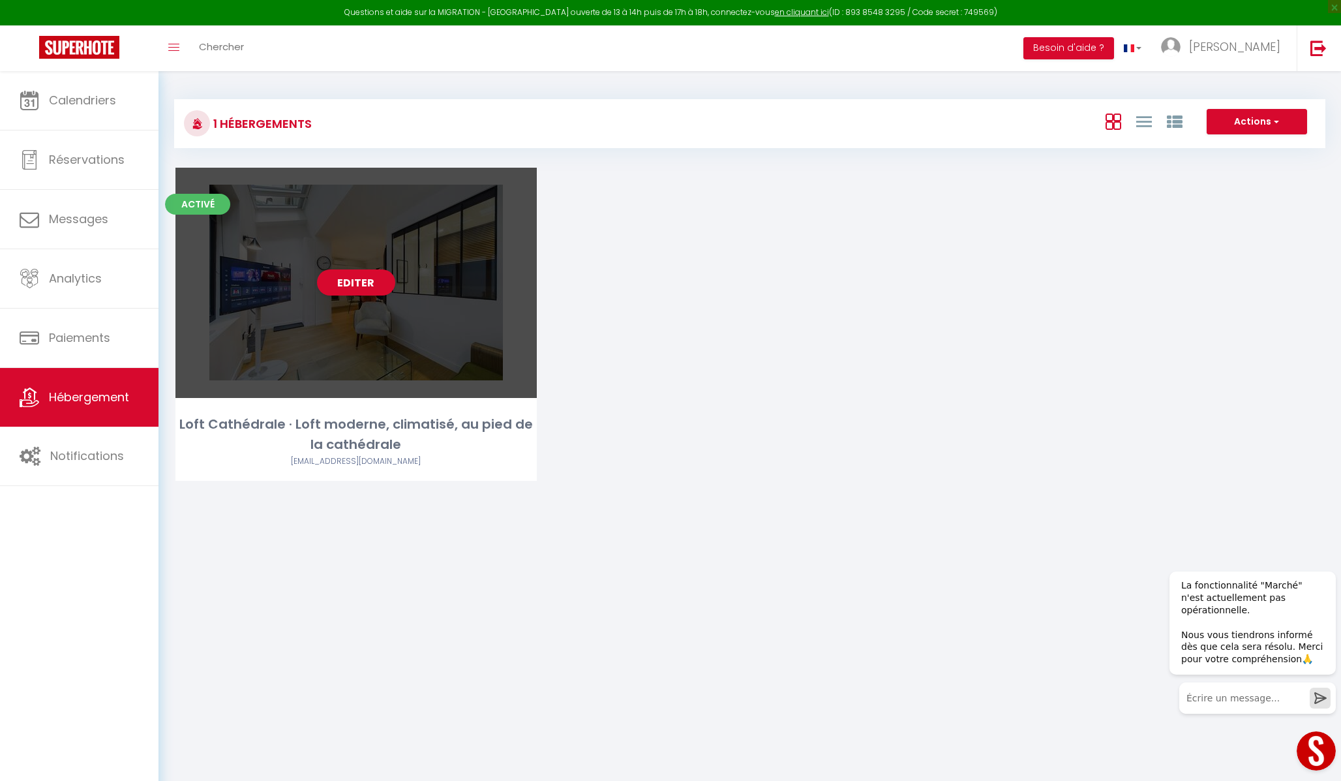
drag, startPoint x: 320, startPoint y: 385, endPoint x: 317, endPoint y: 394, distance: 9.1
click at [320, 385] on div "Editer" at bounding box center [355, 283] width 361 height 230
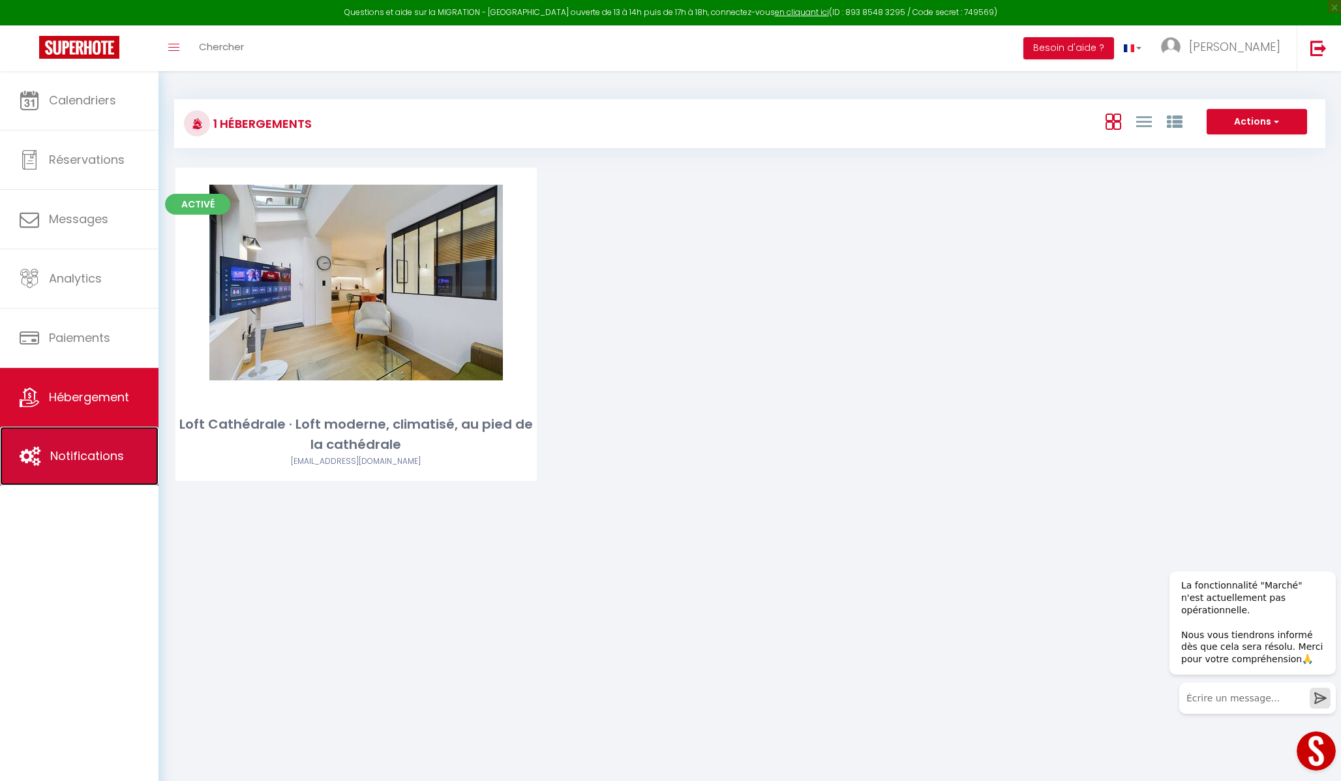
click at [113, 453] on span "Notifications" at bounding box center [87, 455] width 74 height 16
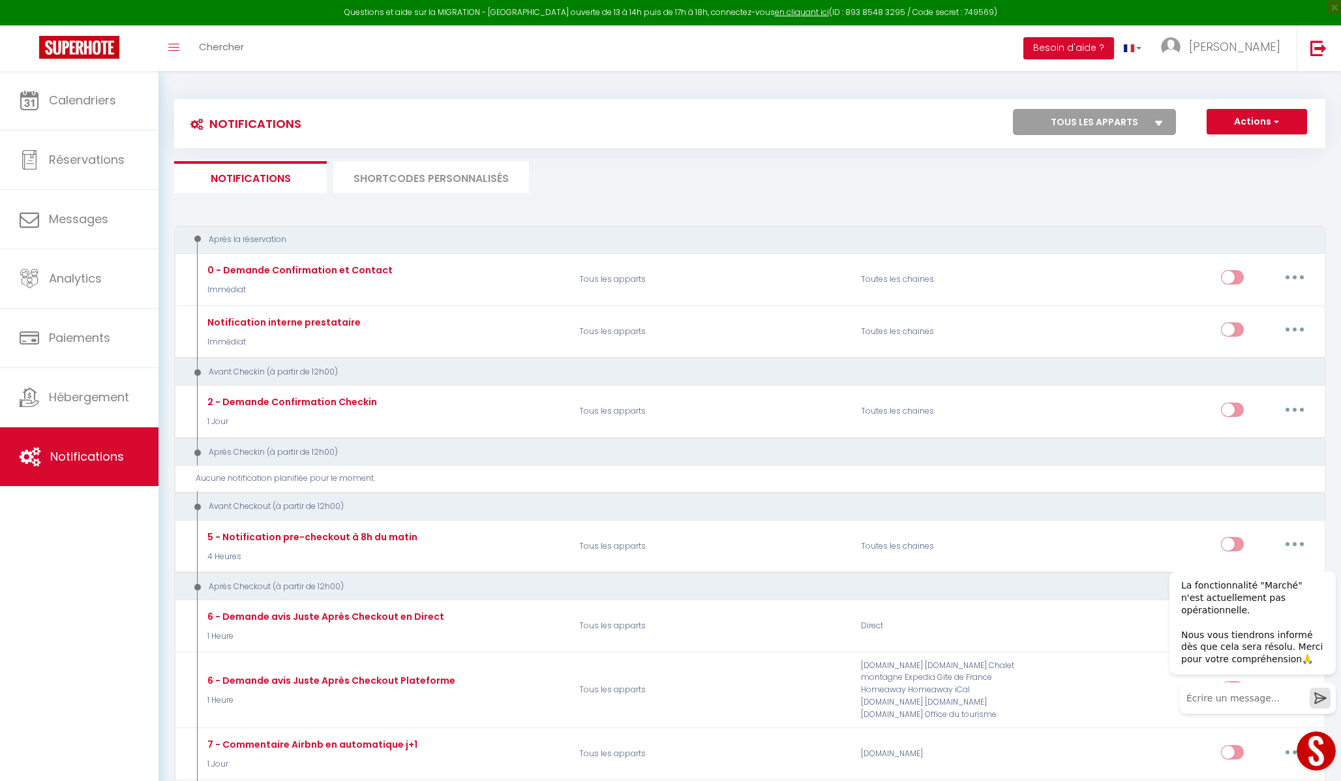
click at [397, 177] on li "SHORTCODES PERSONNALISÉS" at bounding box center [431, 177] width 196 height 32
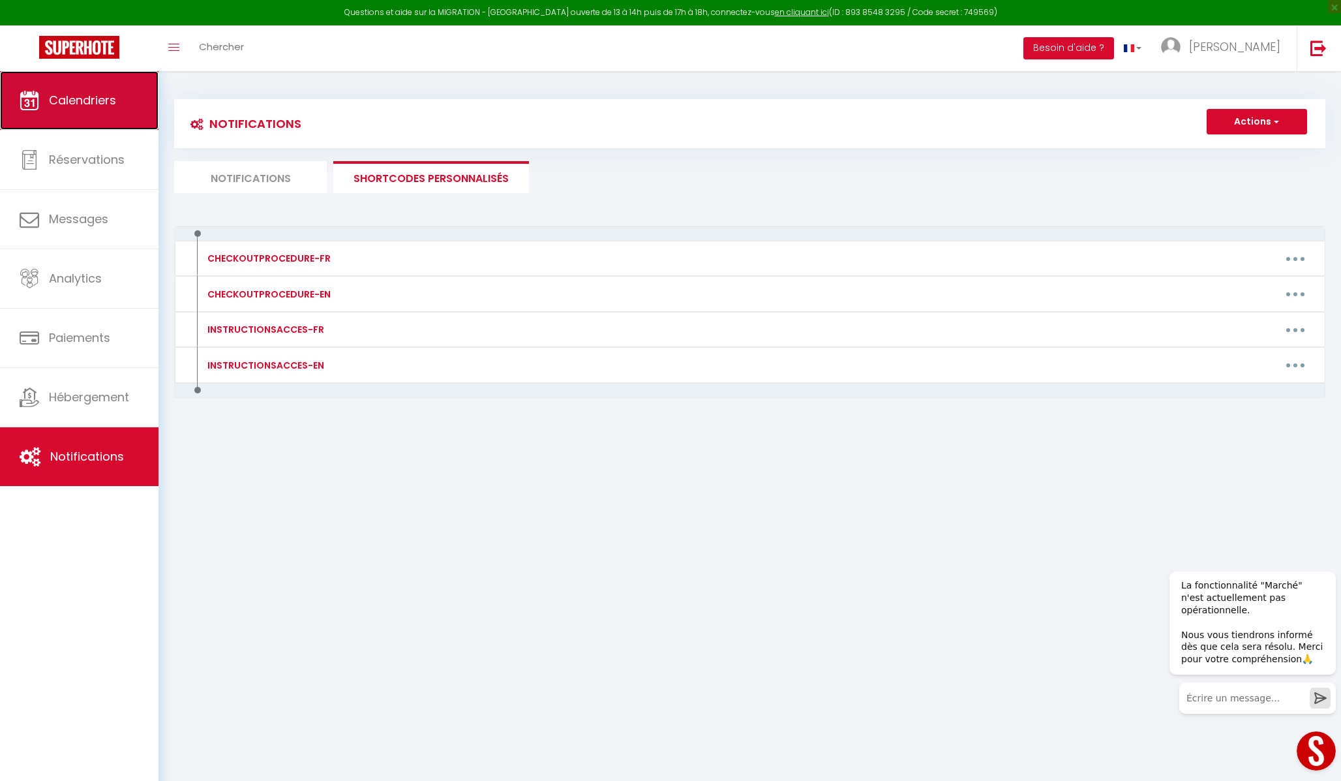
click at [89, 106] on span "Calendriers" at bounding box center [82, 100] width 67 height 16
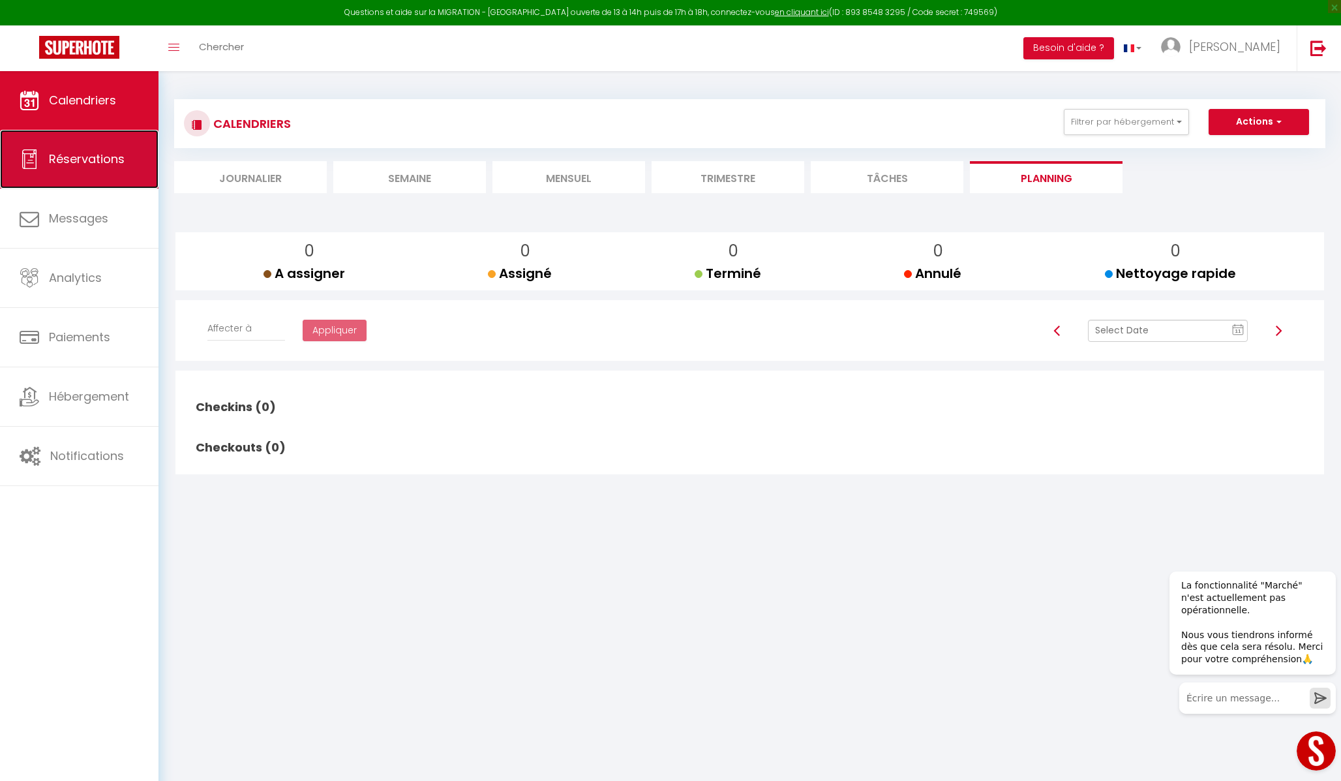
click at [96, 165] on span "Réservations" at bounding box center [87, 159] width 76 height 16
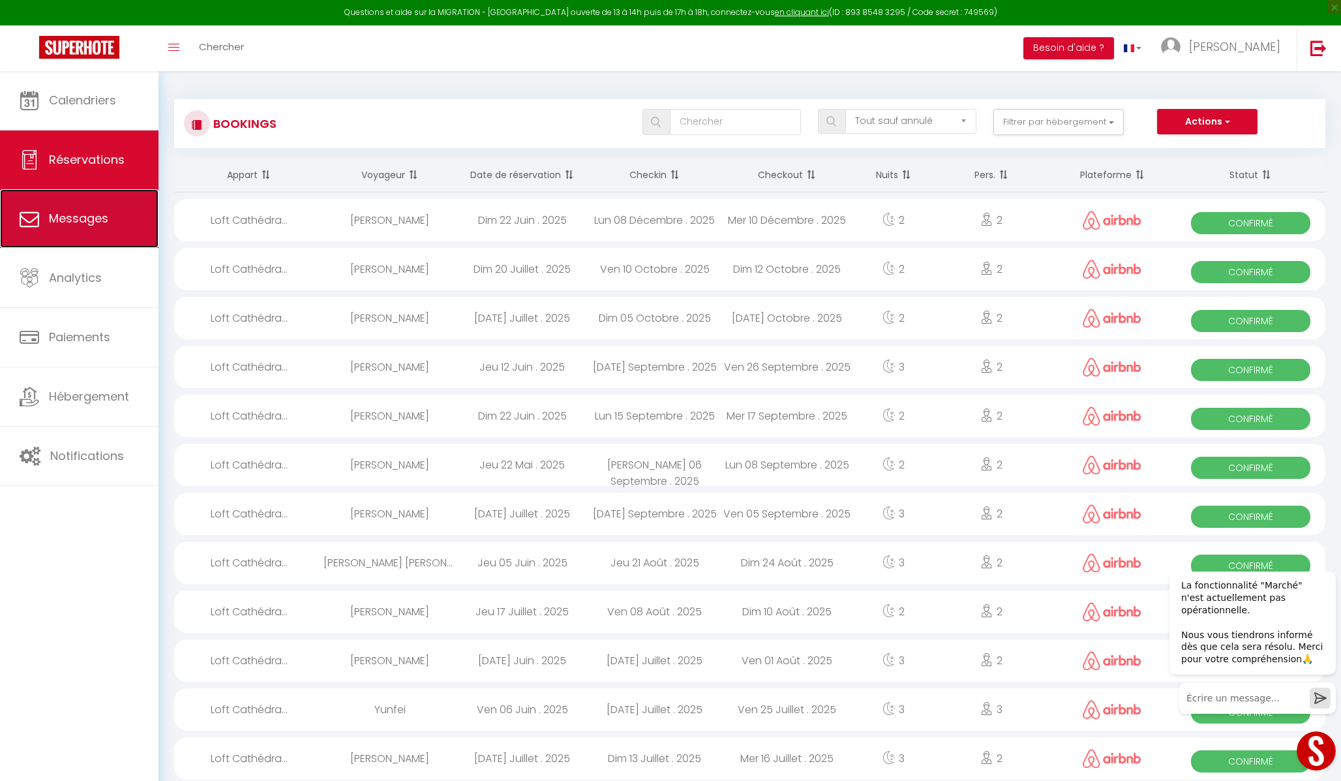
click at [93, 224] on span "Messages" at bounding box center [78, 218] width 59 height 16
select select "message"
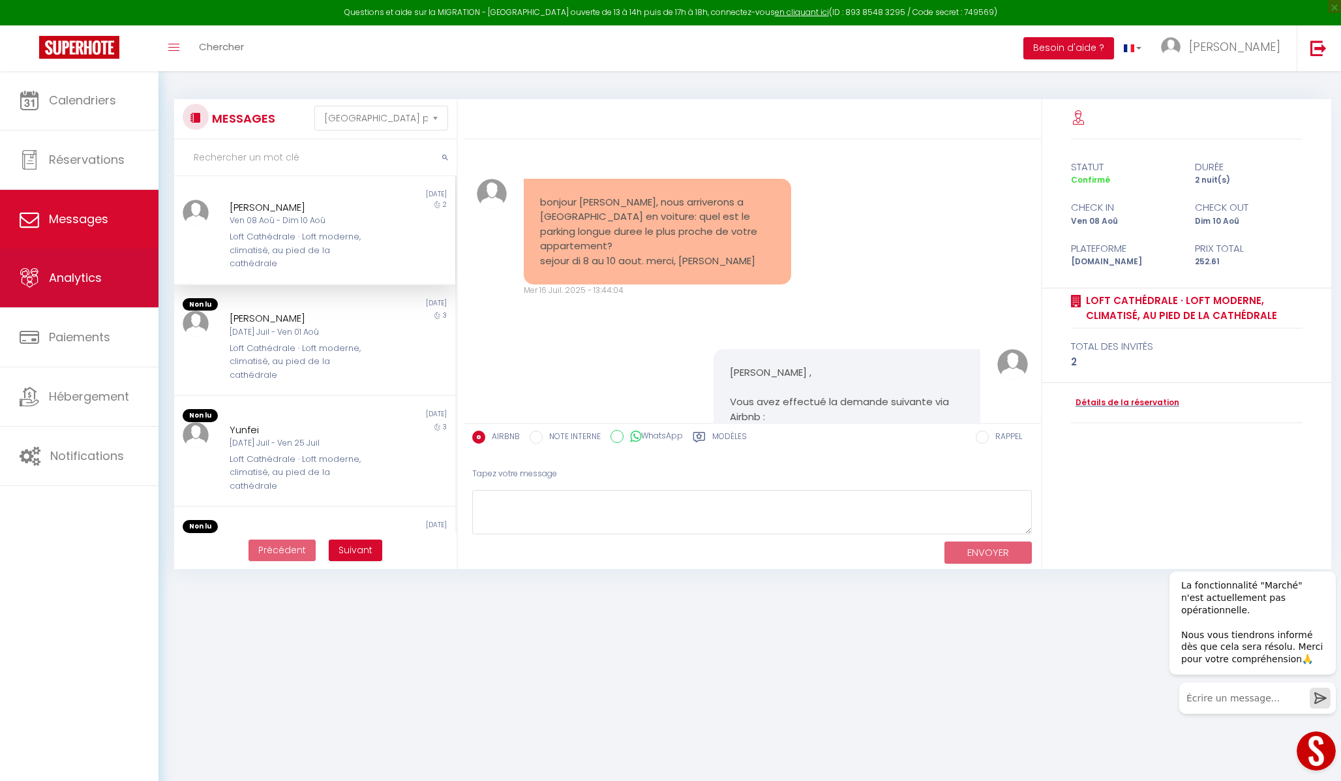
scroll to position [5030, 0]
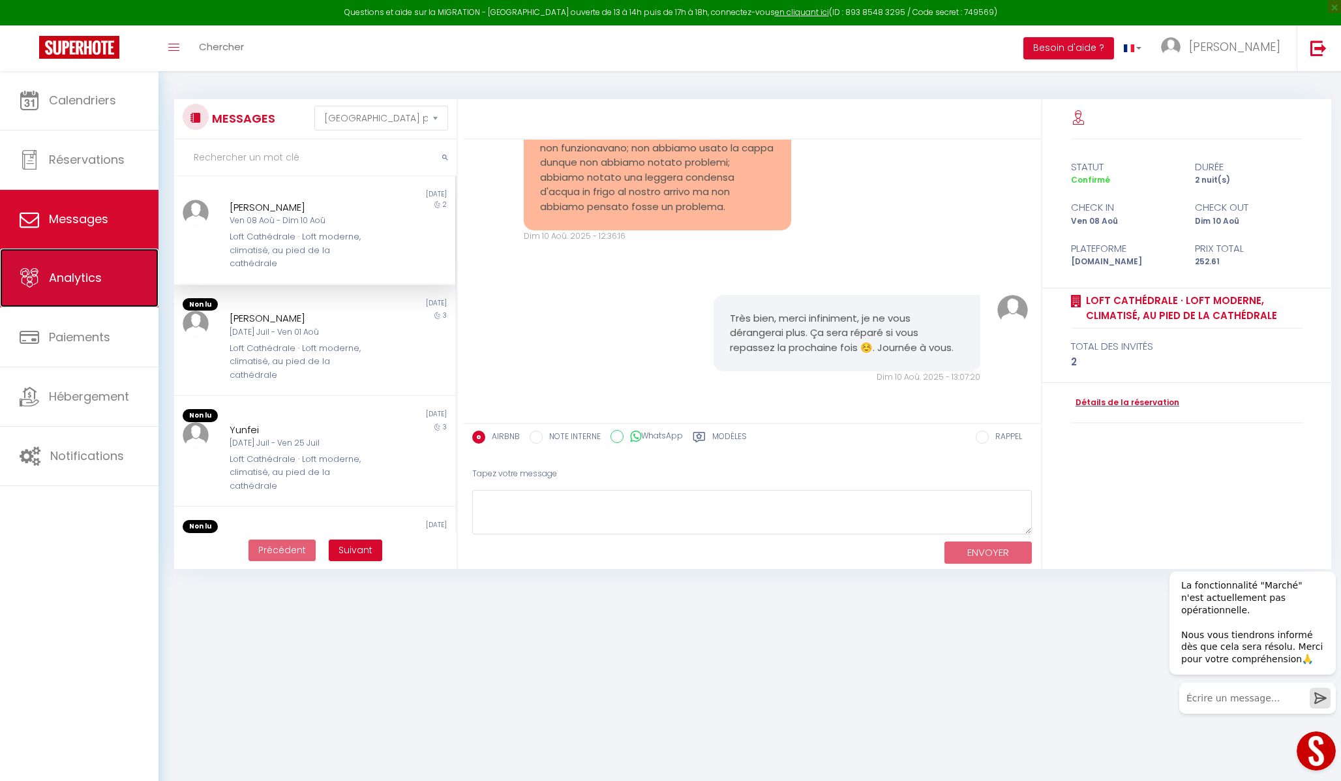
click at [97, 276] on span "Analytics" at bounding box center [75, 277] width 53 height 16
select select "2025"
select select "8"
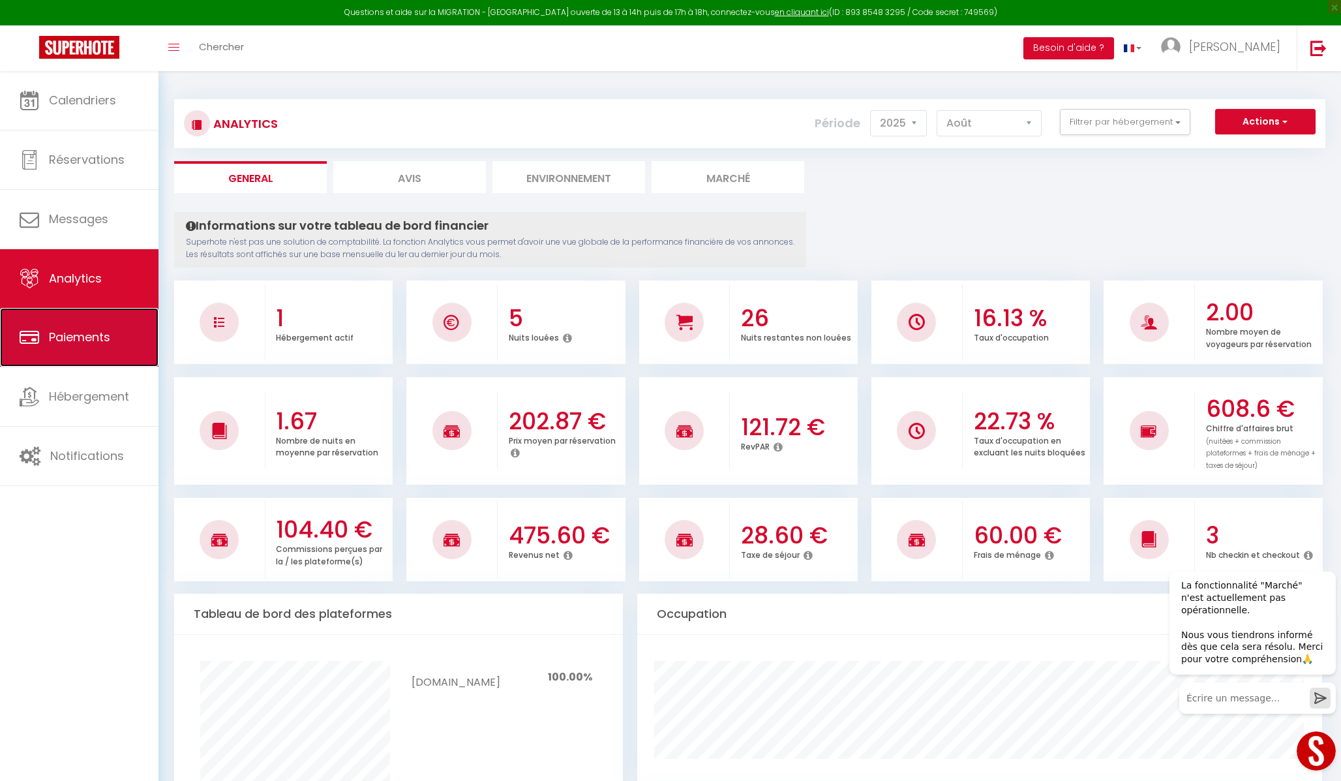
click at [104, 333] on span "Paiements" at bounding box center [79, 337] width 61 height 16
select select "2"
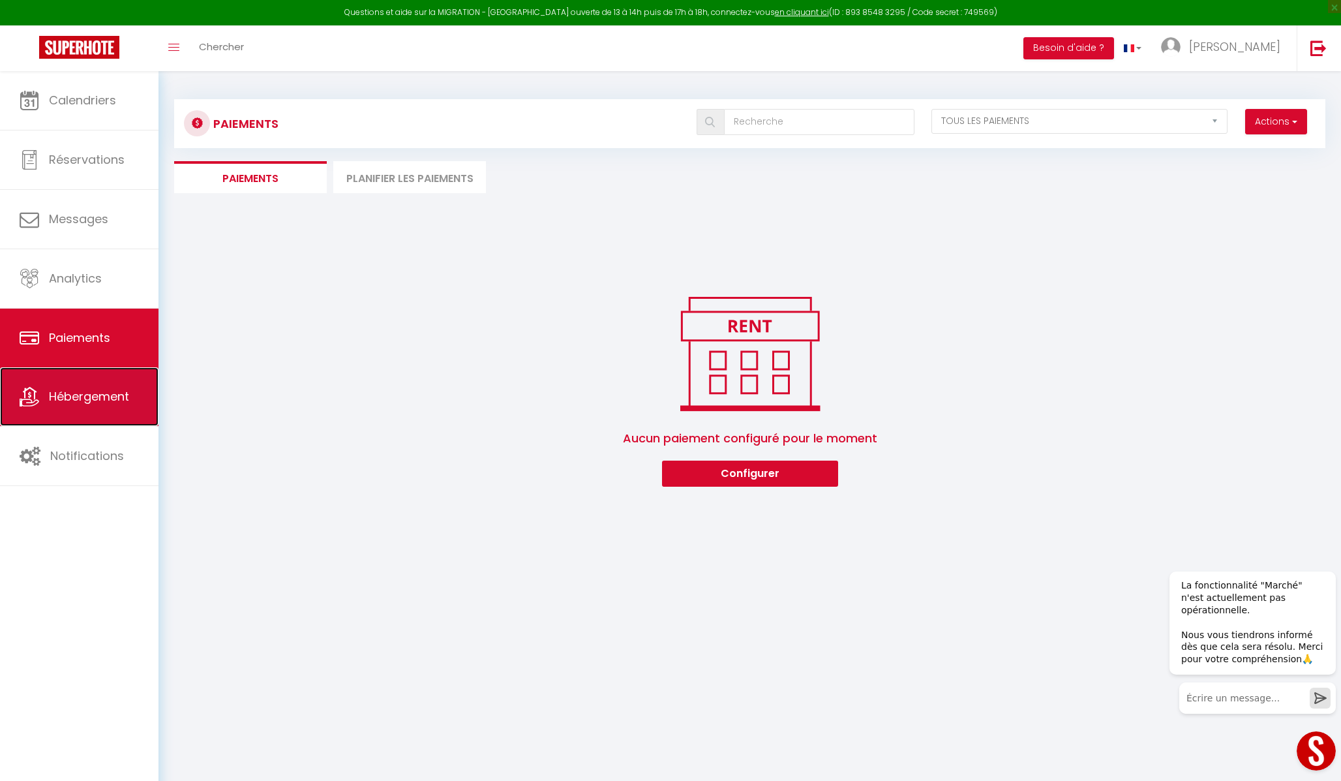
click at [91, 383] on link "Hébergement" at bounding box center [79, 396] width 158 height 59
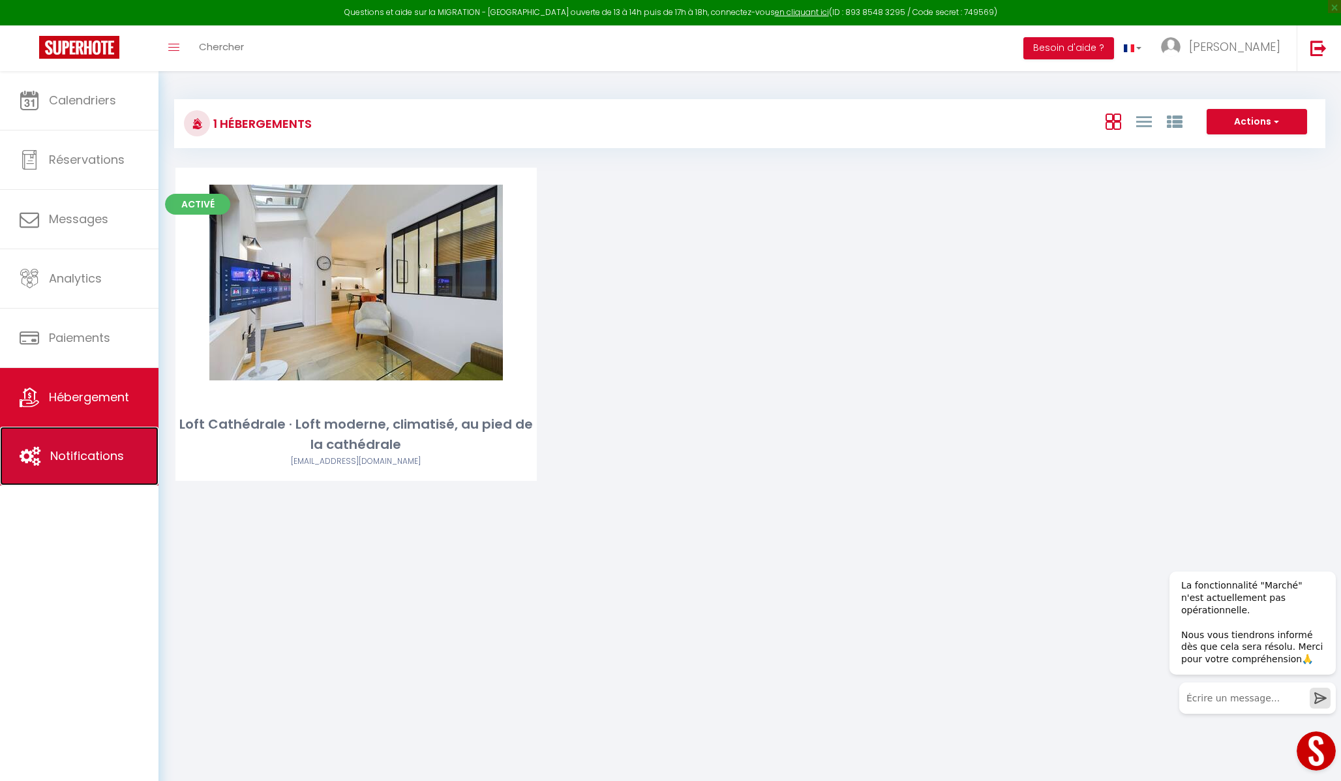
click at [95, 454] on span "Notifications" at bounding box center [87, 455] width 74 height 16
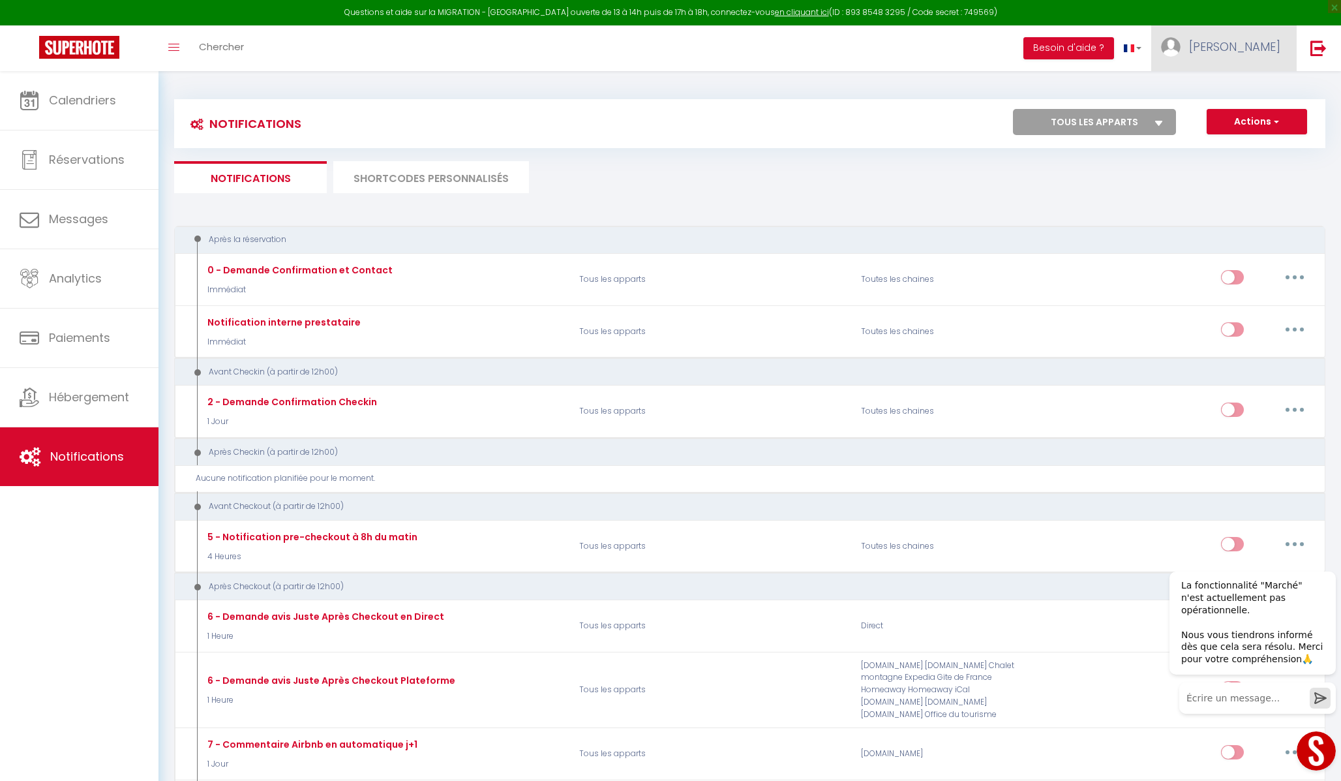
click at [945, 45] on span "[PERSON_NAME]" at bounding box center [1234, 46] width 91 height 16
click at [945, 82] on link "Paramètres" at bounding box center [1244, 91] width 97 height 22
select select "28"
select select "fr"
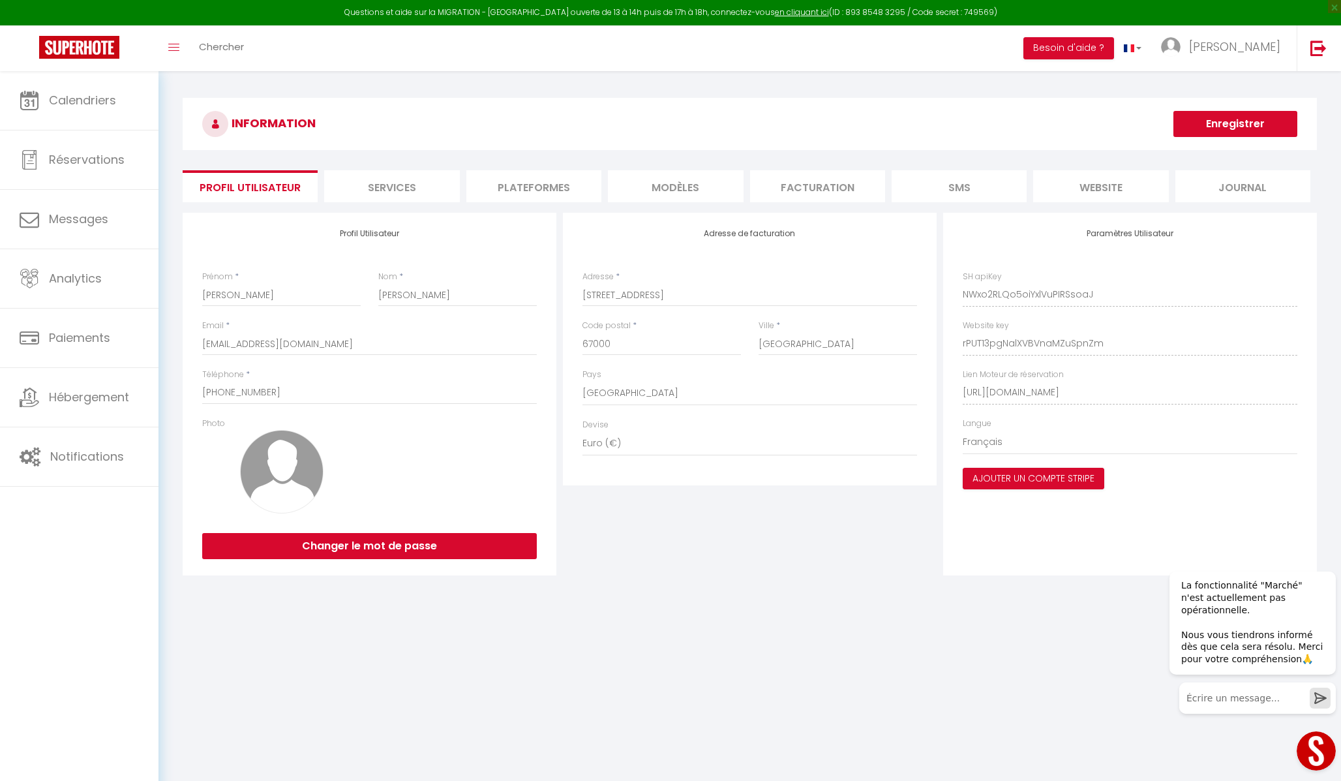
click at [425, 181] on li "Services" at bounding box center [391, 186] width 135 height 32
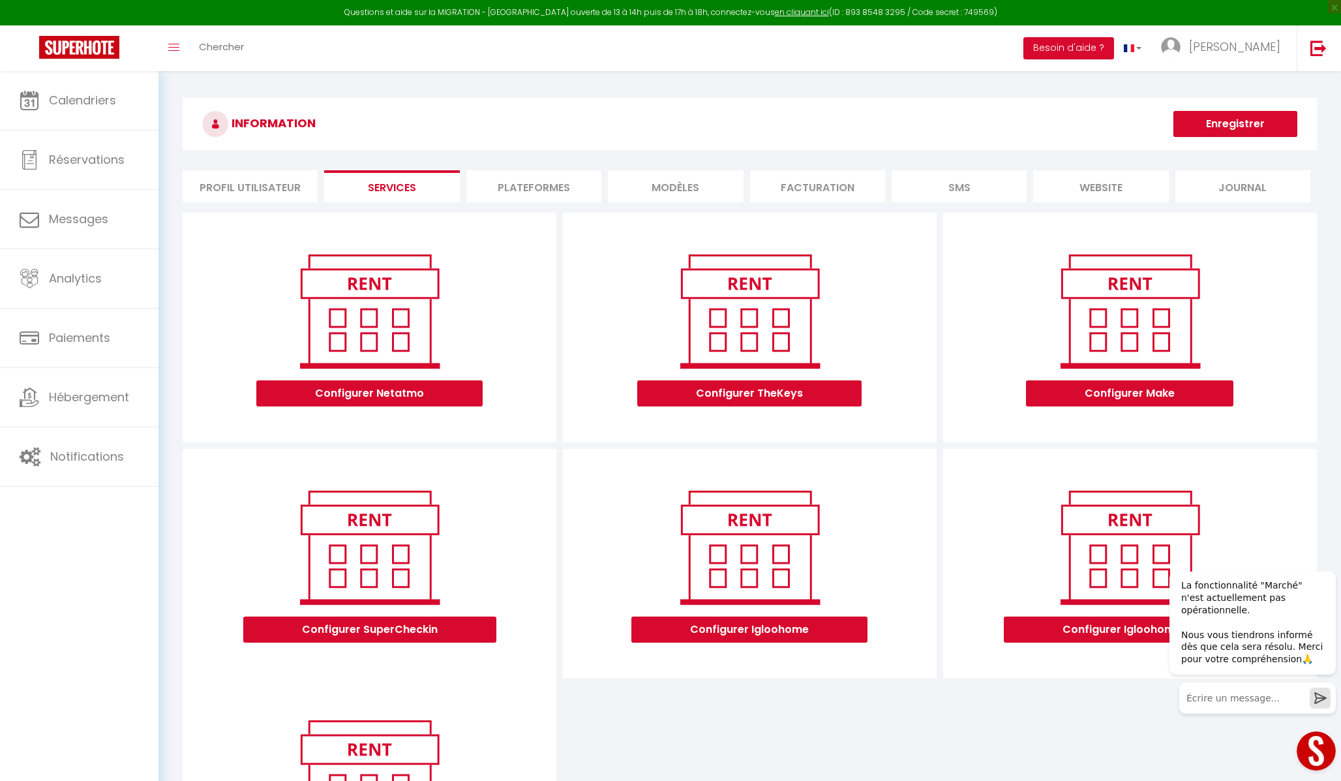
click at [522, 180] on li "Plateformes" at bounding box center [533, 186] width 135 height 32
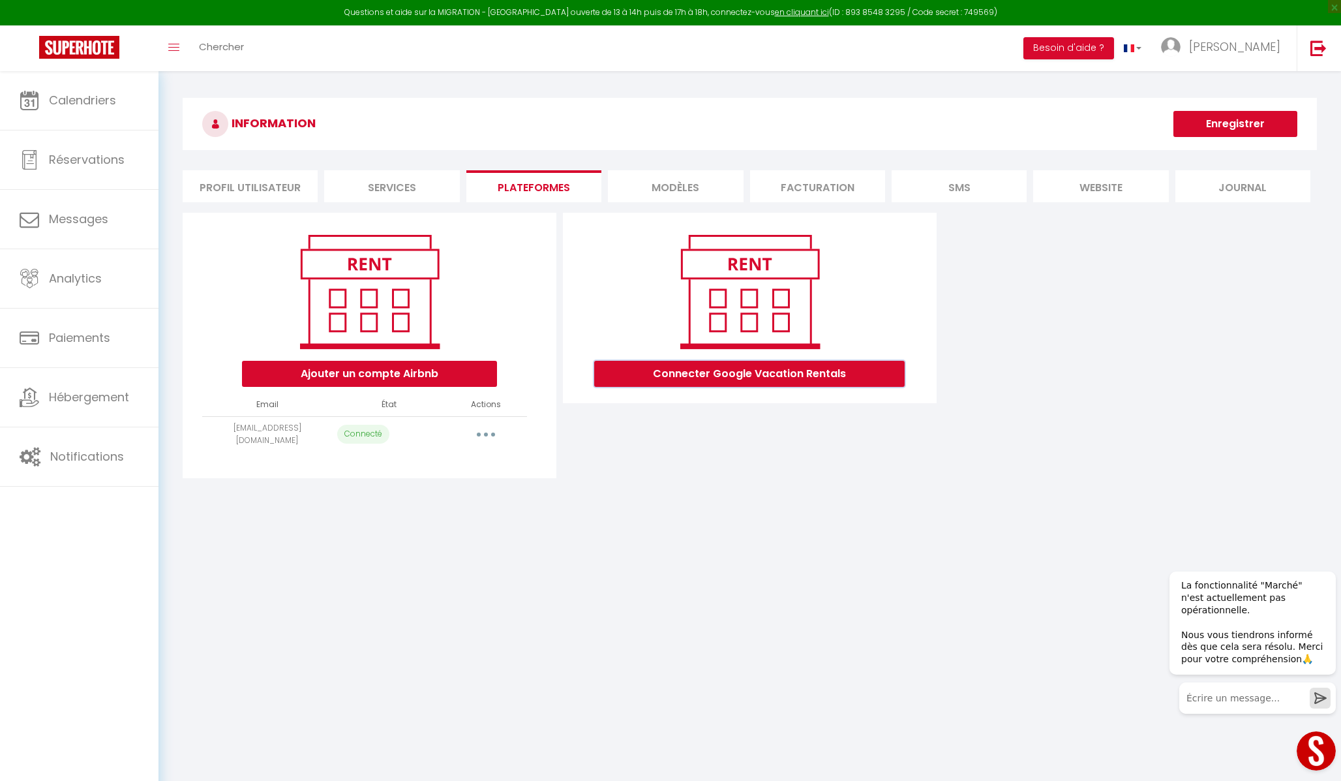
click at [765, 372] on button "Connecter Google Vacation Rentals" at bounding box center [749, 374] width 310 height 26
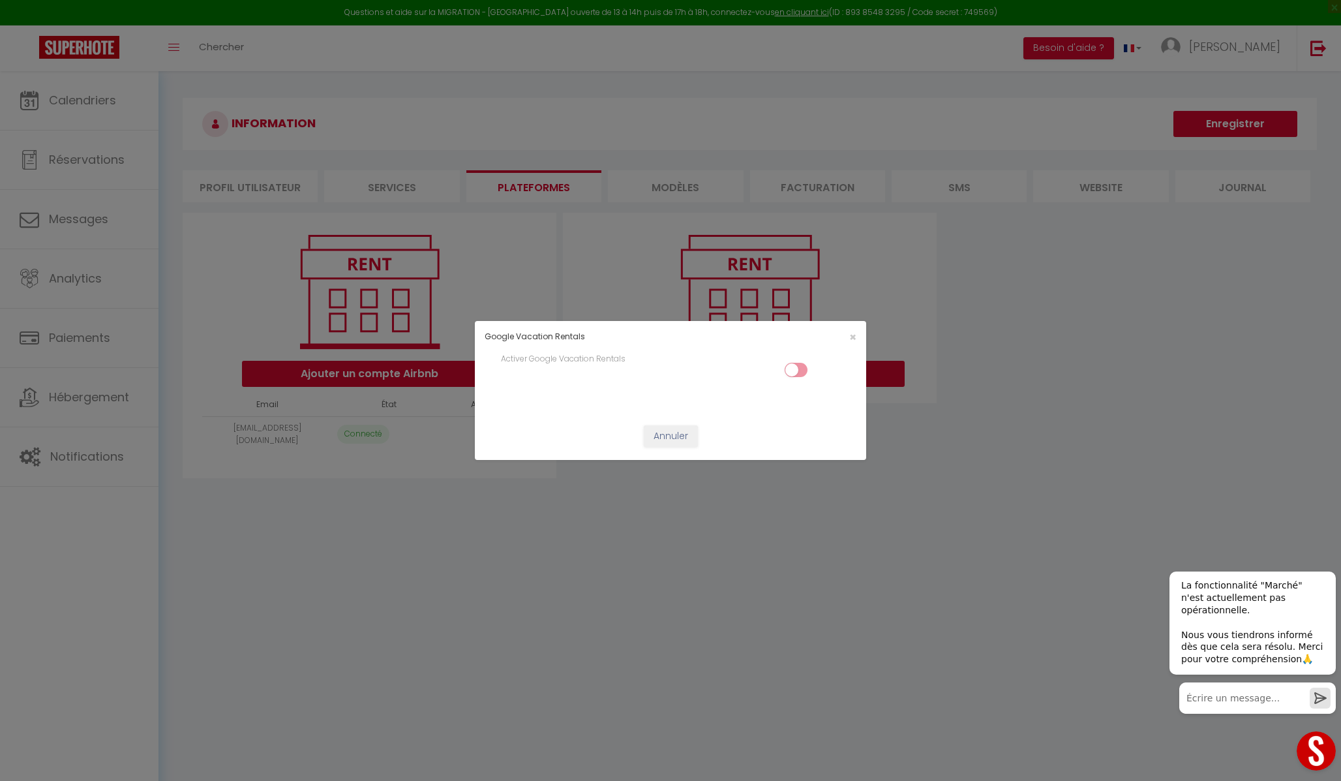
drag, startPoint x: 802, startPoint y: 369, endPoint x: 793, endPoint y: 372, distance: 9.5
click at [802, 369] on input "checkbox" at bounding box center [796, 373] width 23 height 20
click at [793, 368] on input "checkbox" at bounding box center [796, 373] width 23 height 20
click at [798, 366] on input "checkbox" at bounding box center [796, 373] width 23 height 20
checkbox input "true"
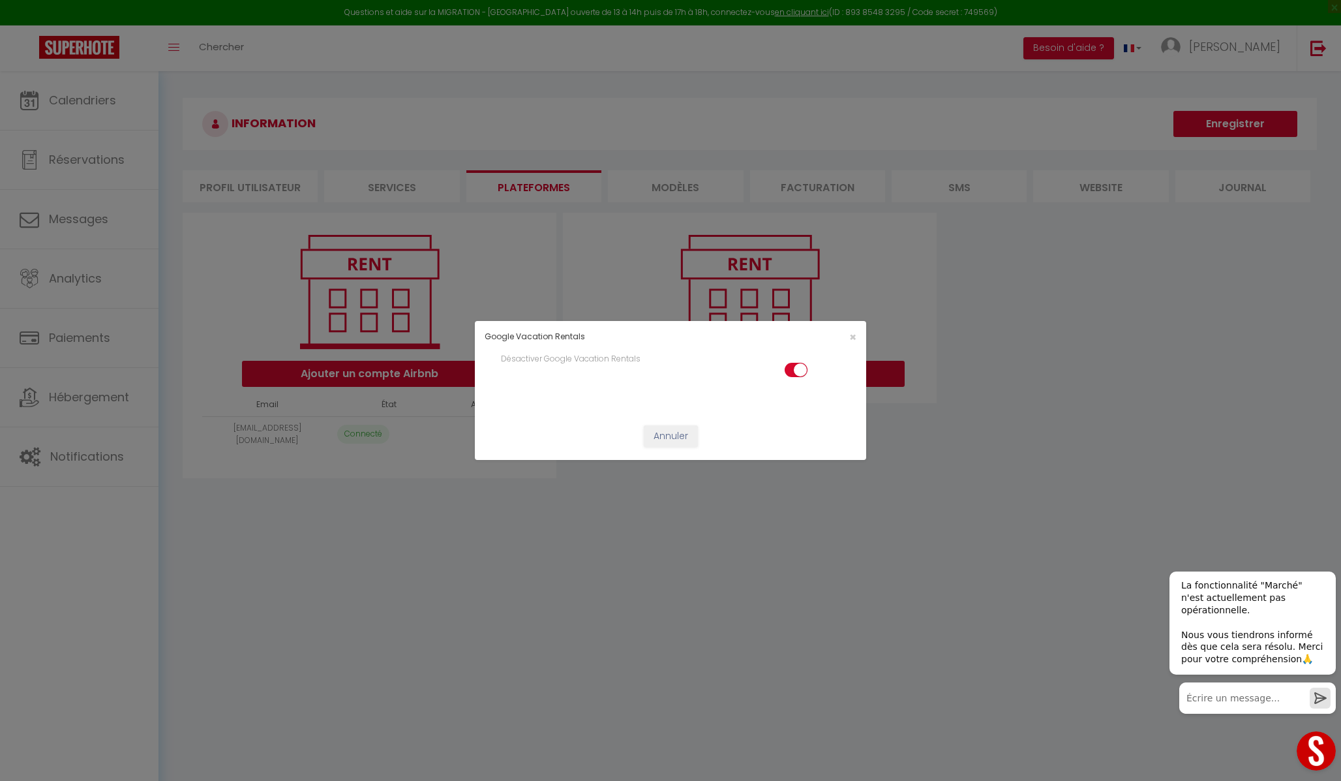
click at [754, 487] on div "Google Vacation Rentals × Désactiver Google Vacation Rentals Annuler" at bounding box center [670, 390] width 391 height 781
click at [853, 336] on span "×" at bounding box center [852, 337] width 7 height 16
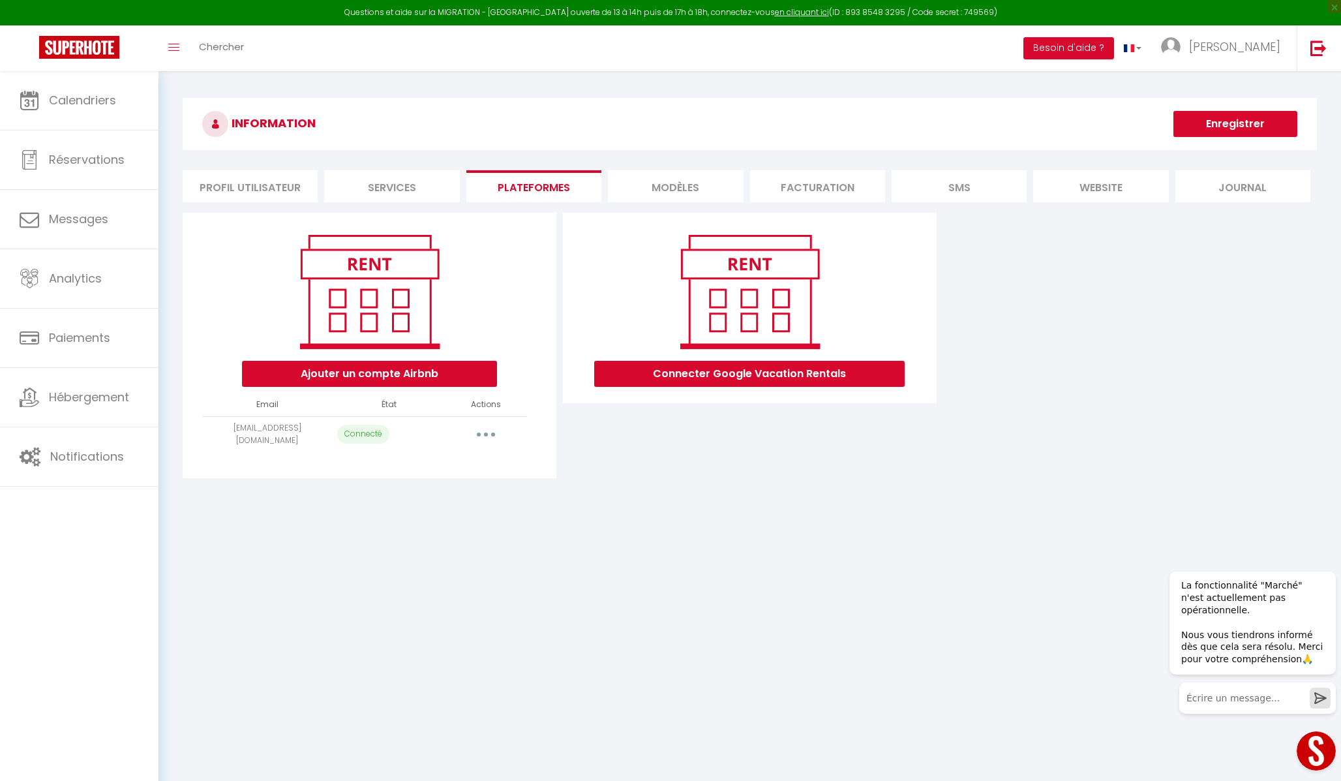
click at [706, 185] on li "MODÈLES" at bounding box center [675, 186] width 135 height 32
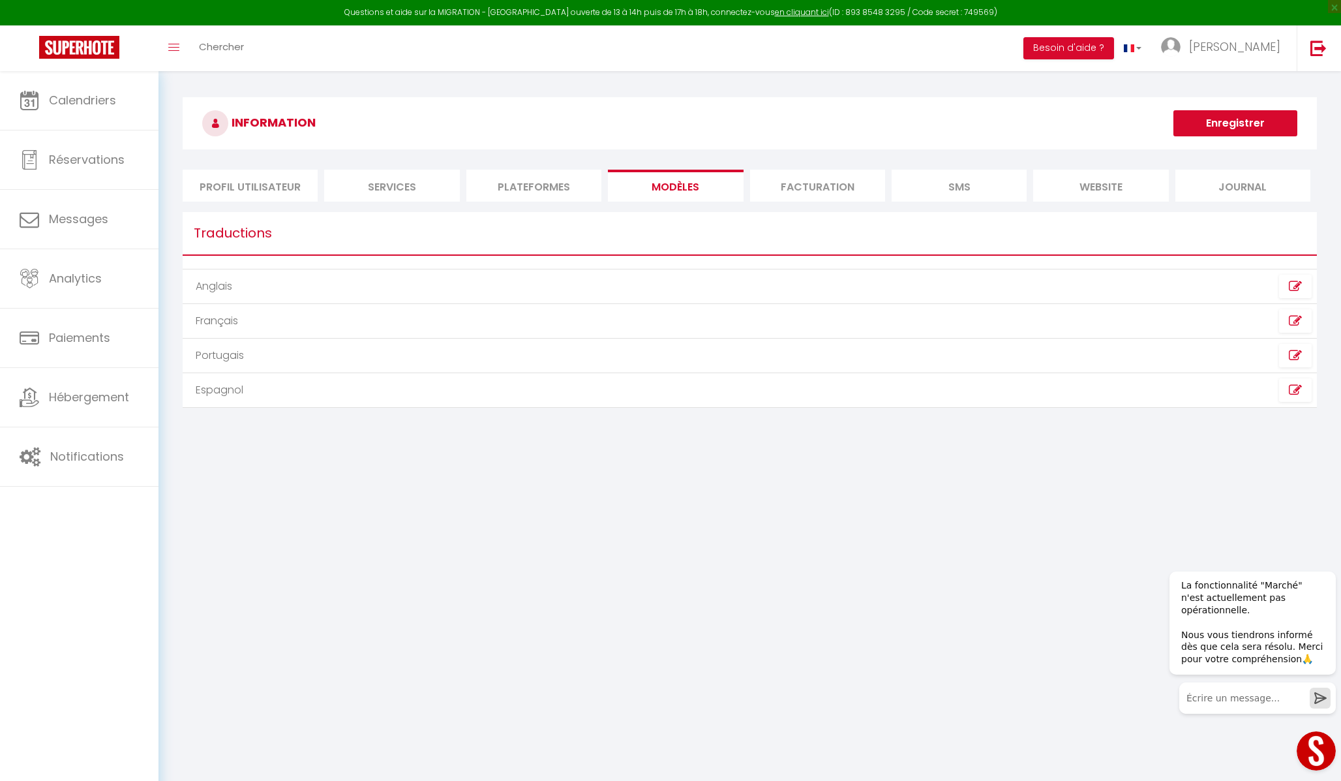
click at [573, 180] on li "Plateformes" at bounding box center [533, 186] width 135 height 32
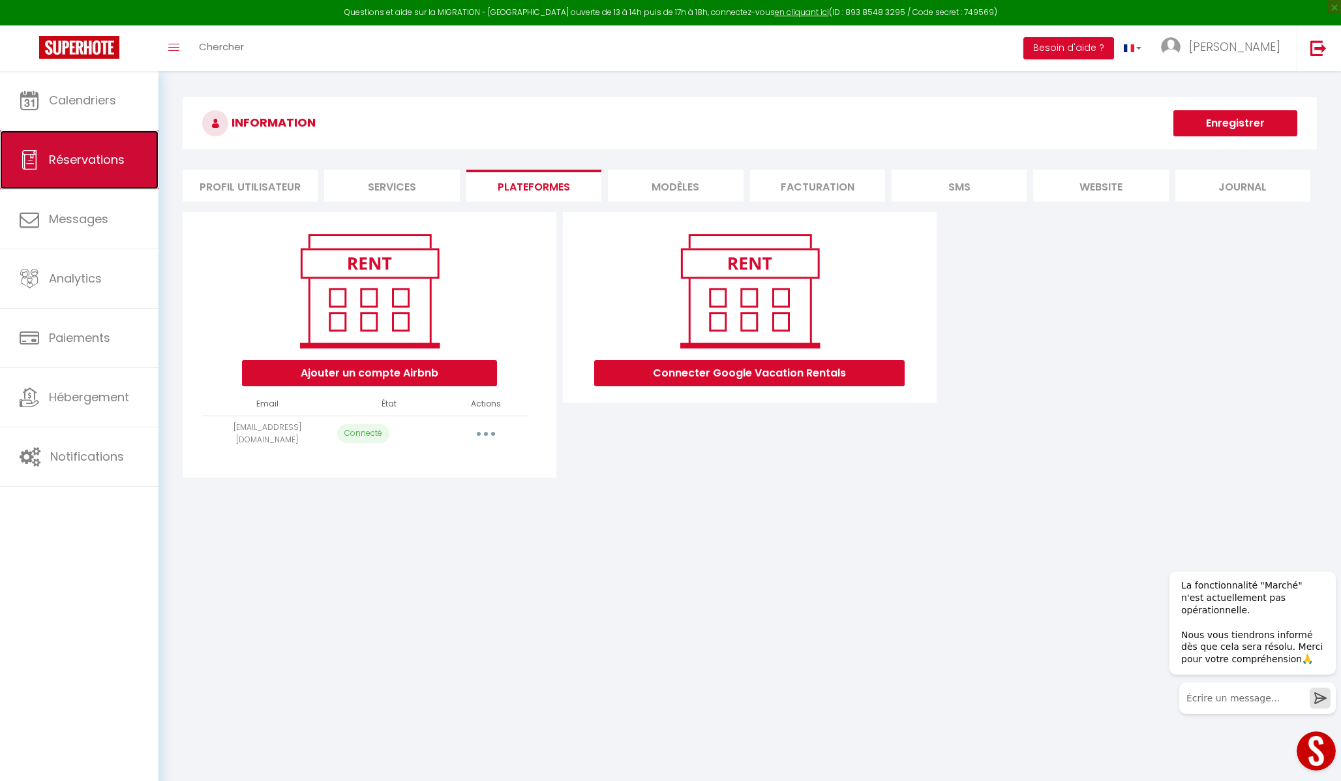
click at [110, 145] on link "Réservations" at bounding box center [79, 159] width 158 height 59
select select "not_cancelled"
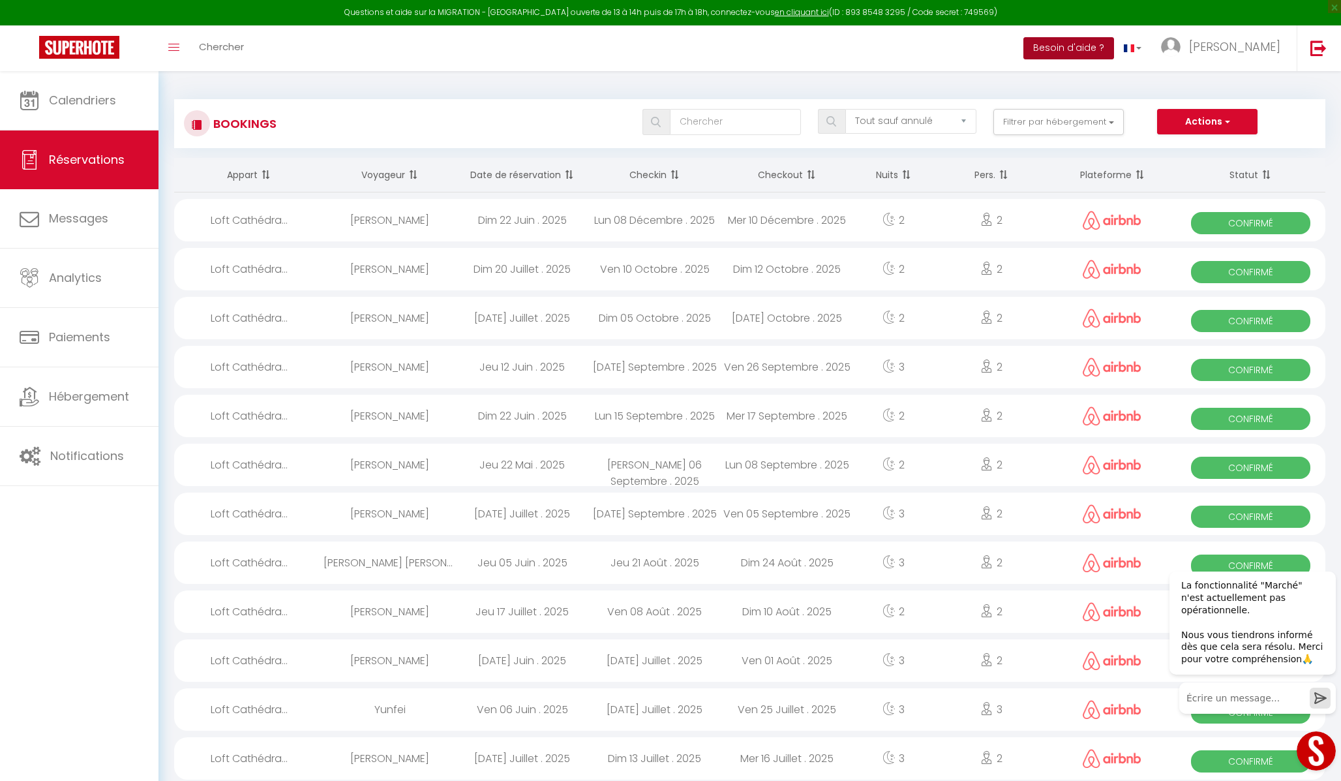
drag, startPoint x: 1116, startPoint y: 45, endPoint x: 1143, endPoint y: 48, distance: 26.9
click at [945, 45] on button "Besoin d'aide ?" at bounding box center [1068, 48] width 91 height 22
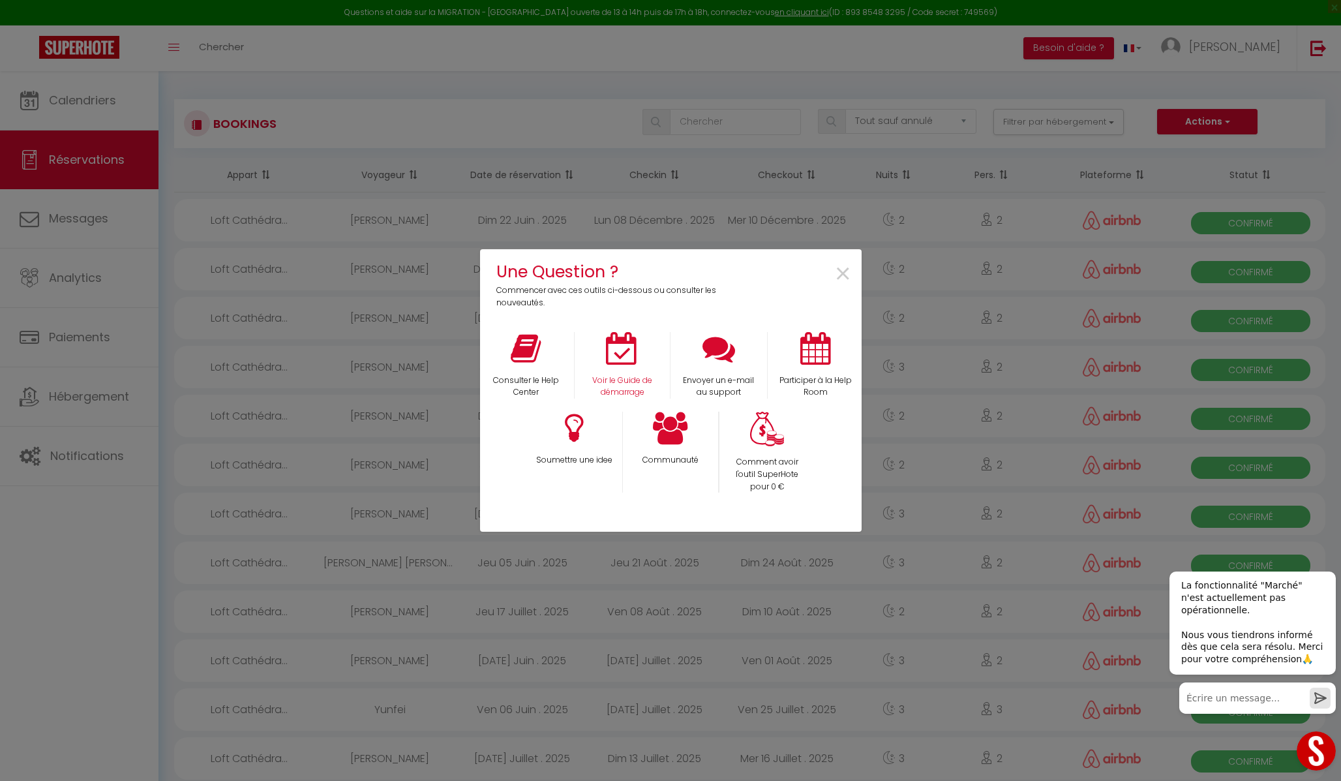
click at [646, 372] on div "Voir le Guide de démarrage" at bounding box center [622, 365] width 97 height 67
click at [621, 369] on div "Voir le Guide de démarrage" at bounding box center [622, 365] width 97 height 67
click at [620, 386] on p "Voir le Guide de démarrage" at bounding box center [622, 386] width 78 height 25
drag, startPoint x: 1329, startPoint y: 748, endPoint x: 2488, endPoint y: 1308, distance: 1286.8
click at [945, 487] on button "Open LiveChat chat widget" at bounding box center [1315, 750] width 39 height 39
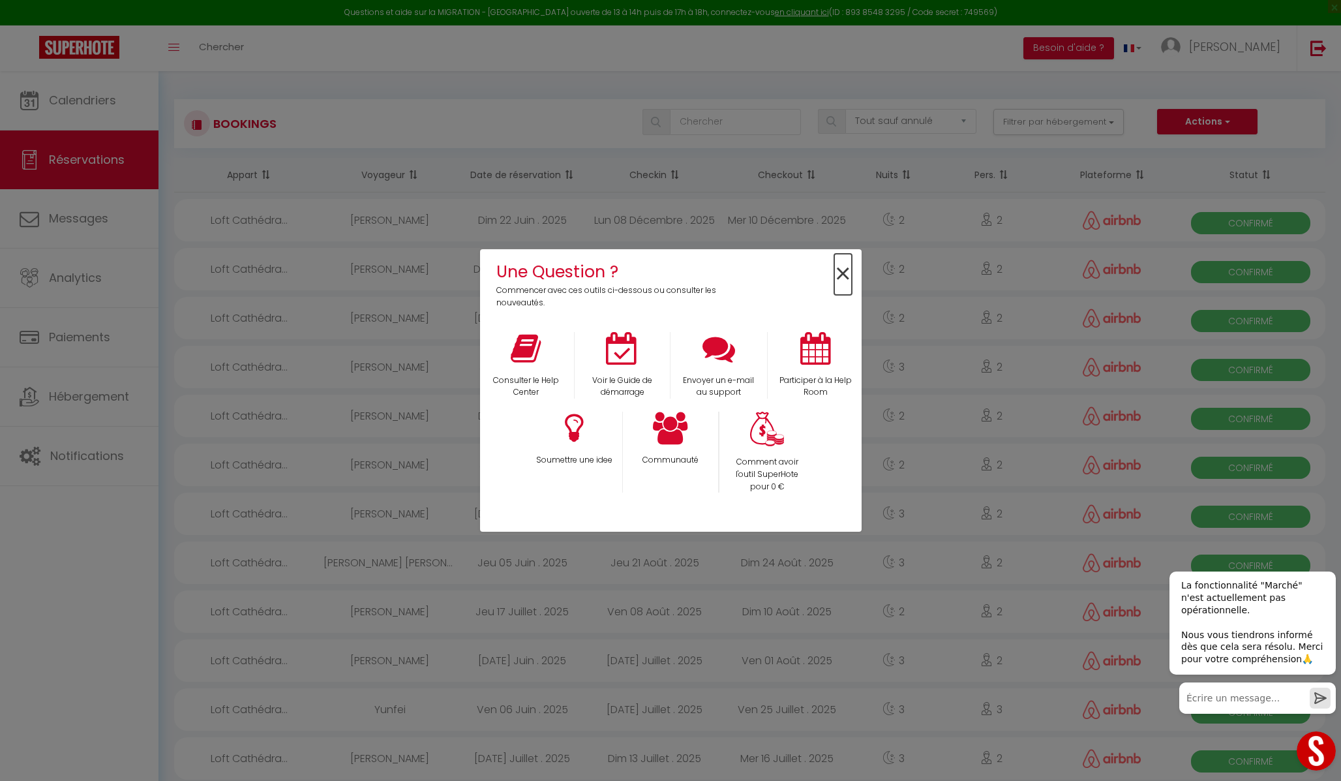
click at [842, 269] on span "×" at bounding box center [843, 274] width 18 height 41
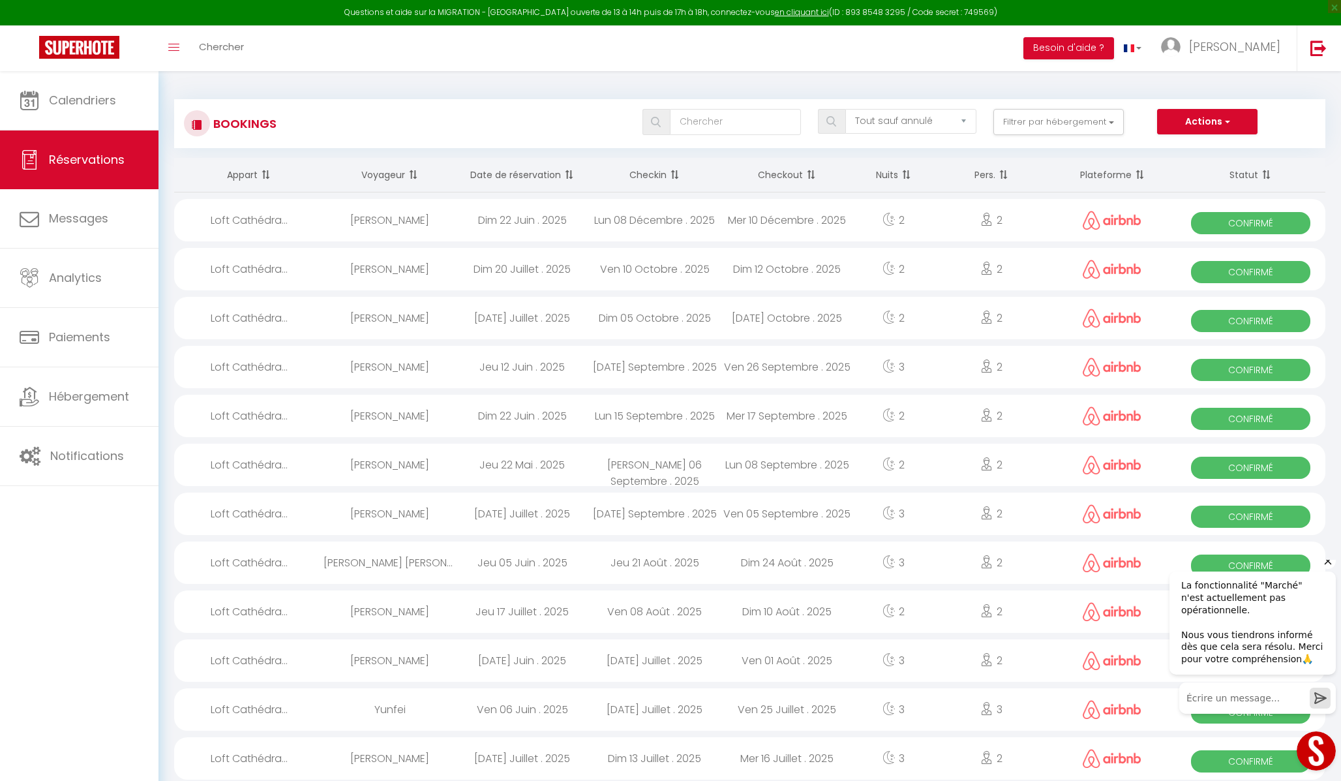
click at [945, 487] on span "La fonctionnalité "Marché" n'est actuellement pas opérationnelle. Nous vous tie…" at bounding box center [1252, 622] width 142 height 84
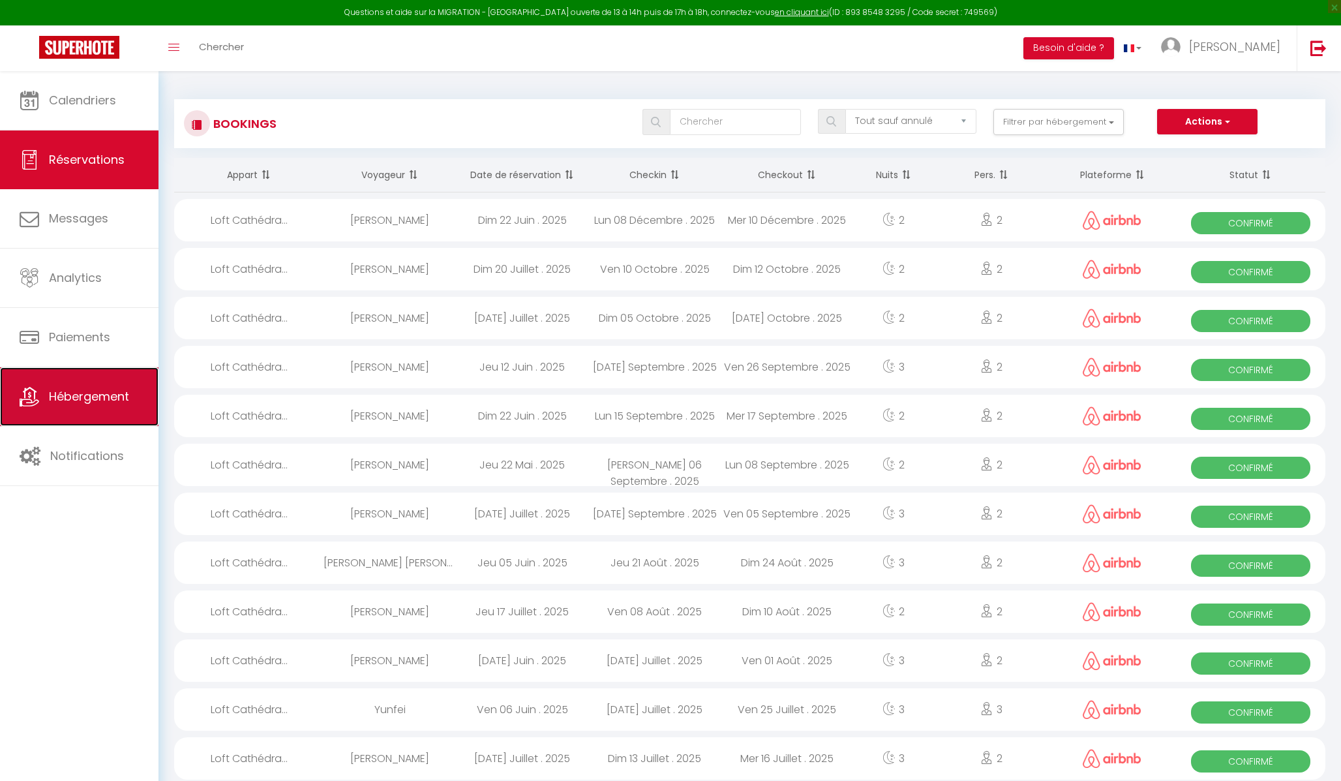
click at [86, 424] on link "Hébergement" at bounding box center [79, 396] width 158 height 59
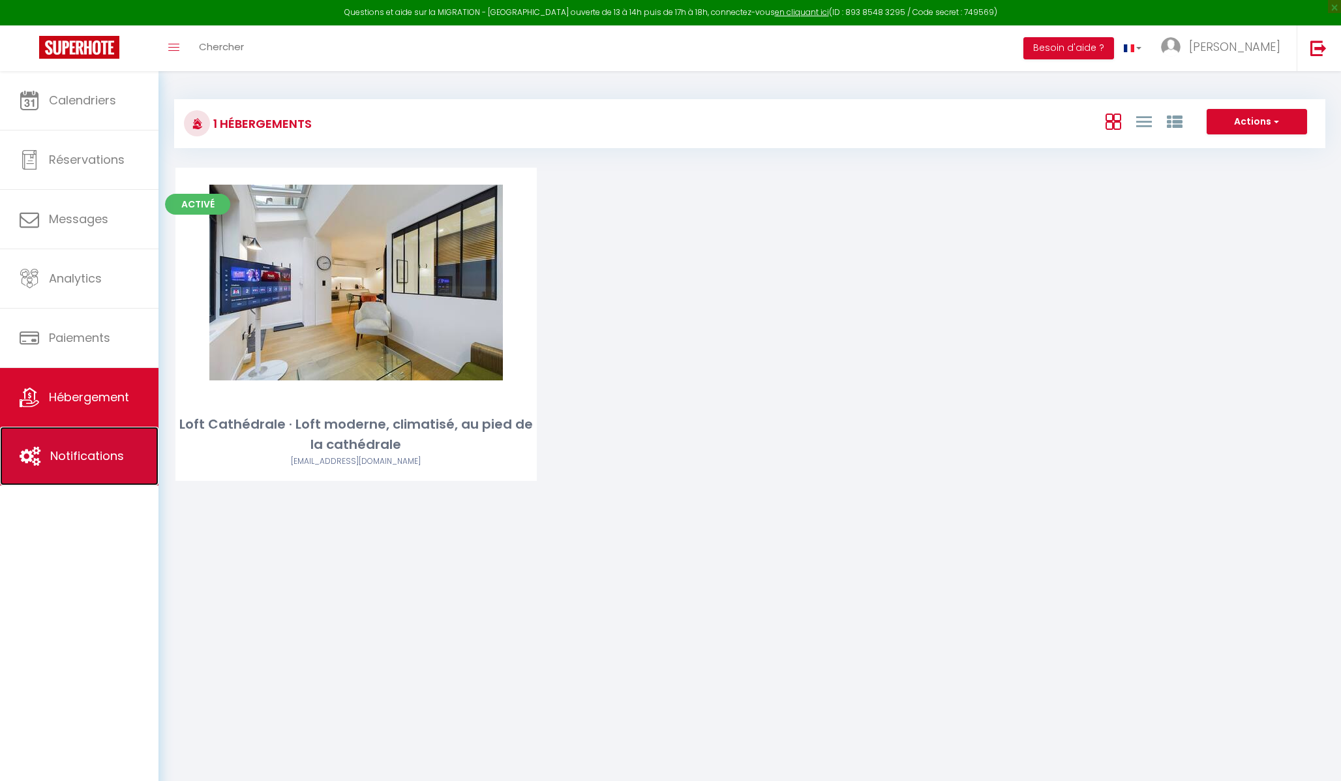
click at [102, 476] on link "Notifications" at bounding box center [79, 455] width 158 height 59
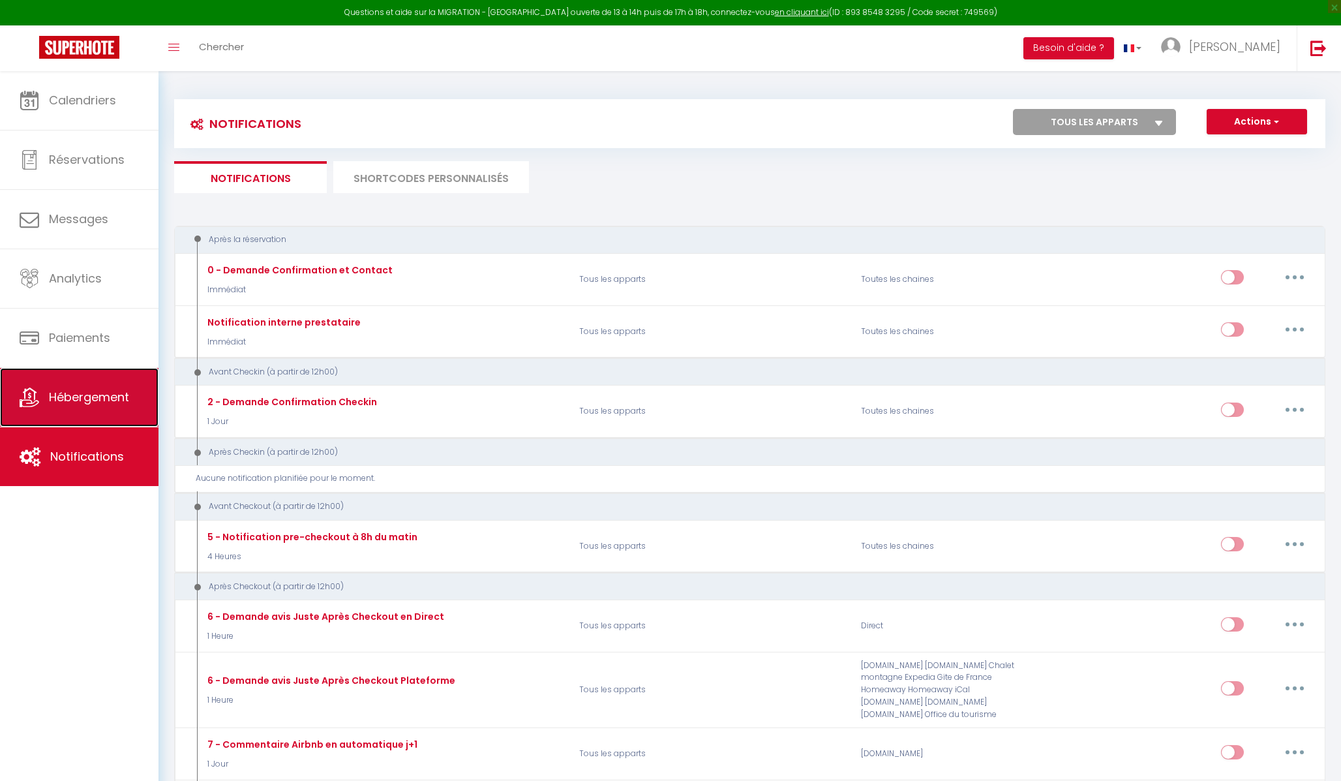
click at [110, 417] on link "Hébergement" at bounding box center [79, 397] width 158 height 59
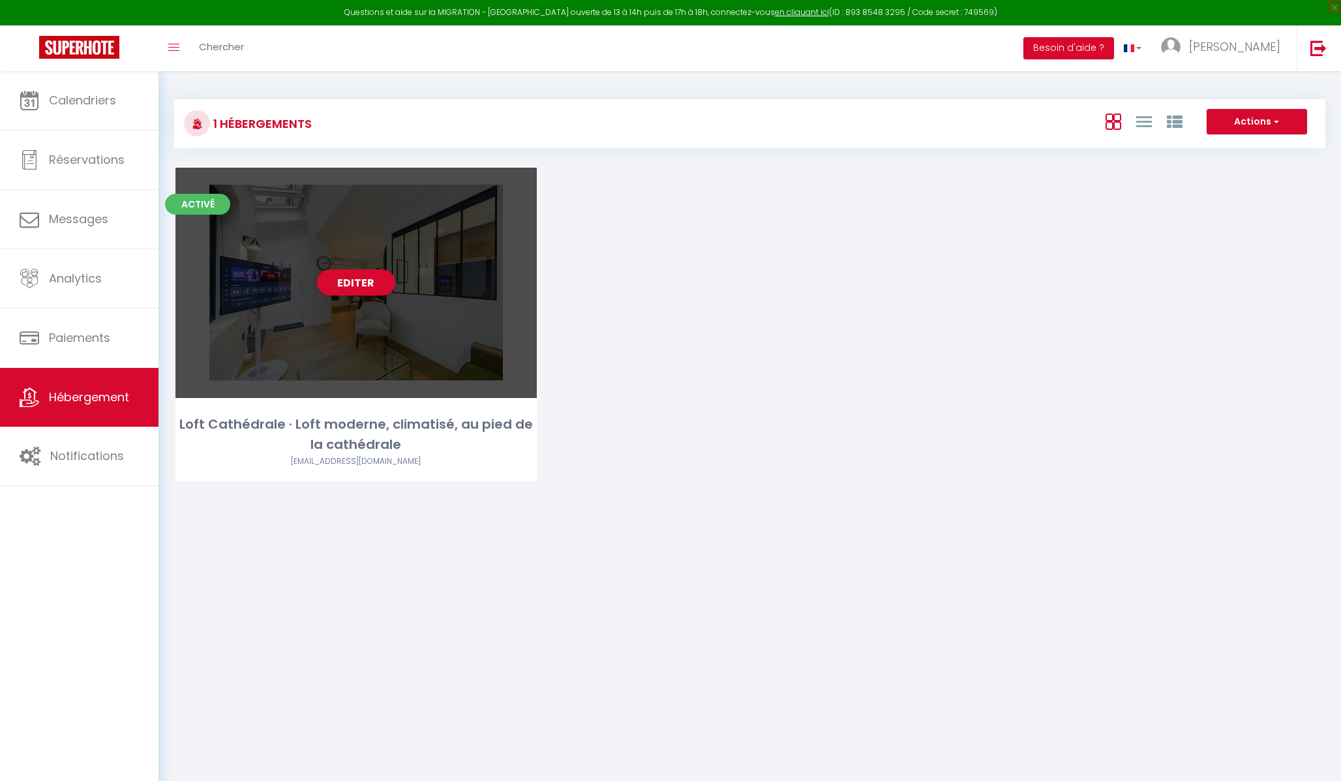
drag, startPoint x: 347, startPoint y: 413, endPoint x: 353, endPoint y: 421, distance: 10.2
click at [347, 413] on div "Activé Editer Loft Cathédrale · Loft moderne, climatisé, au pied de la cathédra…" at bounding box center [355, 324] width 361 height 313
click at [385, 438] on div "Loft Cathédrale · Loft moderne, climatisé, au pied de la cathédrale" at bounding box center [355, 434] width 361 height 41
click at [346, 278] on link "Editer" at bounding box center [356, 282] width 78 height 26
select select "3"
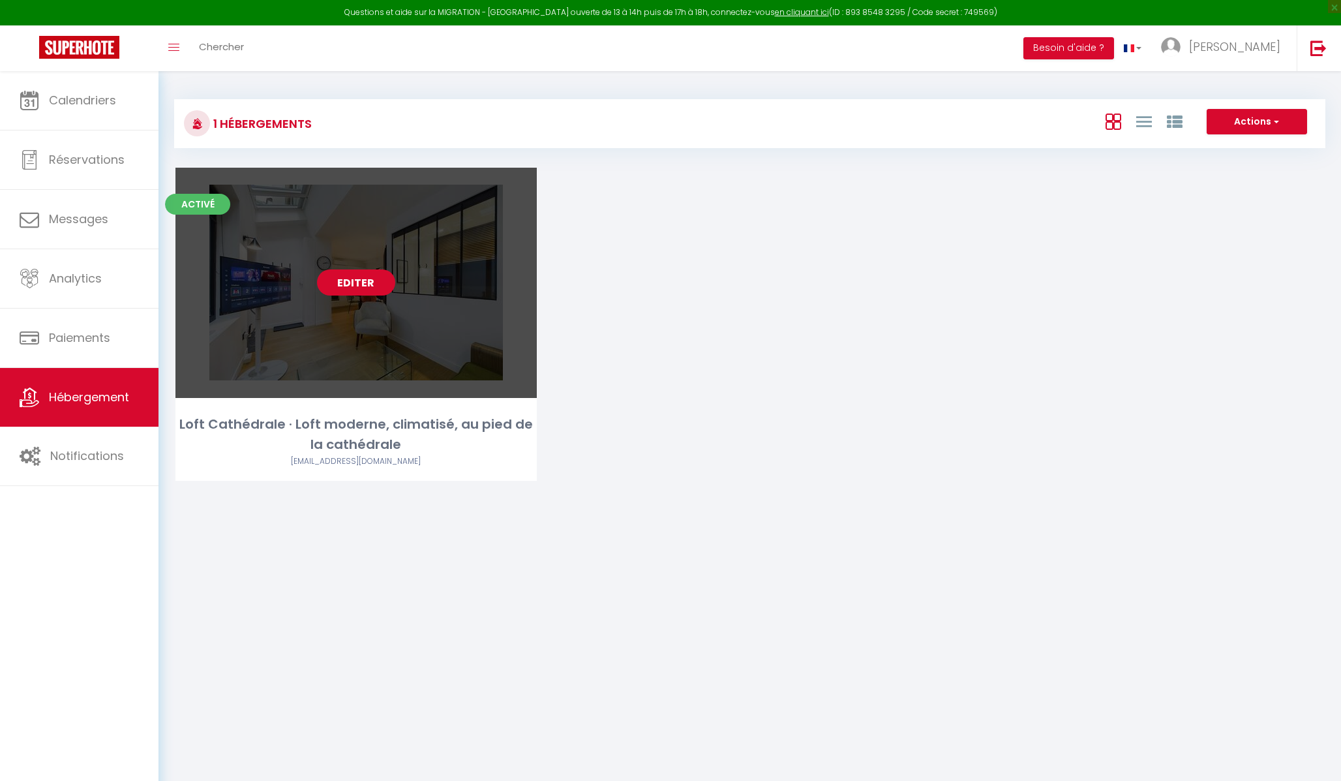
select select "2"
select select "1"
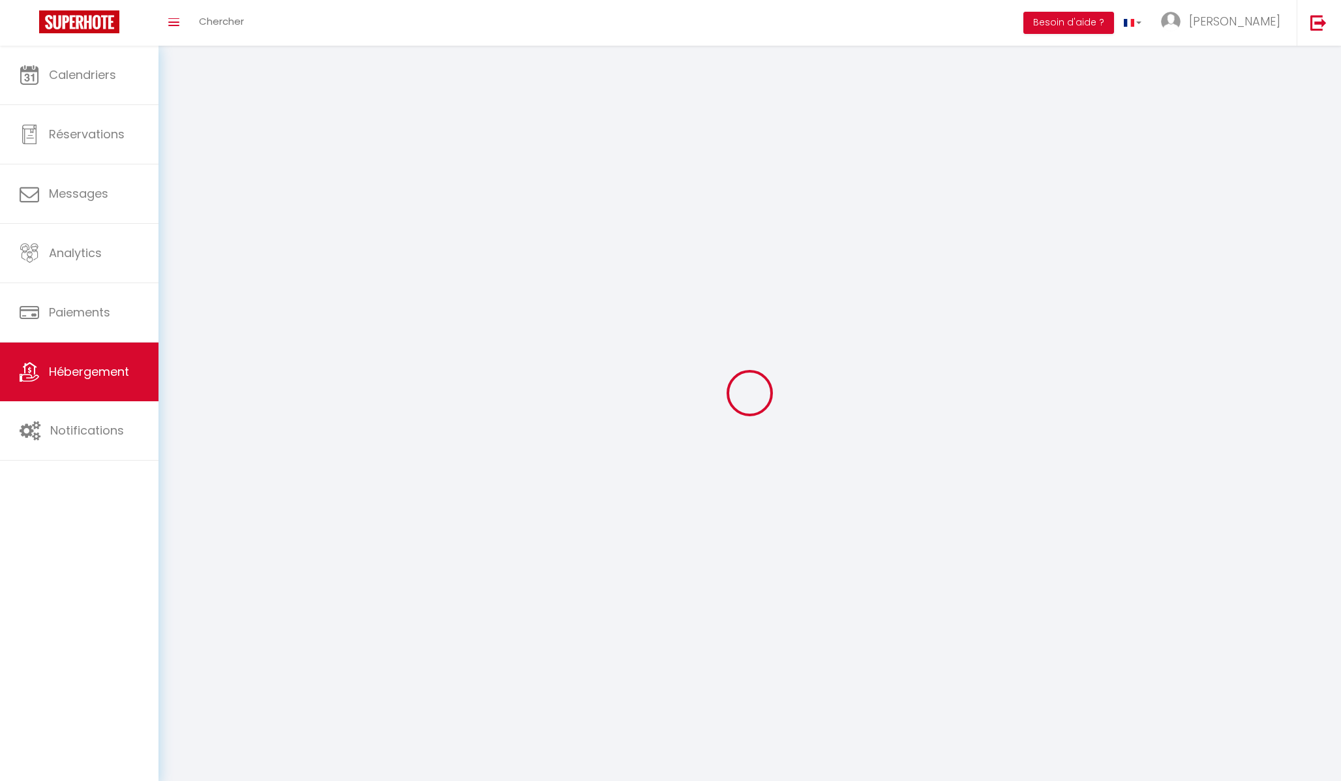
select select
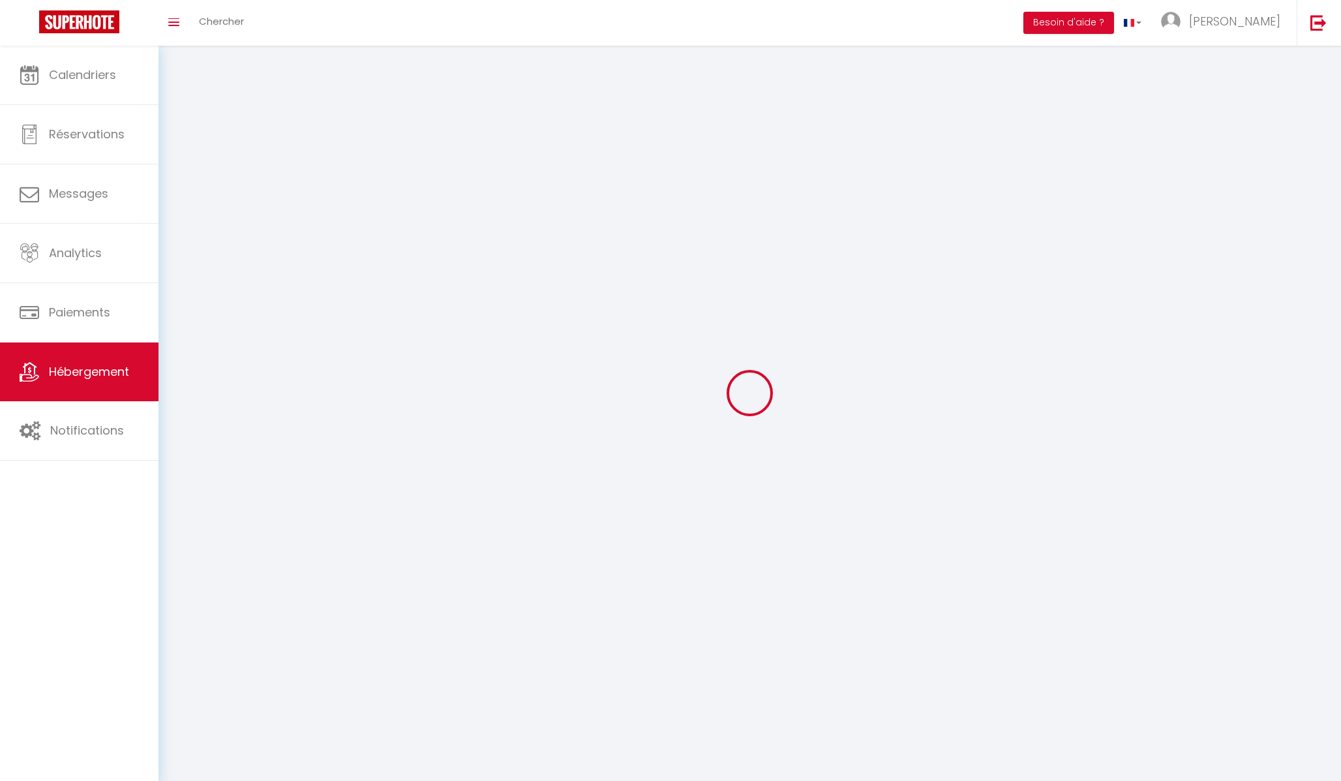
select select
checkbox input "false"
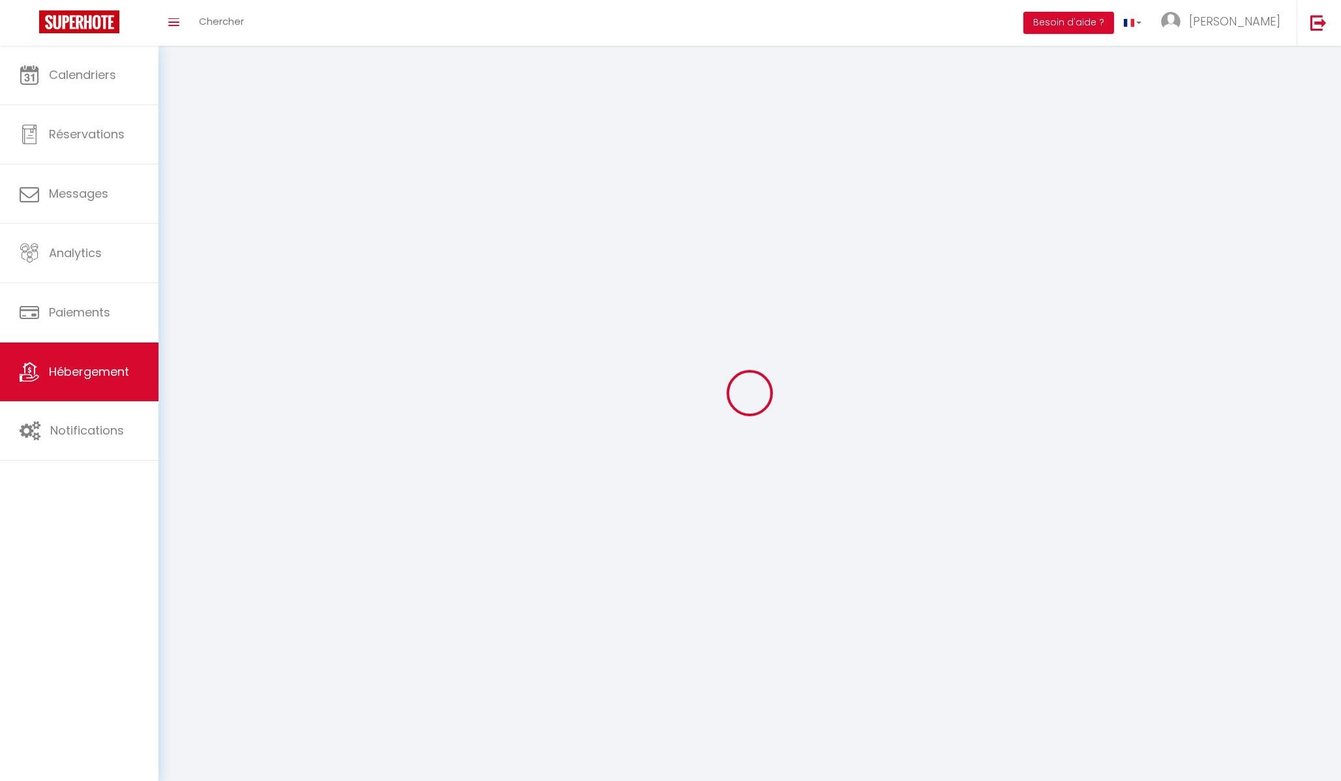
select select
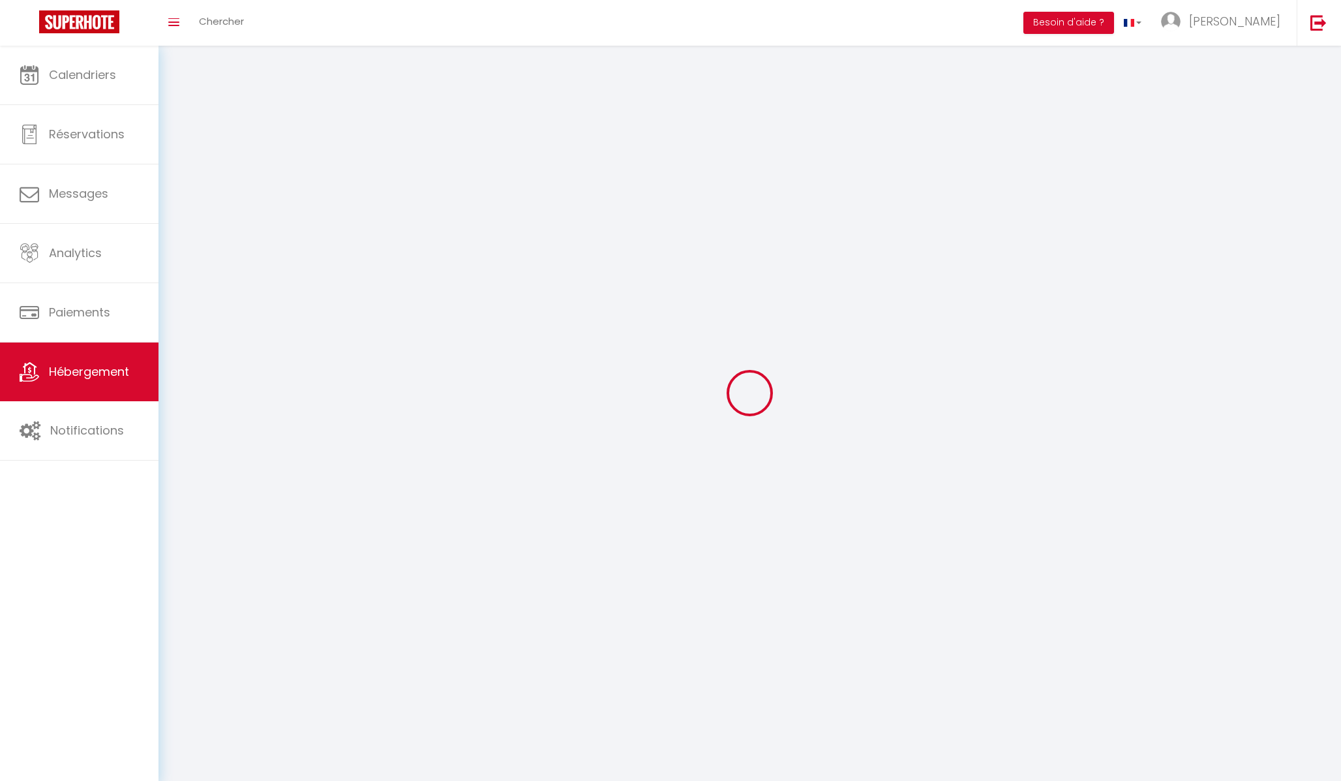
select select
checkbox input "false"
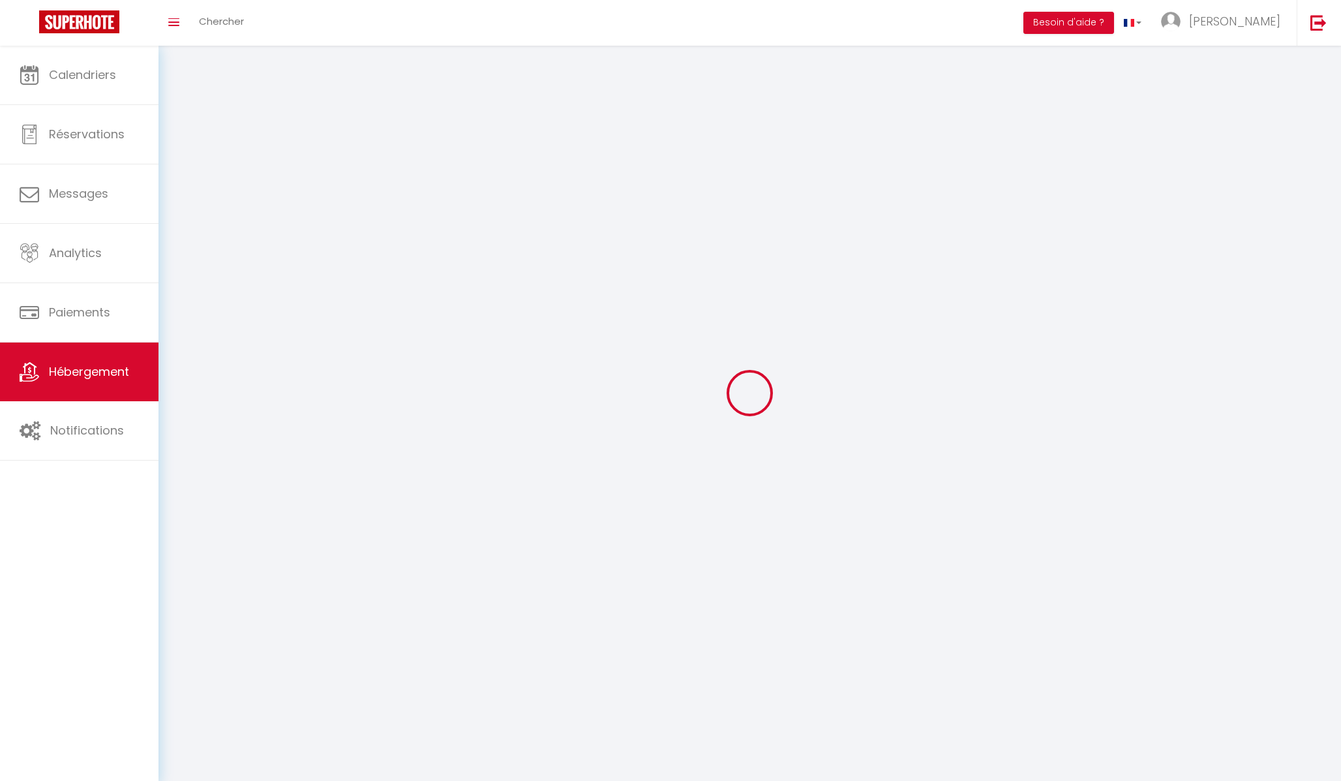
checkbox input "false"
select select
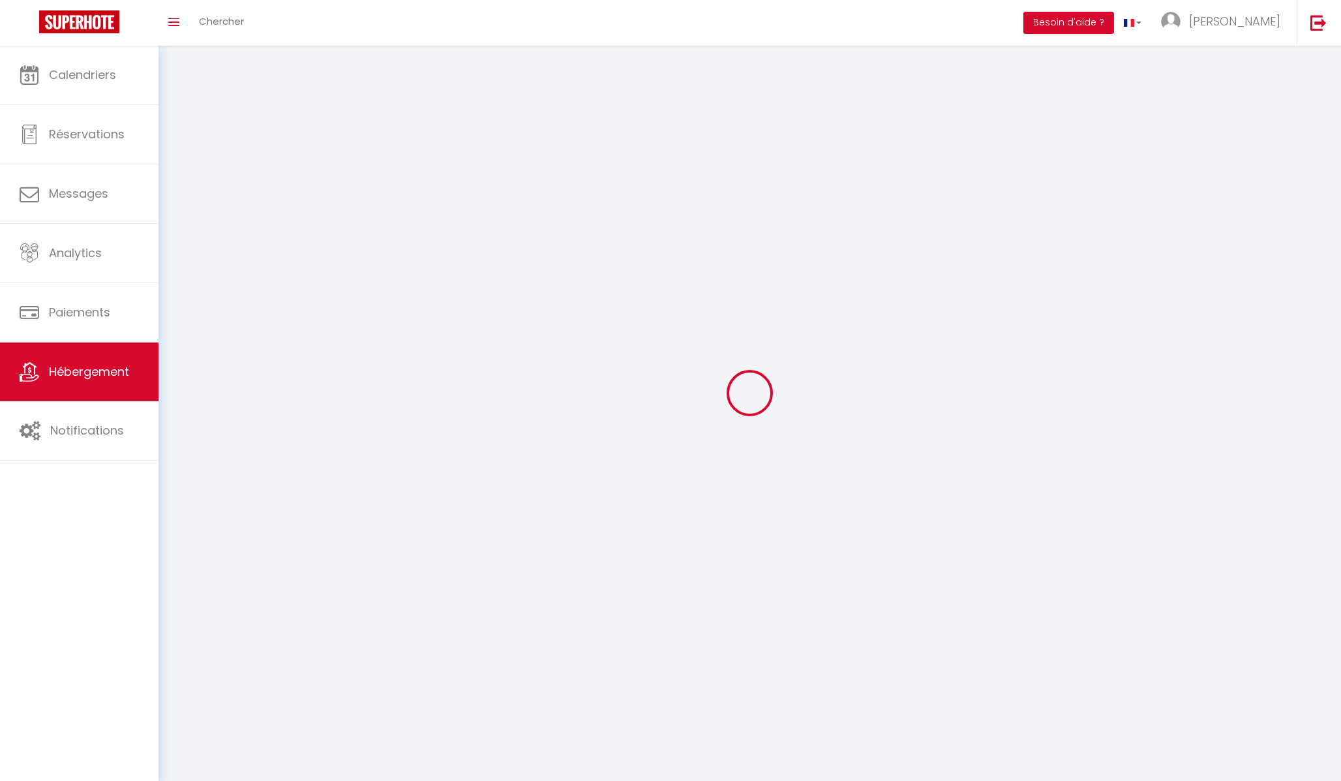
select select
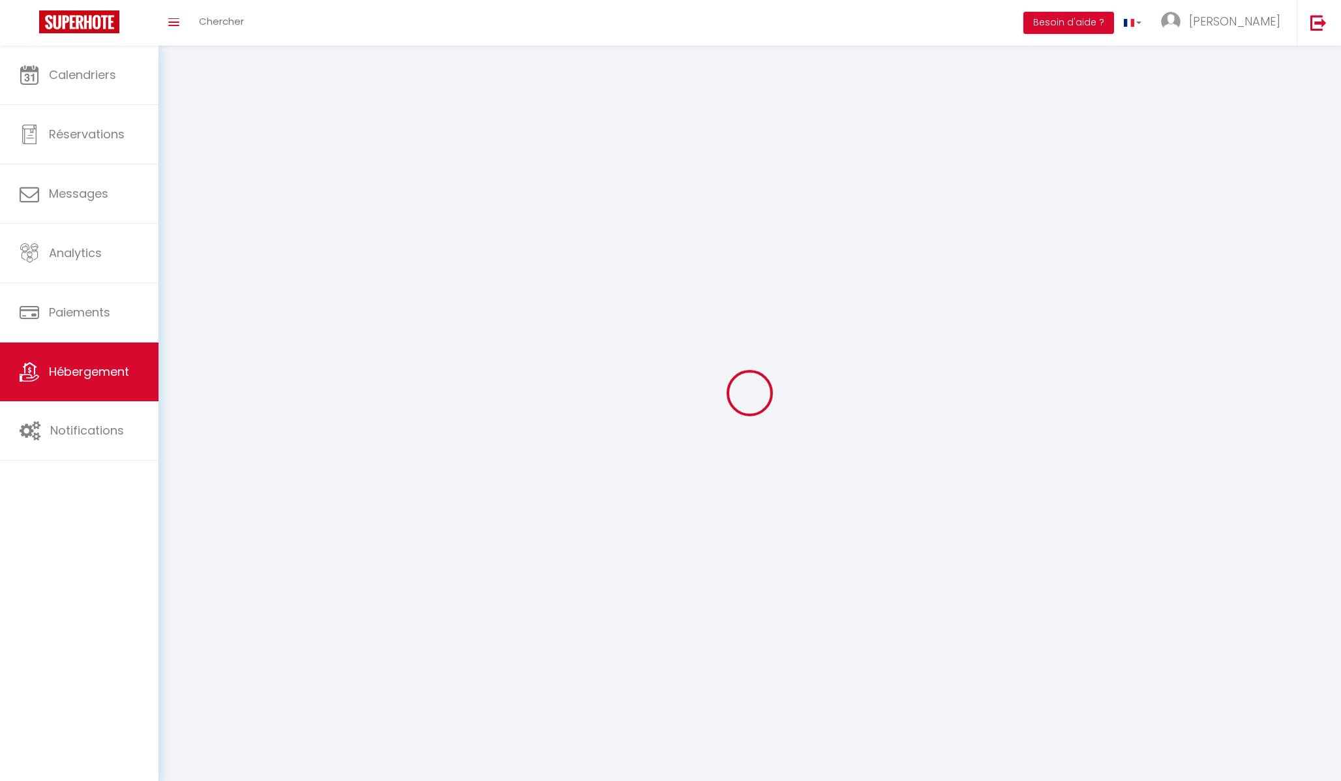
checkbox input "false"
select select
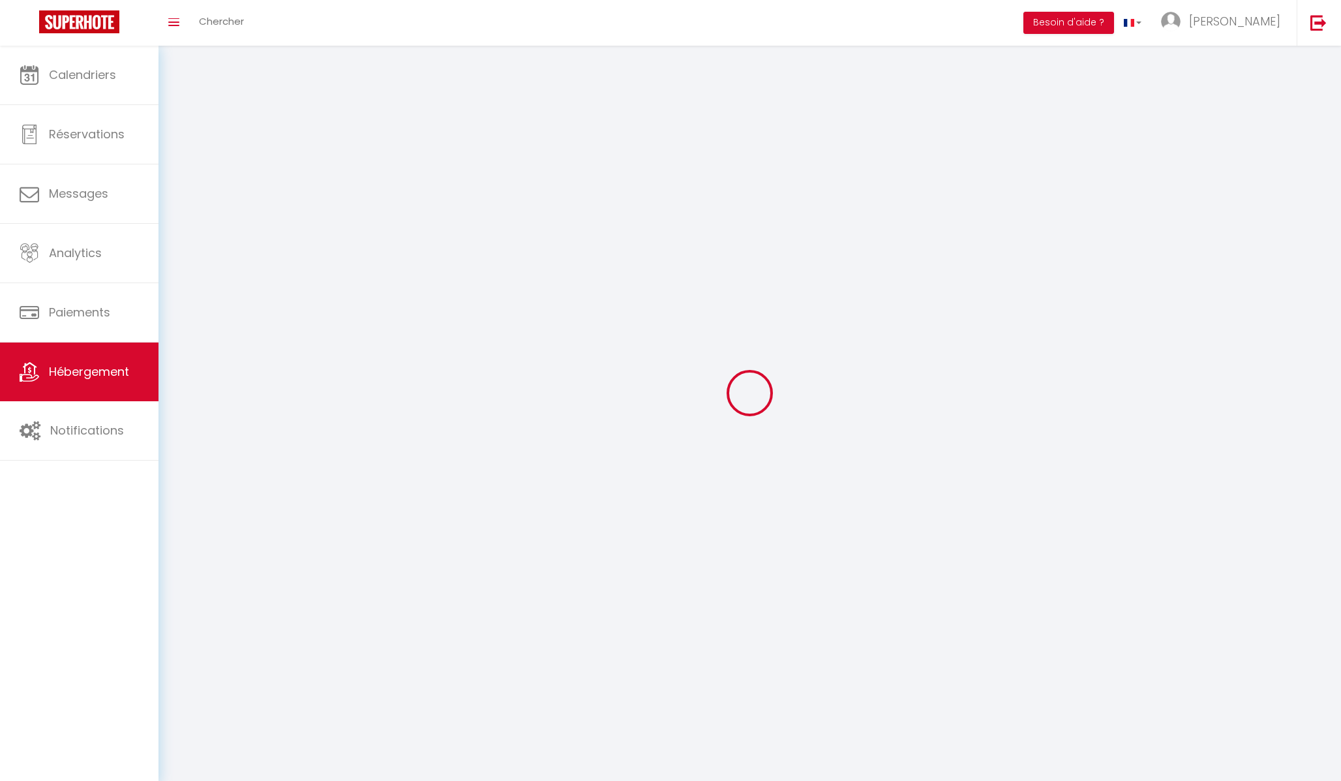
select select
select select "1"
select select "28"
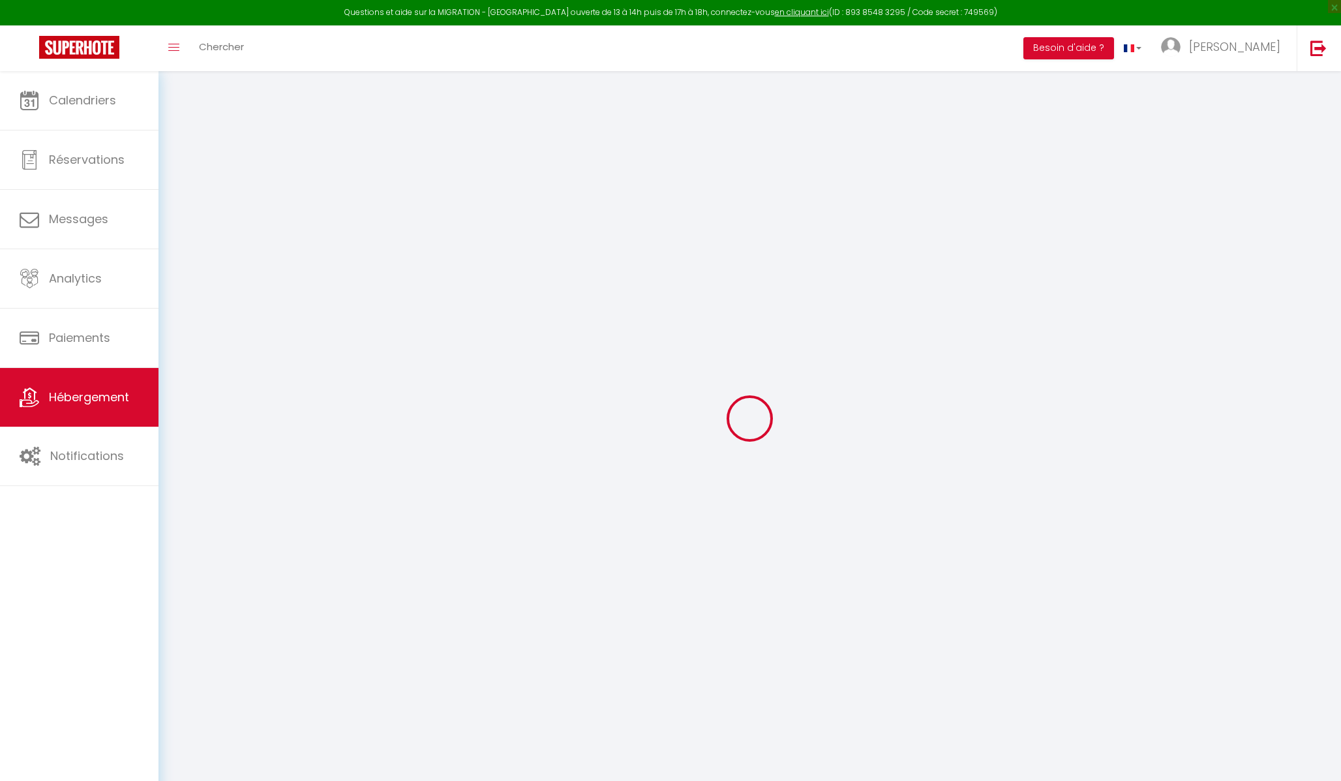
select select
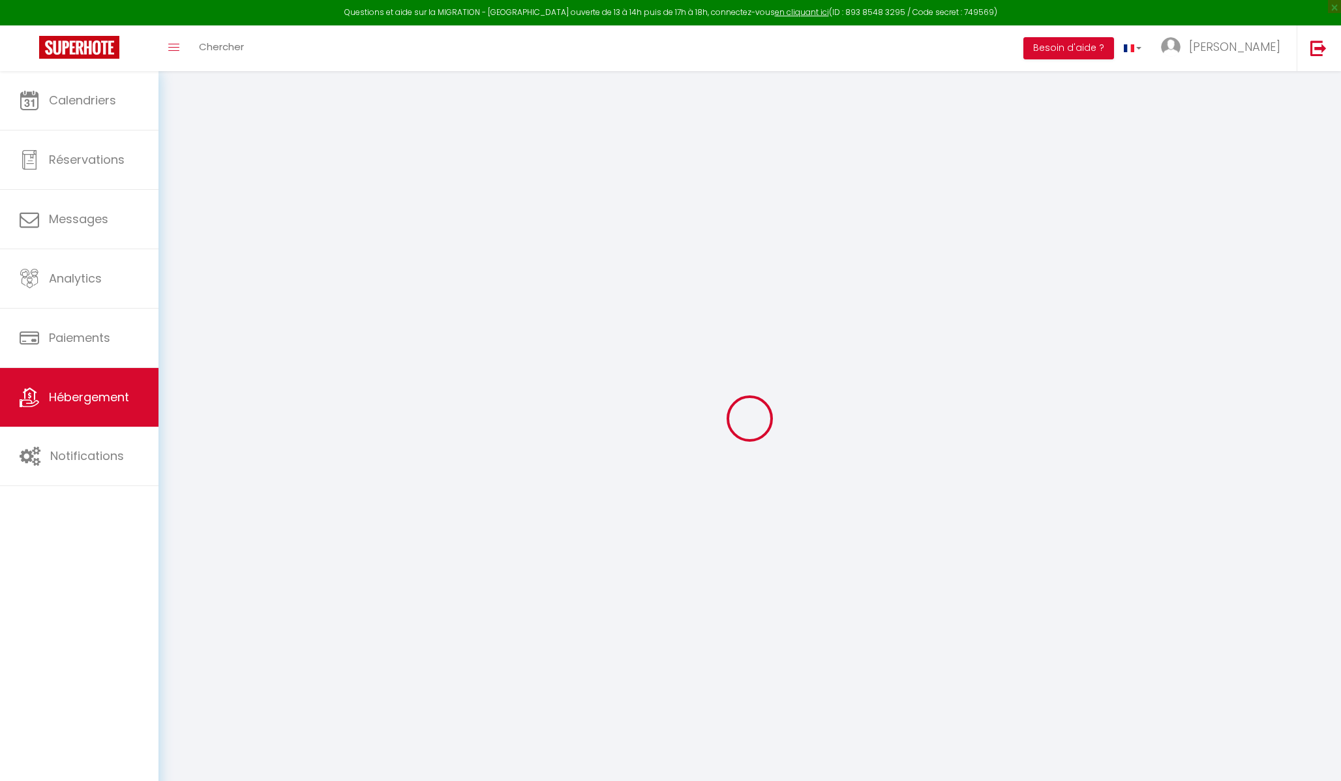
select select
checkbox input "false"
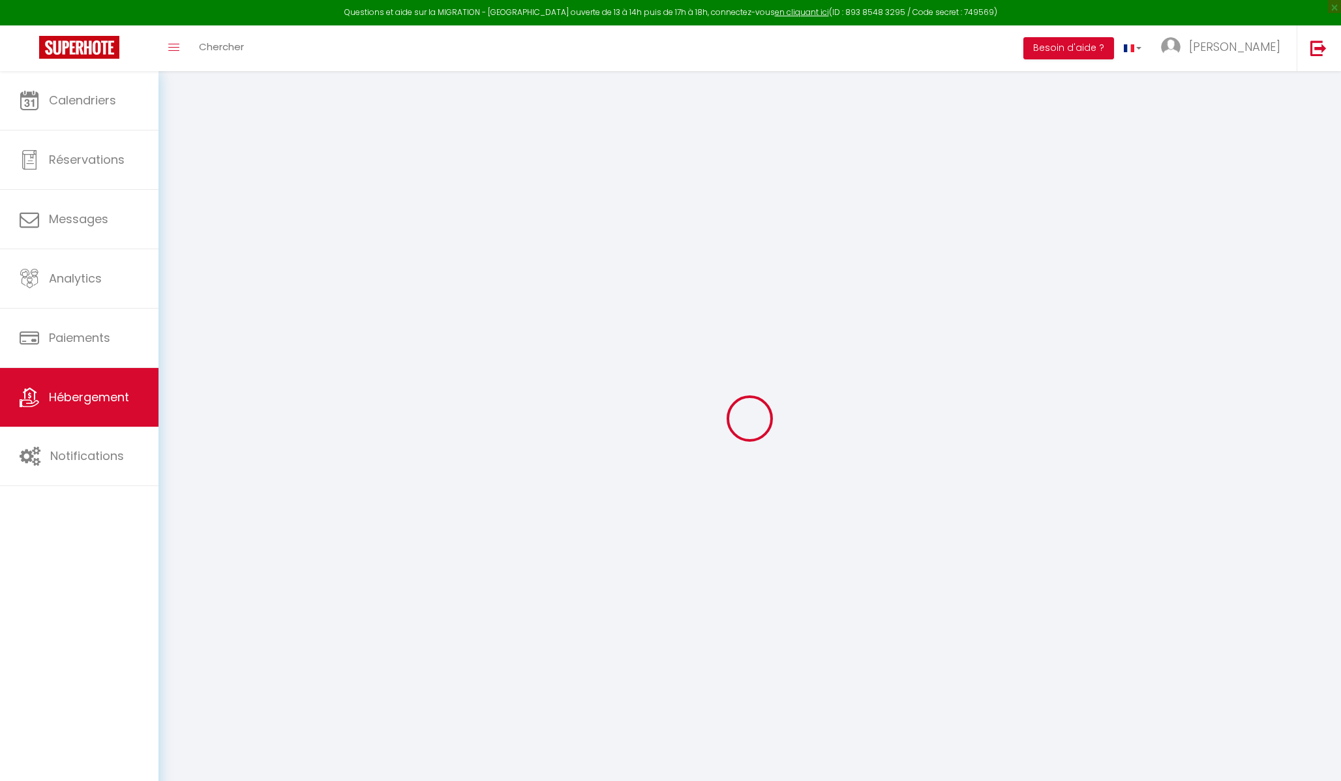
select select
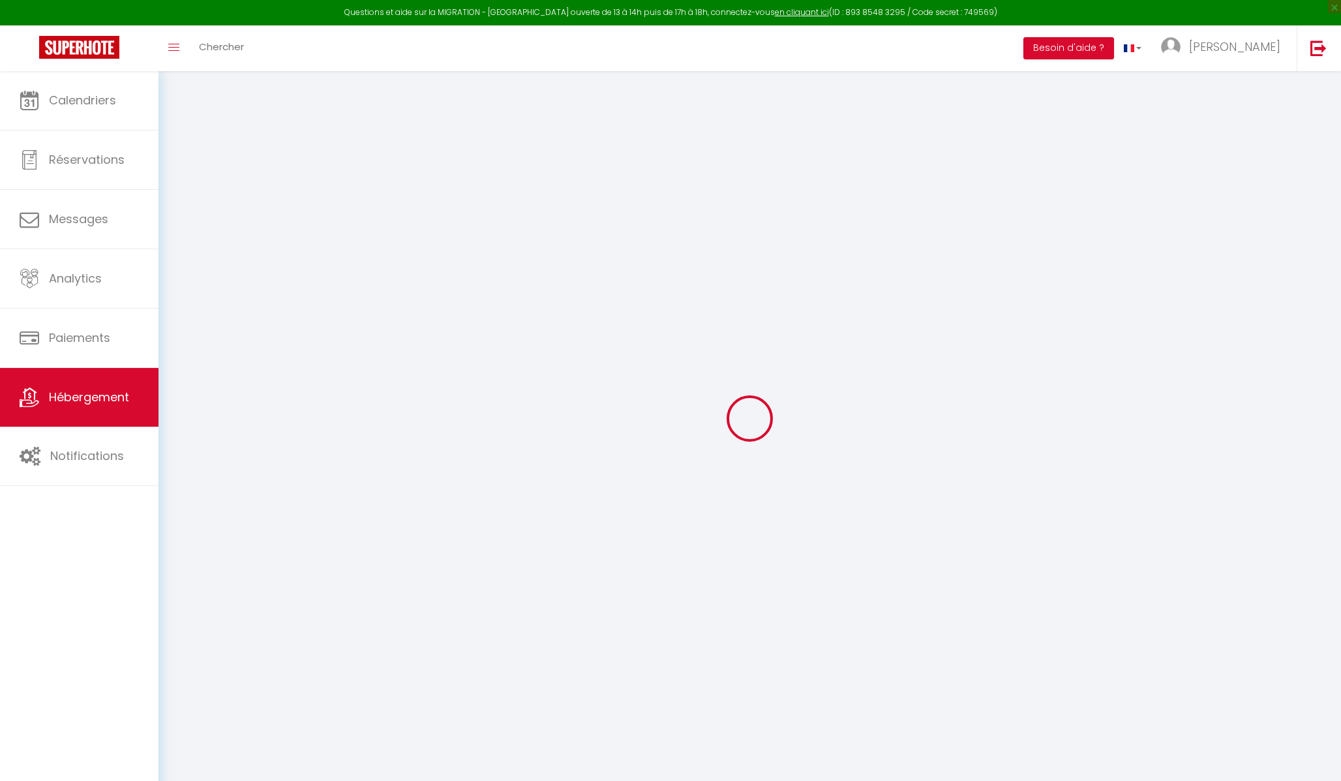
select select
checkbox input "false"
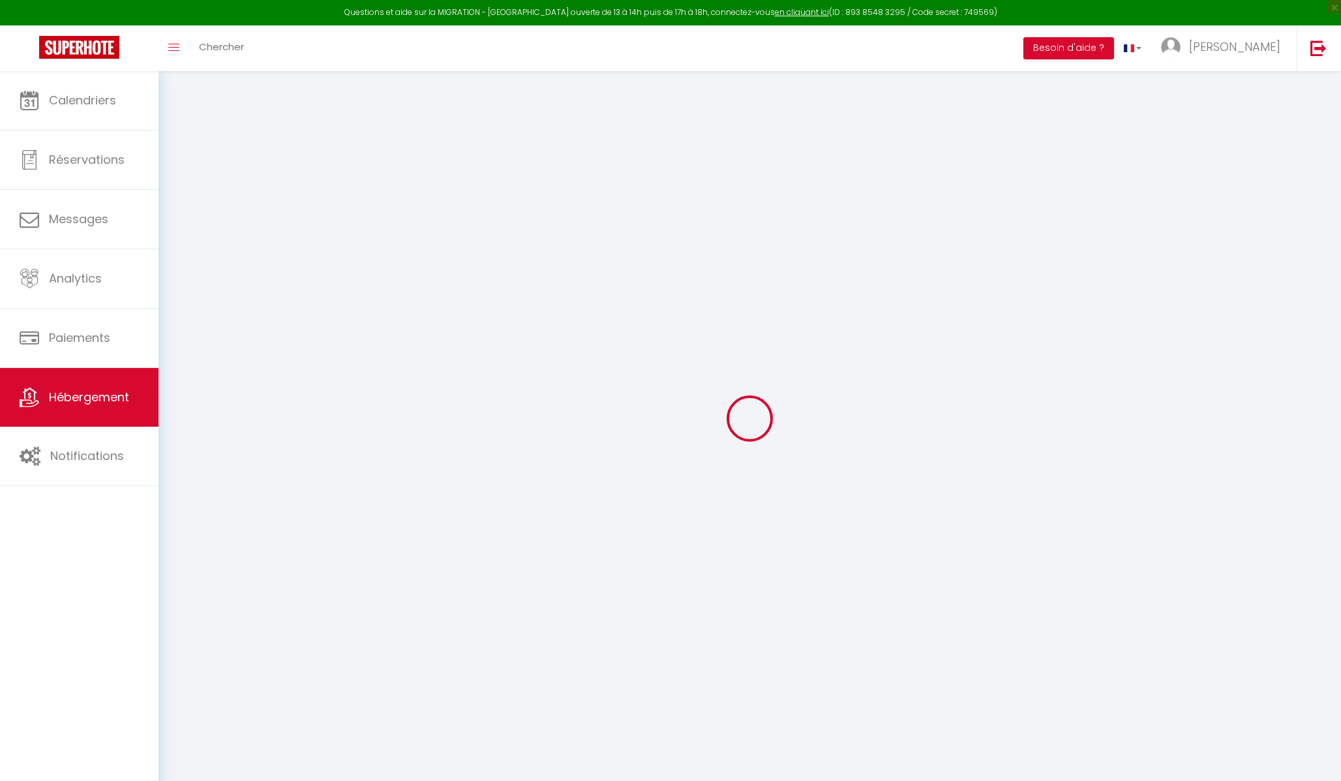
checkbox input "false"
select select
type input "Loft Cathédrale · Loft moderne, climatisé, au pied de la cathédrale"
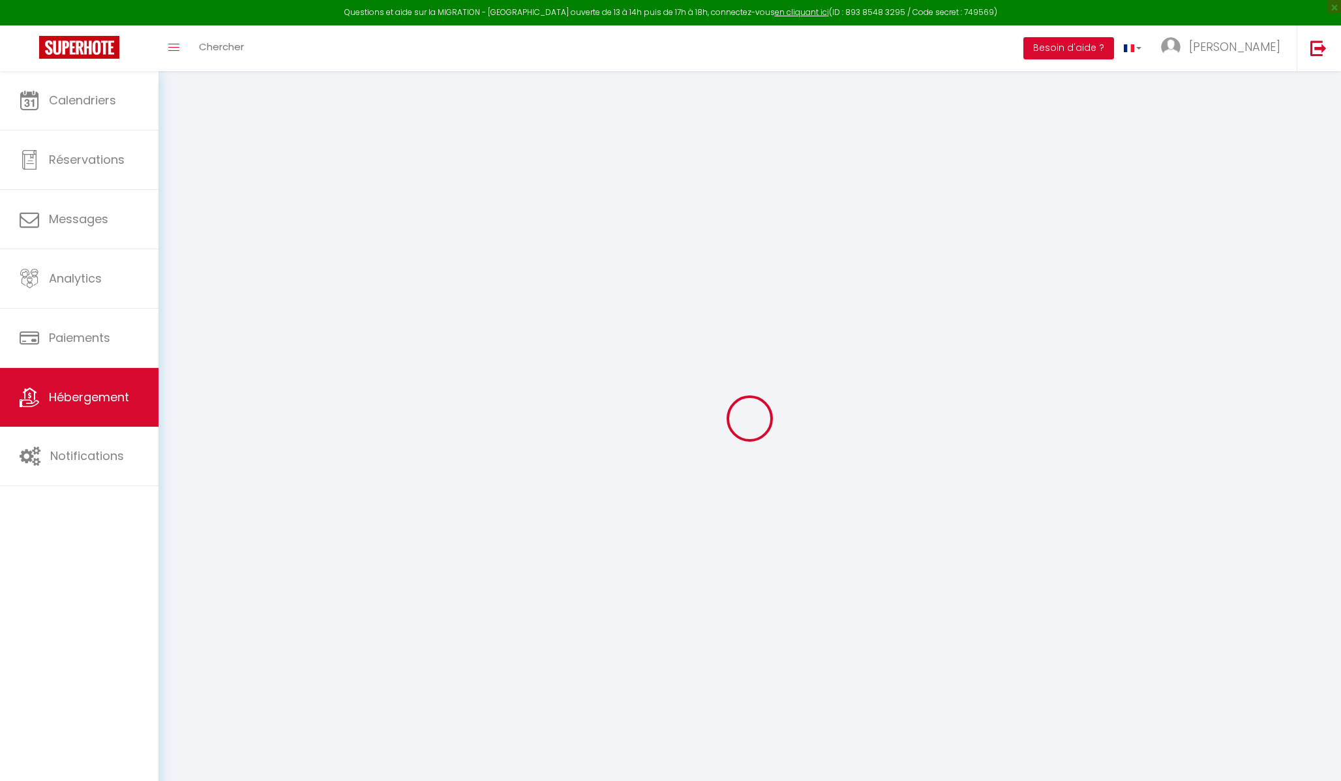
select select "2"
type input "123"
type input "35"
select select
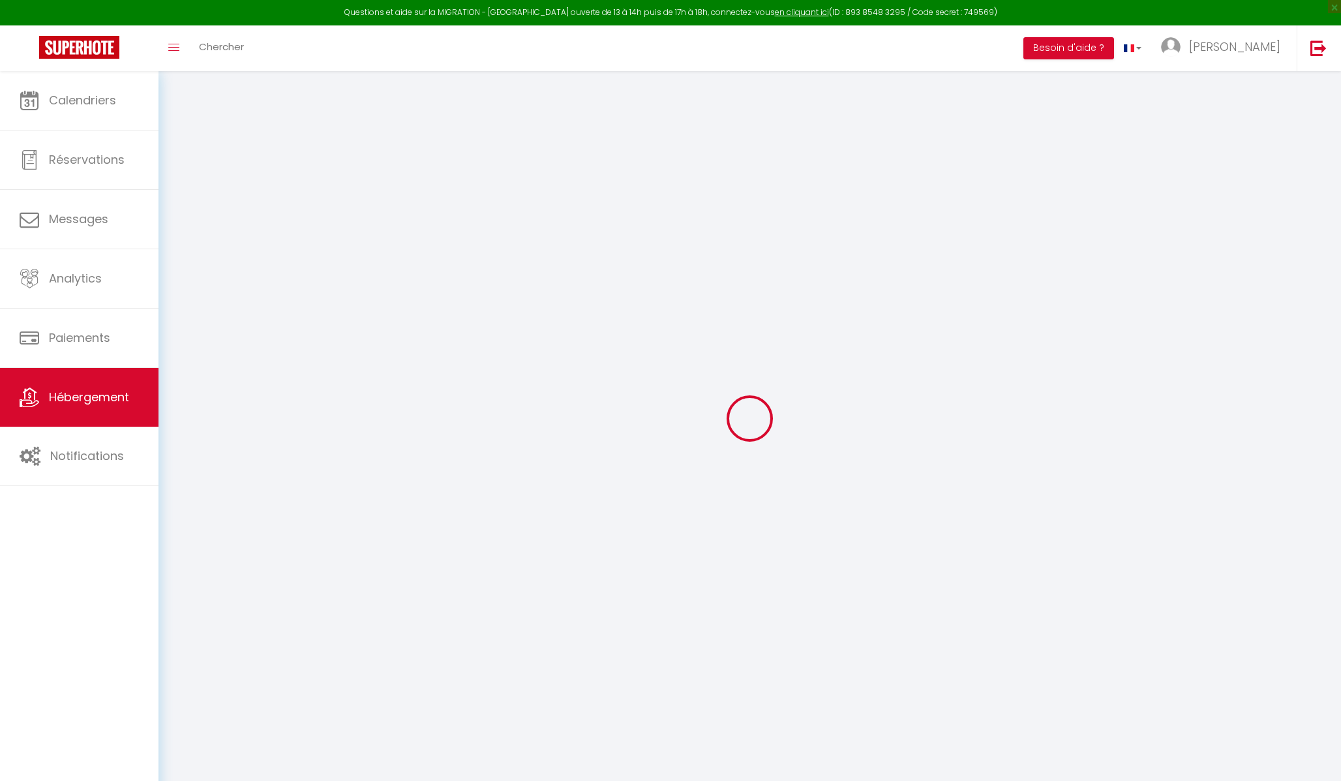
select select
type input "7 Rue des Frères"
type input "67000"
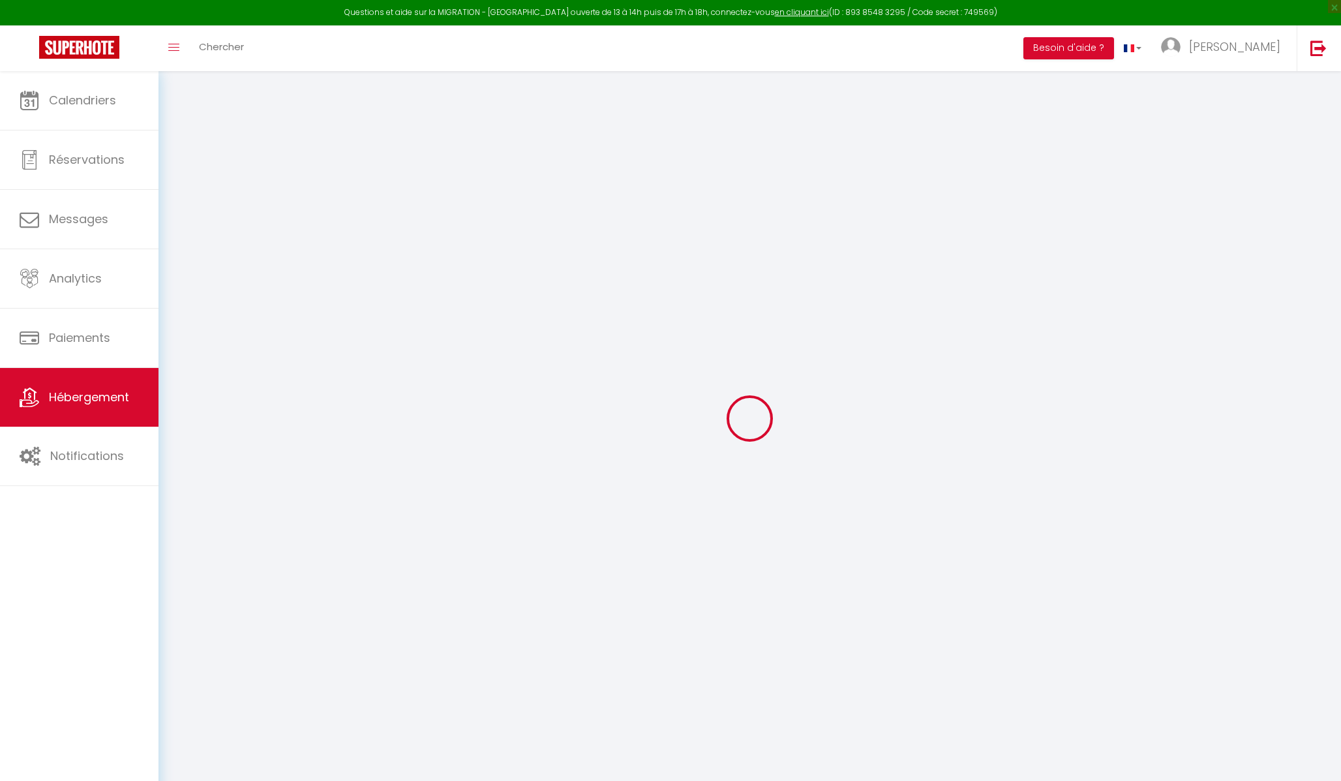
type input "Strasbourg"
type input "[EMAIL_ADDRESS][DOMAIN_NAME]"
select select
checkbox input "false"
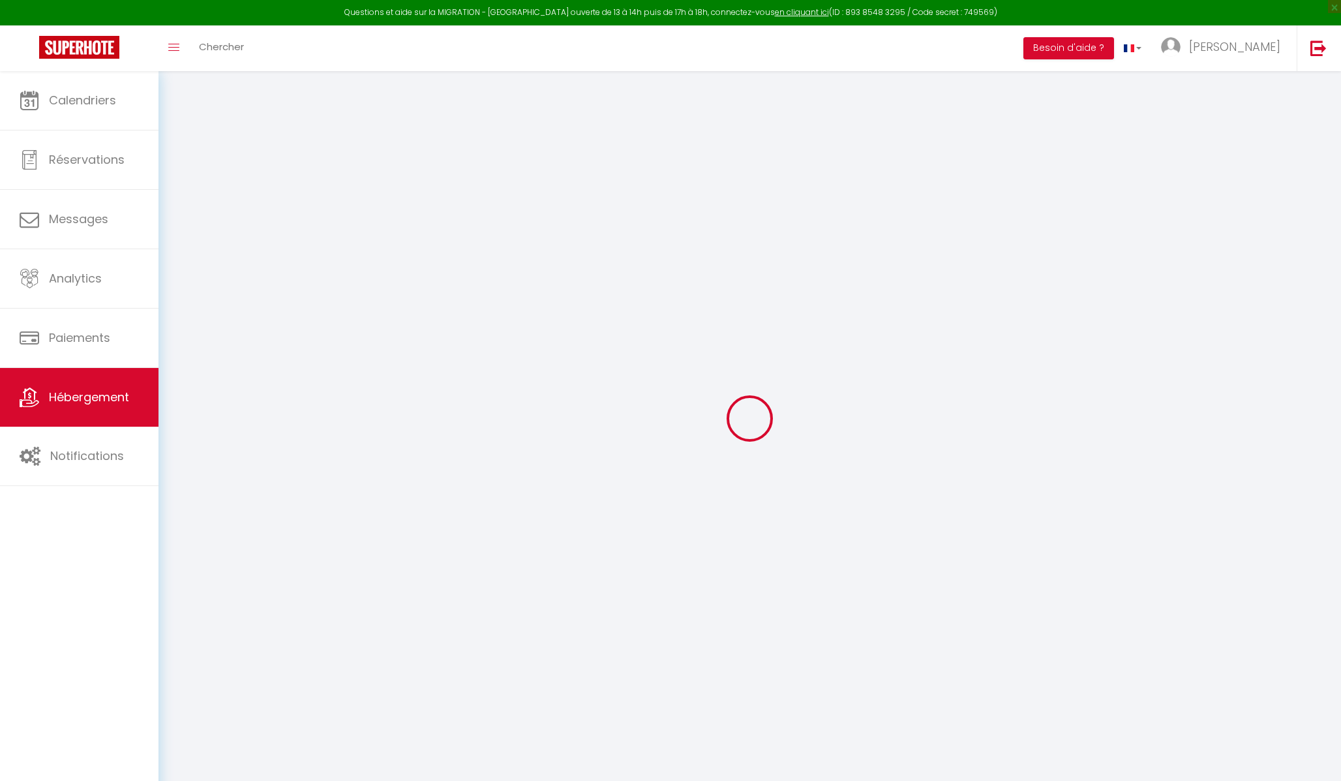
checkbox input "false"
select select
type input "0"
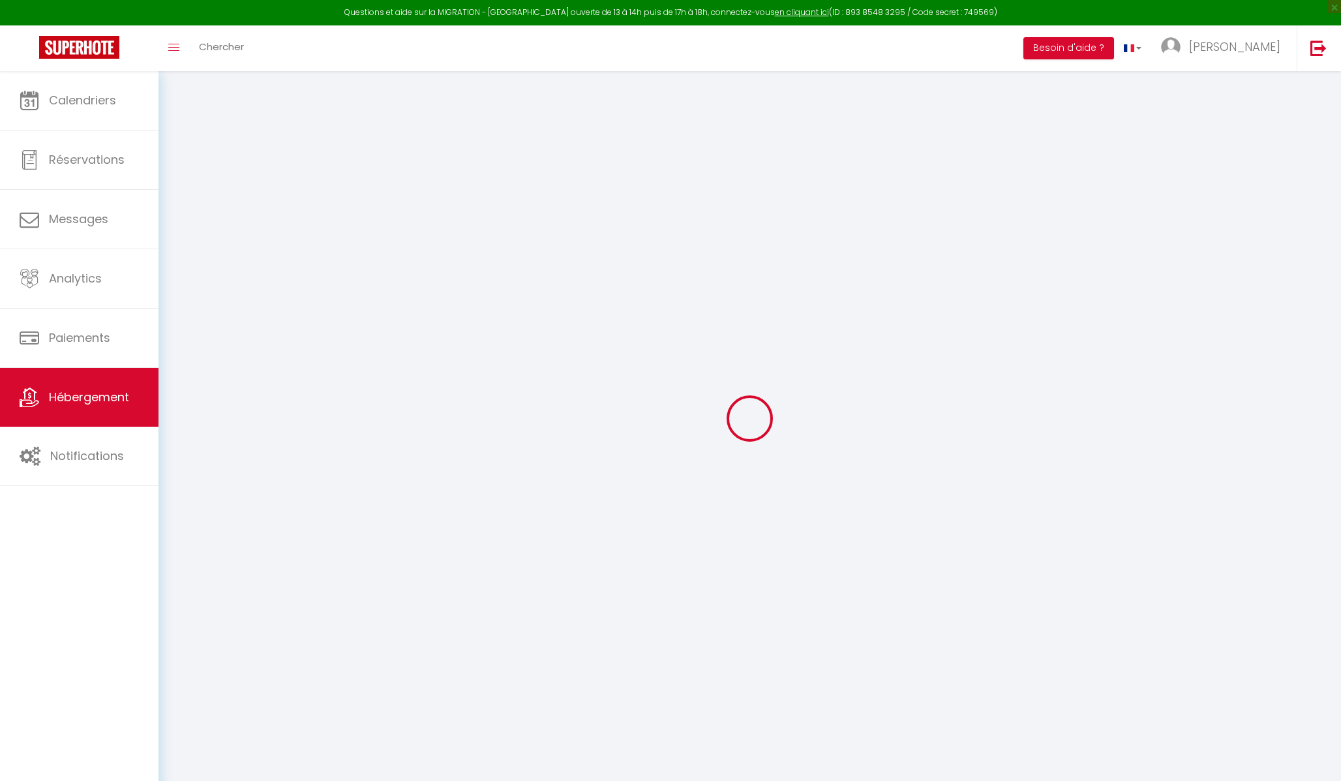
type input "0"
select select
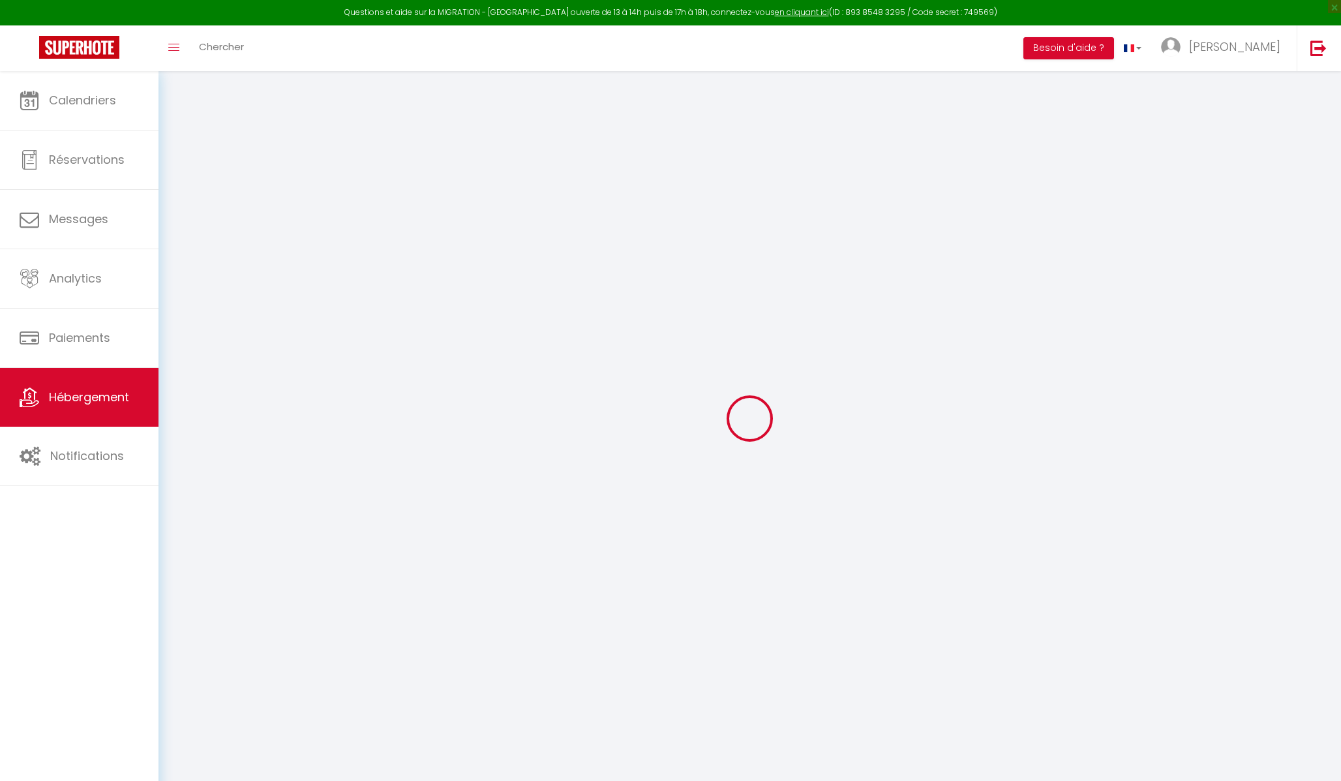
select select
checkbox input "false"
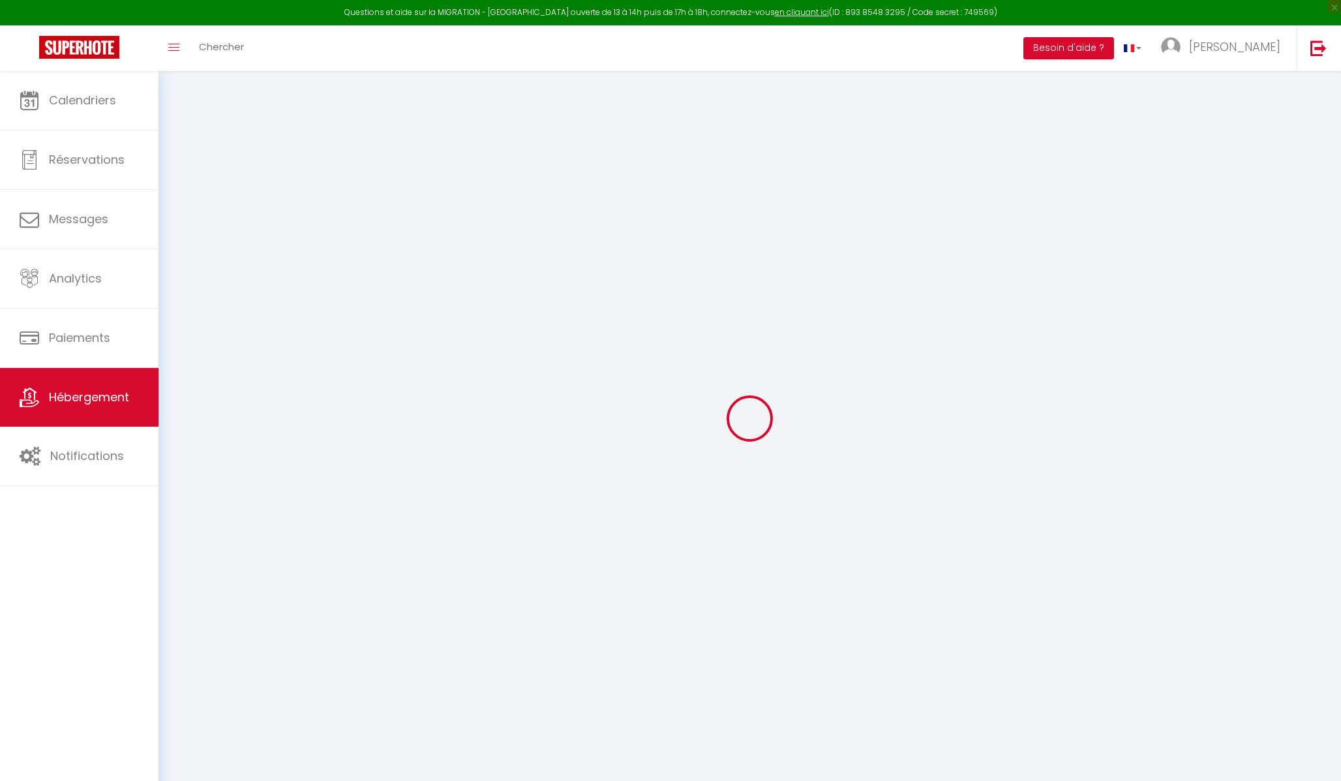
checkbox input "false"
select select
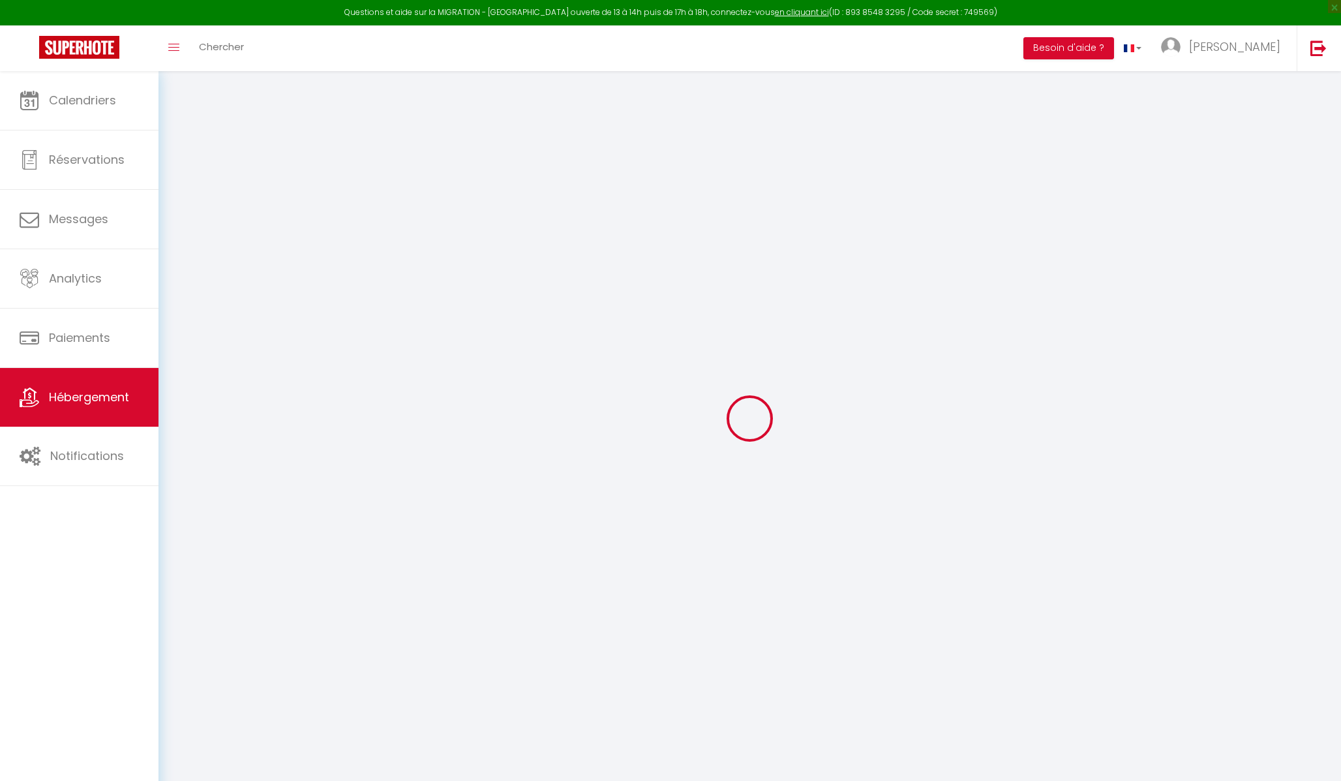
select select
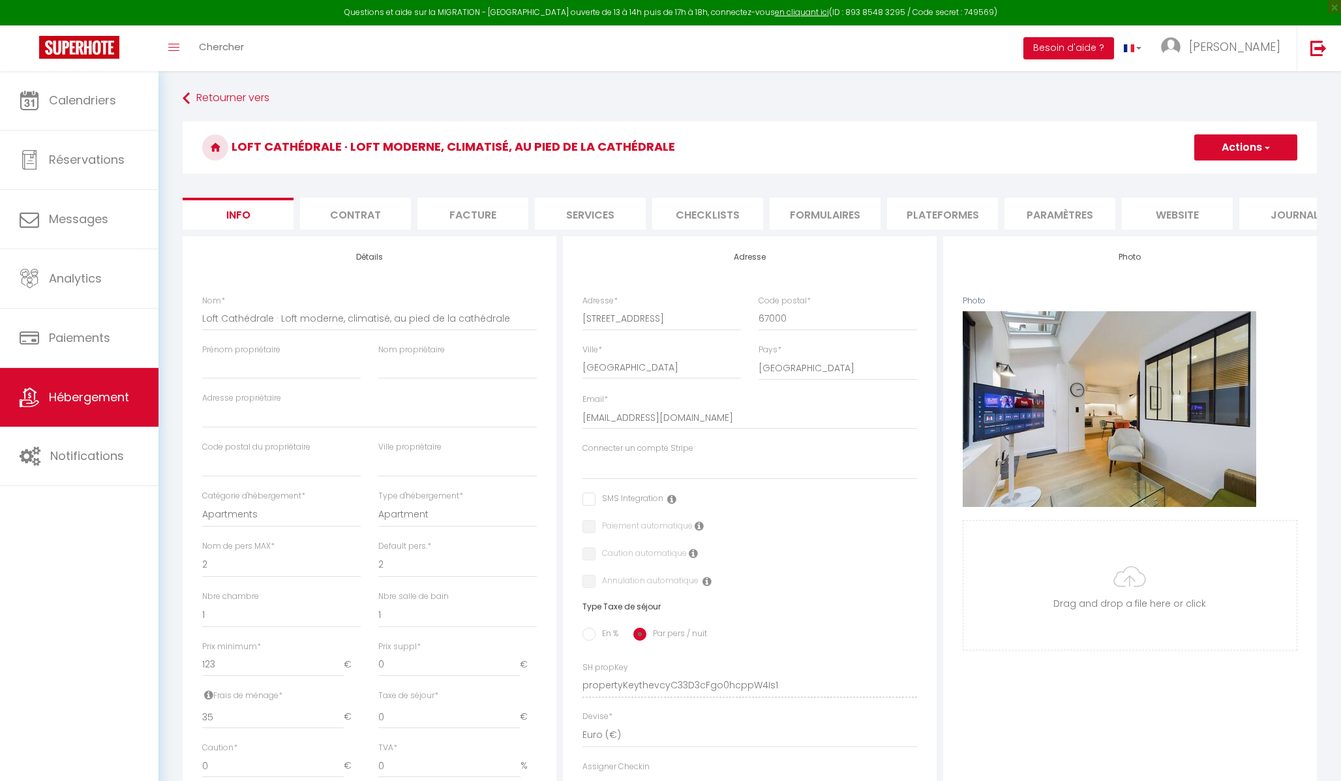
click at [945, 219] on li "Plateformes" at bounding box center [942, 214] width 111 height 32
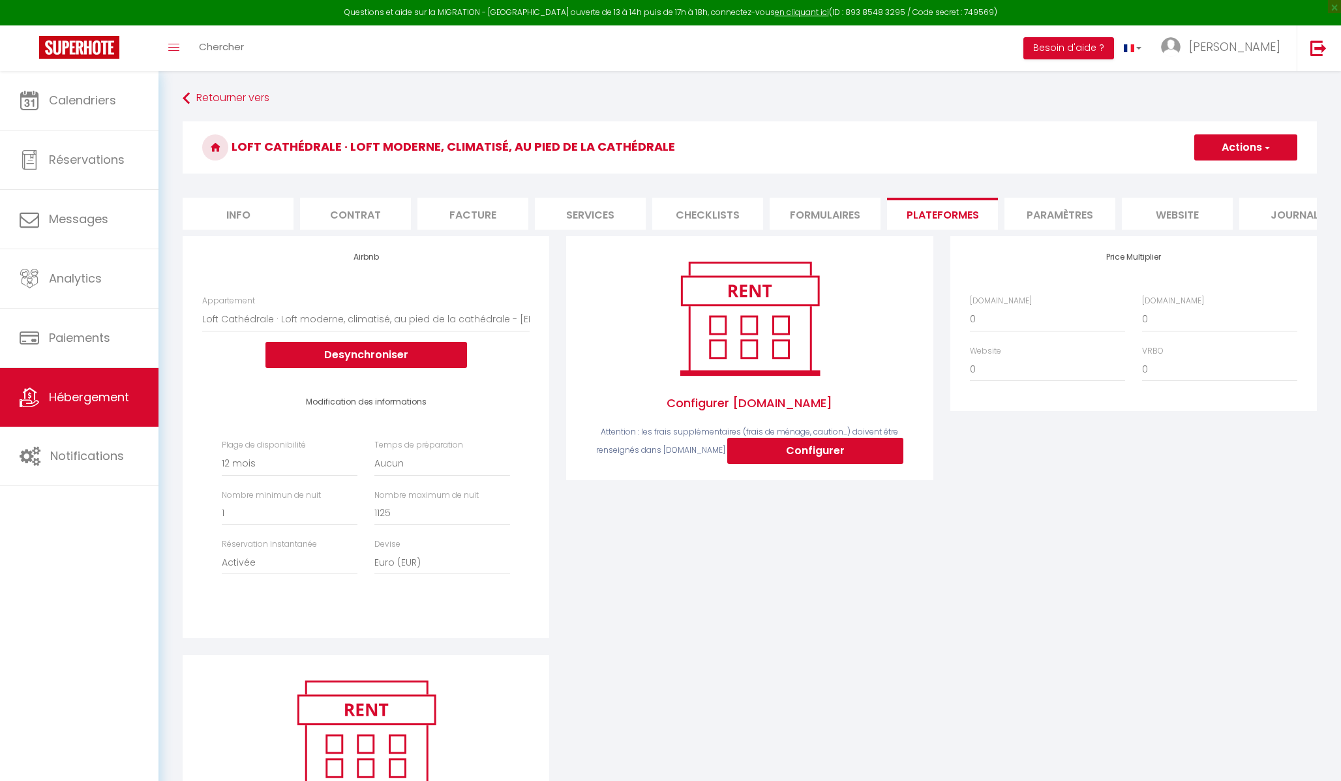
click at [945, 205] on li "Paramètres" at bounding box center [1059, 214] width 111 height 32
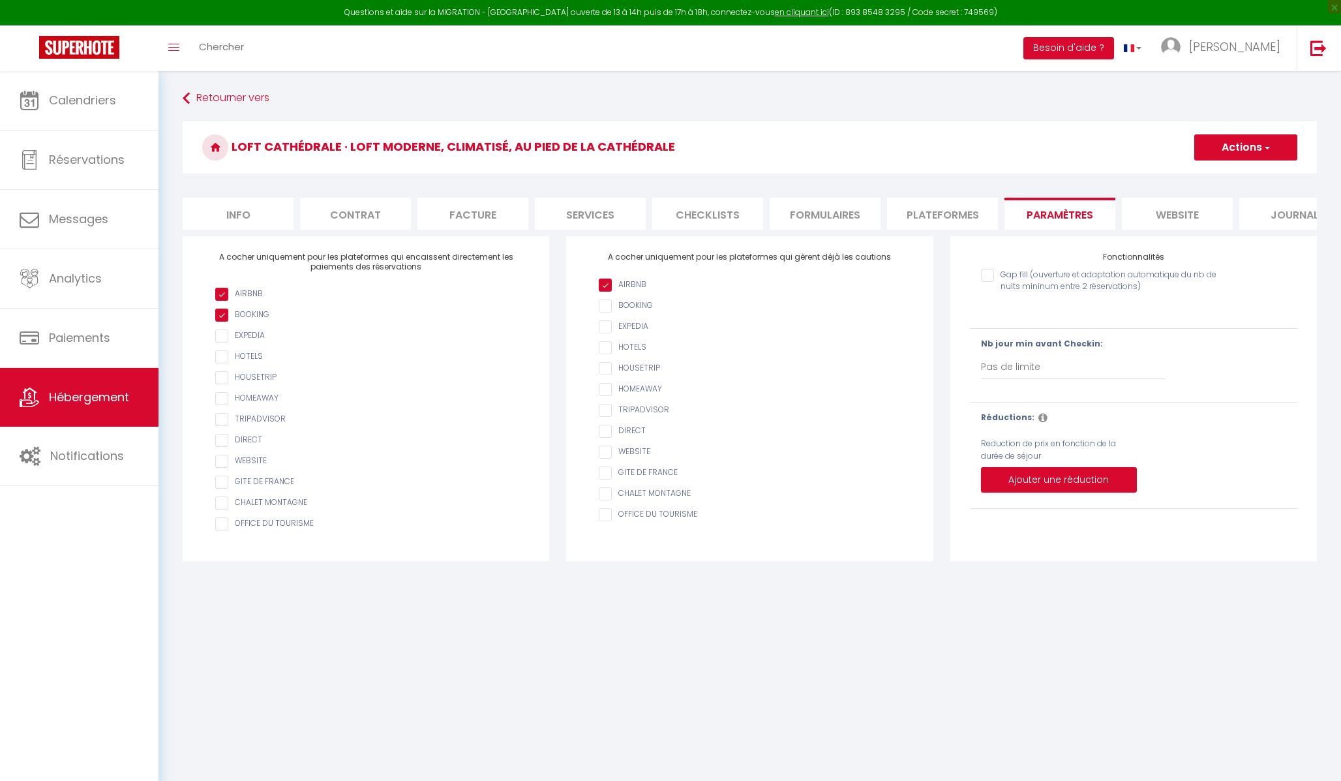
click at [607, 284] on input "AIRBNB" at bounding box center [756, 284] width 314 height 13
click at [356, 211] on li "Contrat" at bounding box center [355, 214] width 111 height 32
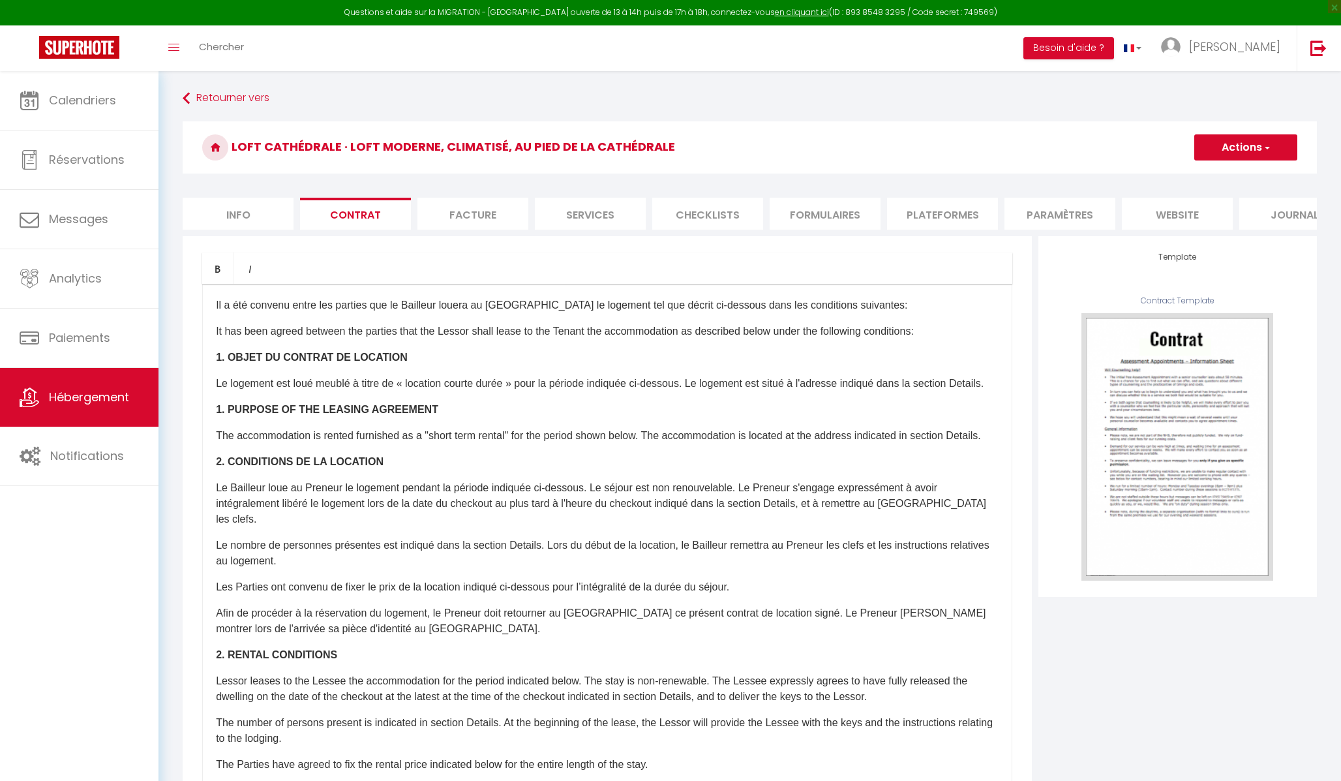
click at [241, 218] on li "Info" at bounding box center [238, 214] width 111 height 32
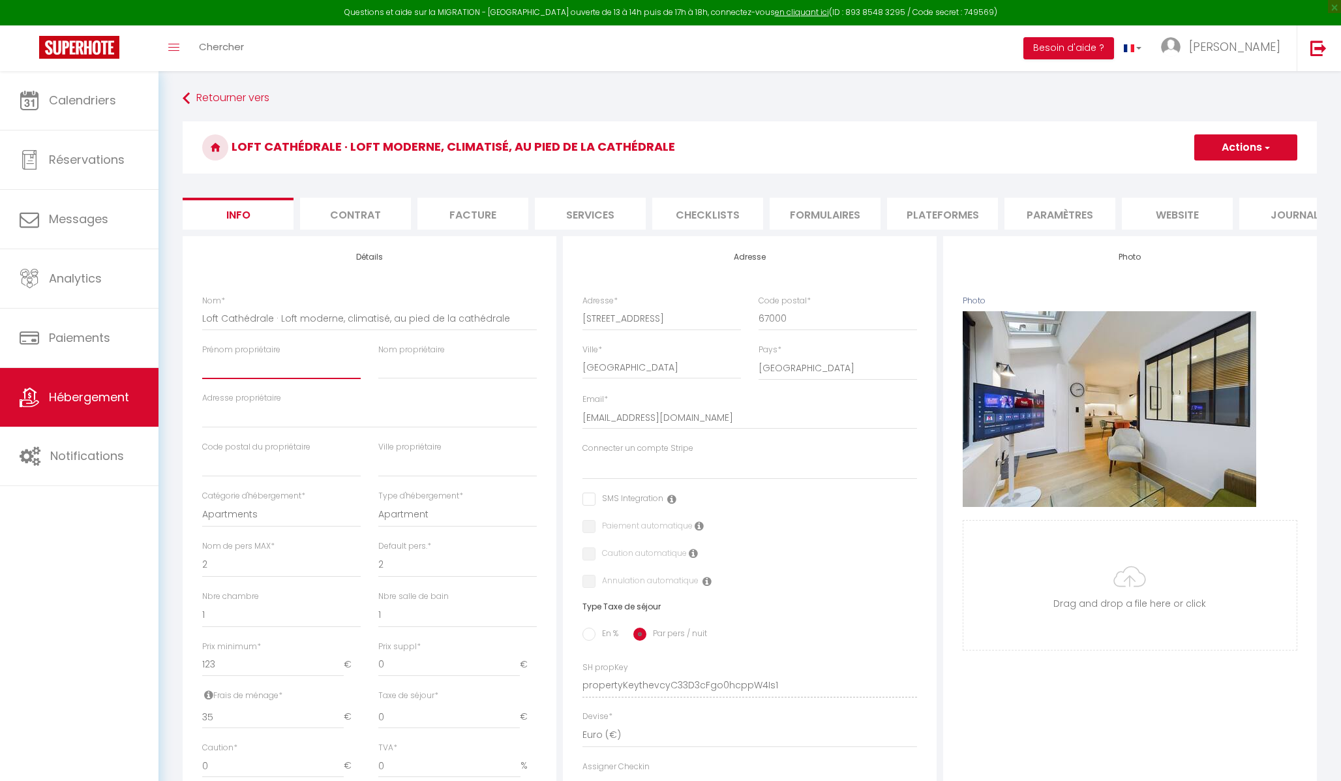
click at [275, 367] on input "Prénom propriétaire" at bounding box center [281, 366] width 158 height 23
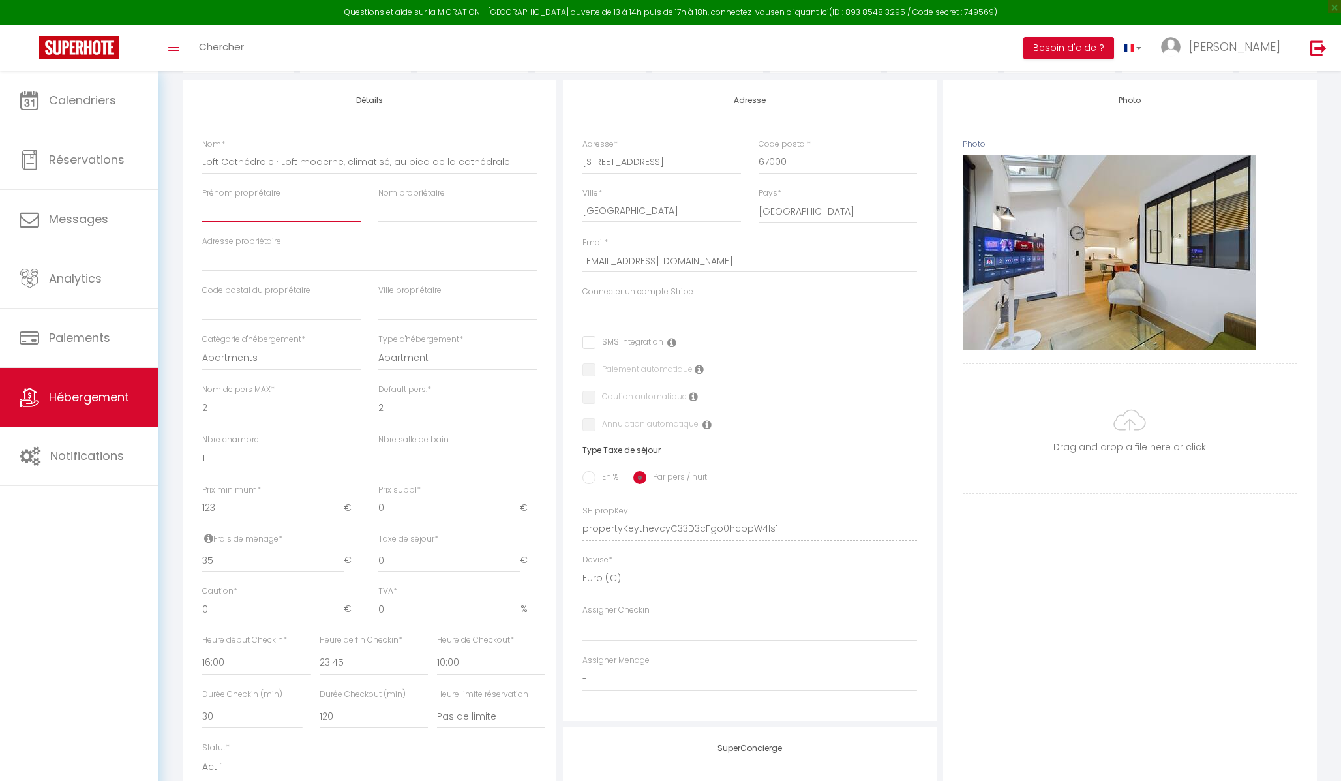
scroll to position [158, 0]
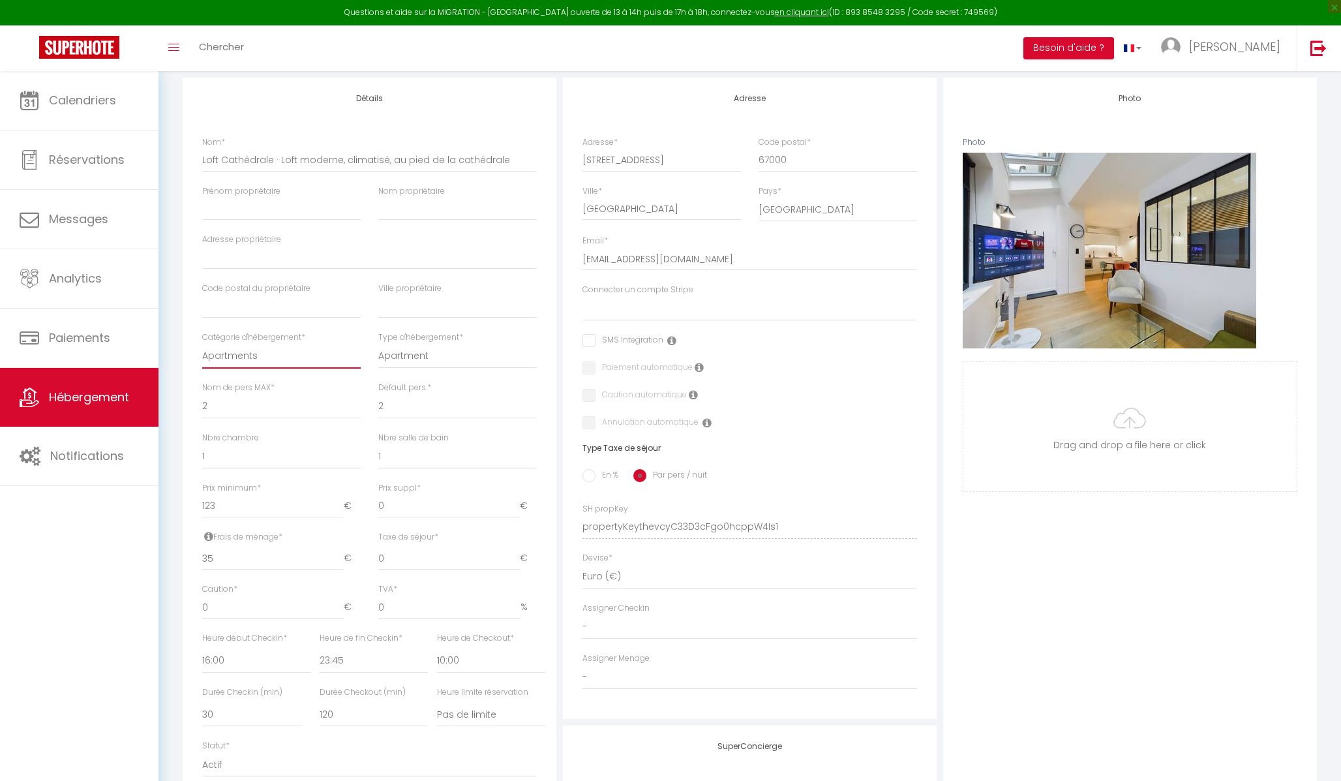
click at [277, 356] on select "Apartments Houses Secondary units Unique Homes BNB Others" at bounding box center [281, 356] width 158 height 25
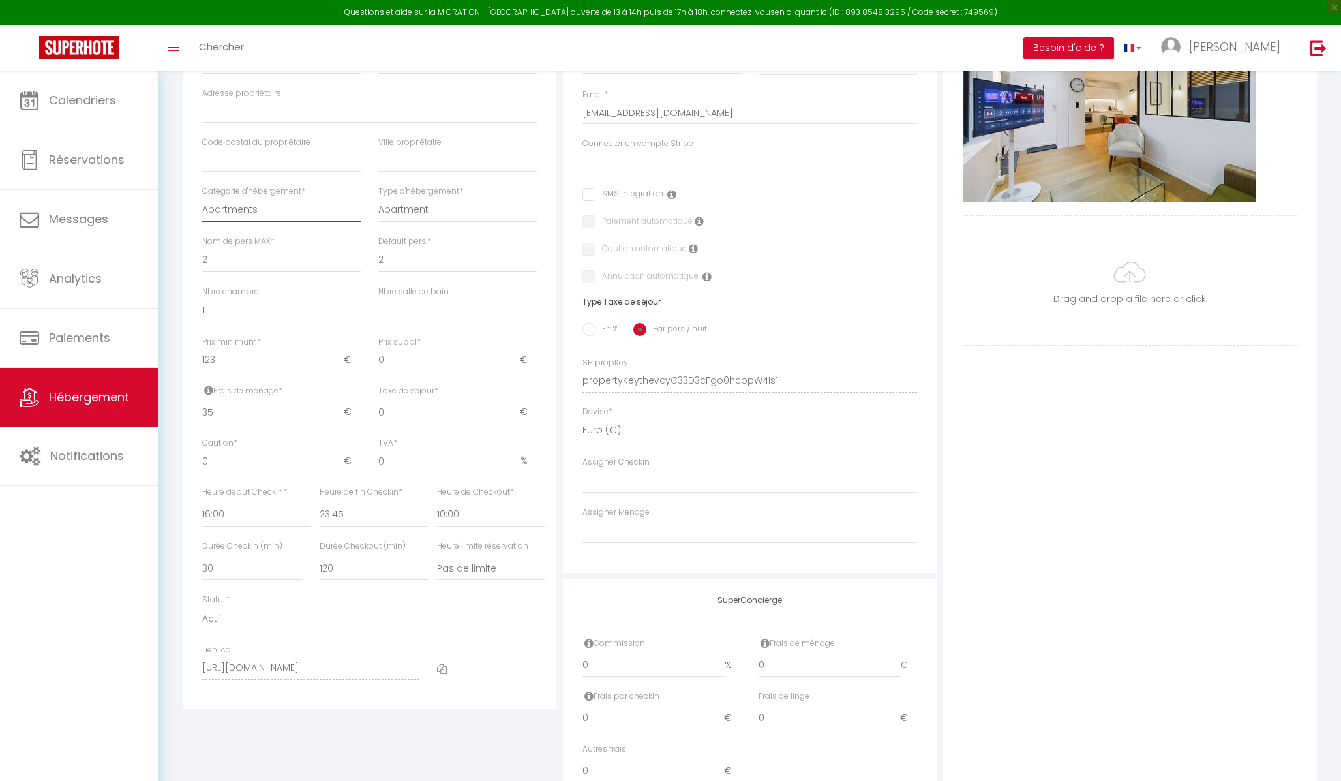
scroll to position [307, 0]
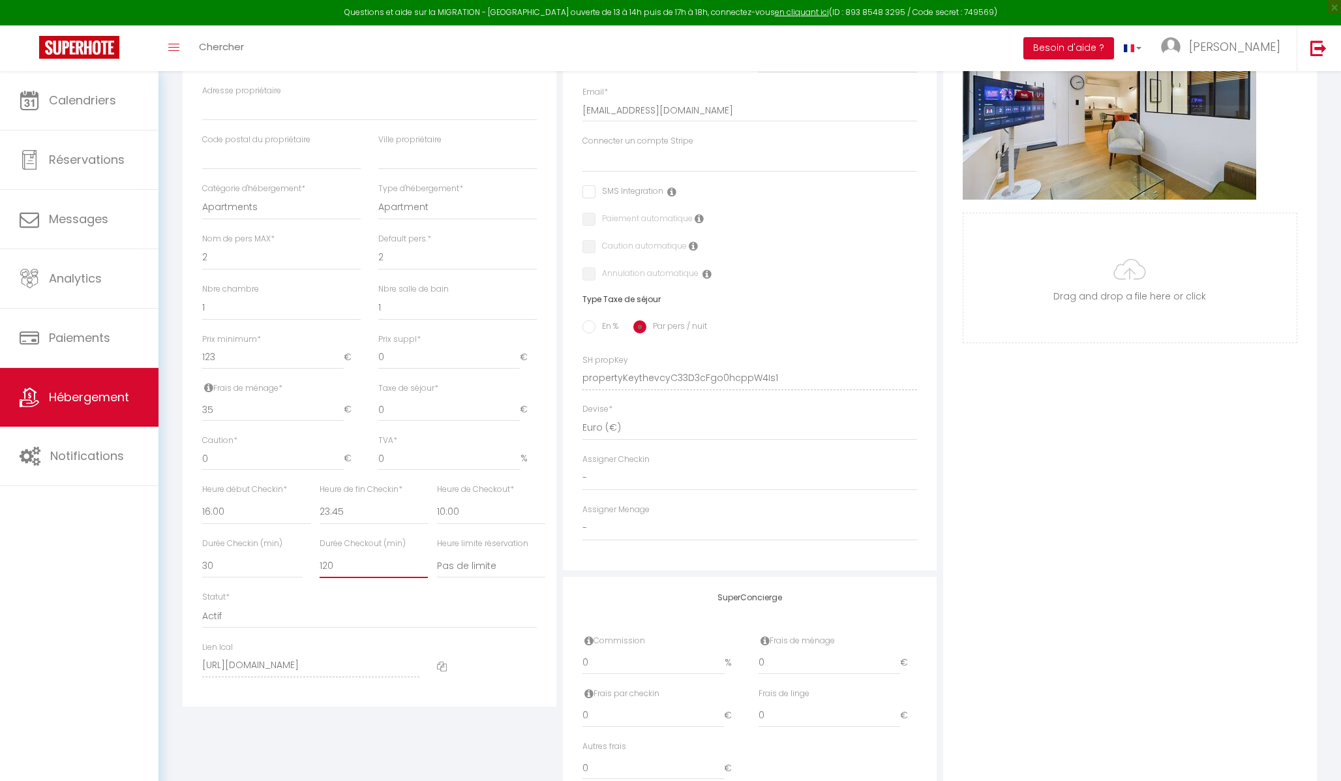
click at [391, 487] on select "15 30 45 60 75 90 105 120 135 150 165 180 195 210" at bounding box center [374, 565] width 109 height 25
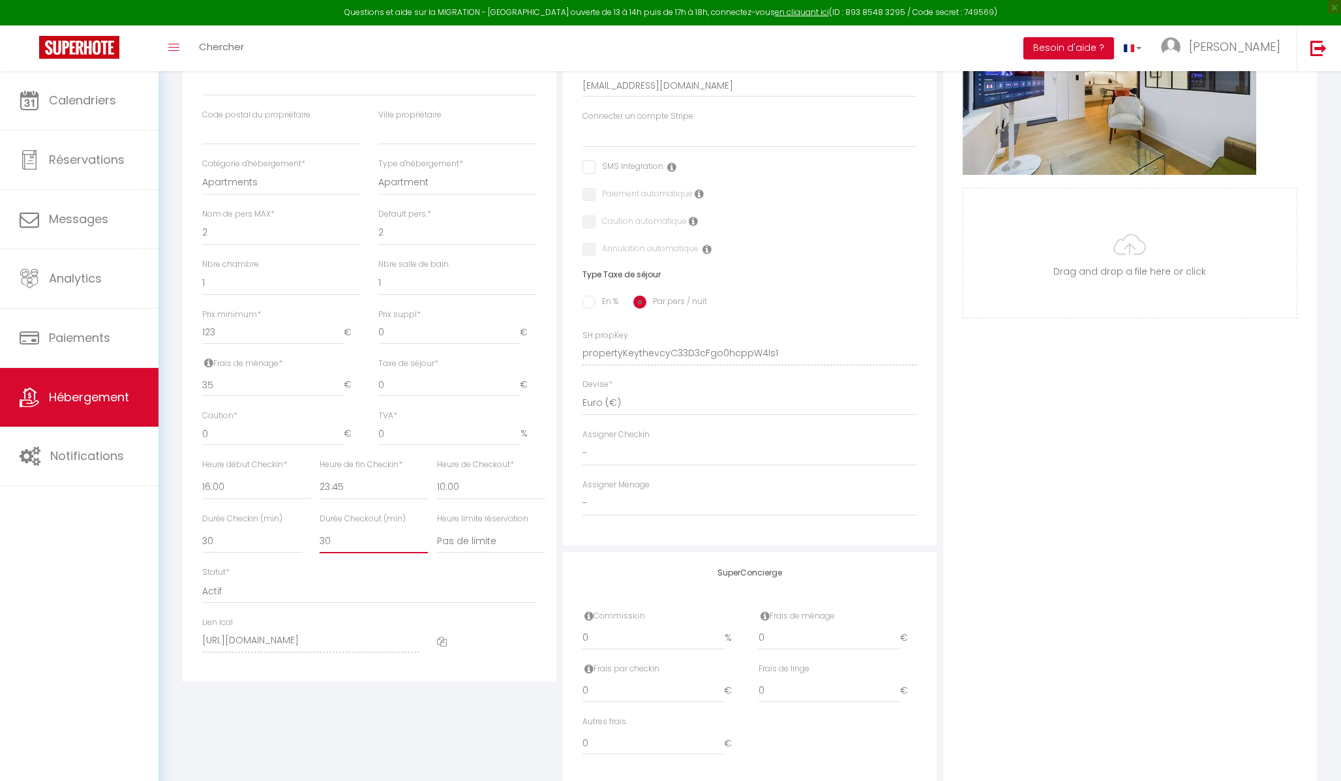
scroll to position [358, 0]
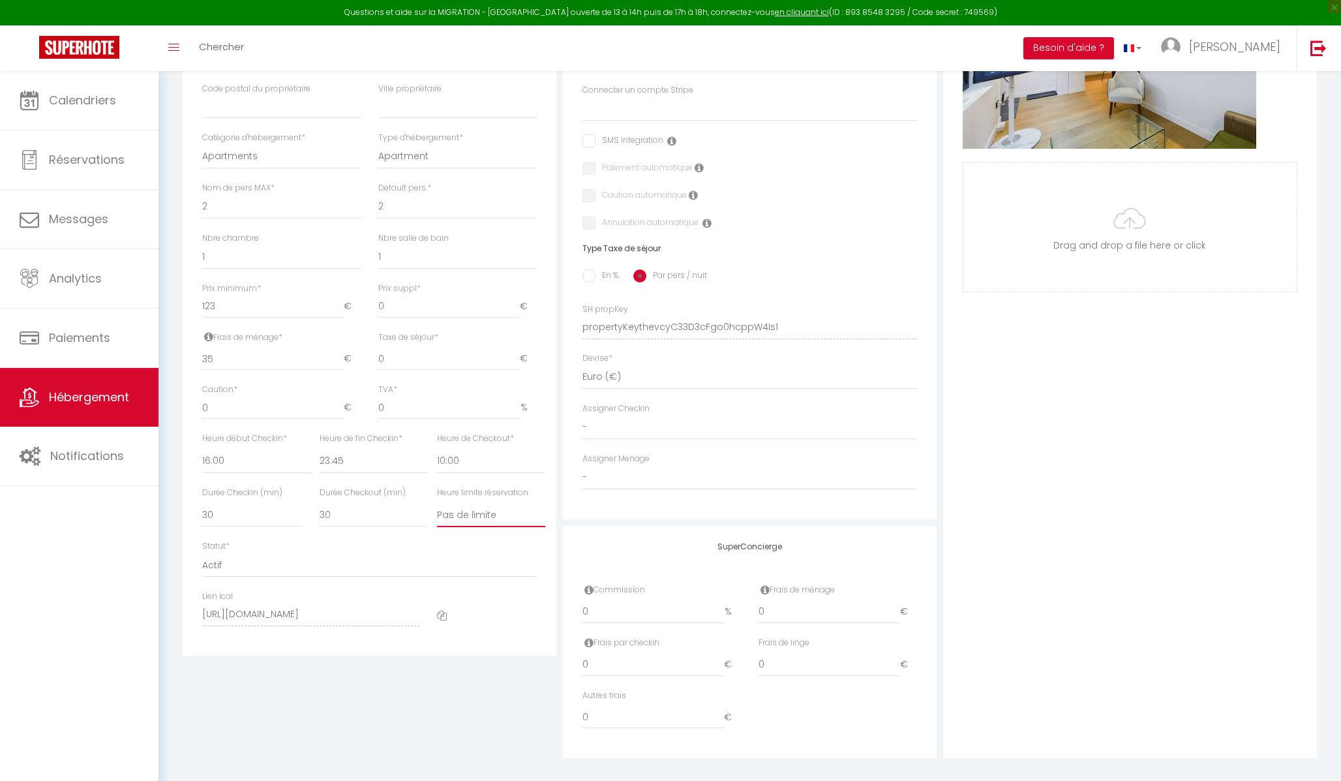
click at [503, 487] on select "Pas de limite 01:00 02:00 03:00 04:00 05:00 06:00 07:00 08:00 09:00 10:00 11:00…" at bounding box center [491, 514] width 109 height 25
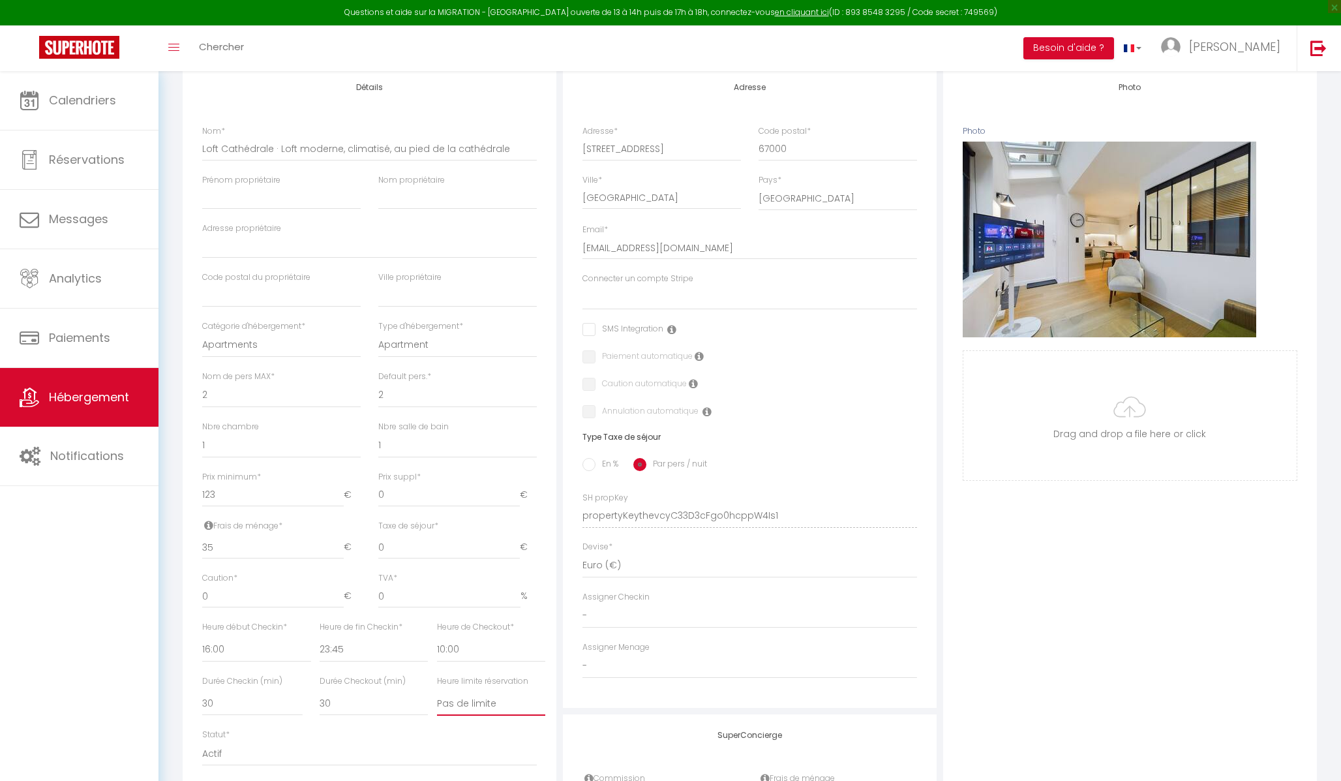
scroll to position [169, 0]
click at [590, 329] on input "checkbox" at bounding box center [622, 329] width 81 height 13
click at [672, 327] on icon at bounding box center [671, 330] width 9 height 10
click at [674, 291] on select "Connecter un compte Stripe" at bounding box center [749, 298] width 335 height 25
click at [650, 282] on label "Connecter un compte Stripe" at bounding box center [637, 279] width 111 height 12
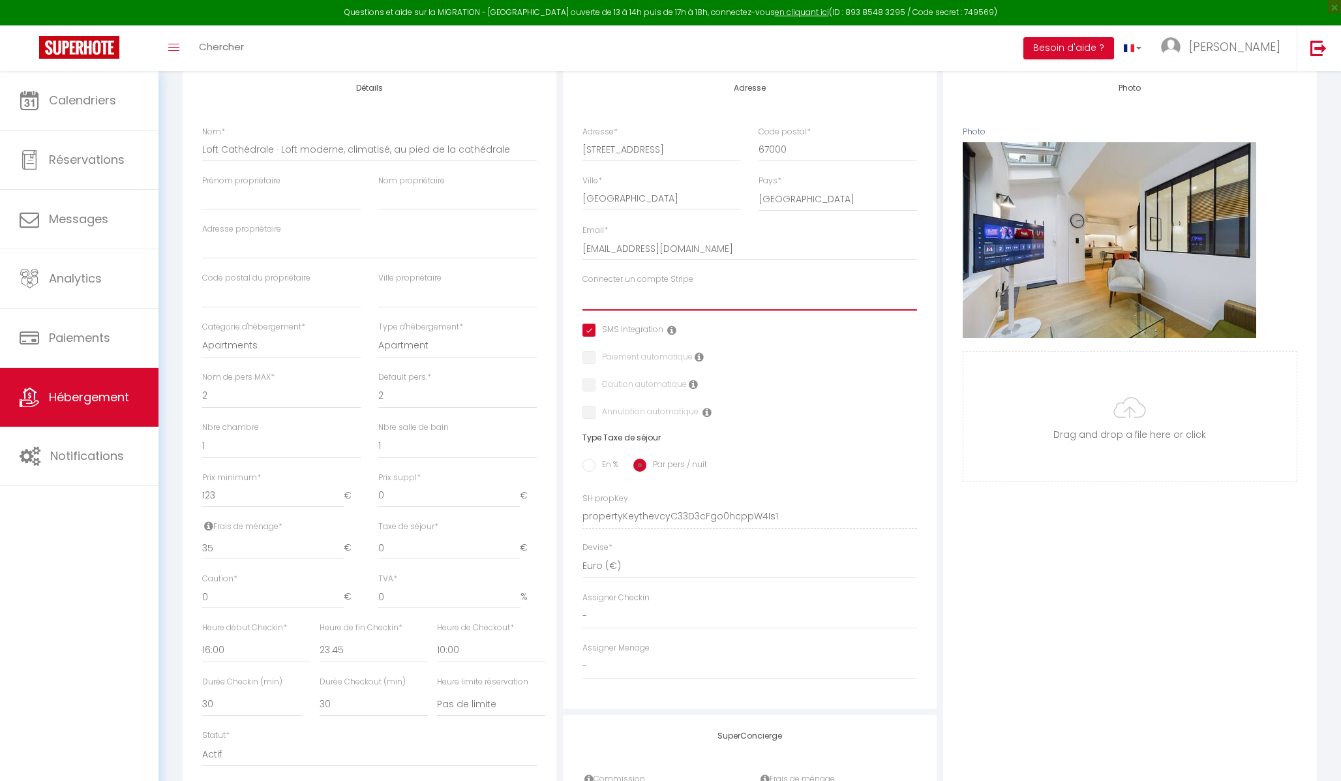
click at [650, 286] on select "Connecter un compte Stripe" at bounding box center [749, 298] width 335 height 25
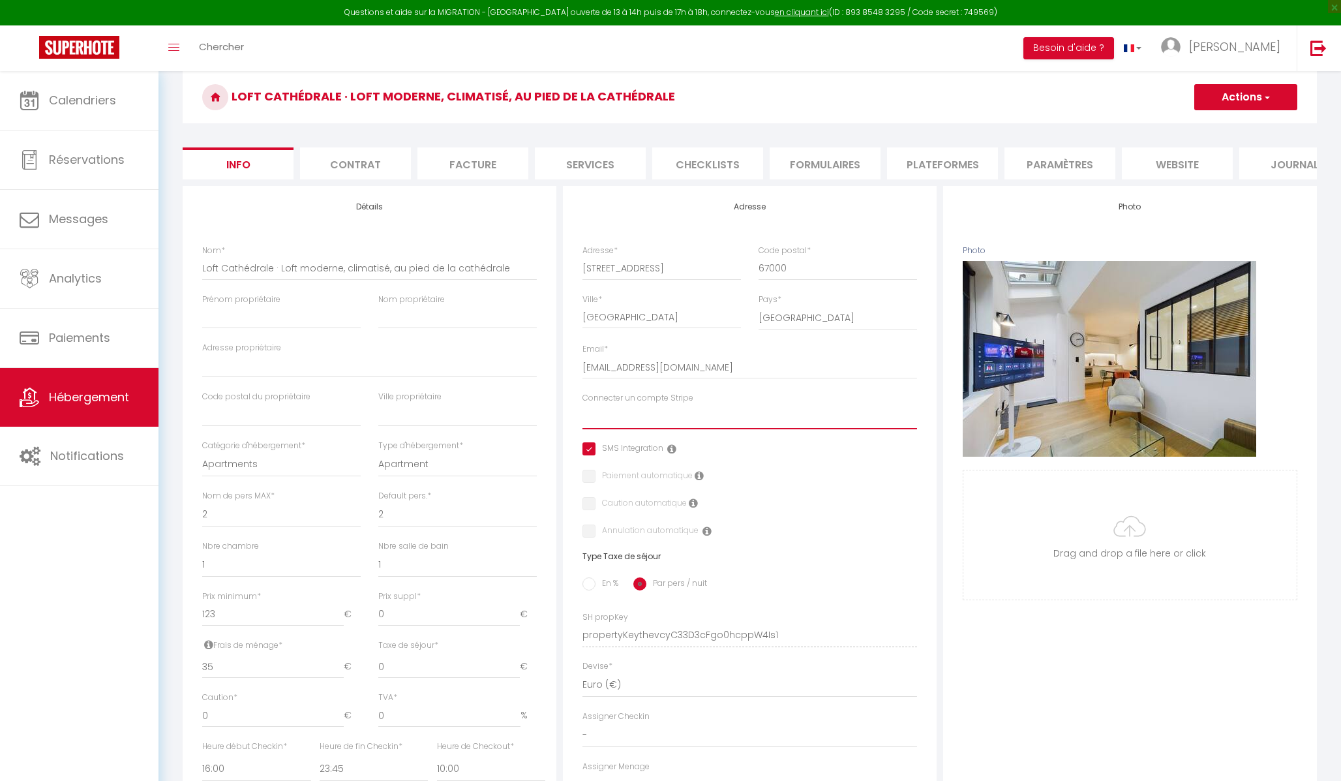
scroll to position [0, 0]
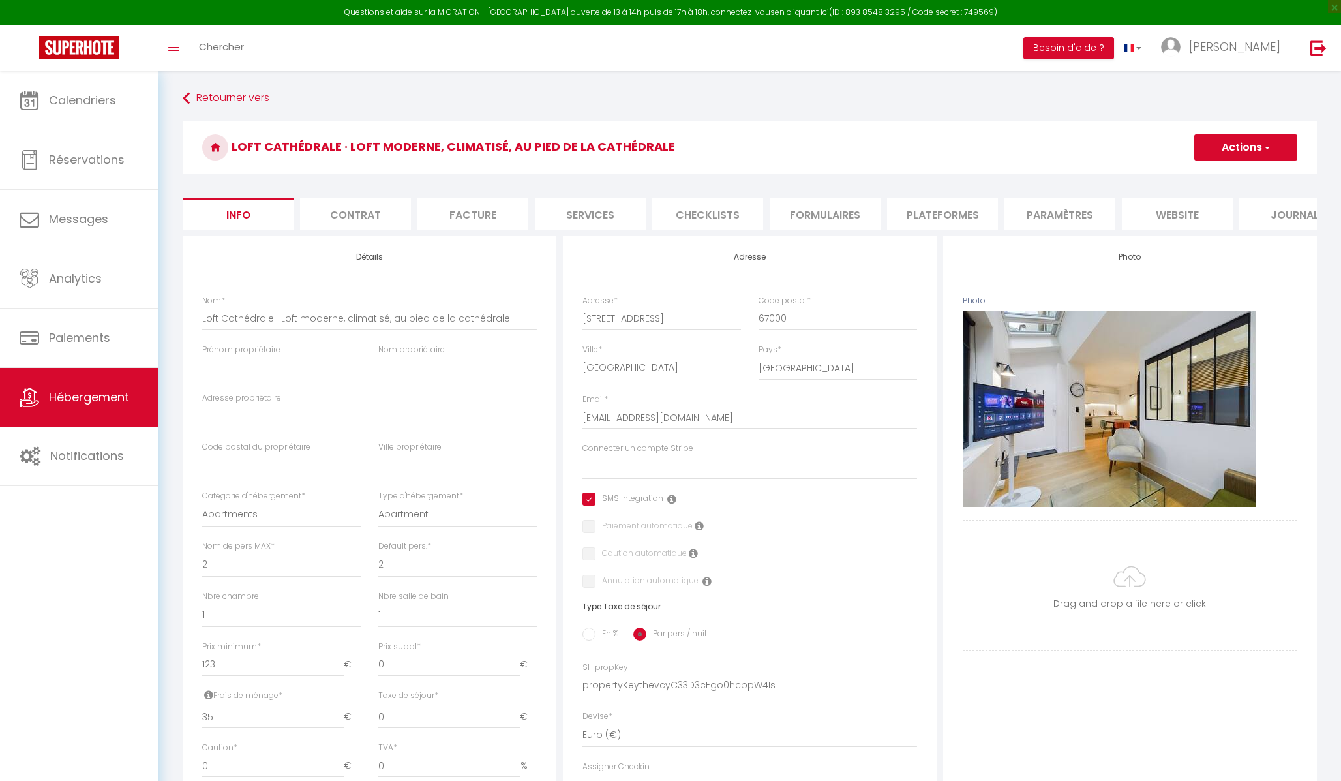
click at [341, 213] on li "Contrat" at bounding box center [355, 214] width 111 height 32
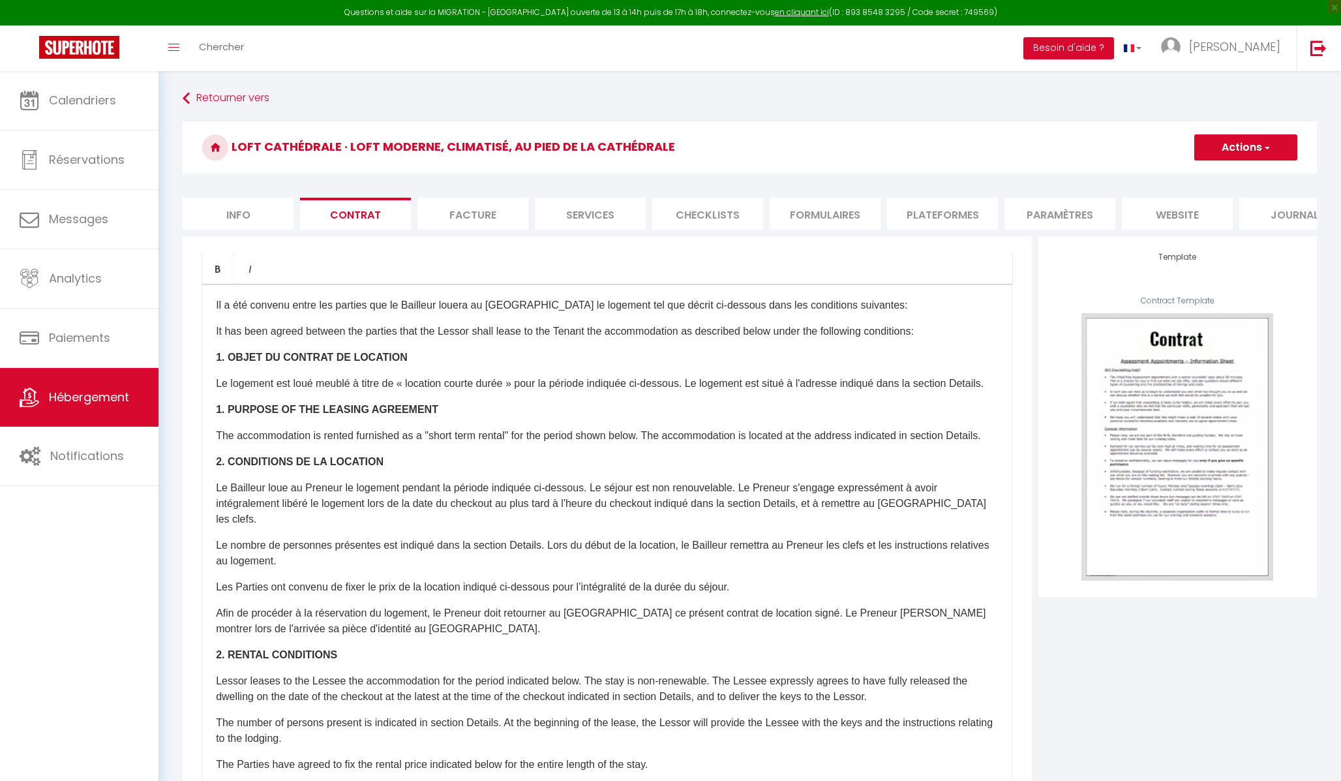
click at [471, 213] on li "Facture" at bounding box center [472, 214] width 111 height 32
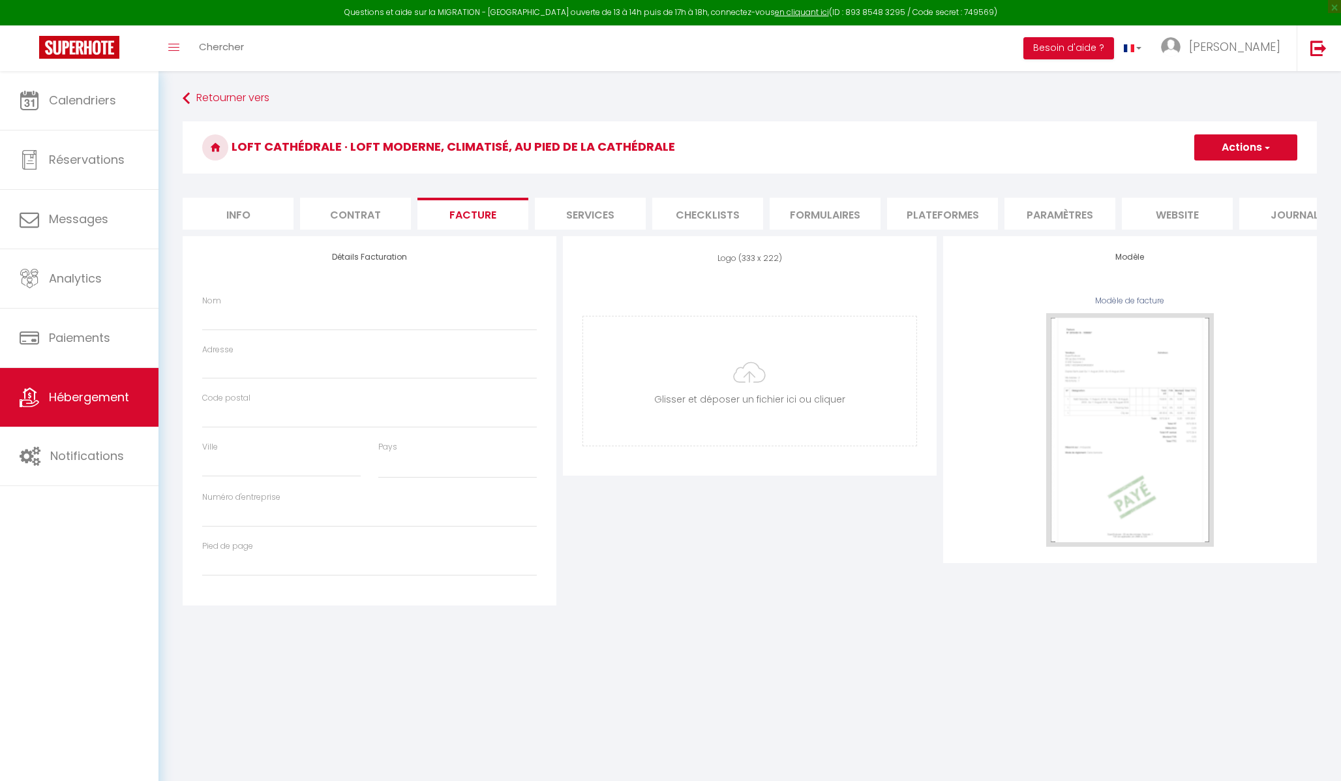
click at [596, 211] on li "Services" at bounding box center [590, 214] width 111 height 32
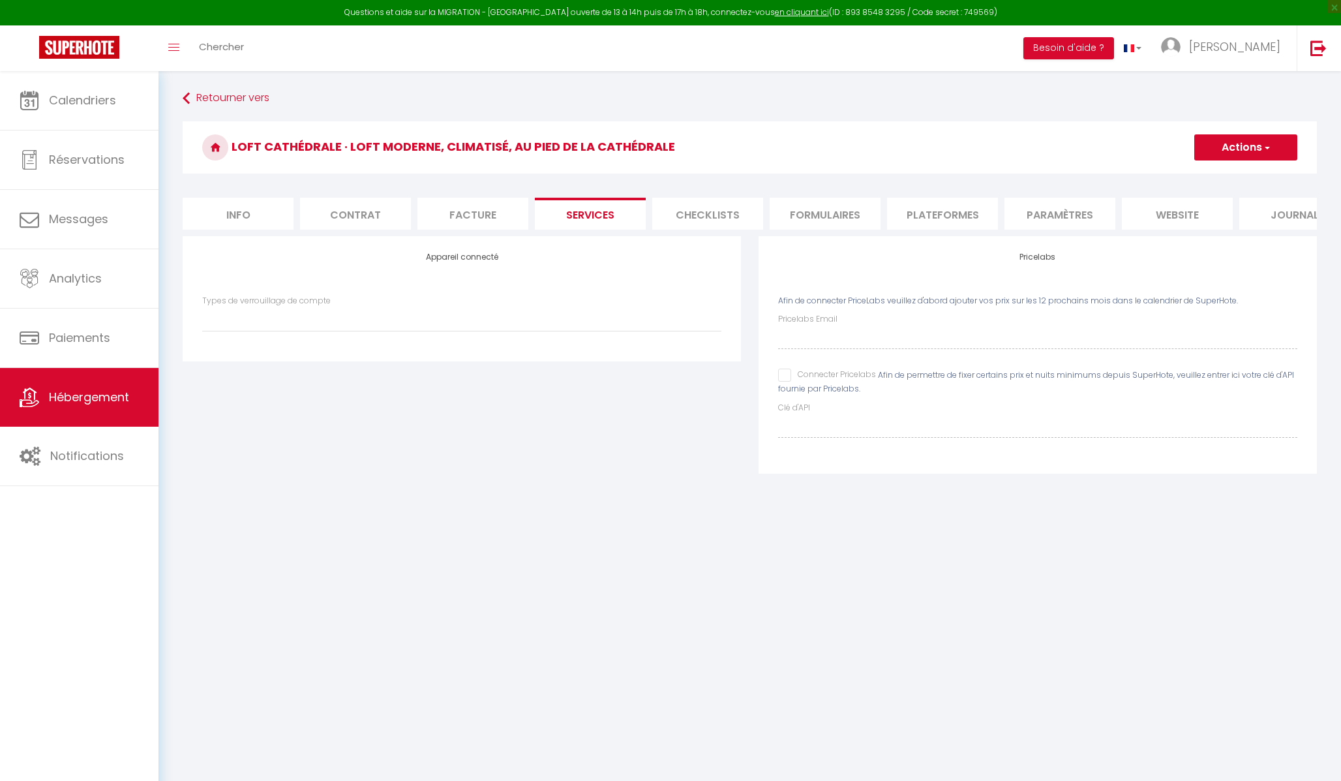
click at [700, 212] on li "Checklists" at bounding box center [707, 214] width 111 height 32
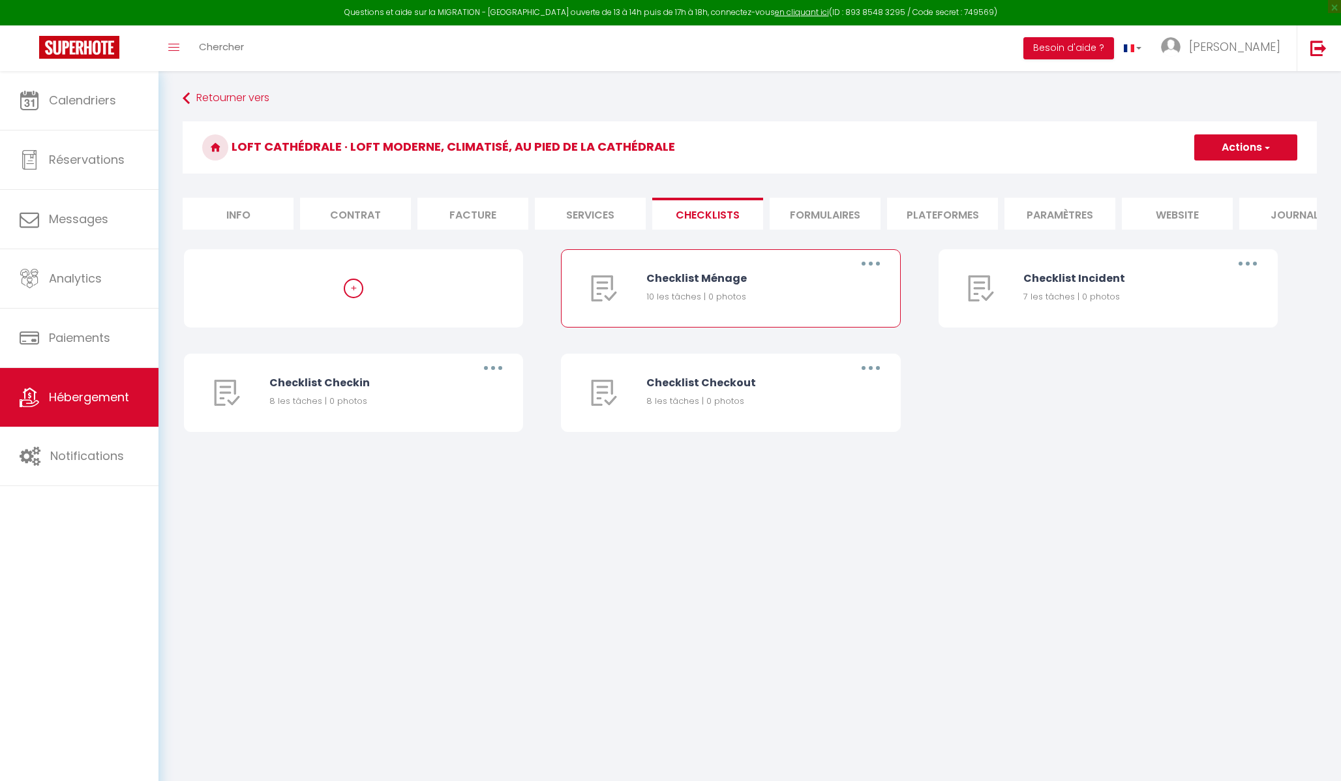
click at [712, 286] on div "Checklist Ménage" at bounding box center [740, 278] width 188 height 16
click at [726, 277] on div "Checklist Ménage" at bounding box center [740, 278] width 188 height 16
click at [725, 277] on div "Checklist Ménage" at bounding box center [740, 278] width 188 height 16
click at [820, 210] on li "Formulaires" at bounding box center [825, 214] width 111 height 32
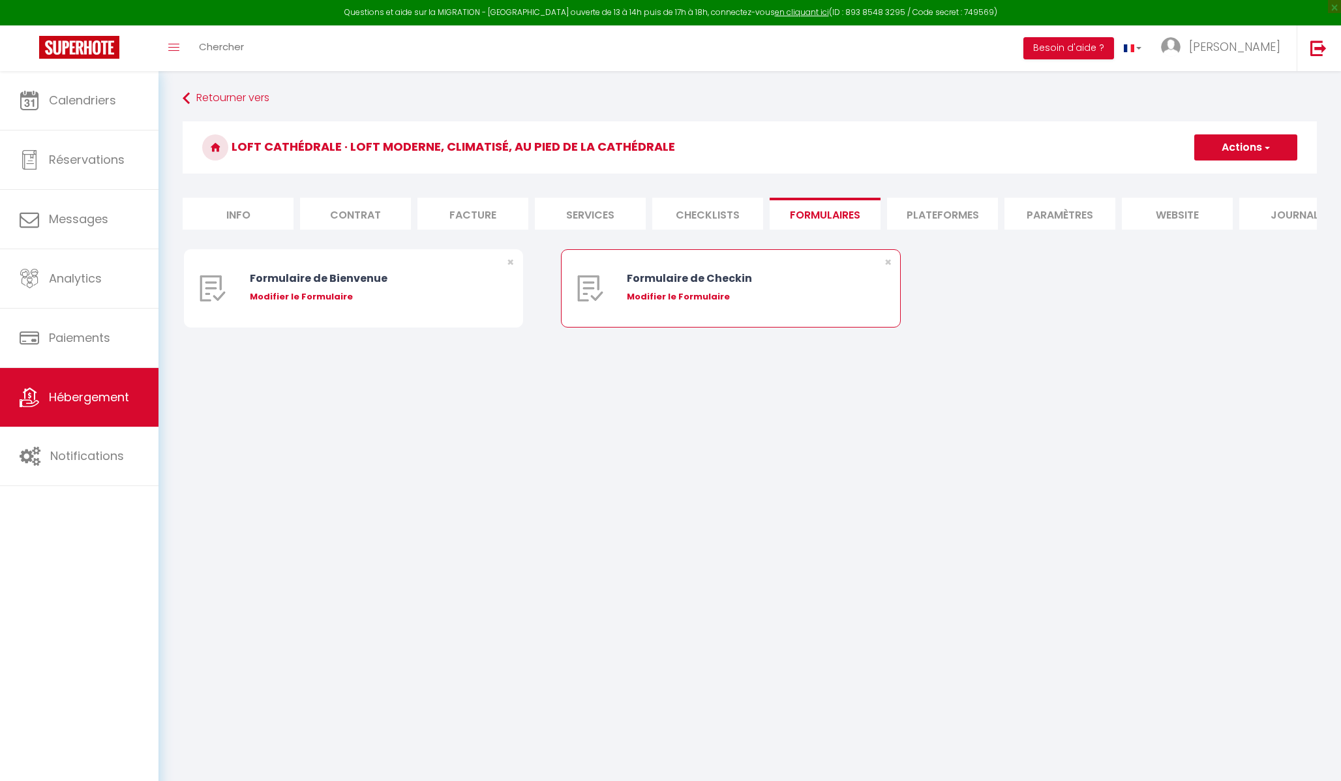
click at [701, 297] on div "Modifier le Formulaire" at bounding box center [745, 296] width 237 height 13
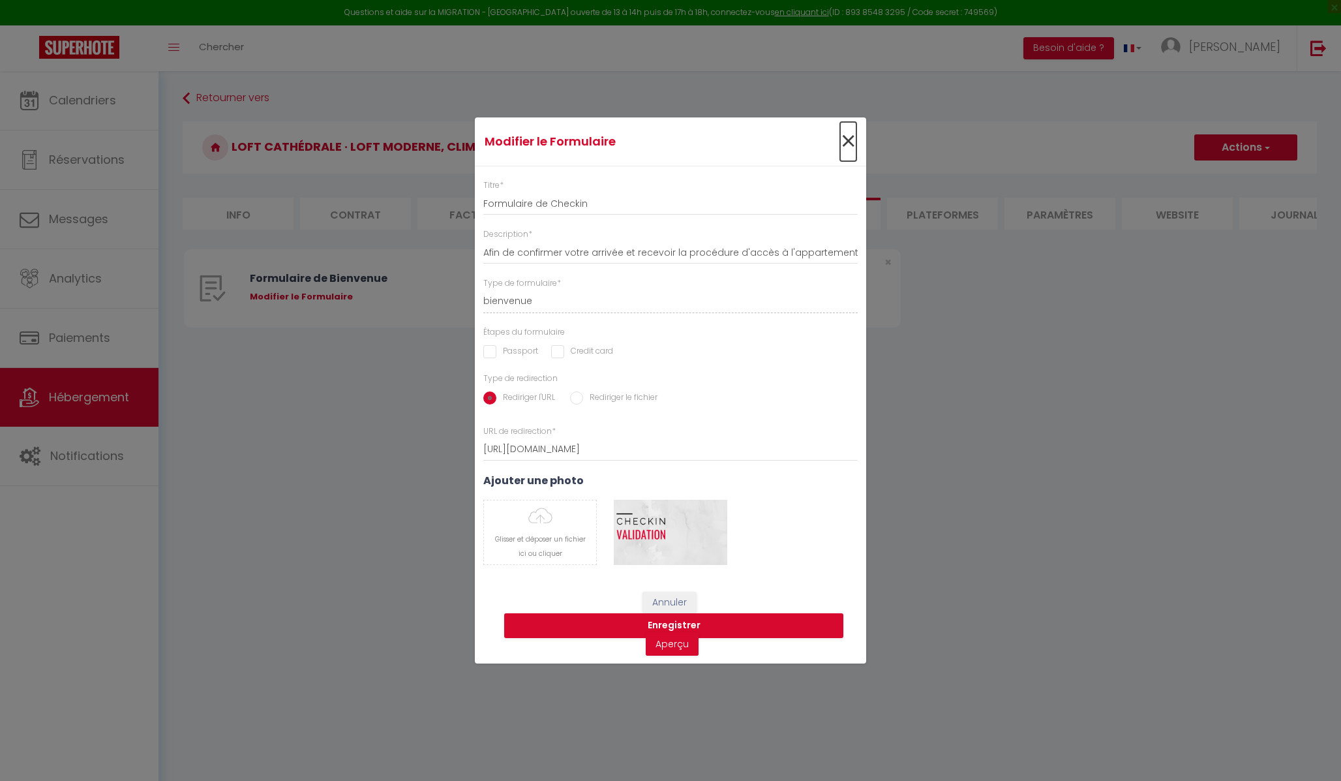
click at [854, 141] on span "×" at bounding box center [848, 141] width 16 height 39
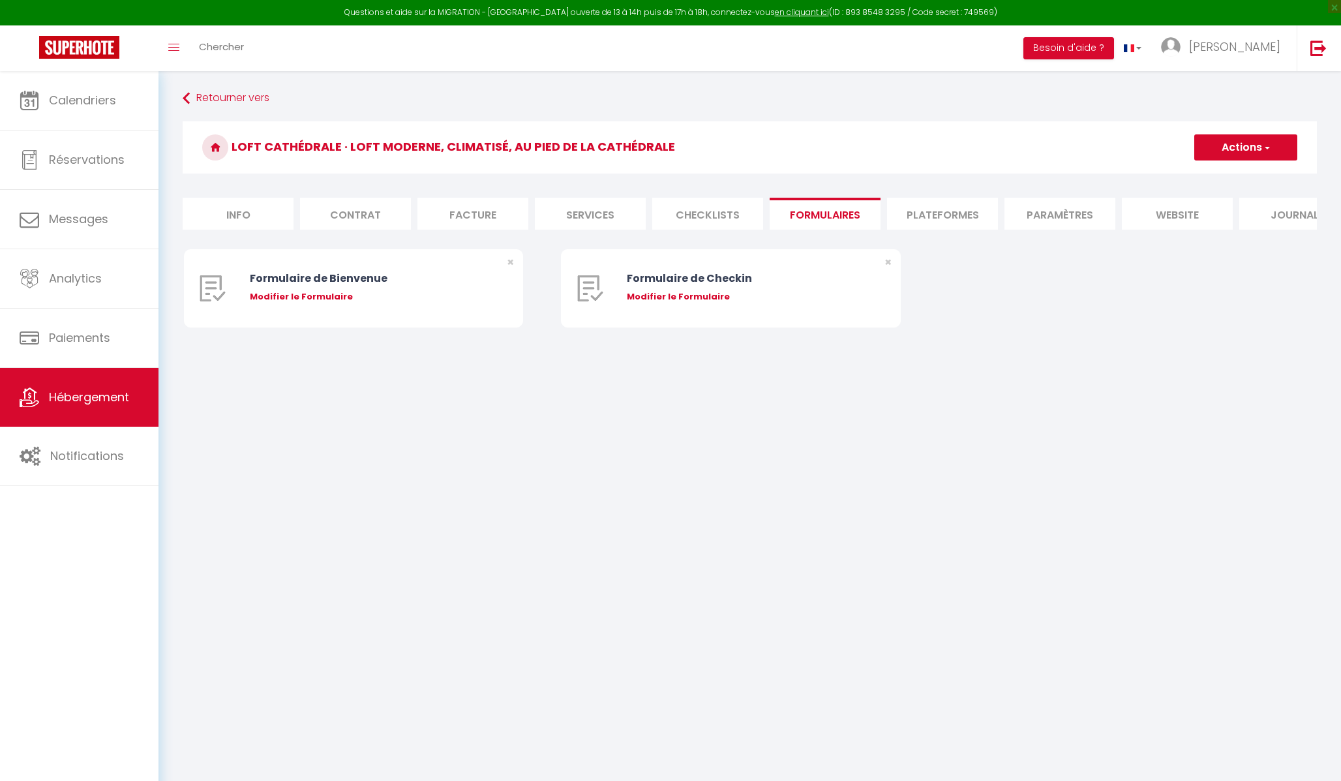
click at [936, 212] on li "Plateformes" at bounding box center [942, 214] width 111 height 32
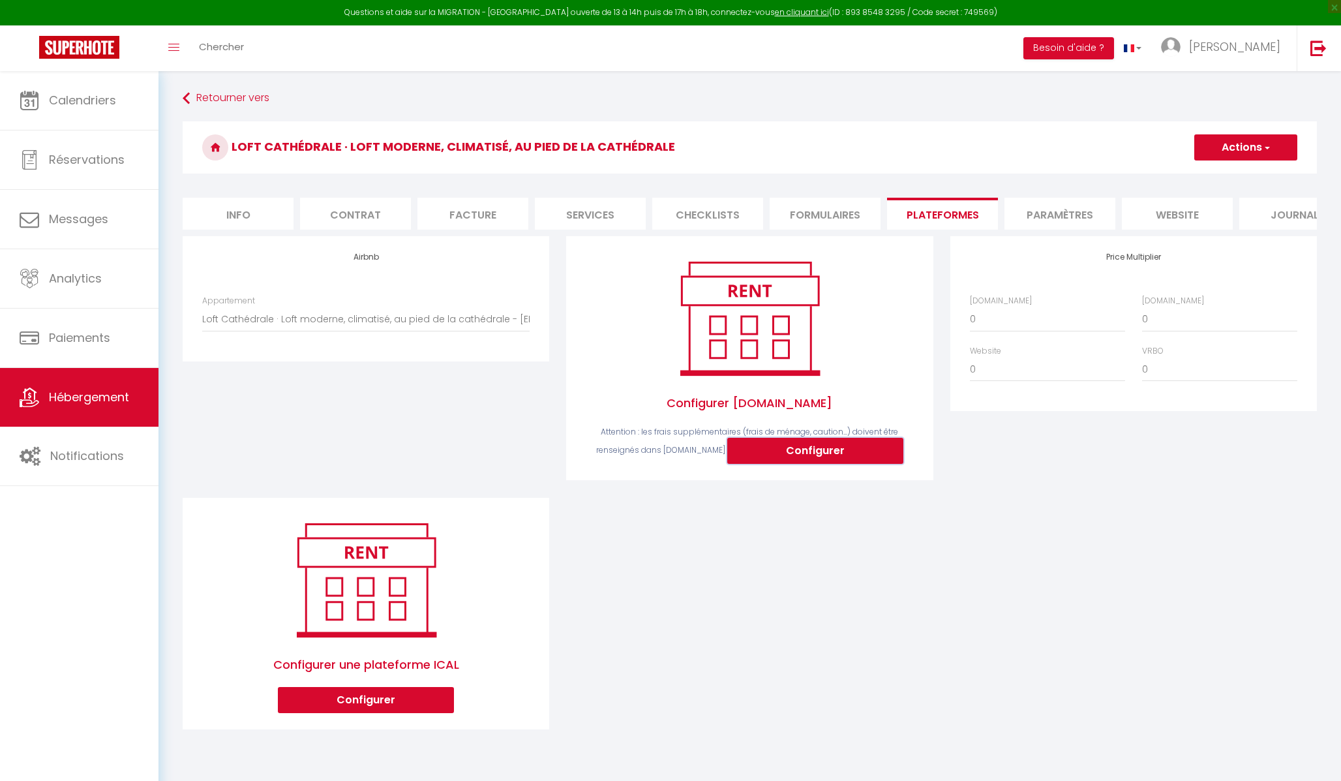
click at [807, 448] on button "Configurer" at bounding box center [815, 451] width 176 height 26
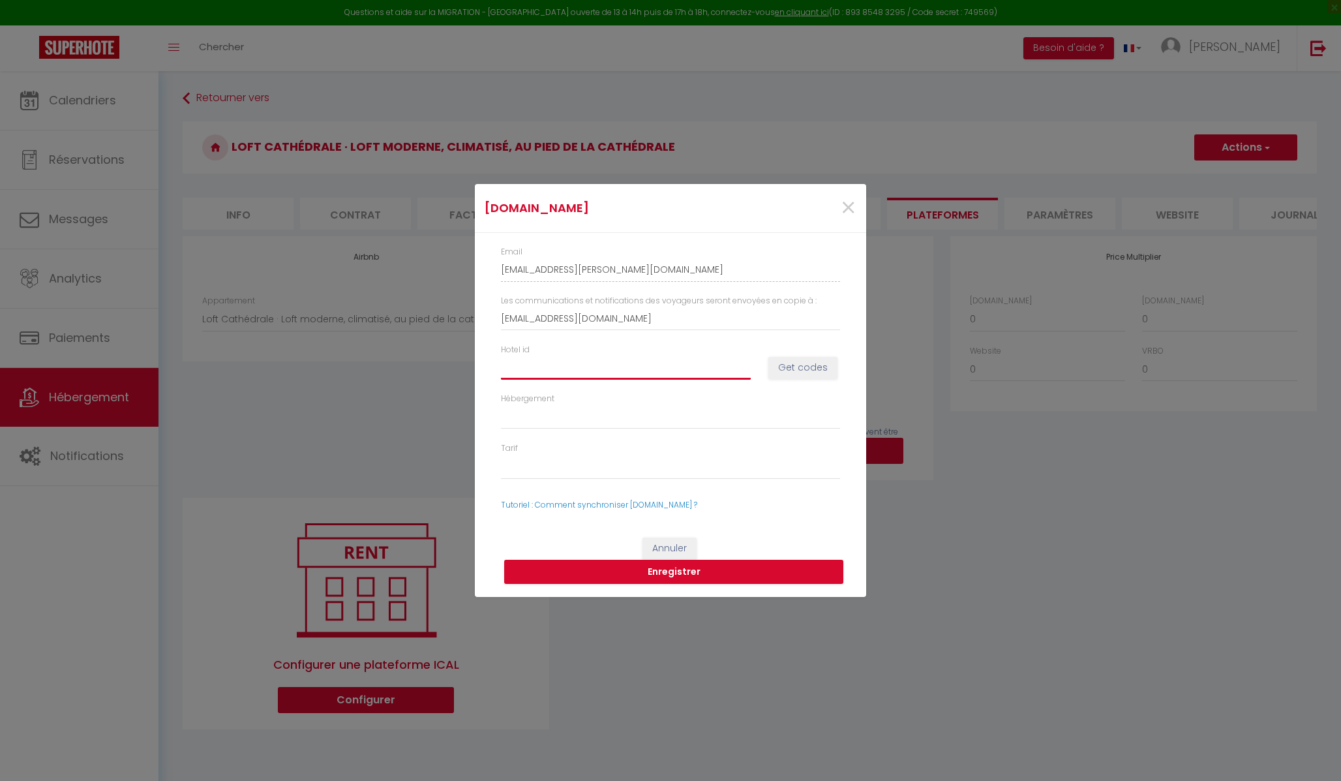
click at [599, 363] on input "Hotel id" at bounding box center [626, 366] width 250 height 23
click at [800, 363] on button "Get codes" at bounding box center [802, 368] width 69 height 22
click at [575, 372] on input "Hotel id" at bounding box center [626, 366] width 250 height 23
click at [621, 487] on link "Tutoriel : Comment synchroniser Booking.com ?" at bounding box center [599, 504] width 196 height 11
click at [846, 200] on span "×" at bounding box center [848, 207] width 16 height 39
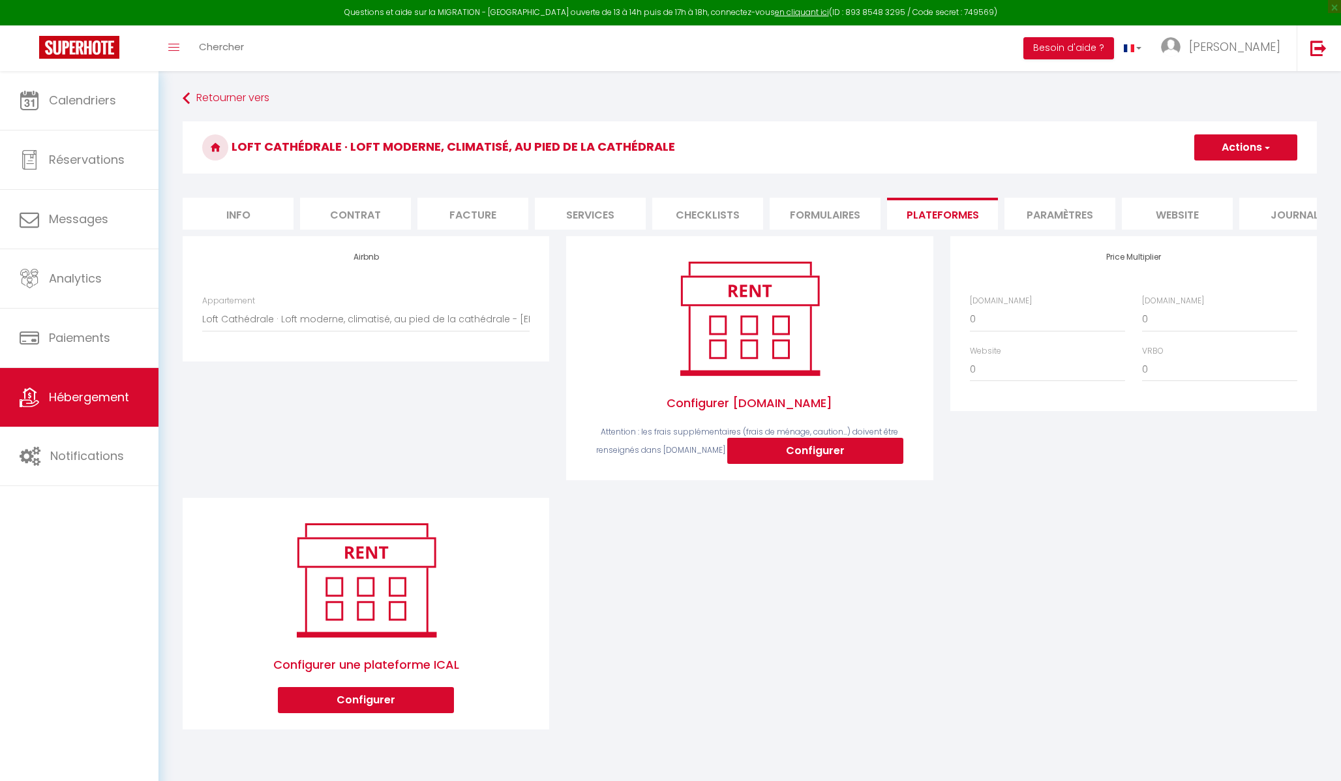
click at [760, 487] on div "Airbnb Appartement Loft Cathédrale · Loft moderne, climatisé, au pied de la cat…" at bounding box center [749, 491] width 1151 height 510
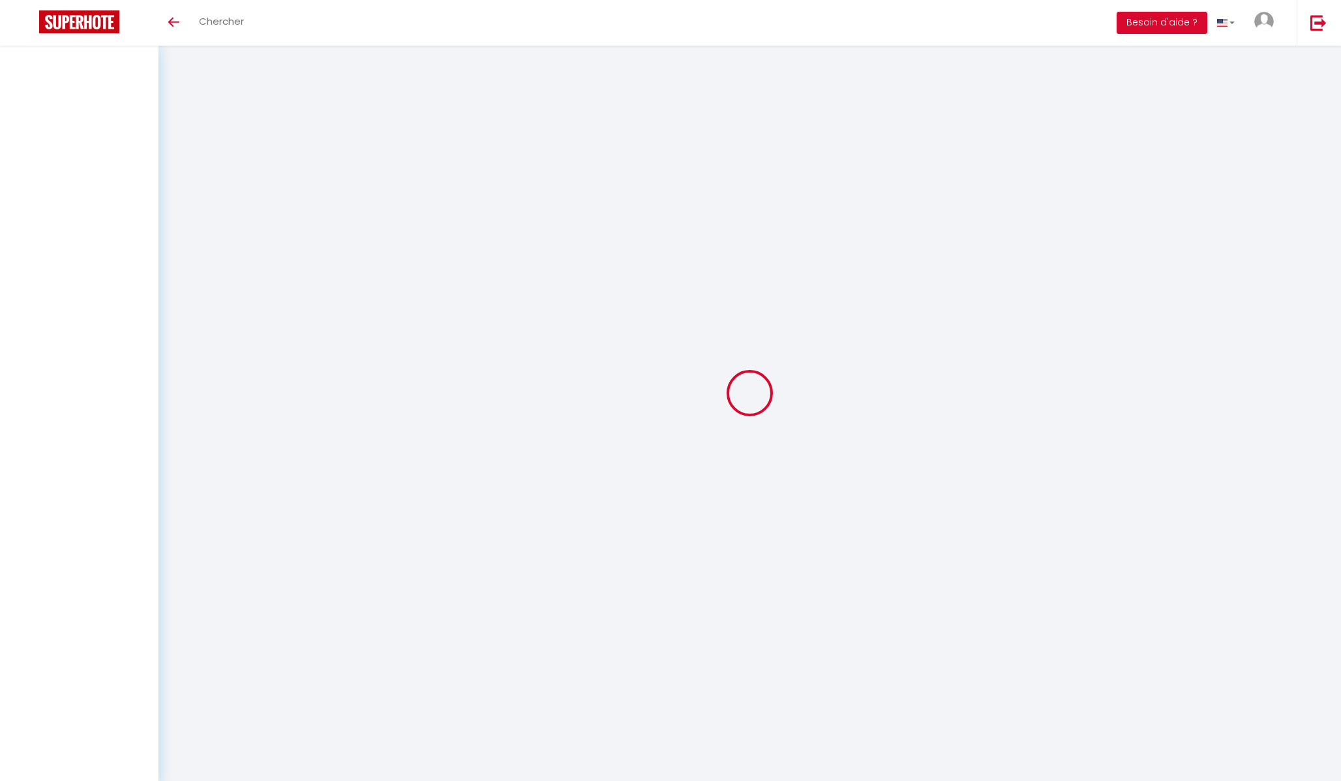
select select
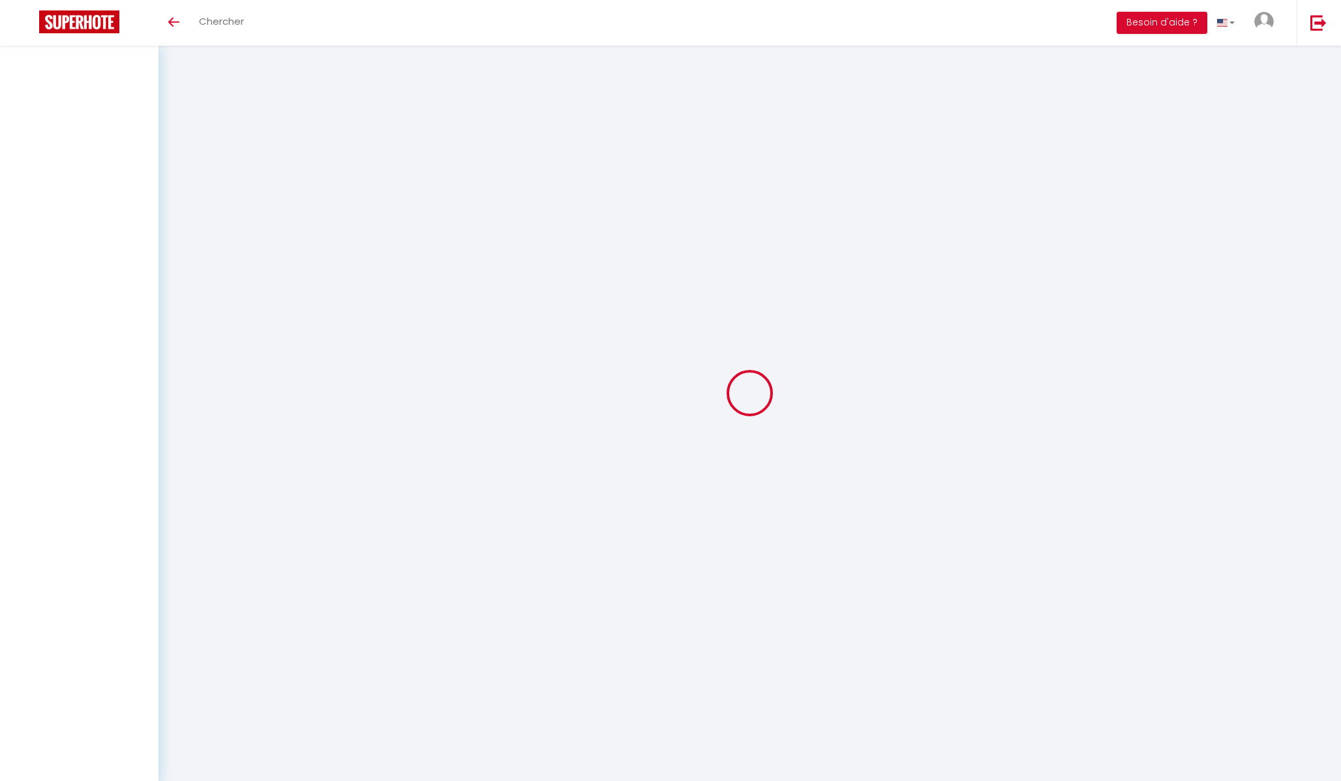
select select
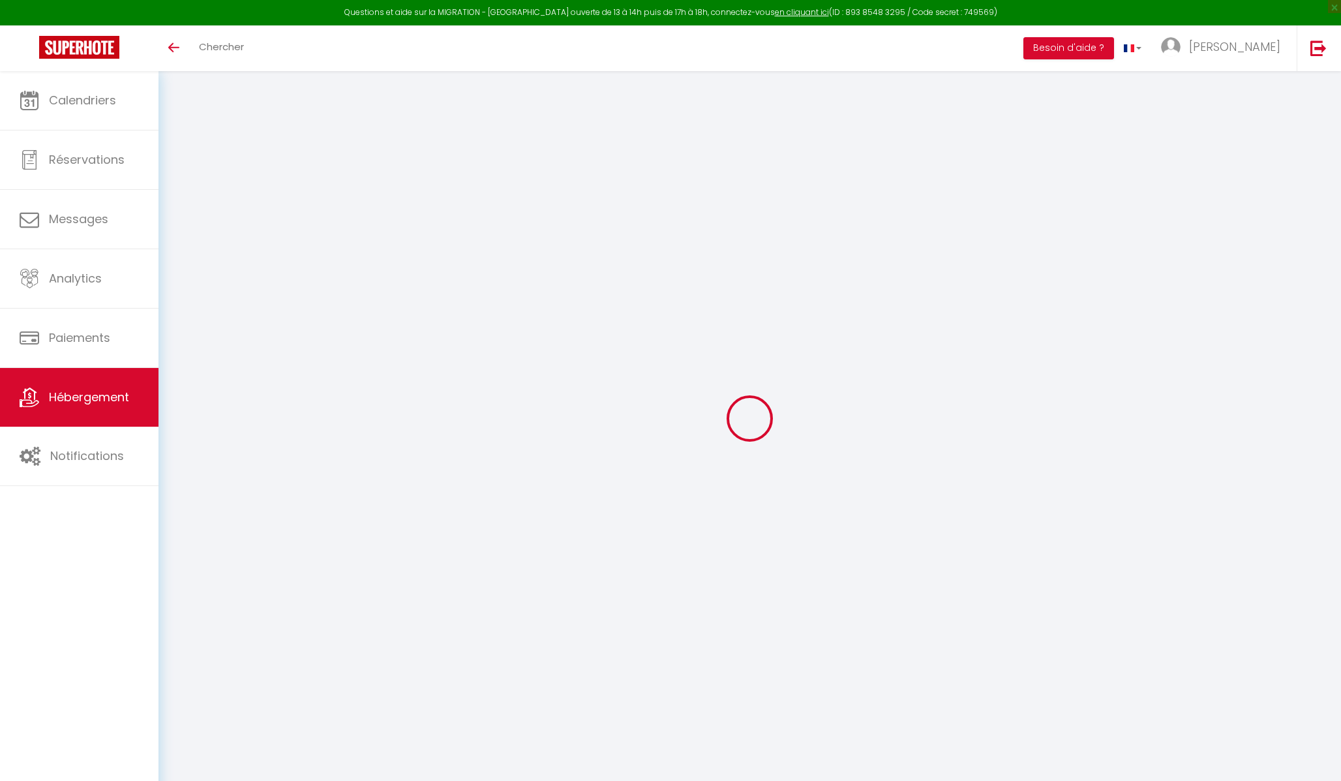
type input "[EMAIL_ADDRESS][PERSON_NAME][DOMAIN_NAME]"
type input "[EMAIL_ADDRESS][DOMAIN_NAME]"
select select
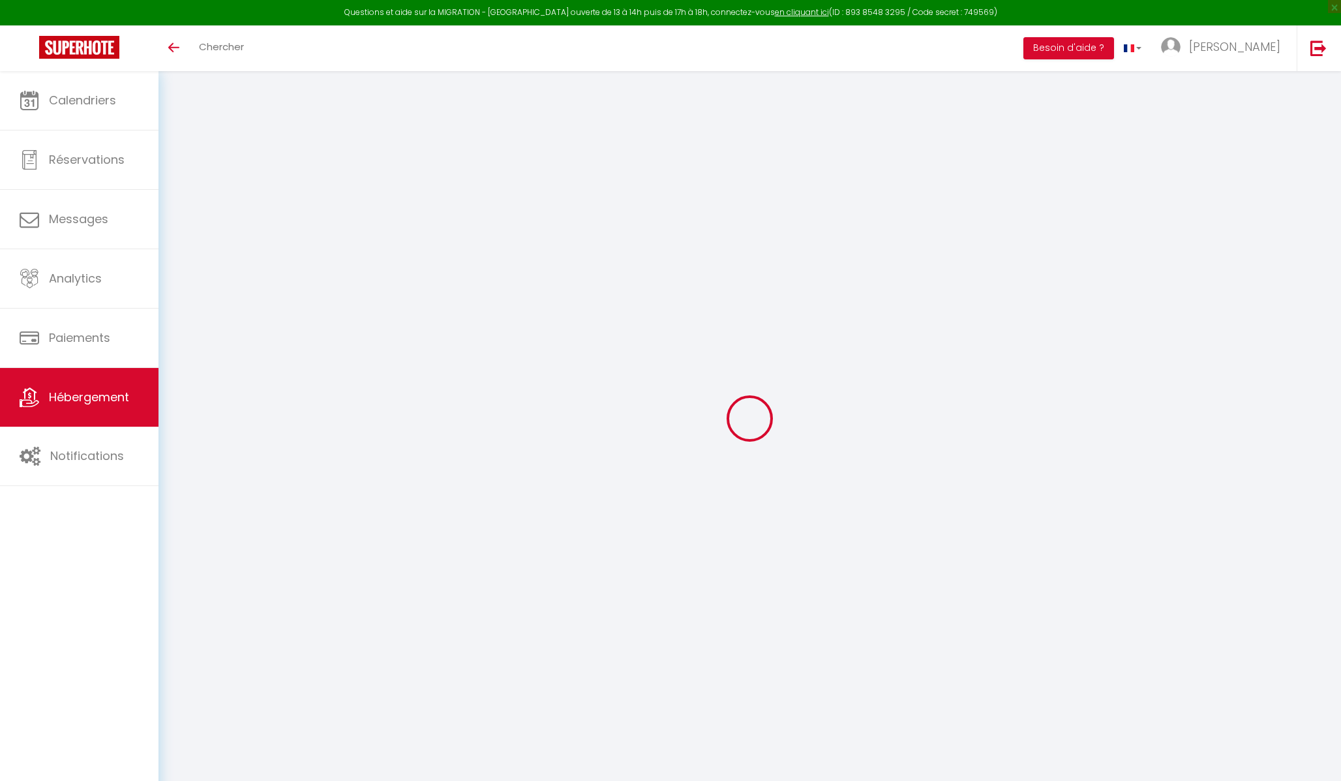
select select
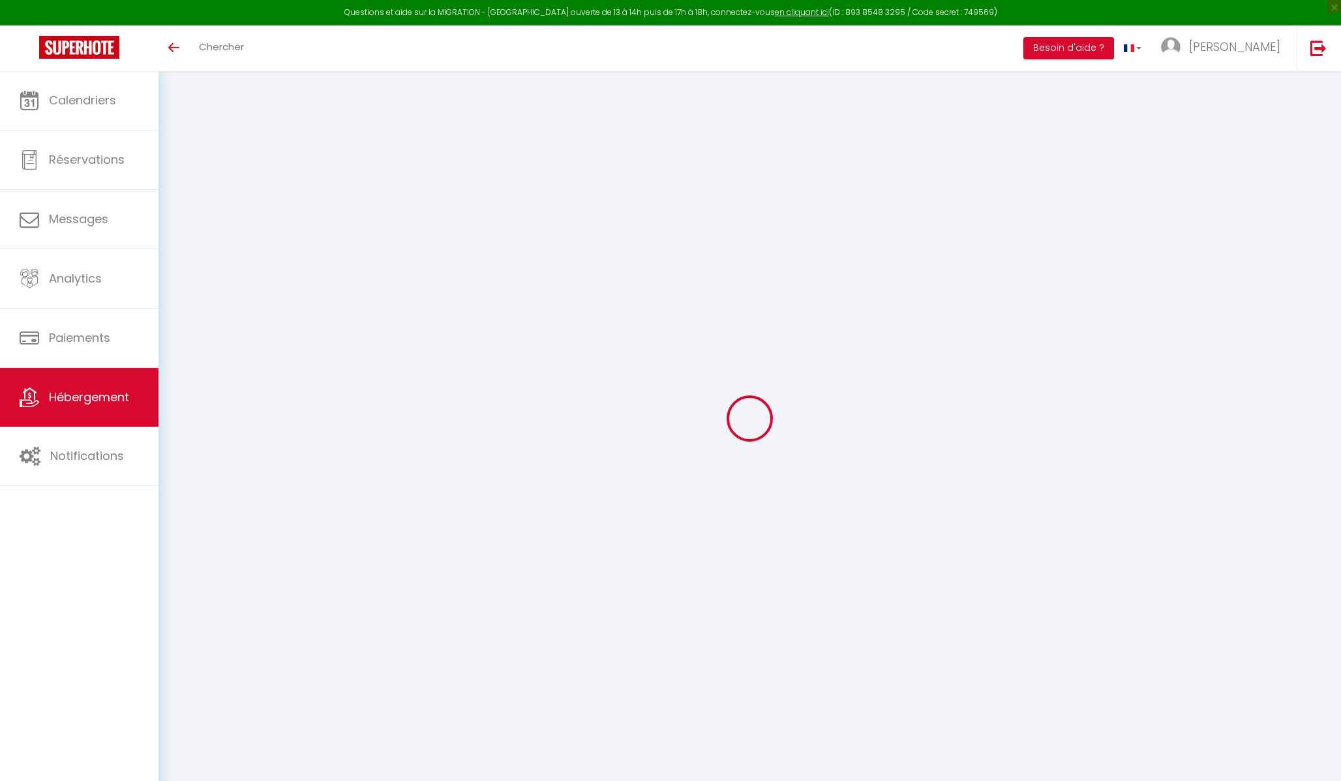
select select
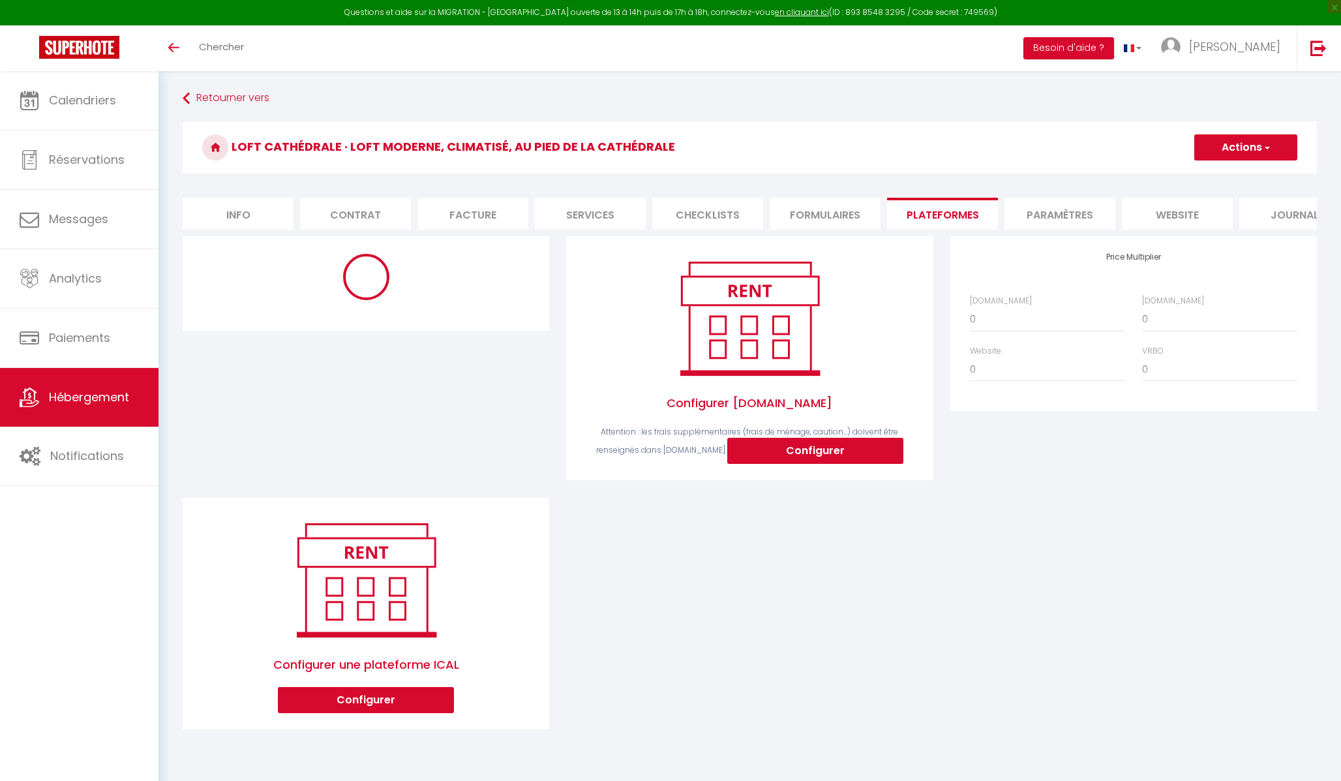
select select
select select "10918-1302310950249612101"
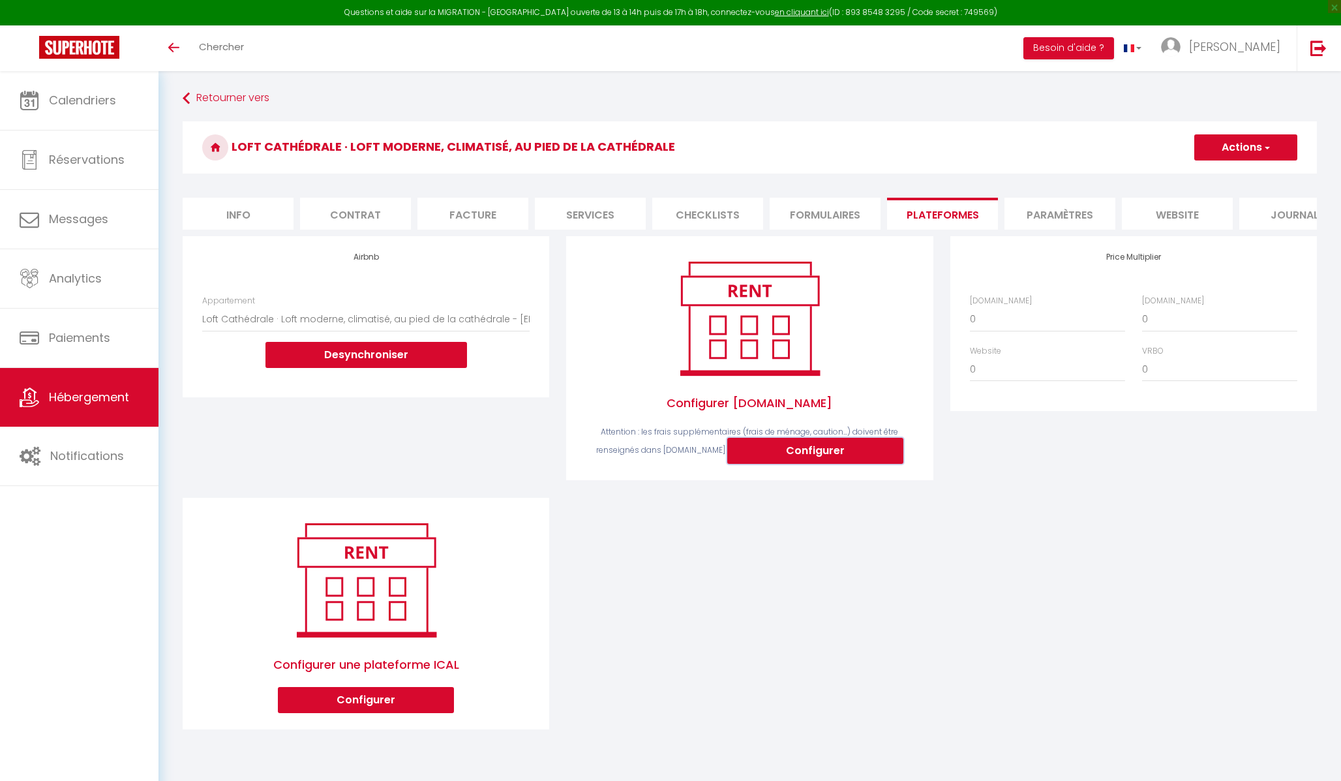
click at [837, 449] on button "Configurer" at bounding box center [815, 451] width 176 height 26
select select
select select "365"
select select "EUR"
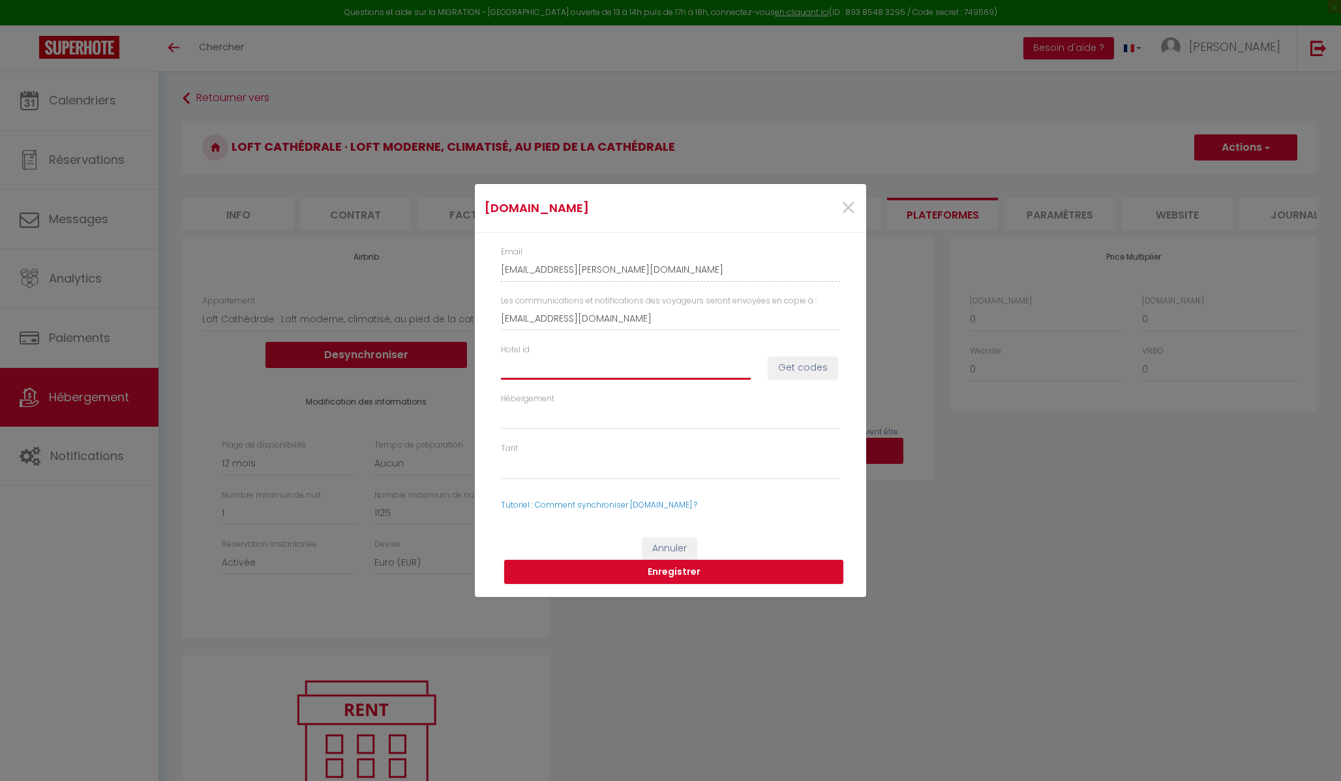
click at [569, 363] on input "Hotel id" at bounding box center [626, 366] width 250 height 23
type input "1"
select select
type input "13"
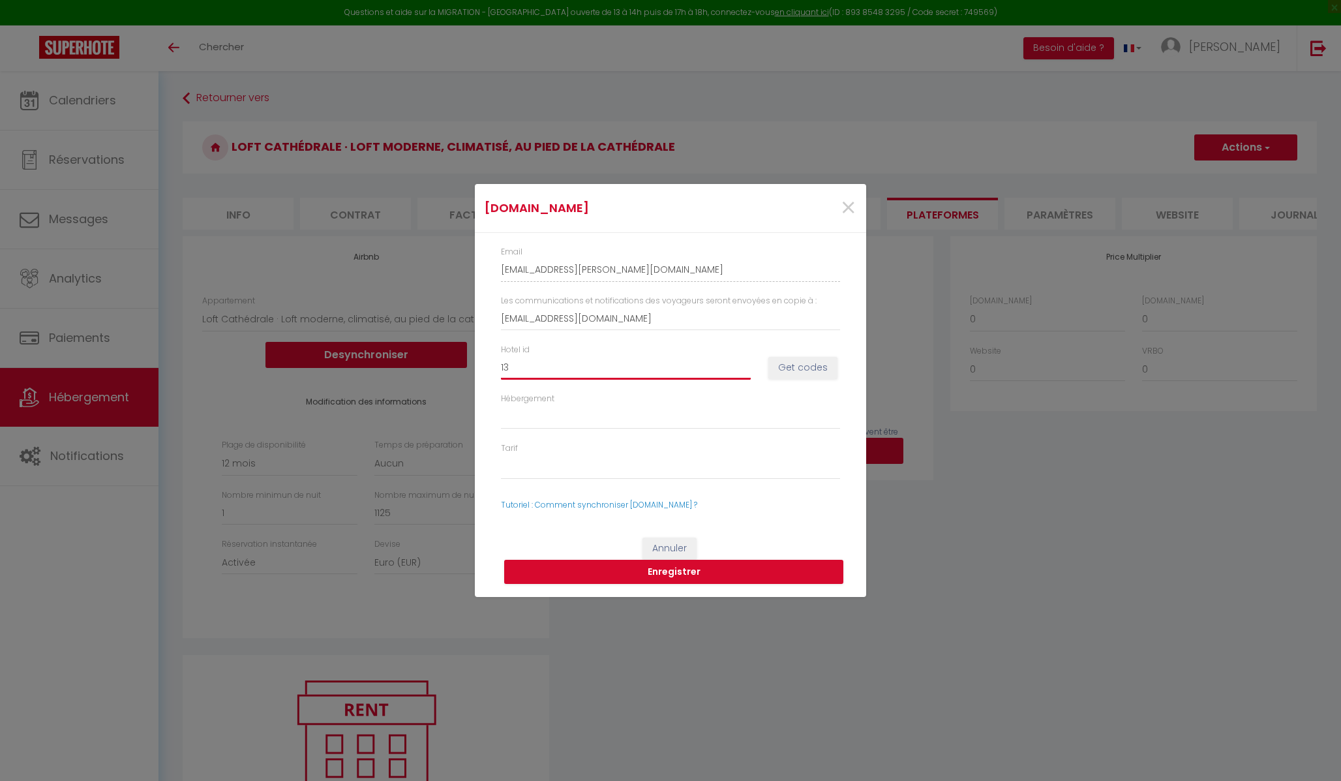
select select
type input "131"
select select
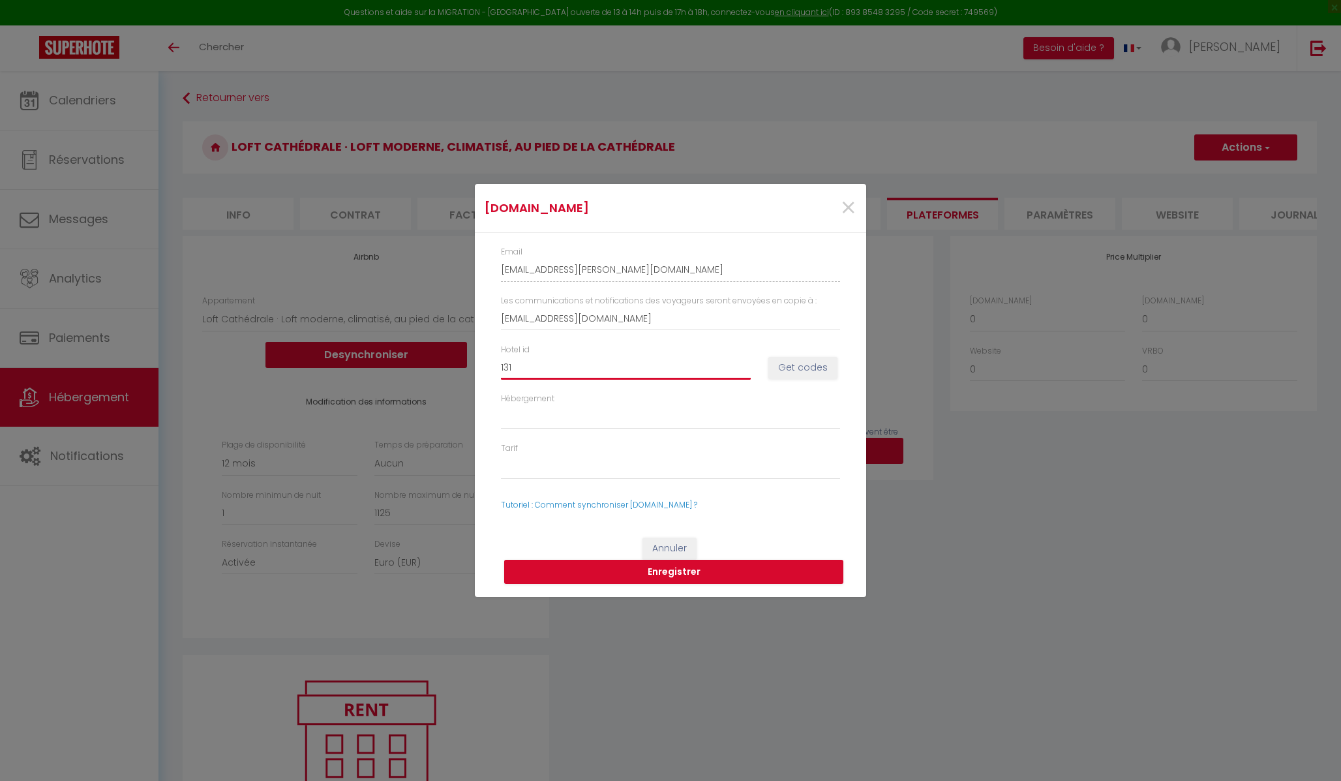
type input "1319"
select select
type input "13197"
select select
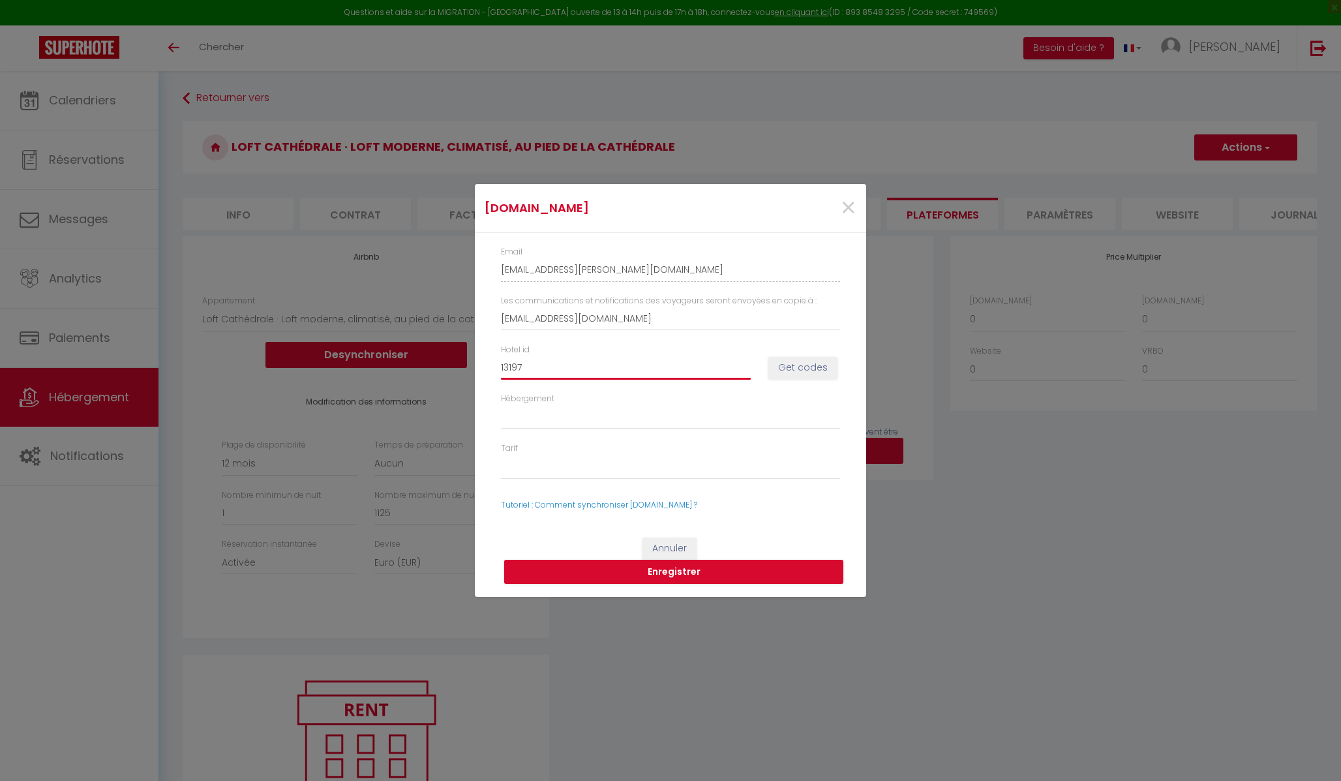
select select
type input "131972"
select select
type input "1319722"
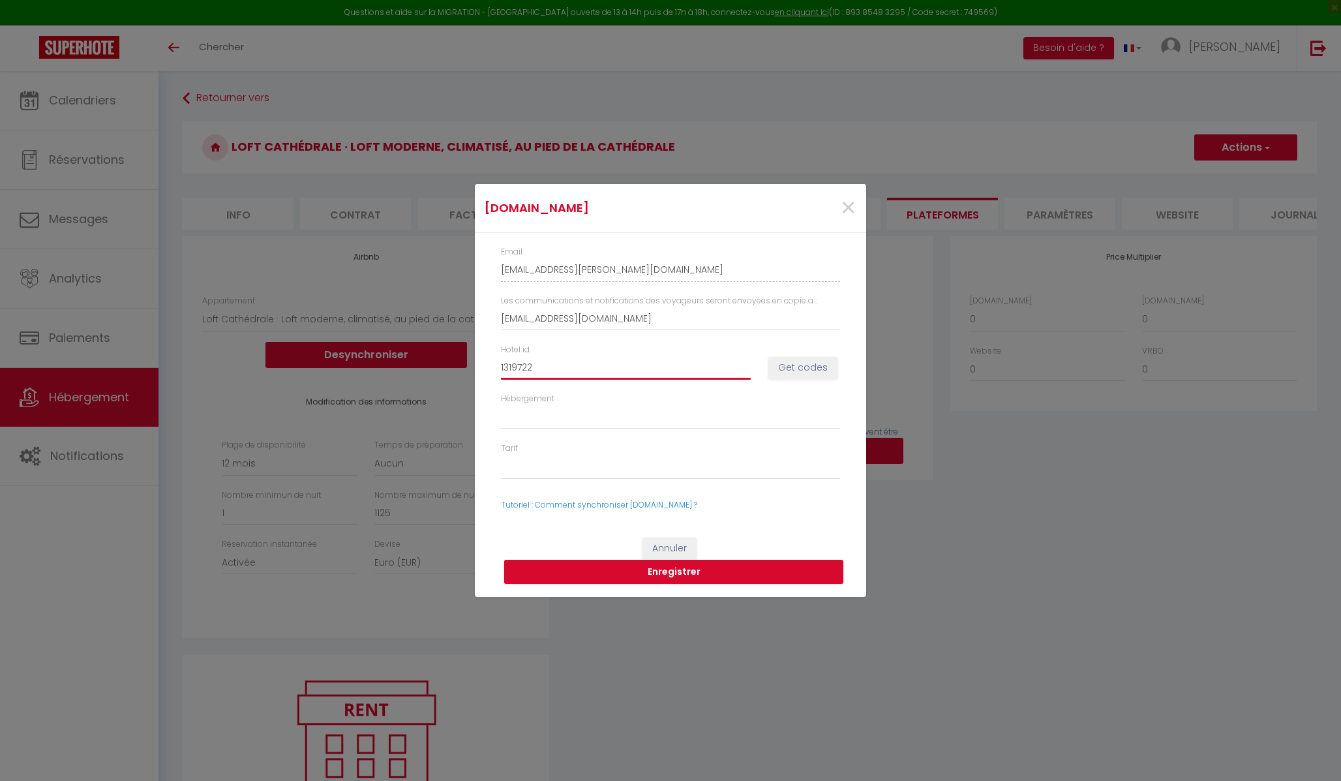
select select
type input "13197222"
select select
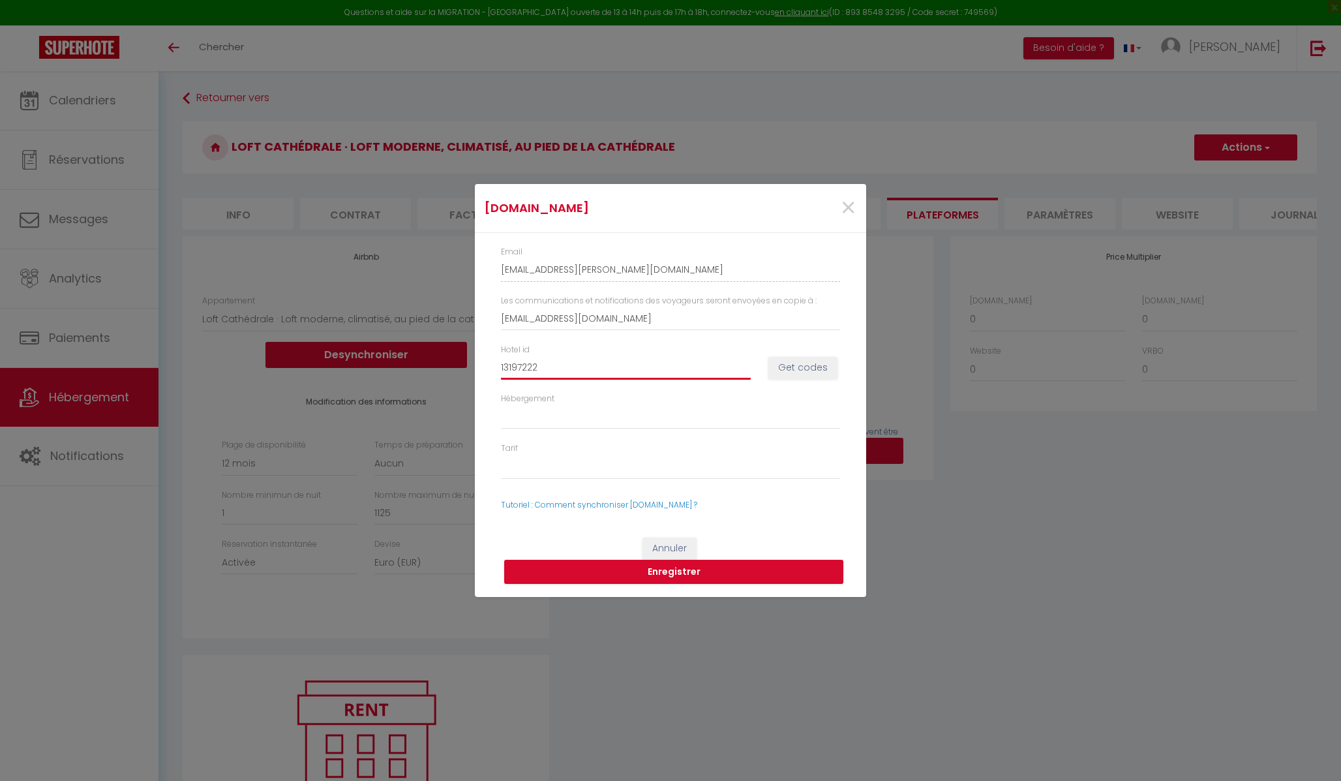
type input "13197222"
click at [610, 413] on select "Hébergement" at bounding box center [670, 416] width 339 height 25
click at [590, 415] on select "Hébergement" at bounding box center [670, 416] width 339 height 25
click at [592, 468] on select "Tarif" at bounding box center [670, 467] width 339 height 25
click at [592, 411] on select "Hébergement" at bounding box center [670, 416] width 339 height 25
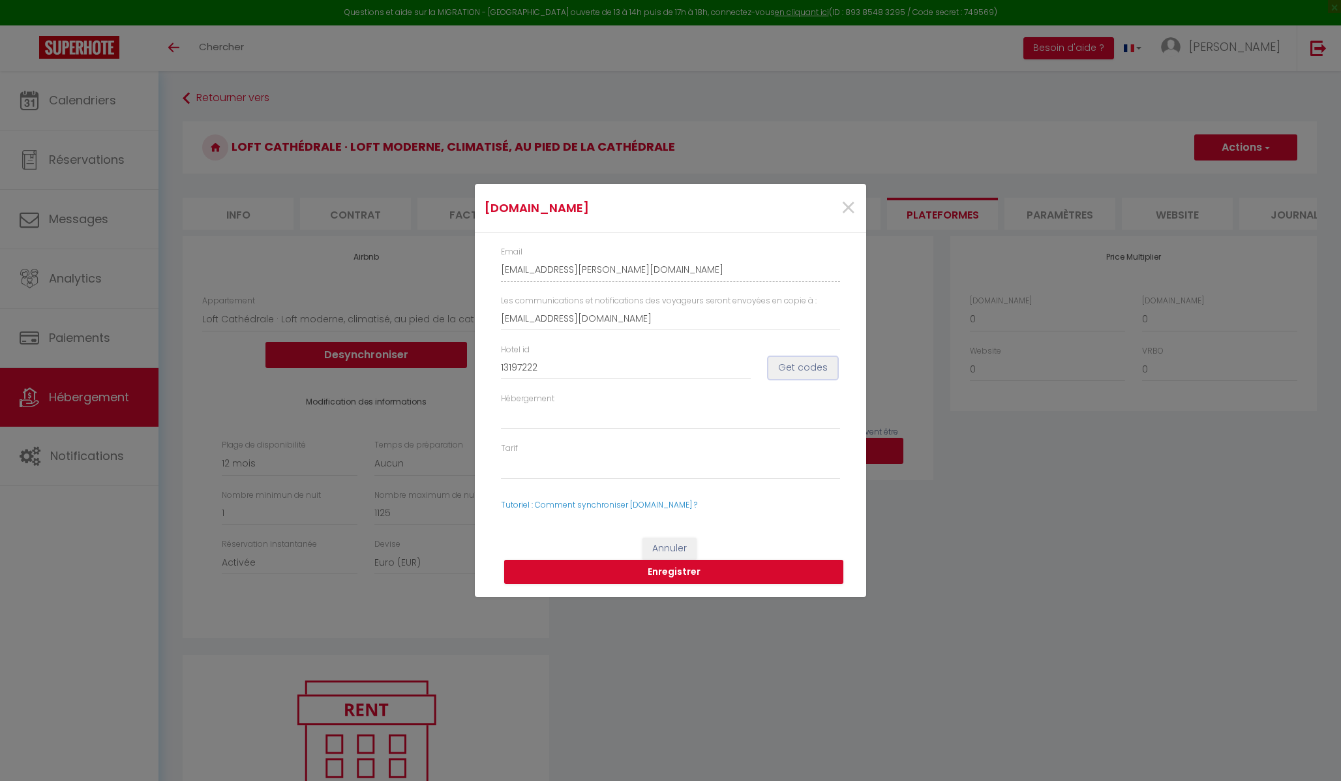
click at [811, 368] on button "Get codes" at bounding box center [802, 368] width 69 height 22
select select
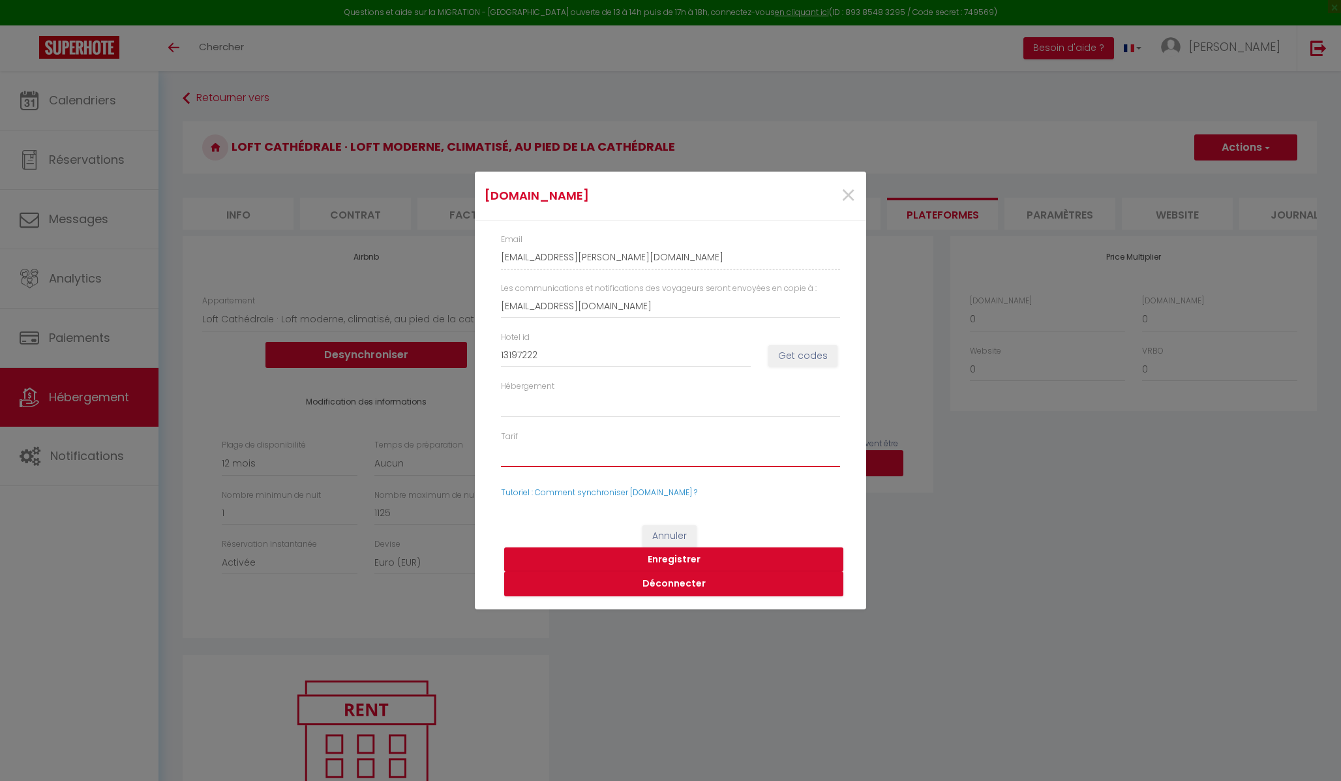
click at [643, 453] on select "50224752 - Standard Rate" at bounding box center [670, 454] width 339 height 25
click at [695, 559] on button "Enregistrer" at bounding box center [673, 559] width 339 height 25
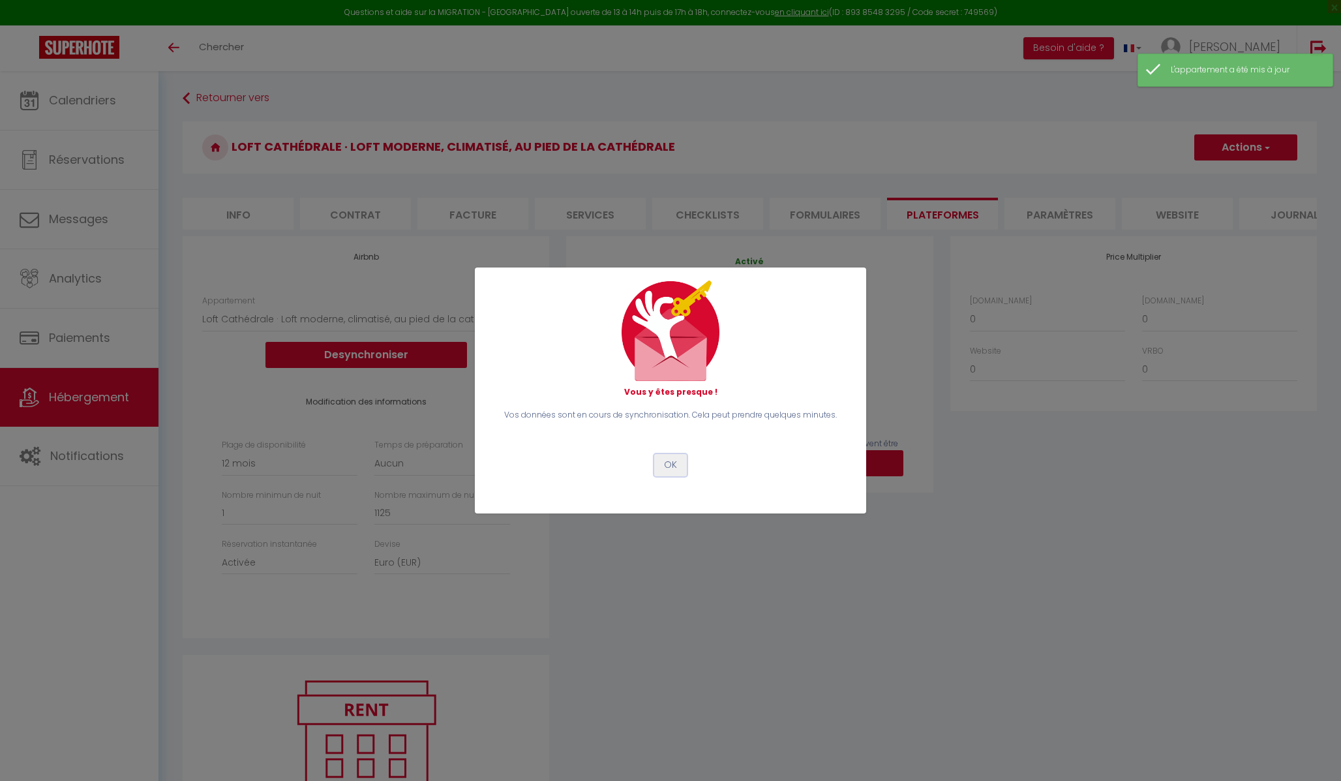
click at [672, 462] on button "OK" at bounding box center [670, 465] width 33 height 22
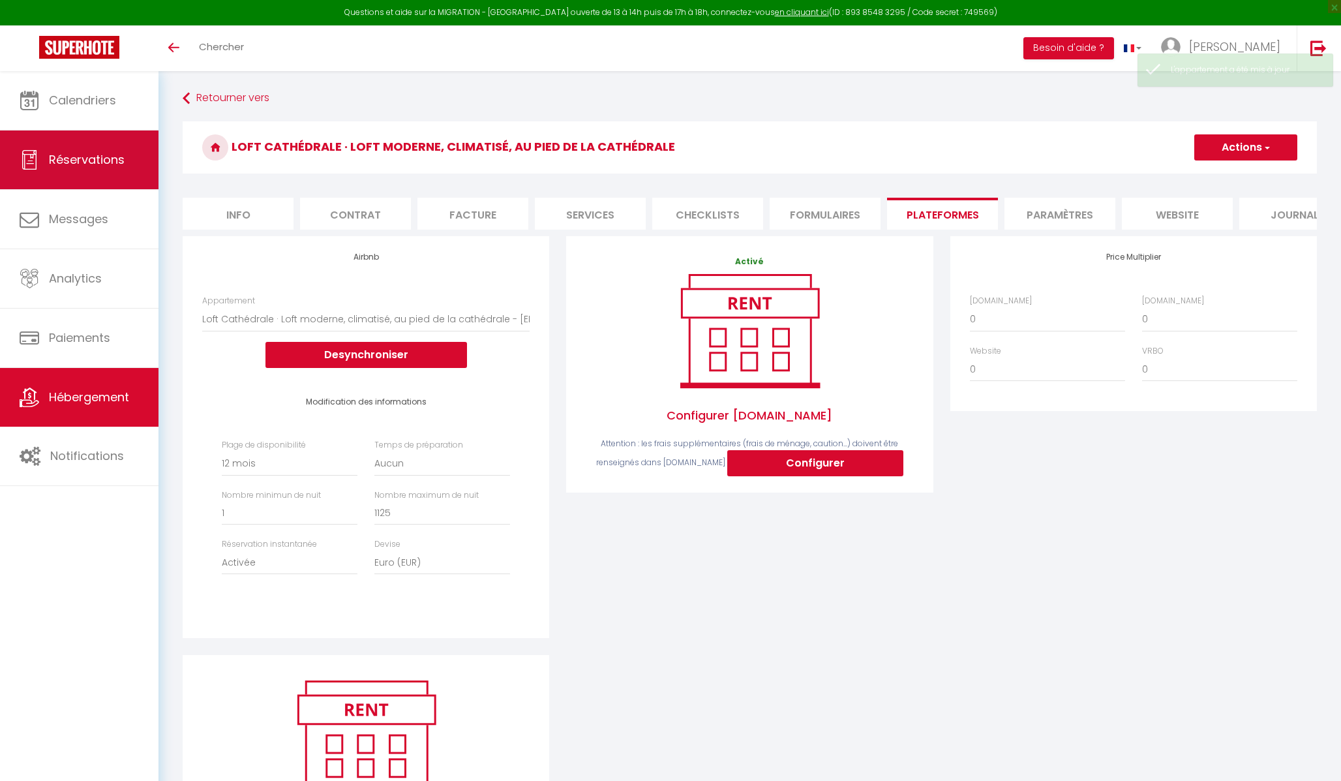
click at [92, 164] on span "Réservations" at bounding box center [87, 159] width 76 height 16
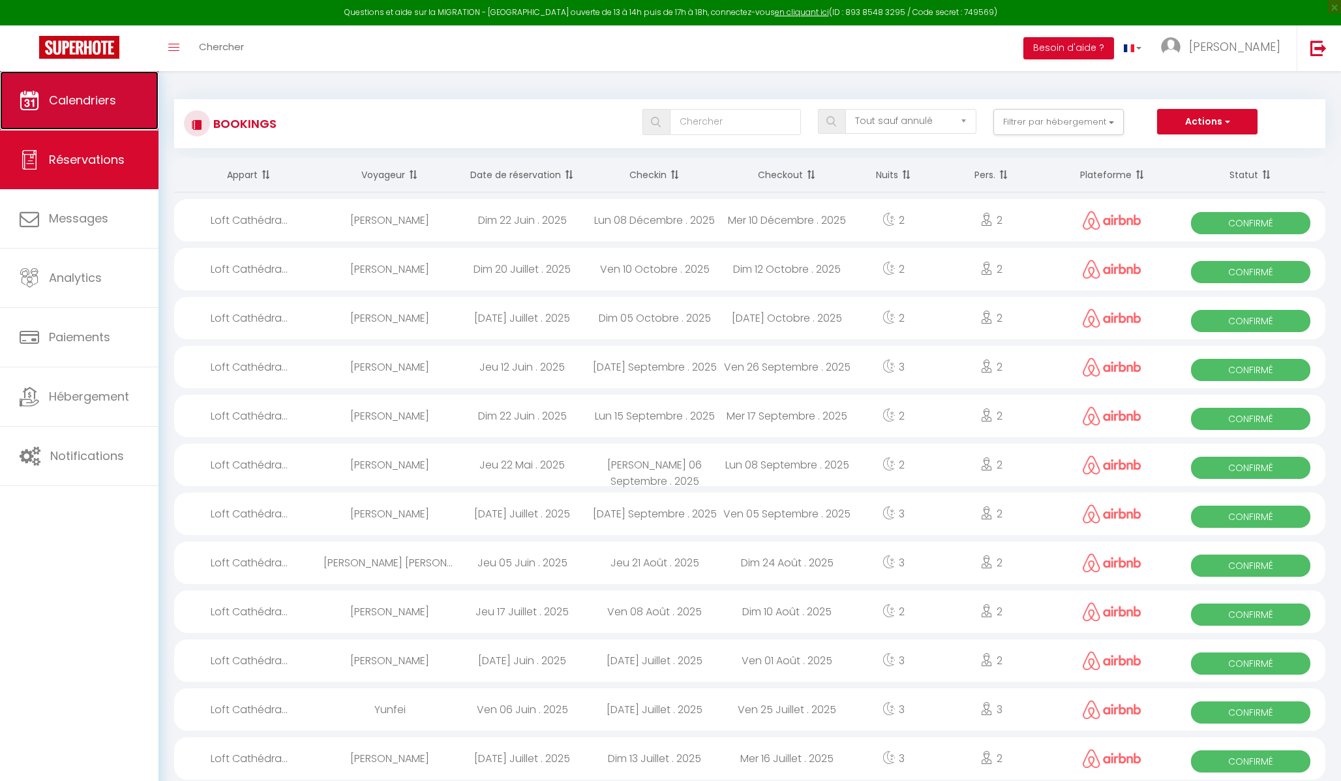
click at [67, 109] on link "Calendriers" at bounding box center [79, 100] width 158 height 59
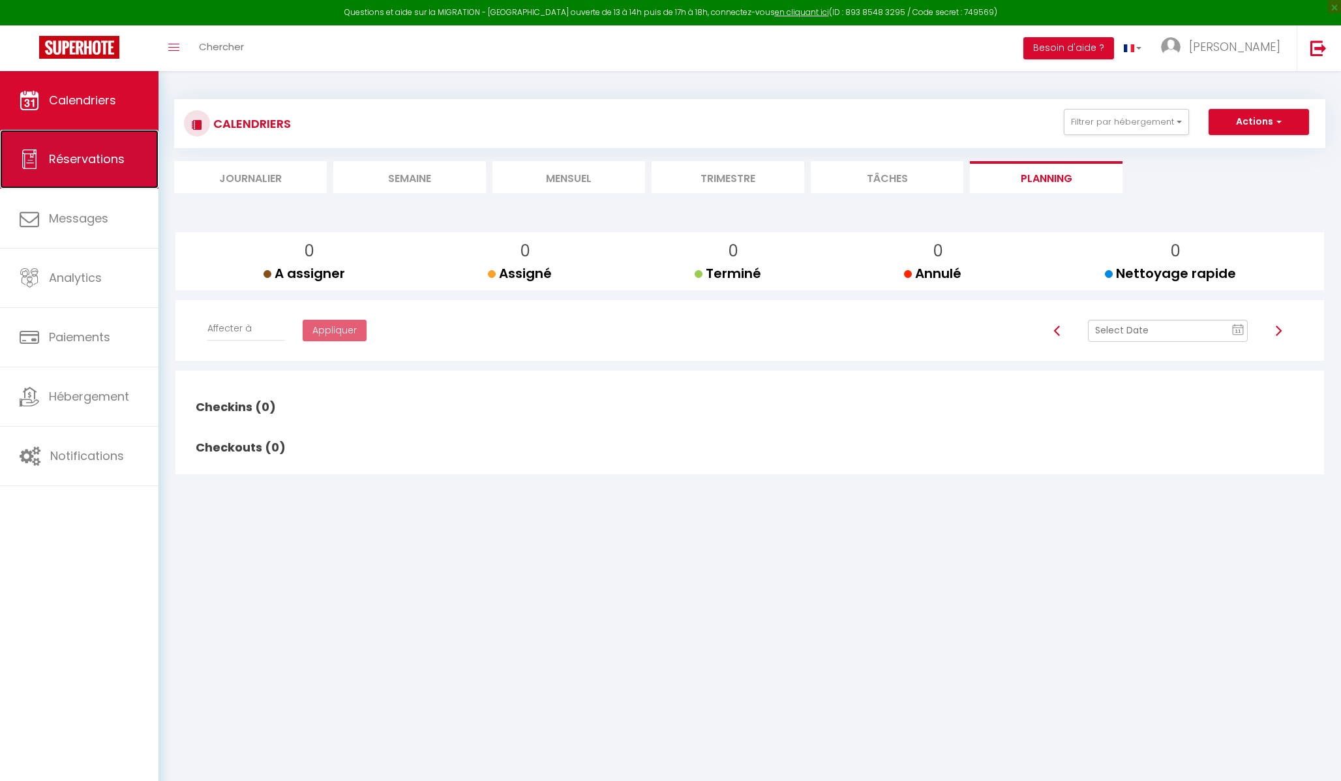
click at [102, 160] on span "Réservations" at bounding box center [87, 159] width 76 height 16
select select "not_cancelled"
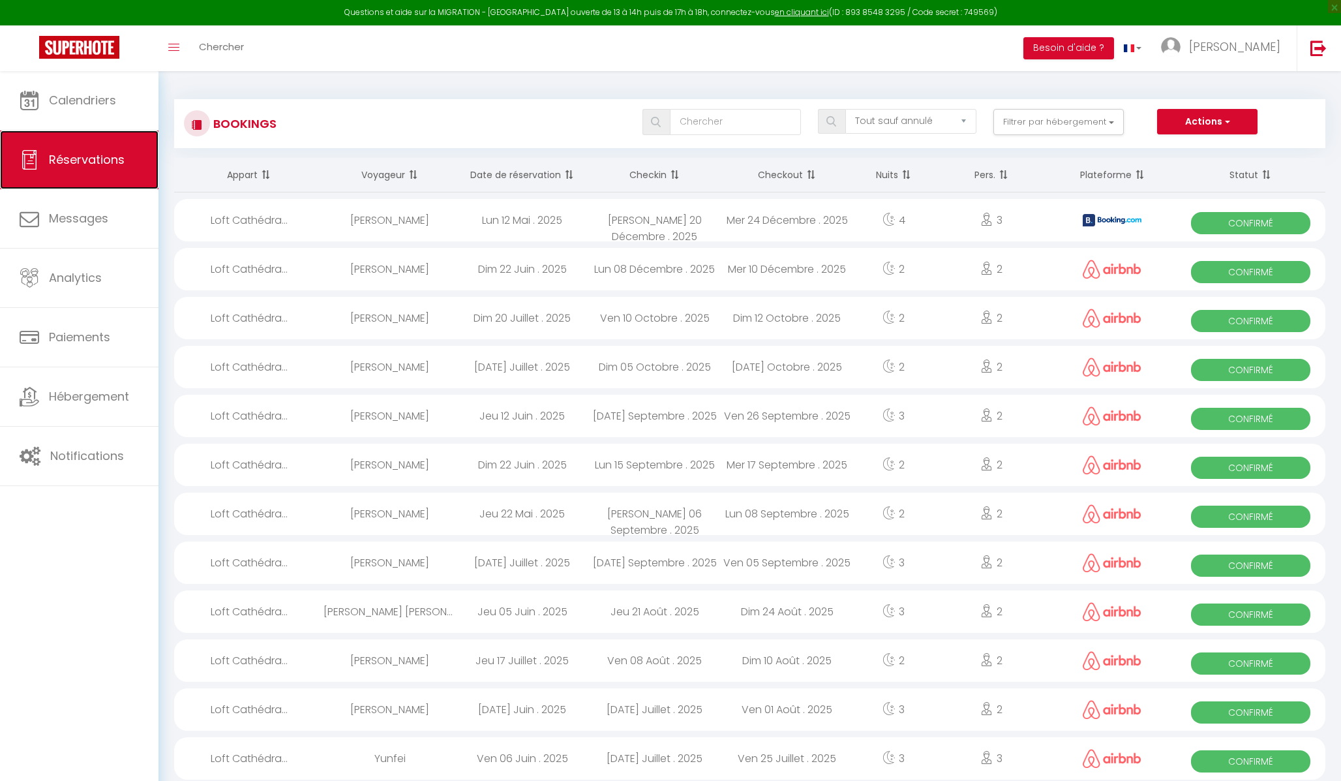
click at [70, 153] on span "Réservations" at bounding box center [87, 159] width 76 height 16
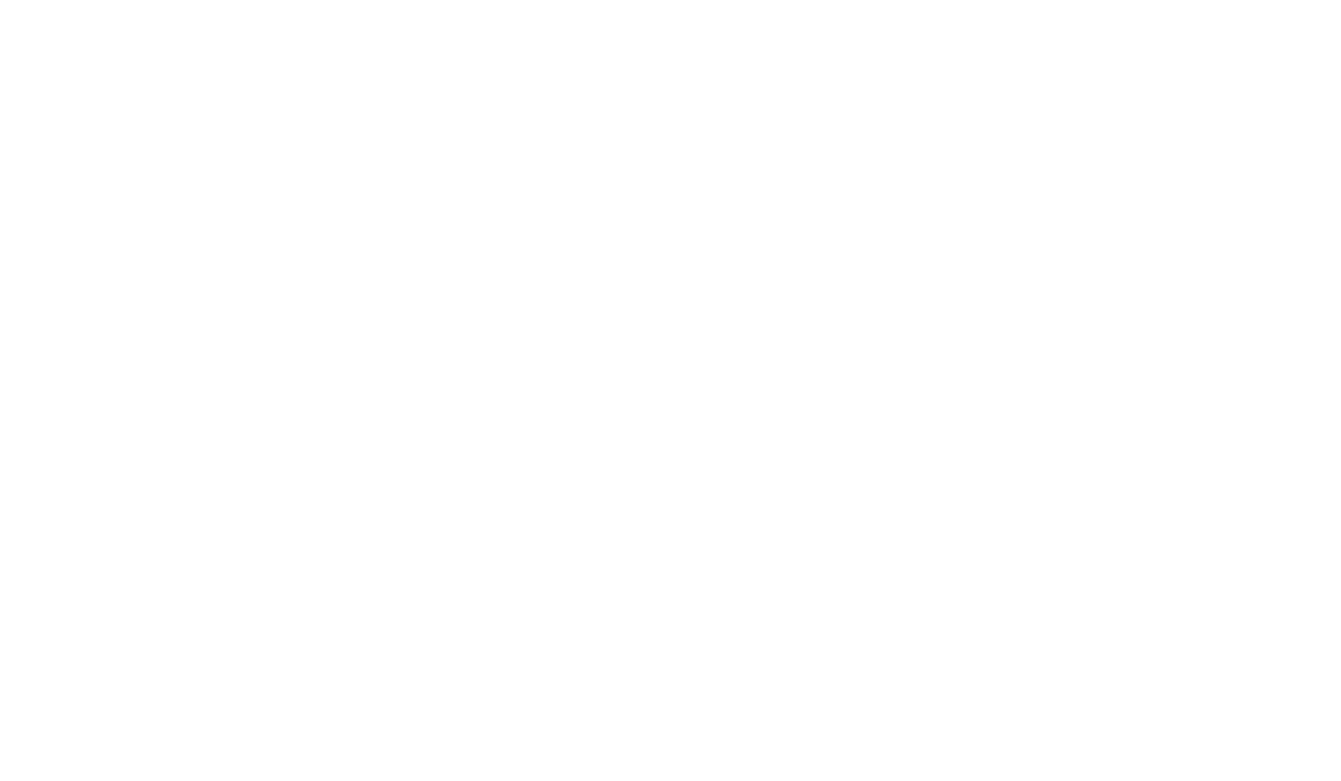
select select "not_cancelled"
